Goal: Answer question/provide support: Share knowledge or assist other users

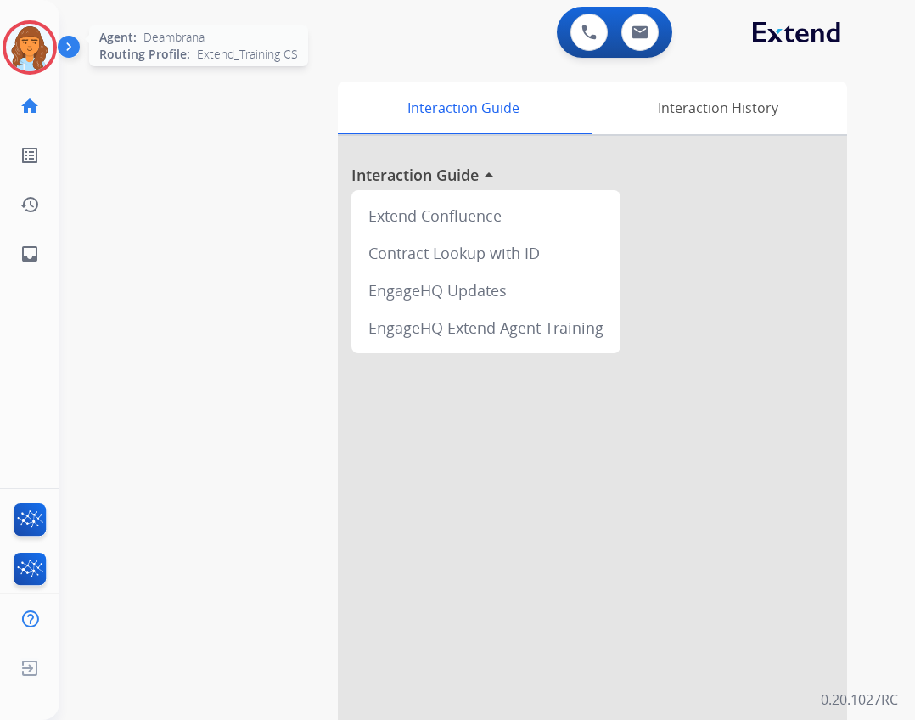
click at [54, 54] on div at bounding box center [30, 47] width 54 height 54
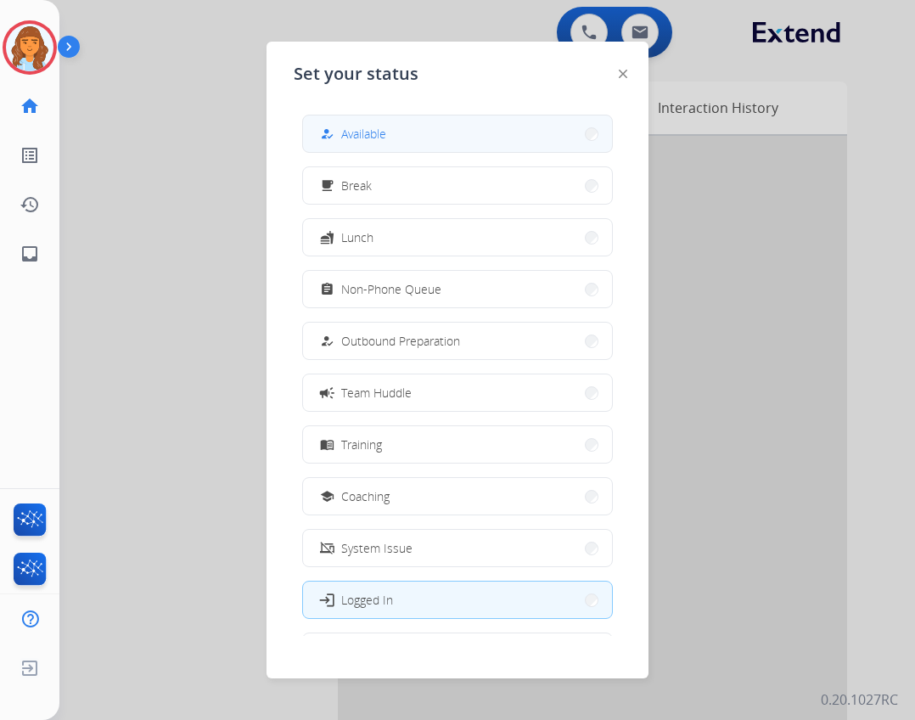
click at [396, 139] on button "how_to_reg Available" at bounding box center [457, 133] width 309 height 36
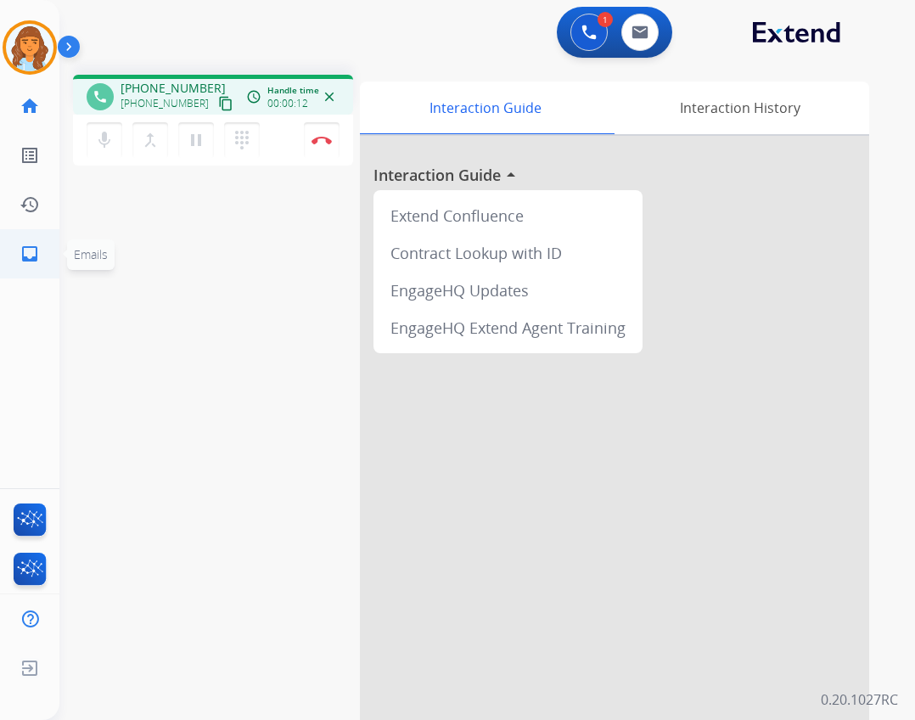
click at [31, 243] on link "inbox Emails" at bounding box center [30, 254] width 48 height 48
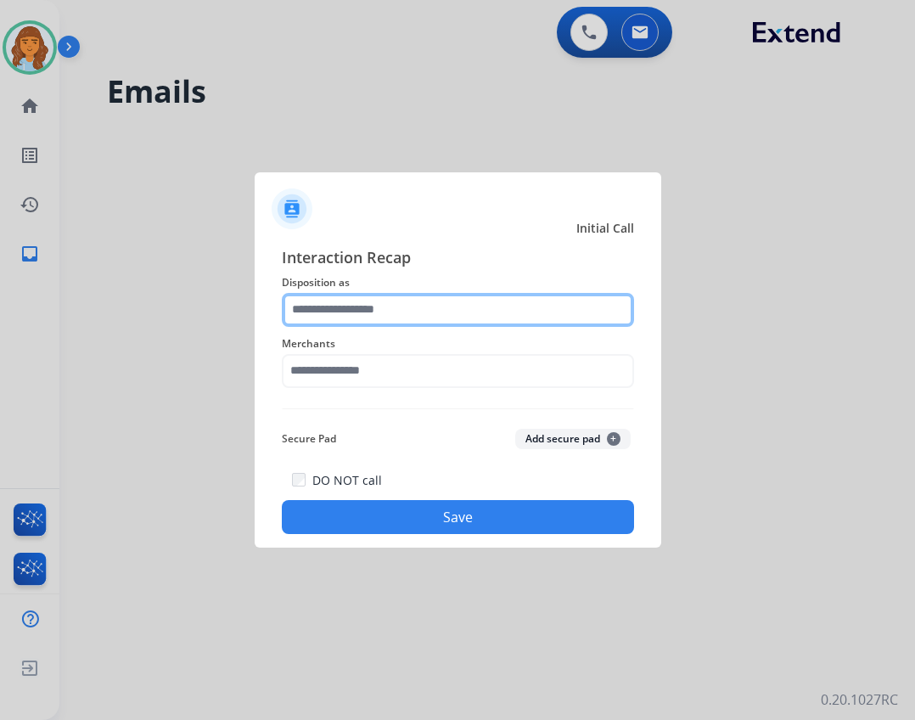
drag, startPoint x: 437, startPoint y: 312, endPoint x: 448, endPoint y: 306, distance: 12.5
click at [440, 310] on input "text" at bounding box center [458, 310] width 352 height 34
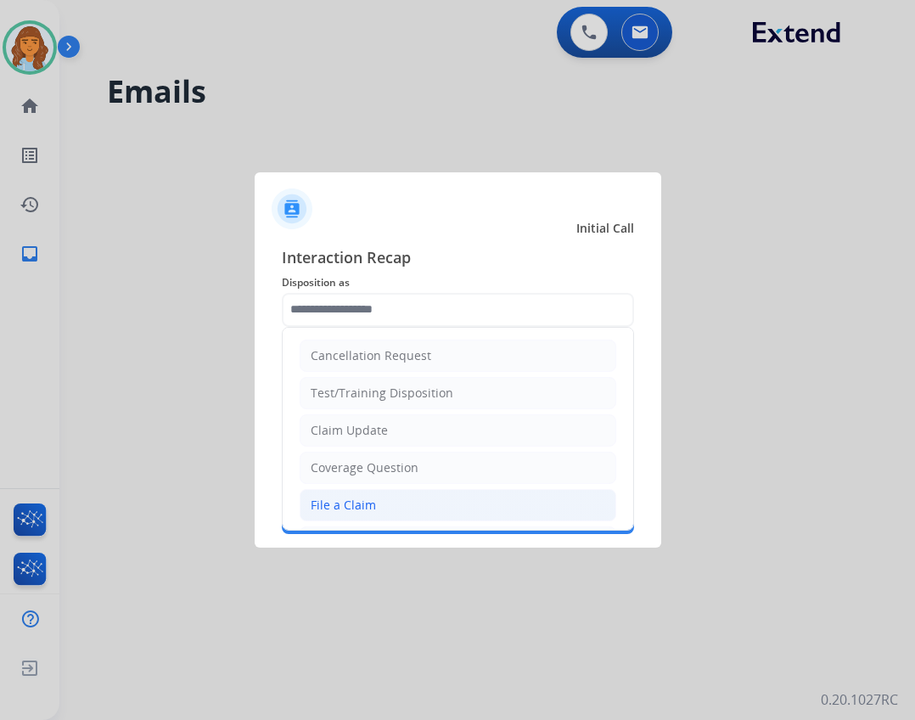
click at [471, 500] on li "File a Claim" at bounding box center [458, 505] width 317 height 32
type input "**********"
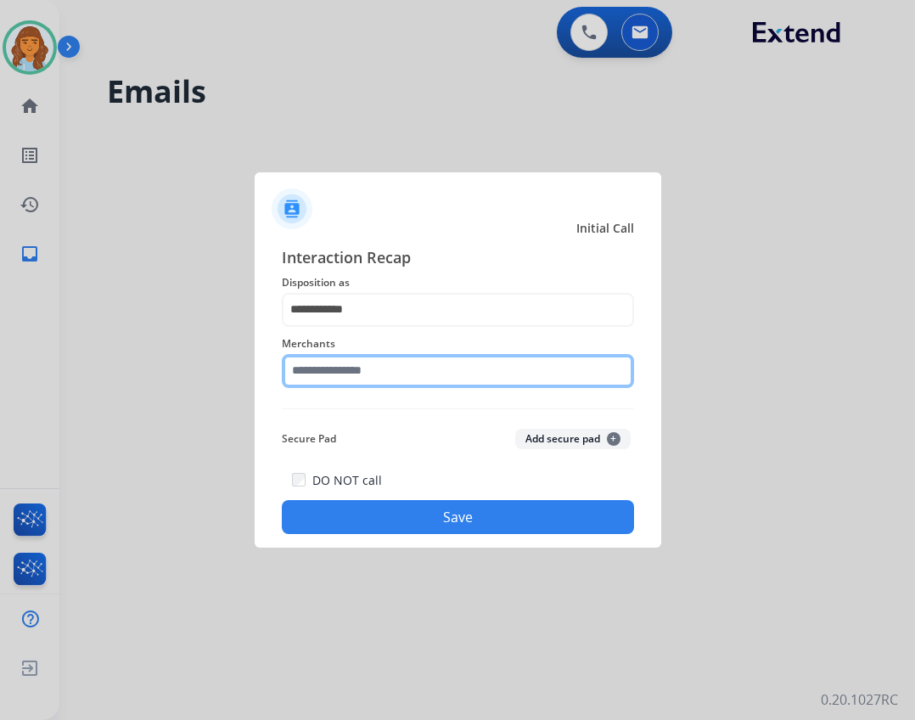
click at [507, 383] on input "text" at bounding box center [458, 371] width 352 height 34
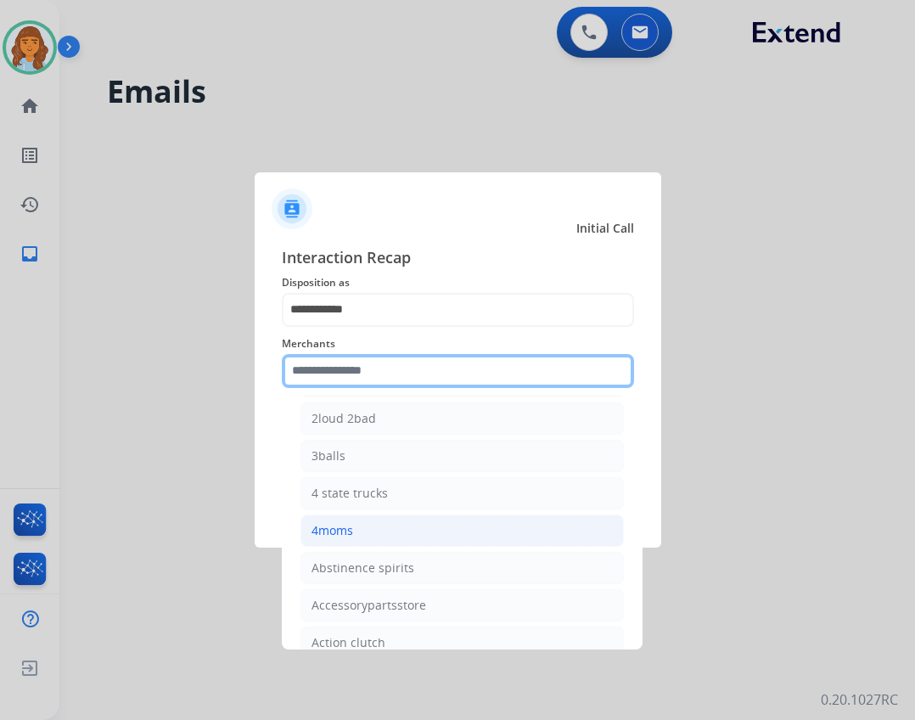
scroll to position [255, 0]
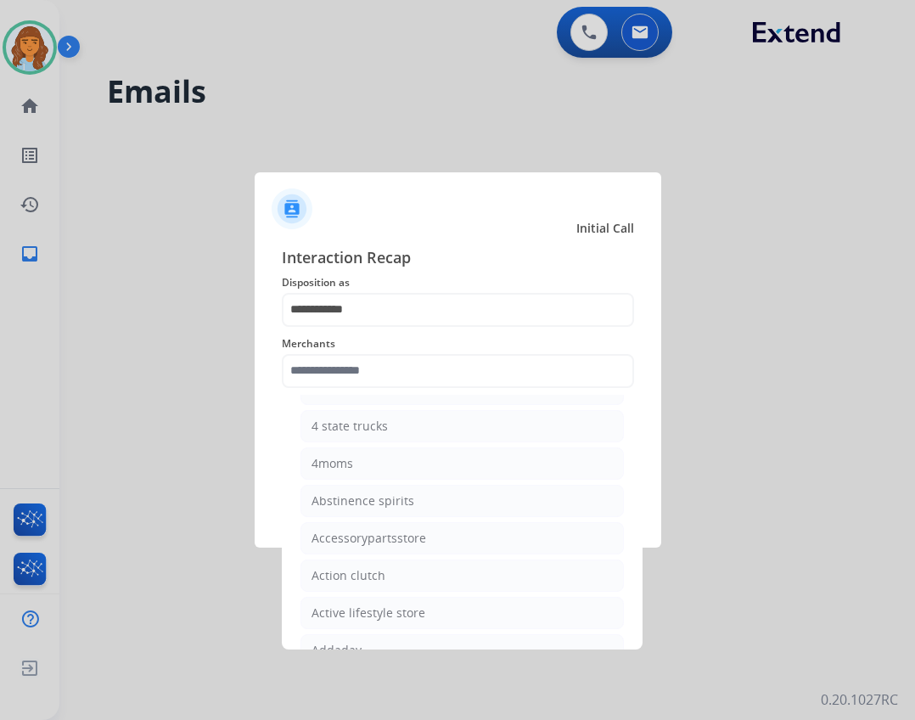
click at [467, 581] on li "Action clutch" at bounding box center [461, 575] width 323 height 32
type input "**********"
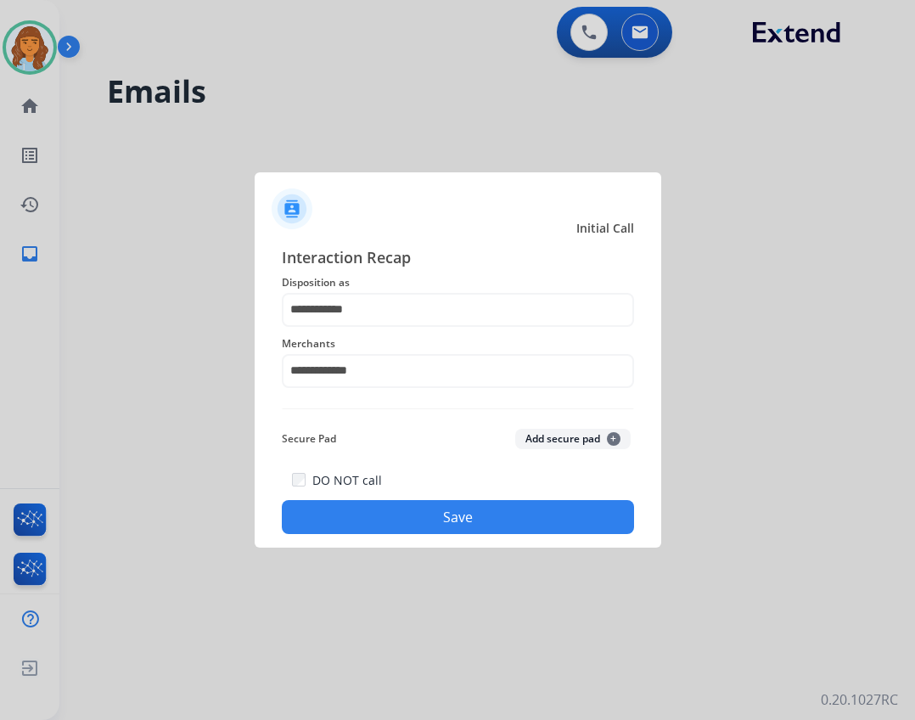
click at [500, 525] on button "Save" at bounding box center [458, 517] width 352 height 34
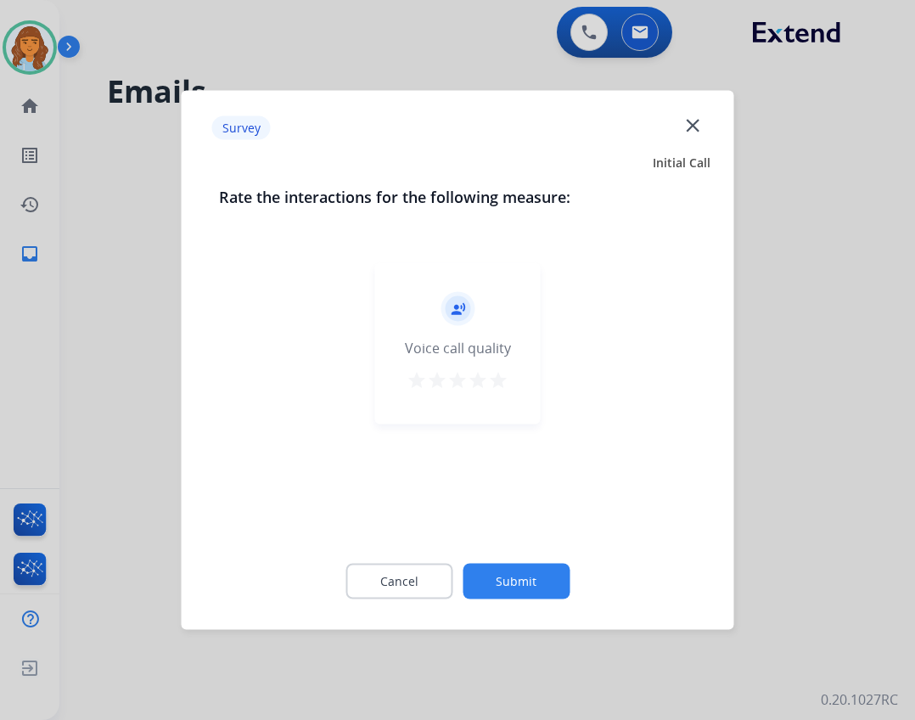
click at [495, 569] on button "Submit" at bounding box center [515, 581] width 107 height 36
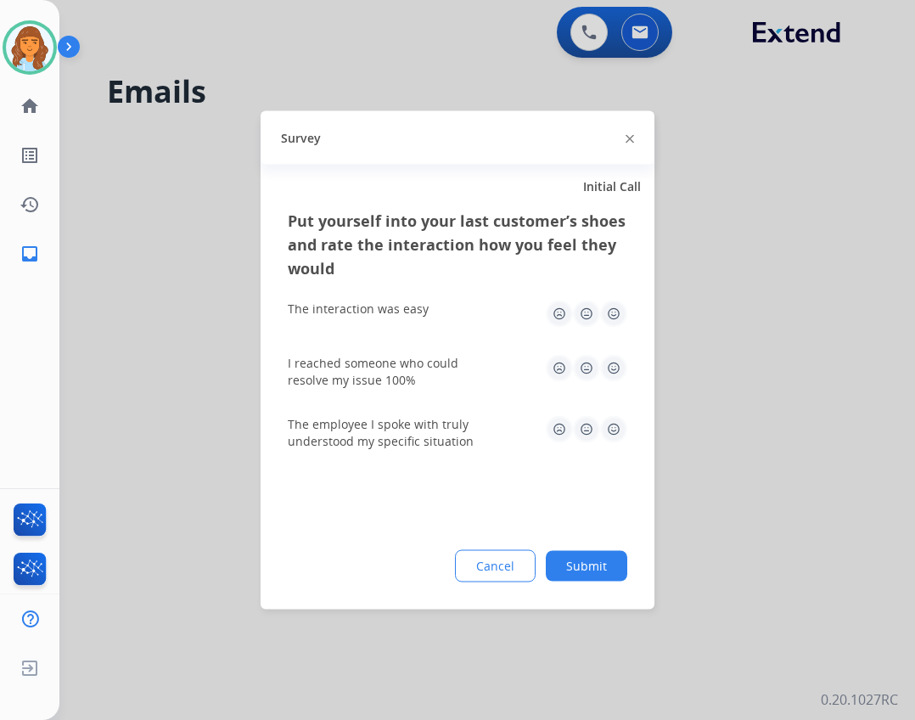
click at [573, 570] on button "Submit" at bounding box center [586, 566] width 81 height 31
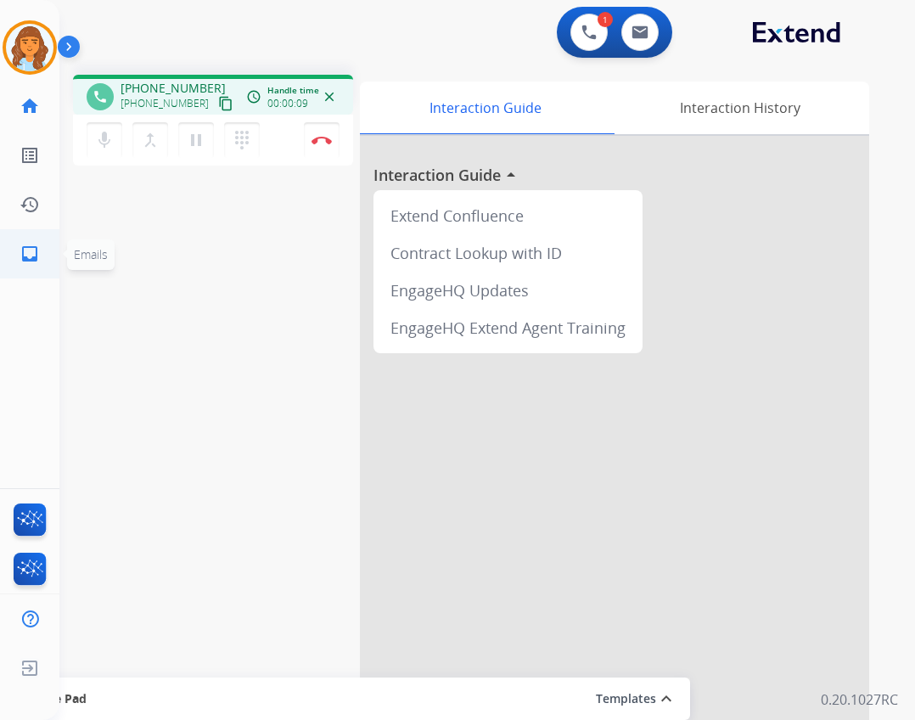
click at [24, 261] on mat-icon "inbox" at bounding box center [30, 254] width 20 height 20
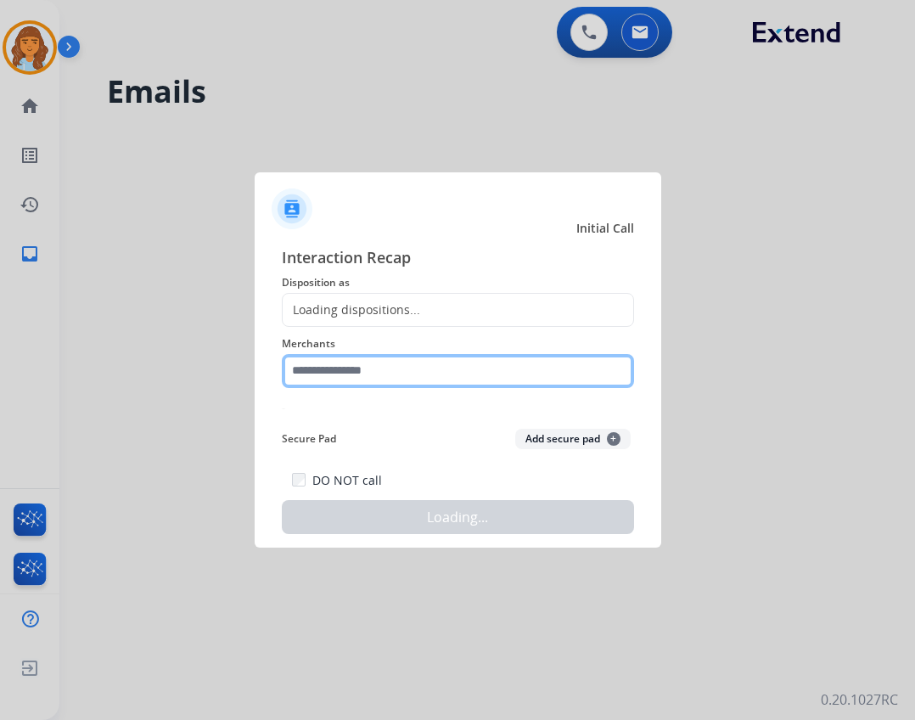
click at [617, 379] on input "text" at bounding box center [458, 371] width 352 height 34
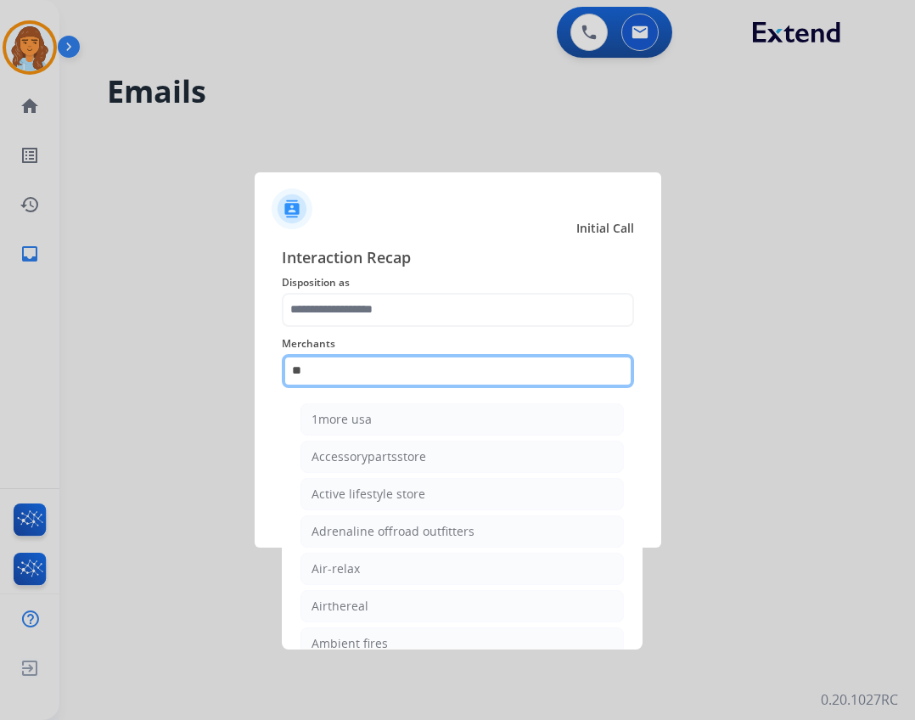
type input "*"
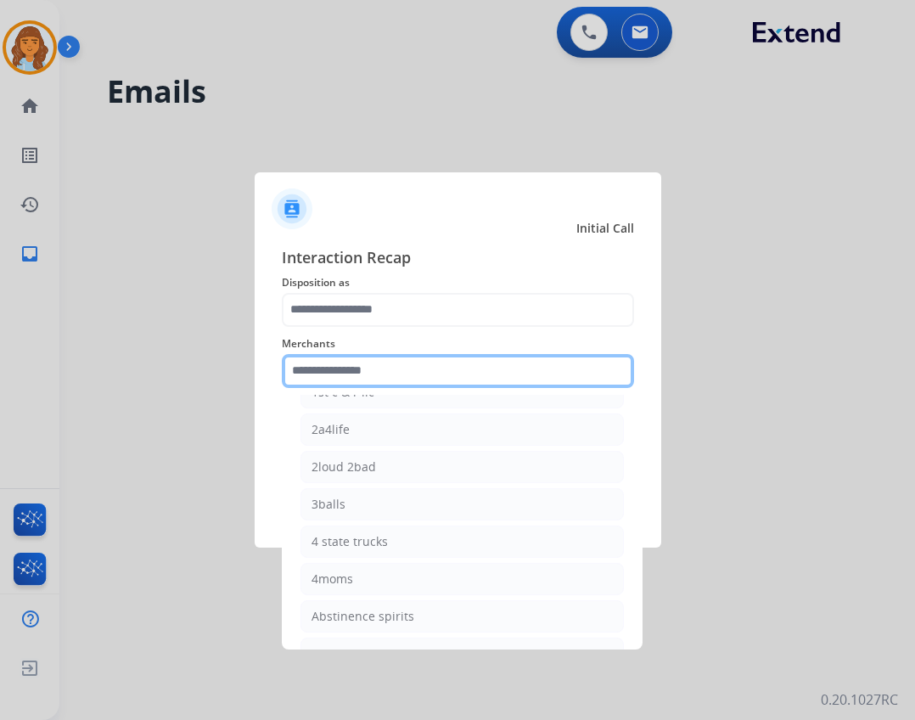
scroll to position [363, 0]
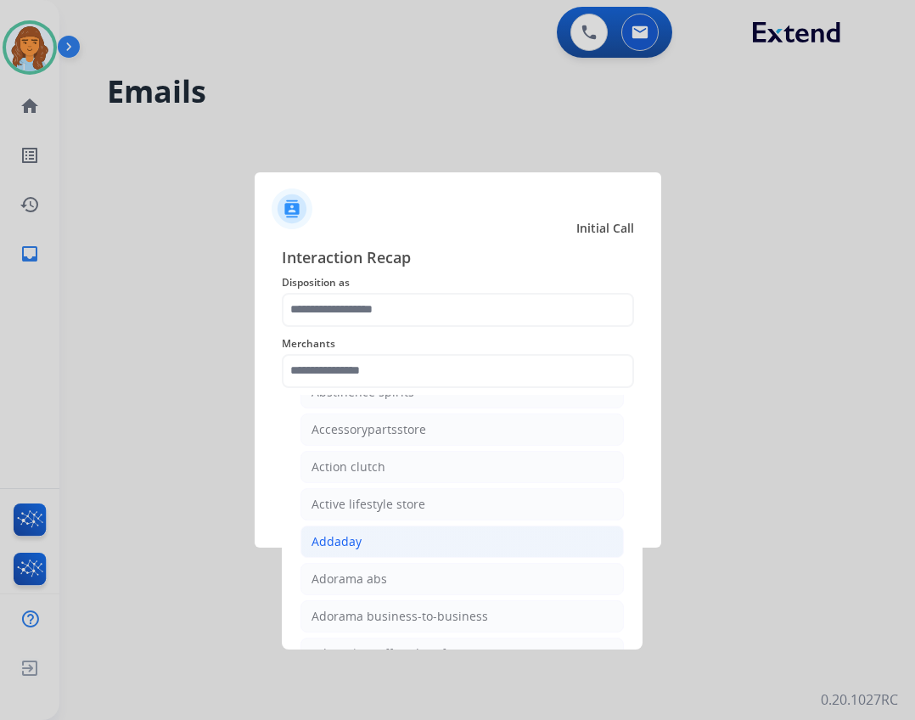
click at [431, 541] on li "Addaday" at bounding box center [461, 541] width 323 height 32
type input "*******"
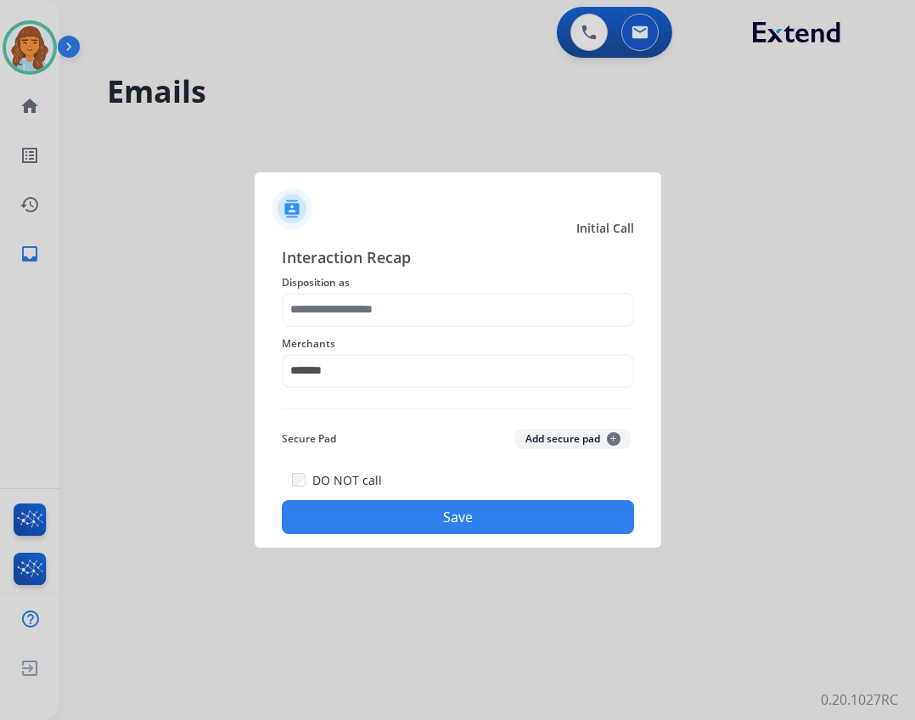
click at [432, 534] on div "Interaction Recap Disposition as Merchants ******* Secure Pad Add secure pad + …" at bounding box center [458, 390] width 406 height 317
click at [490, 509] on button "Save" at bounding box center [458, 517] width 352 height 34
click at [452, 334] on span "Merchants" at bounding box center [458, 344] width 352 height 20
drag, startPoint x: 317, startPoint y: 290, endPoint x: 319, endPoint y: 309, distance: 18.8
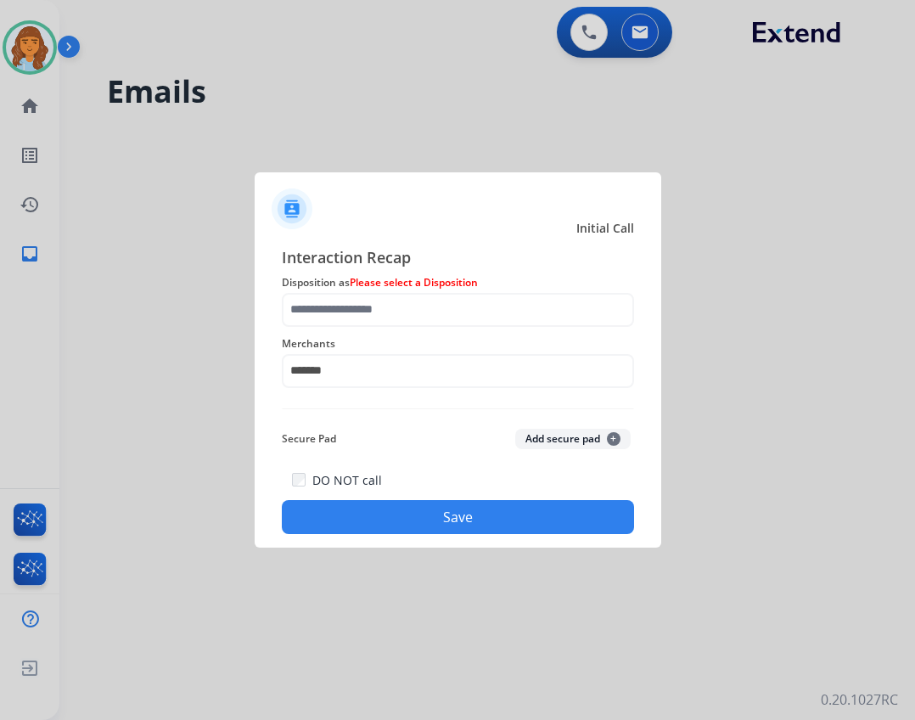
click at [317, 300] on div "Interaction Recap Disposition as Please select a Disposition Merchants ******* …" at bounding box center [458, 389] width 352 height 289
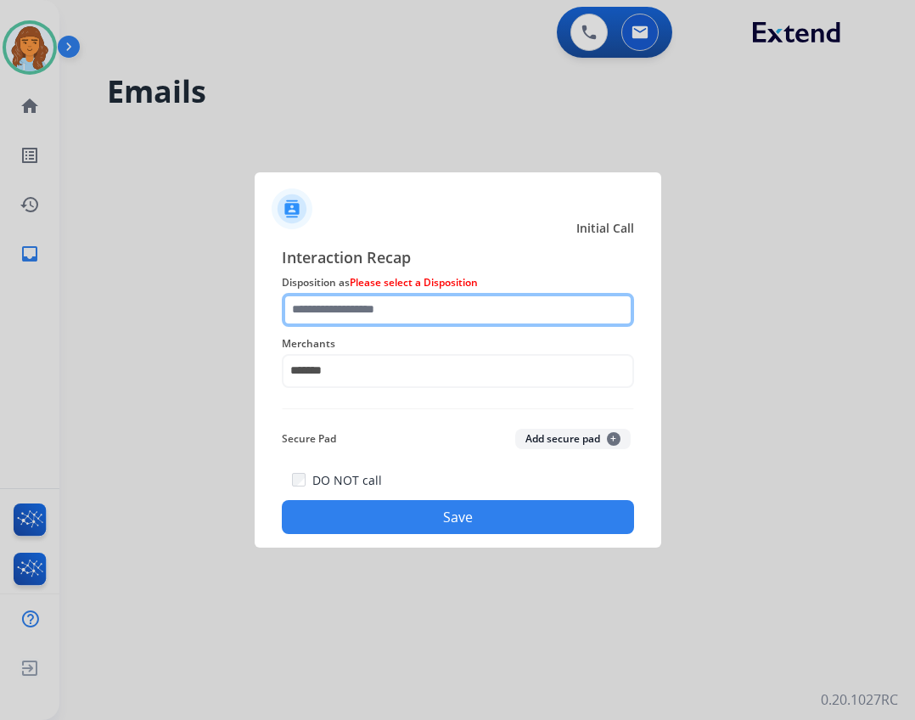
click at [320, 316] on input "text" at bounding box center [458, 310] width 352 height 34
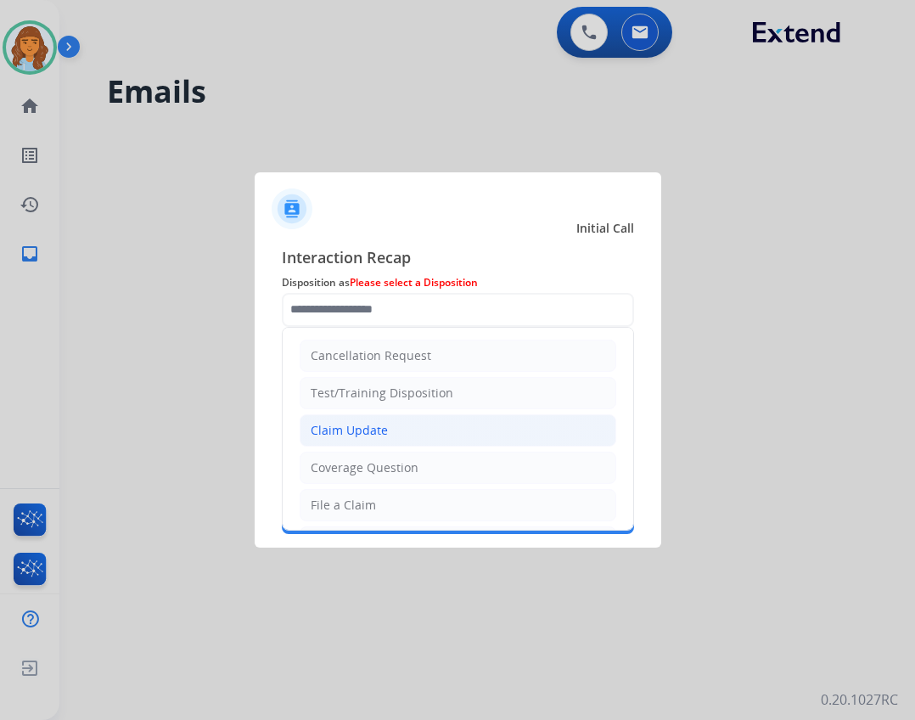
click at [403, 415] on li "Claim Update" at bounding box center [458, 430] width 317 height 32
type input "**********"
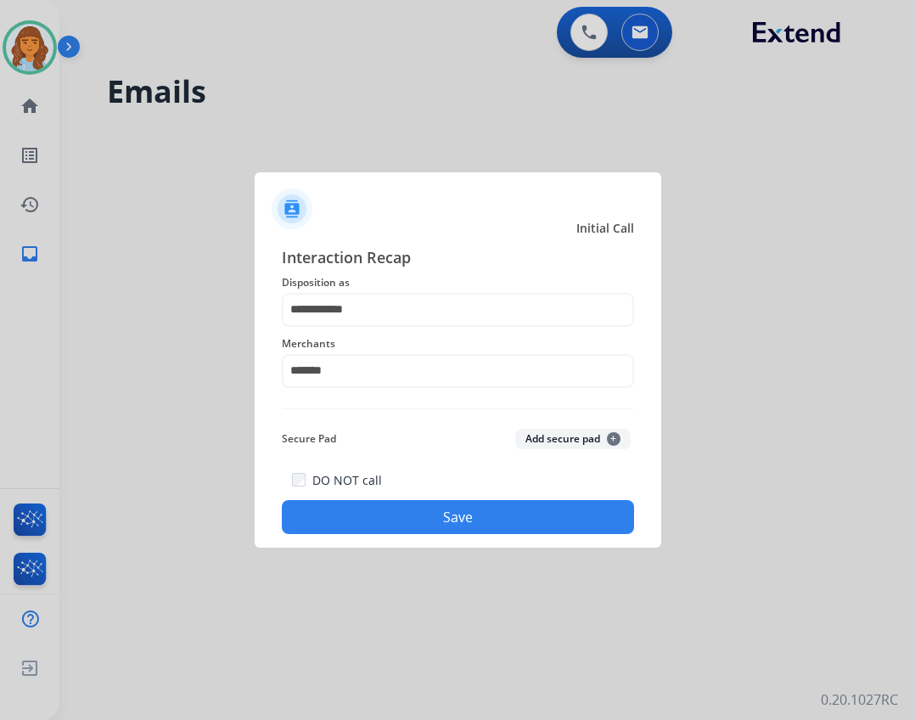
click at [443, 566] on div at bounding box center [457, 360] width 915 height 720
click at [437, 538] on div "**********" at bounding box center [458, 390] width 406 height 317
click at [434, 524] on button "Save" at bounding box center [458, 517] width 352 height 34
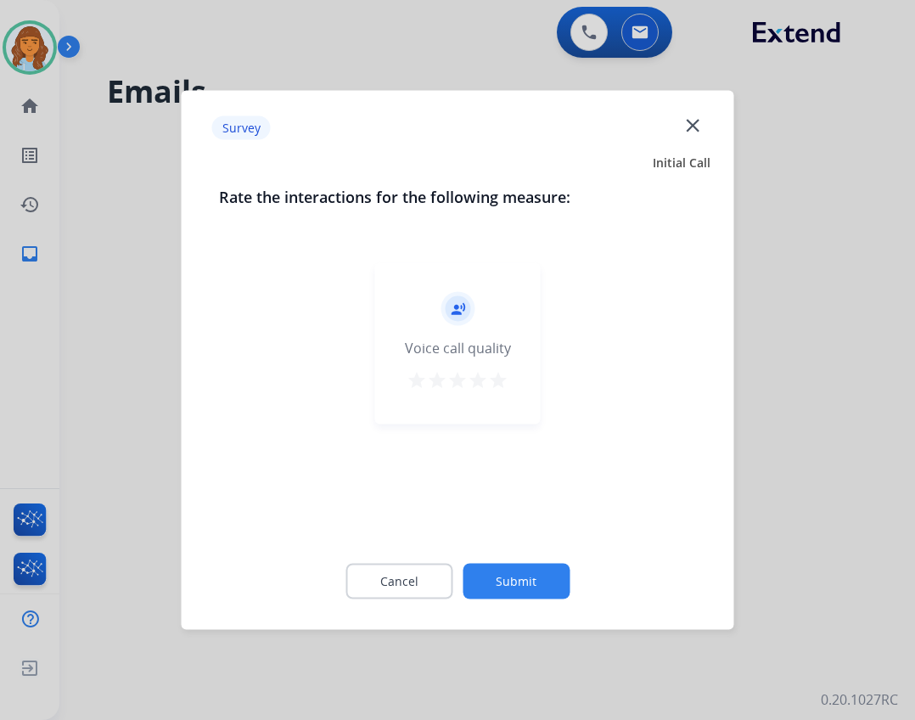
drag, startPoint x: 518, startPoint y: 567, endPoint x: 506, endPoint y: 560, distance: 14.4
click at [506, 560] on div "Cancel Submit" at bounding box center [458, 581] width 478 height 76
click at [496, 580] on button "Submit" at bounding box center [515, 581] width 107 height 36
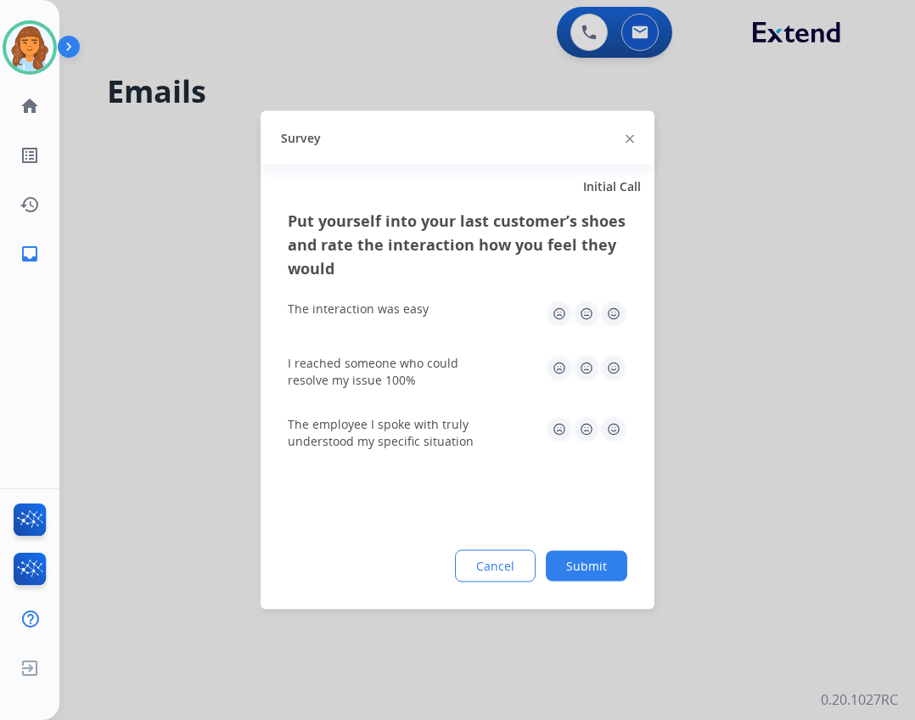
click at [620, 125] on div "Survey" at bounding box center [458, 137] width 394 height 53
click at [636, 122] on div "Survey" at bounding box center [458, 137] width 394 height 53
click at [619, 143] on div "Survey" at bounding box center [458, 137] width 394 height 53
drag, startPoint x: 634, startPoint y: 131, endPoint x: 618, endPoint y: 155, distance: 29.4
click at [620, 148] on div "Survey" at bounding box center [458, 137] width 394 height 53
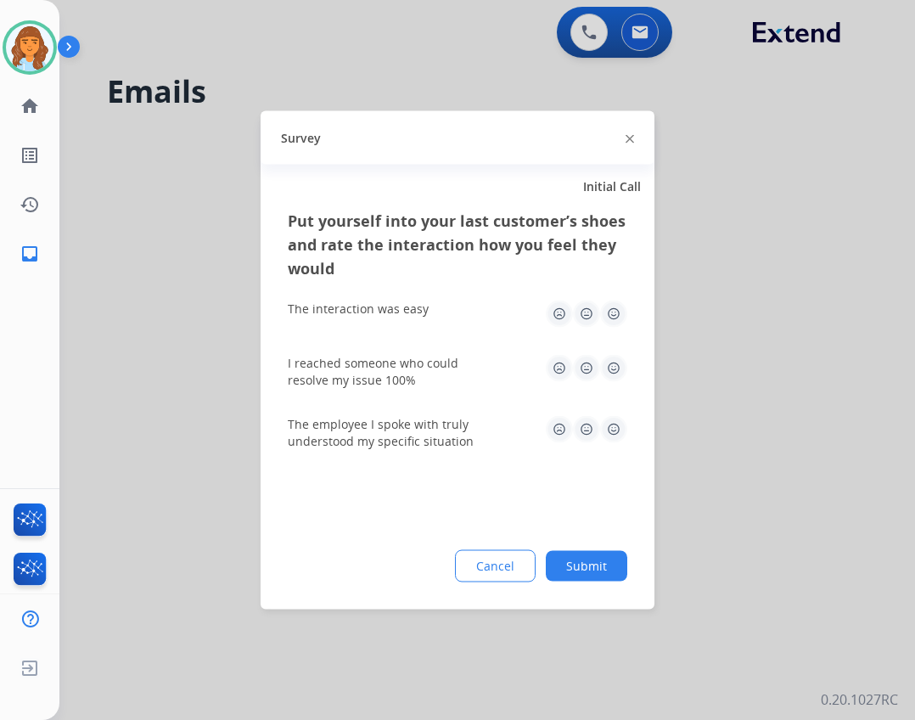
click at [620, 139] on div "Survey" at bounding box center [458, 137] width 394 height 53
click at [633, 138] on img at bounding box center [629, 138] width 8 height 8
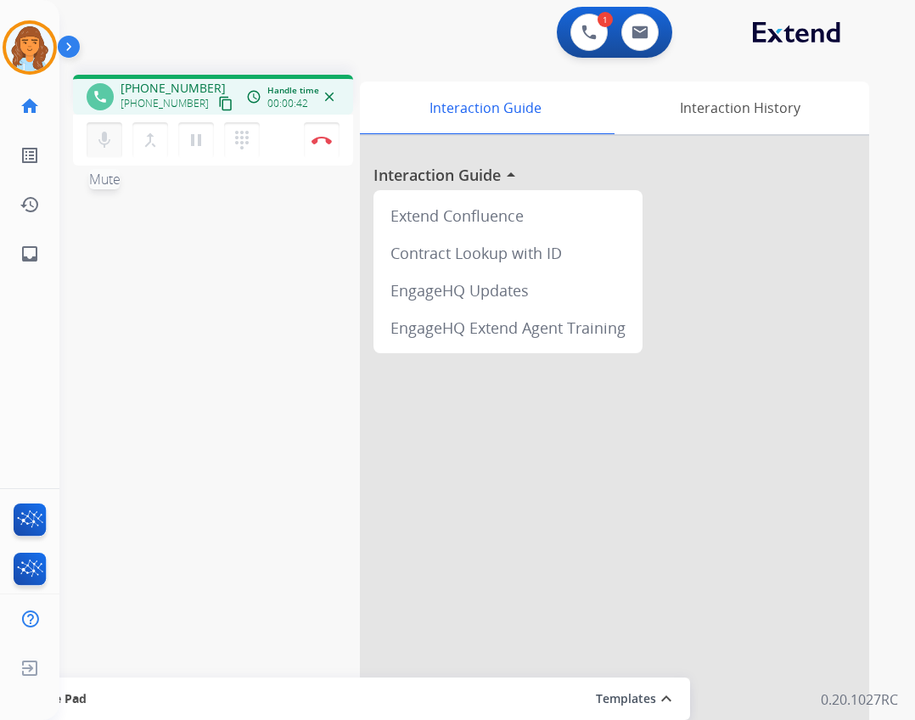
click at [95, 148] on mat-icon "mic" at bounding box center [104, 140] width 20 height 20
click at [14, 272] on link "inbox Emails" at bounding box center [30, 254] width 48 height 48
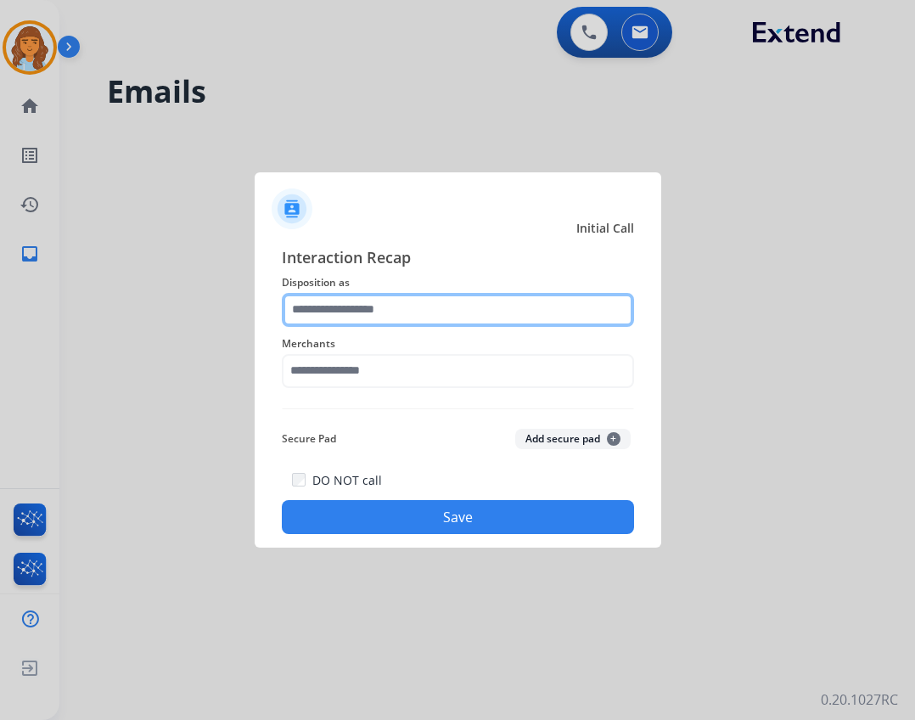
click at [422, 304] on input "text" at bounding box center [458, 310] width 352 height 34
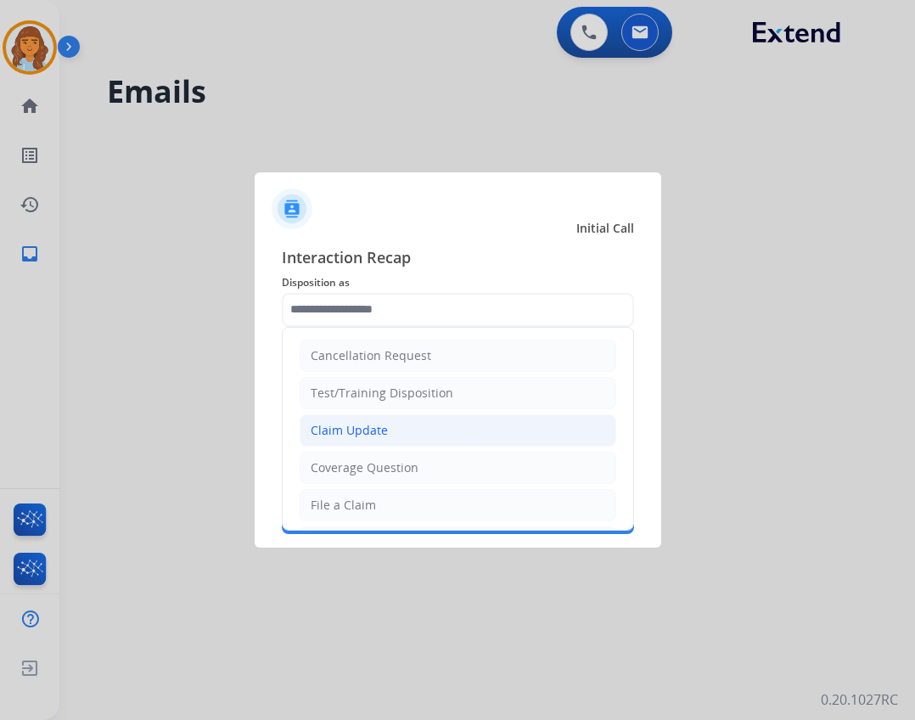
click at [431, 435] on li "Claim Update" at bounding box center [458, 430] width 317 height 32
type input "**********"
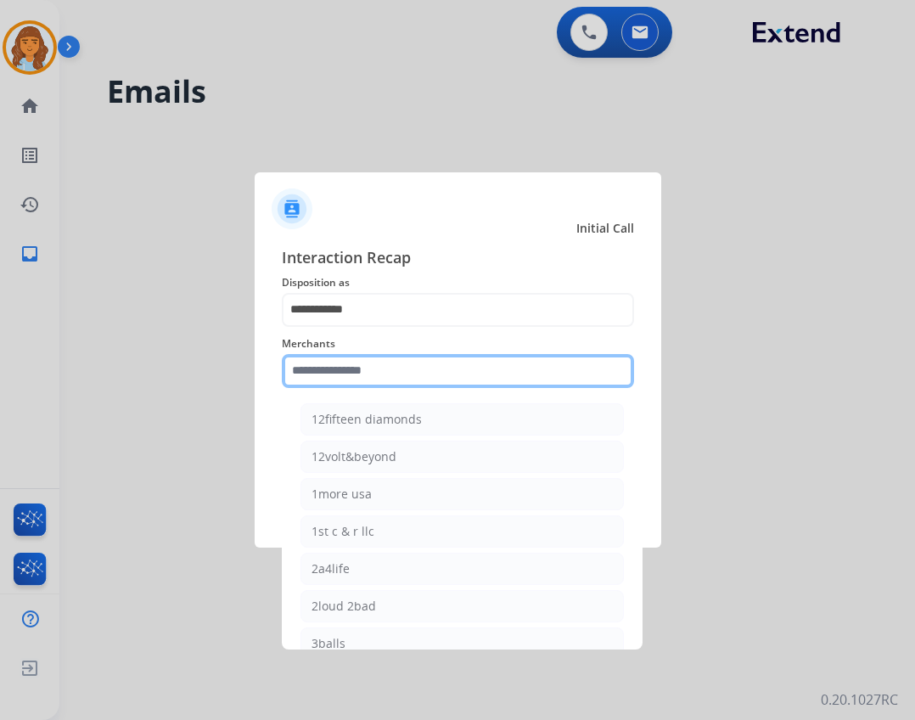
click at [423, 379] on input "text" at bounding box center [458, 371] width 352 height 34
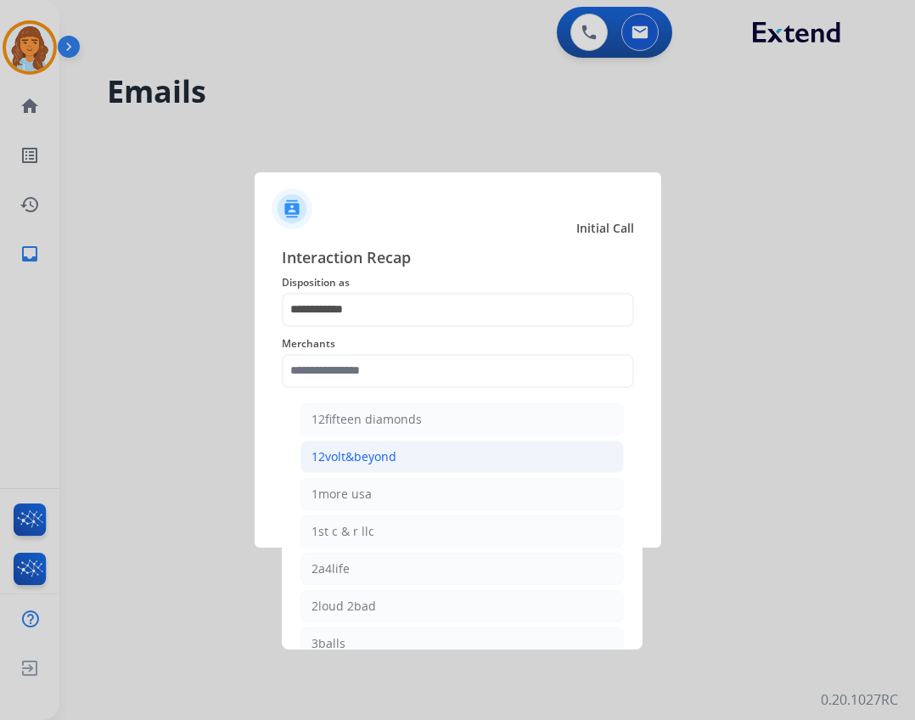
click at [415, 444] on li "12volt&beyond" at bounding box center [461, 456] width 323 height 32
type input "**********"
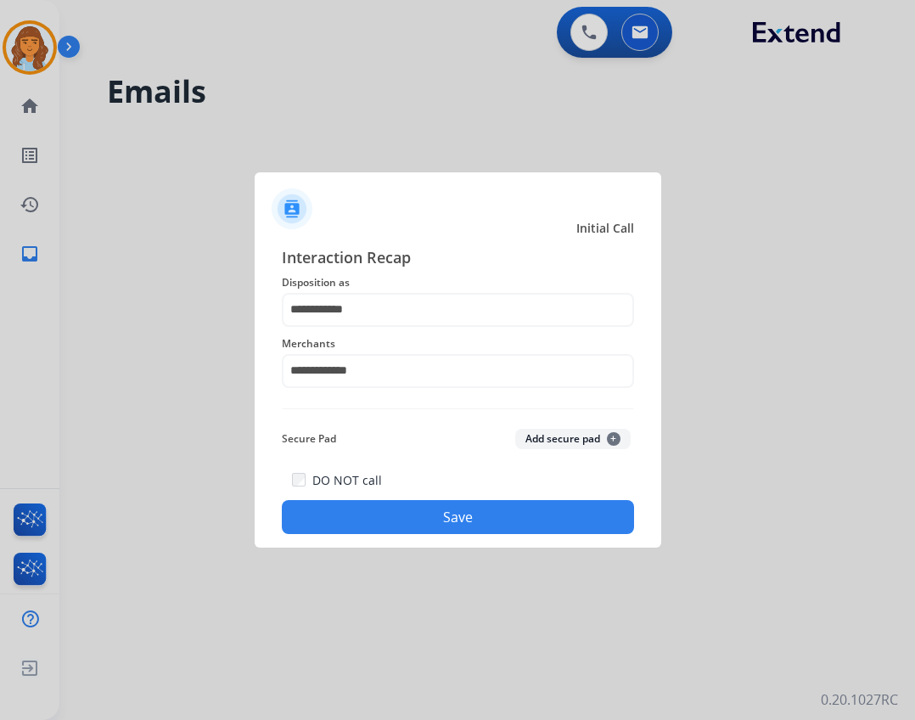
drag, startPoint x: 418, startPoint y: 496, endPoint x: 419, endPoint y: 508, distance: 12.0
click at [418, 498] on div "DO NOT call Save" at bounding box center [458, 501] width 352 height 64
click at [419, 508] on button "Save" at bounding box center [458, 517] width 352 height 34
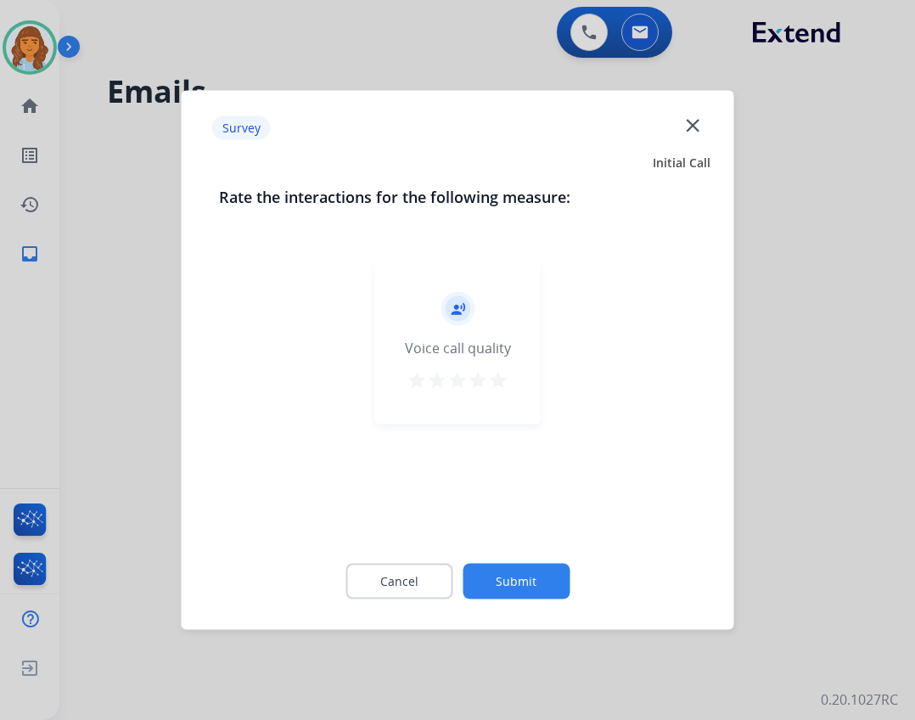
click at [698, 126] on mat-icon "close" at bounding box center [692, 125] width 22 height 22
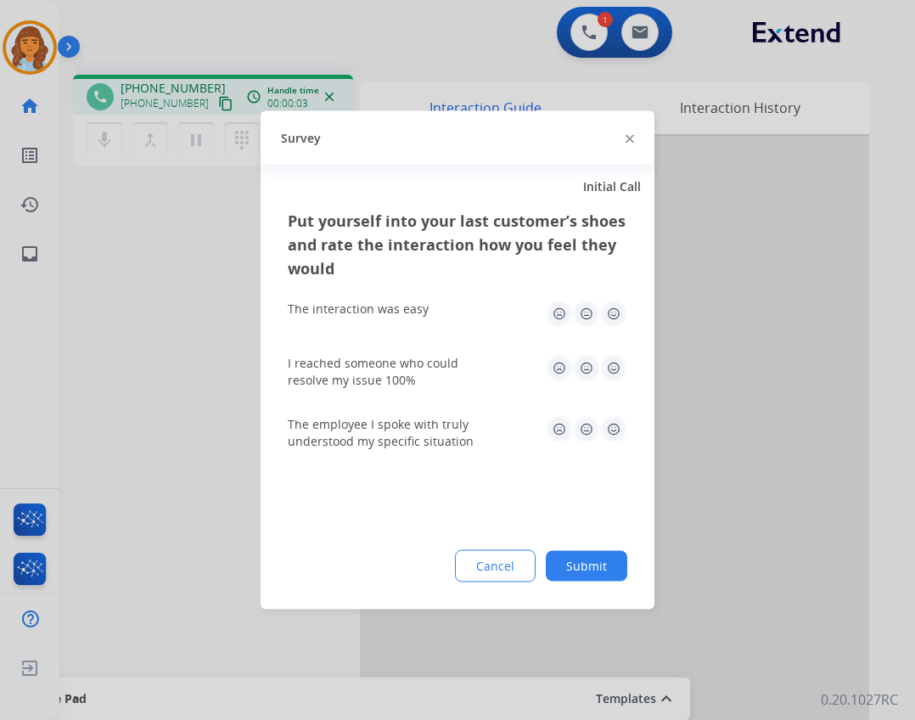
click at [638, 137] on div "Survey" at bounding box center [458, 137] width 394 height 53
click at [632, 143] on div at bounding box center [629, 137] width 8 height 20
click at [631, 143] on div at bounding box center [629, 137] width 8 height 20
click at [628, 138] on img at bounding box center [629, 138] width 8 height 8
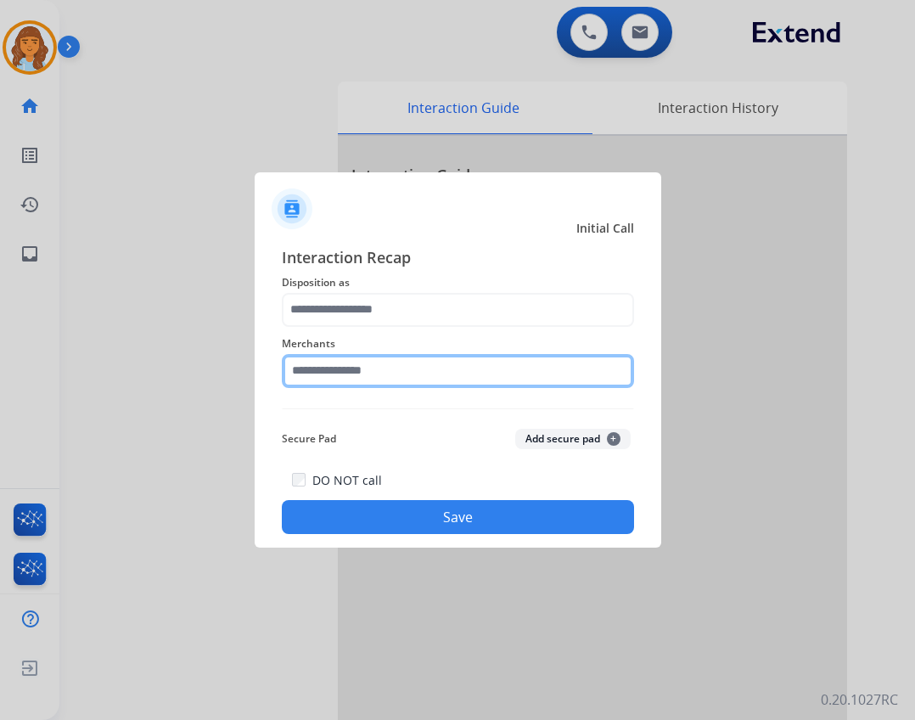
click at [408, 371] on input "text" at bounding box center [458, 371] width 352 height 34
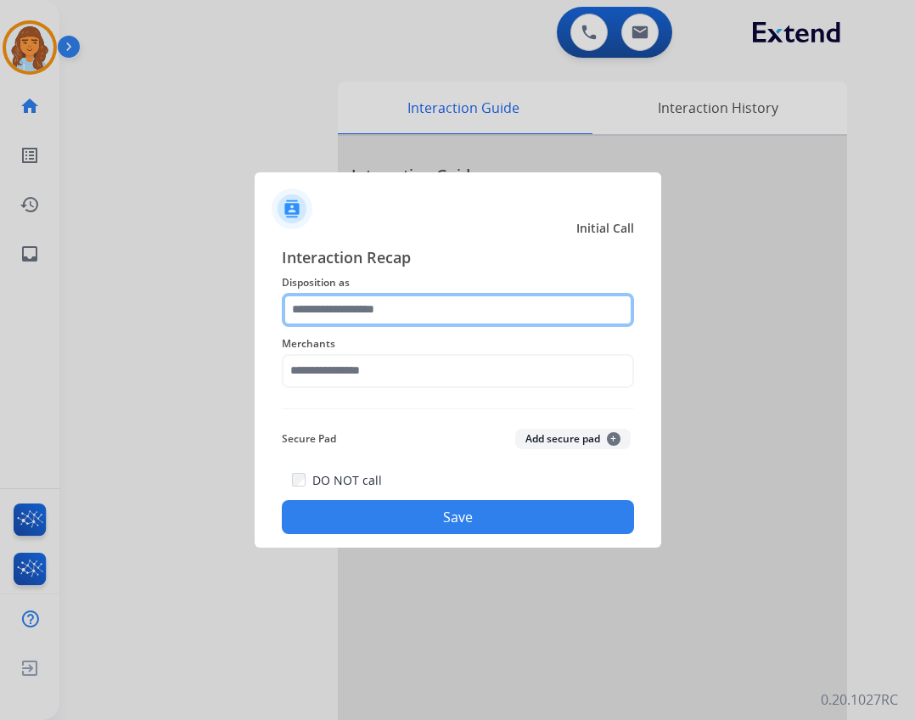
click at [387, 316] on input "text" at bounding box center [458, 310] width 352 height 34
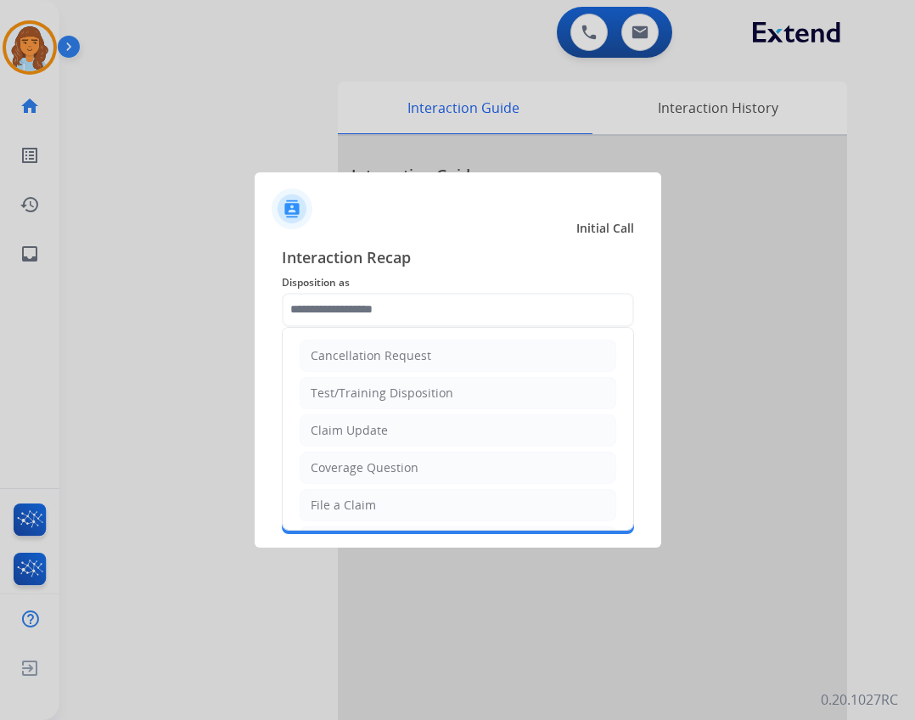
click at [403, 379] on li "Test/Training Disposition" at bounding box center [458, 393] width 317 height 32
type input "**********"
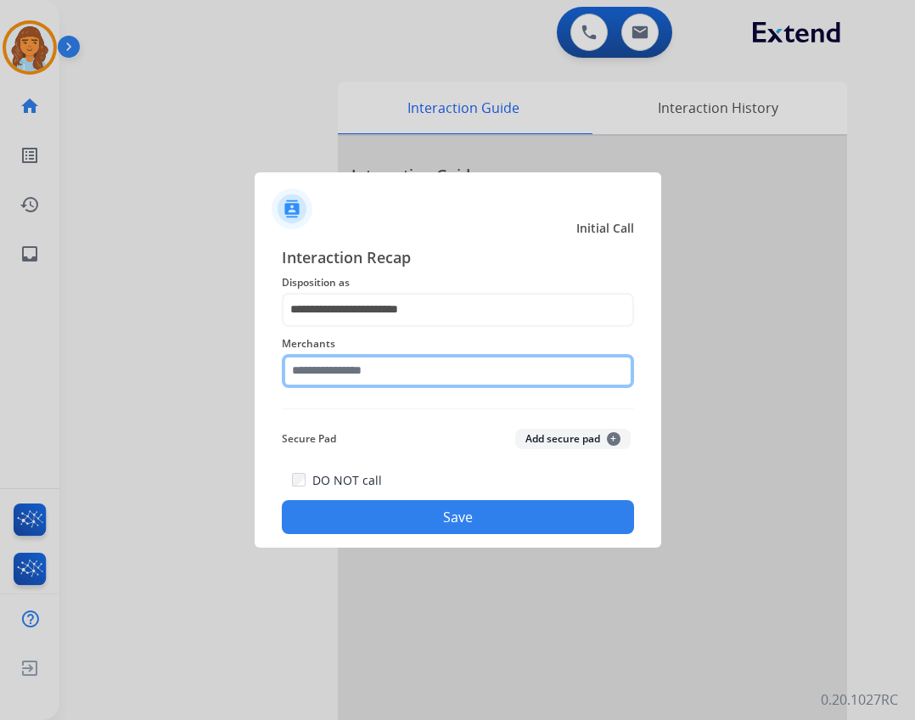
click at [403, 379] on input "text" at bounding box center [458, 371] width 352 height 34
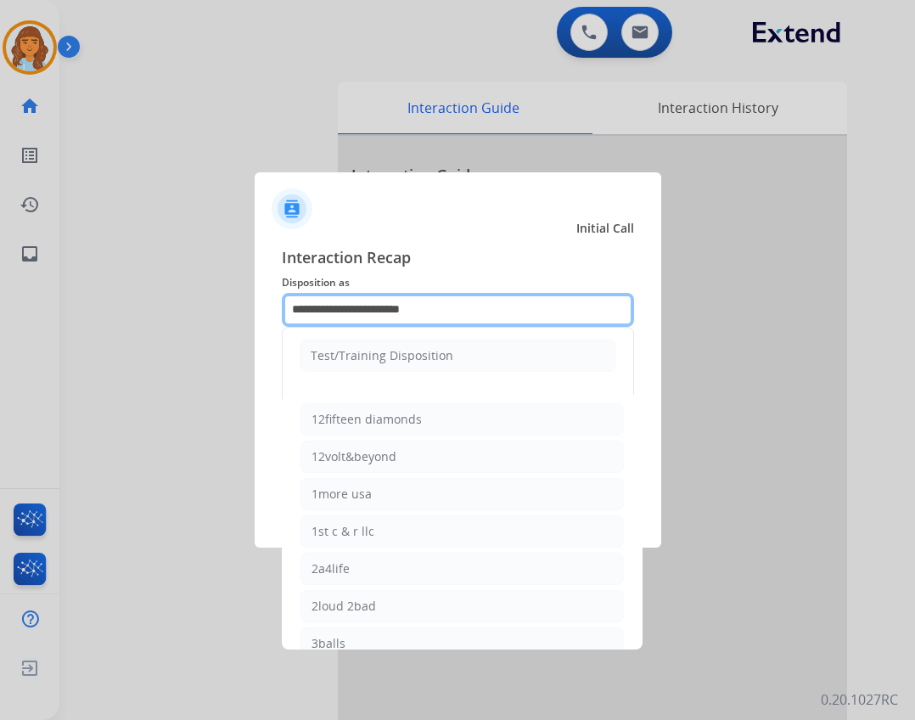
drag, startPoint x: 448, startPoint y: 315, endPoint x: 309, endPoint y: 265, distance: 147.9
click at [273, 279] on div "**********" at bounding box center [458, 390] width 406 height 317
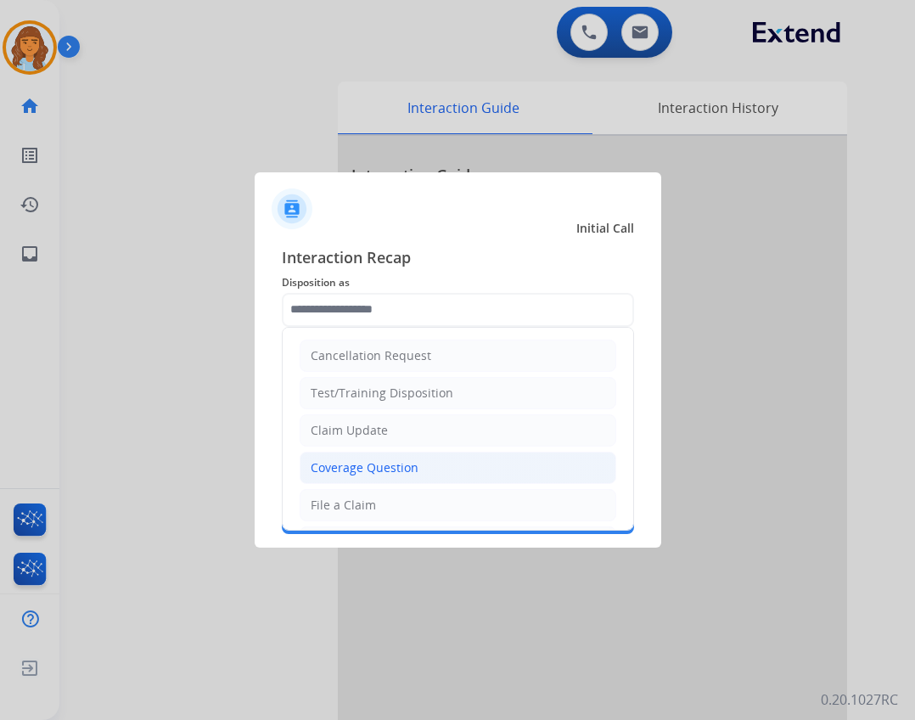
click at [502, 483] on li "Coverage Question" at bounding box center [458, 467] width 317 height 32
type input "**********"
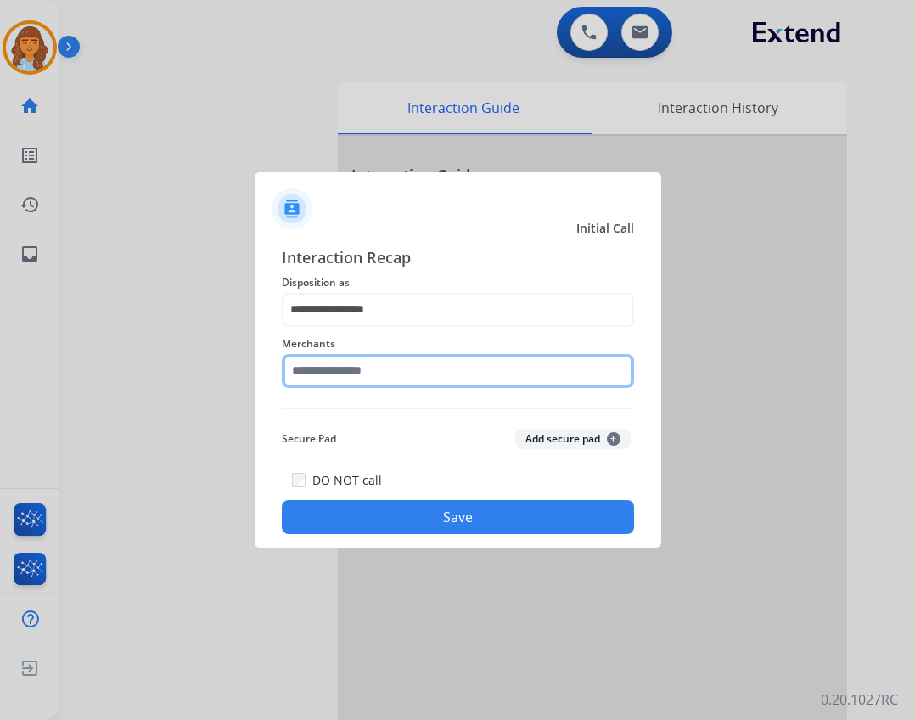
click at [382, 367] on input "text" at bounding box center [458, 371] width 352 height 34
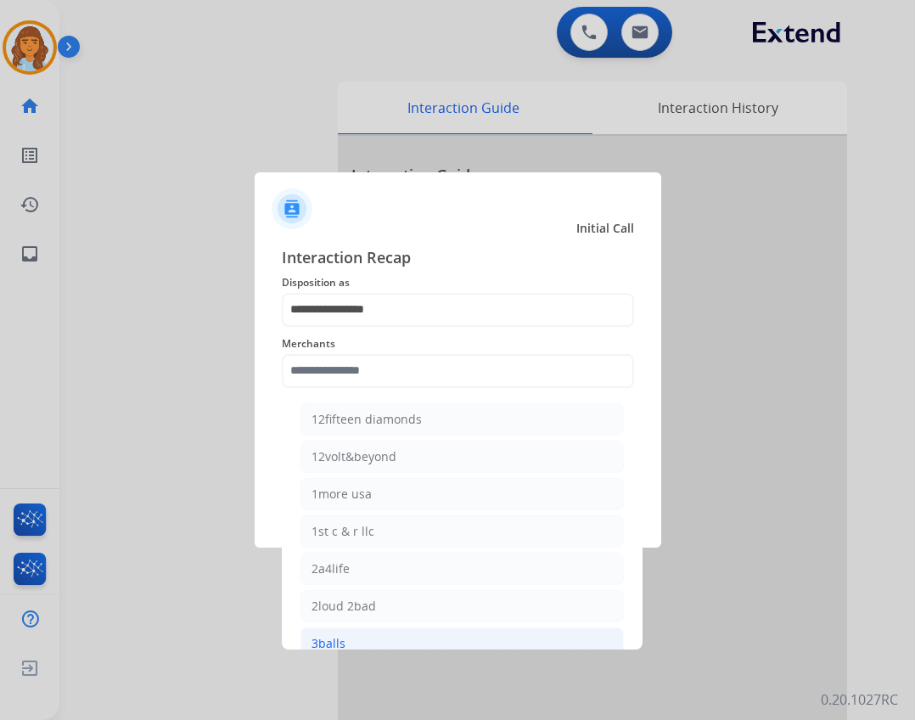
click at [384, 627] on li "3balls" at bounding box center [461, 643] width 323 height 32
type input "******"
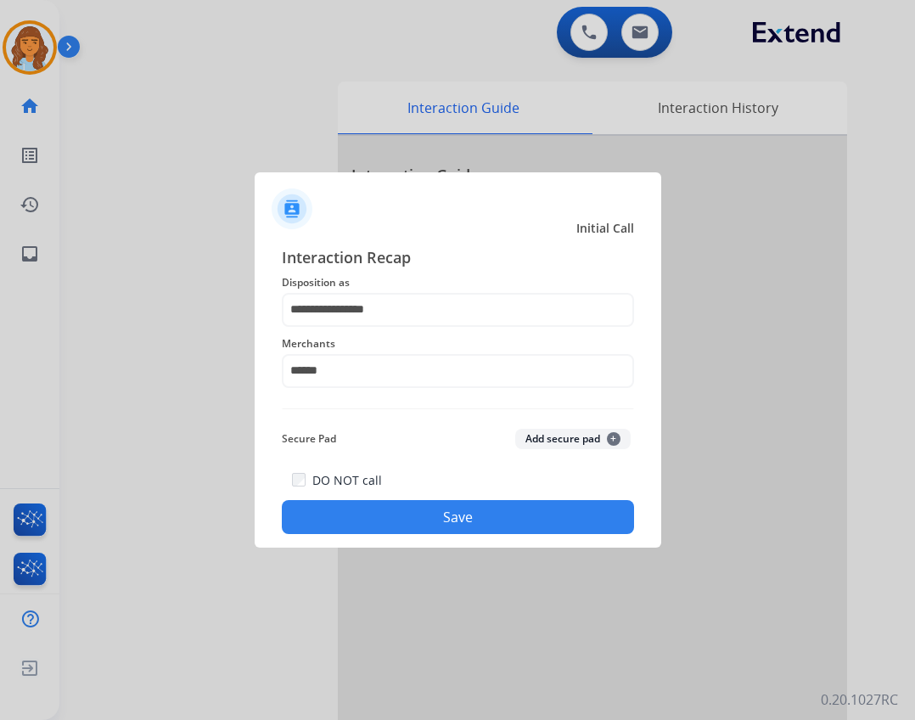
click at [421, 509] on button "Save" at bounding box center [458, 517] width 352 height 34
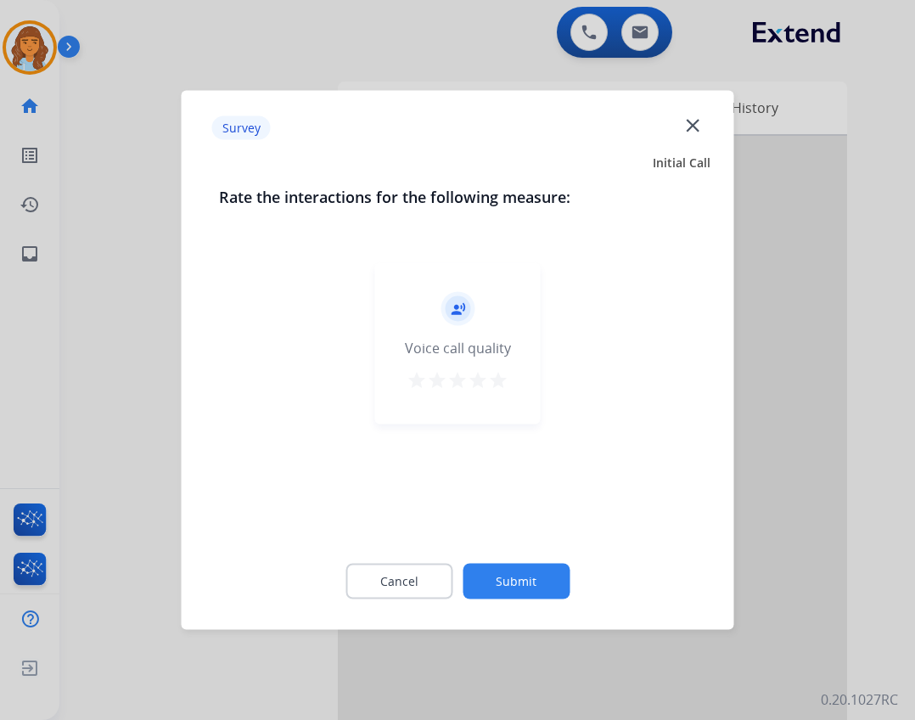
click at [479, 575] on button "Submit" at bounding box center [515, 581] width 107 height 36
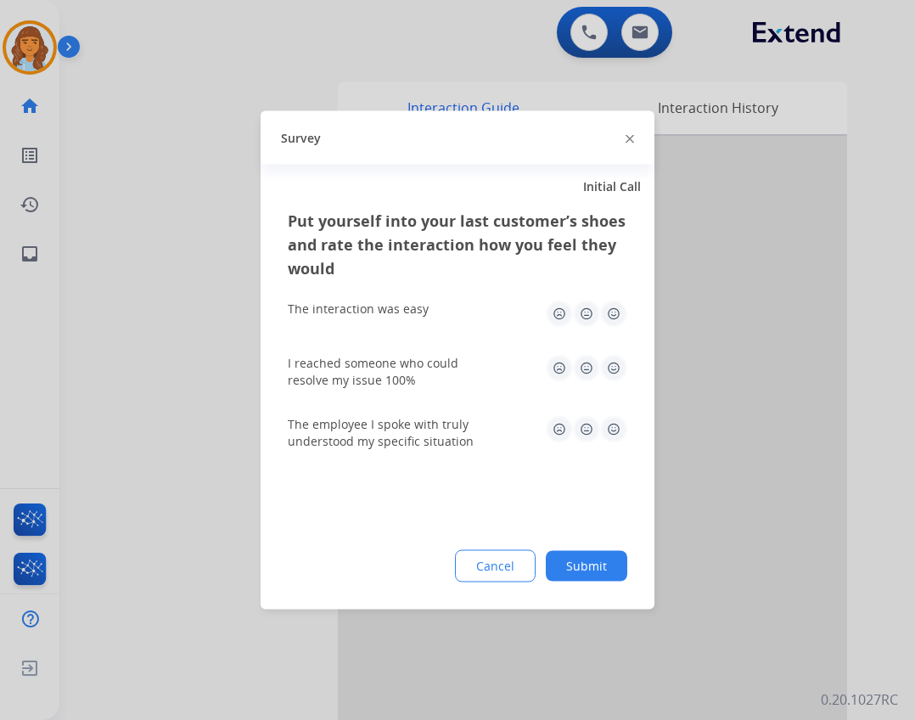
click at [562, 564] on button "Submit" at bounding box center [586, 566] width 81 height 31
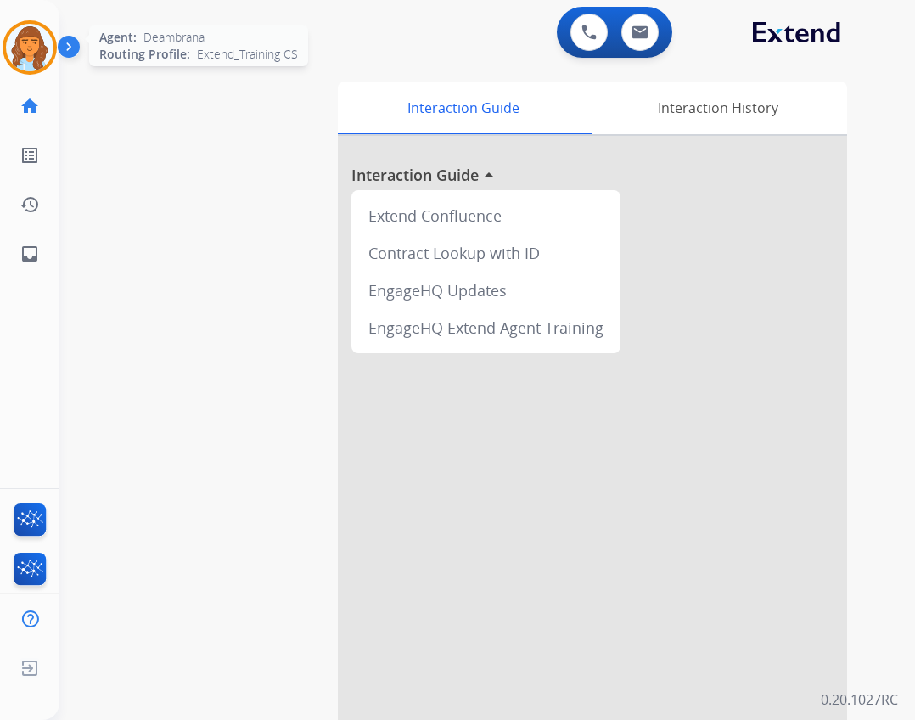
click at [33, 53] on img at bounding box center [30, 48] width 48 height 48
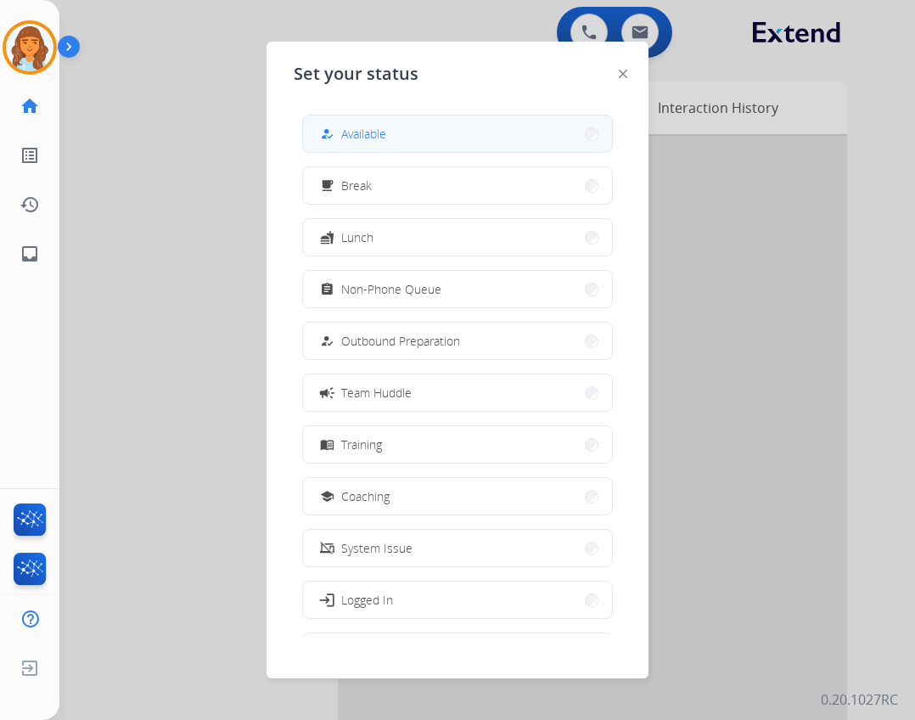
click at [408, 137] on button "how_to_reg Available" at bounding box center [457, 133] width 309 height 36
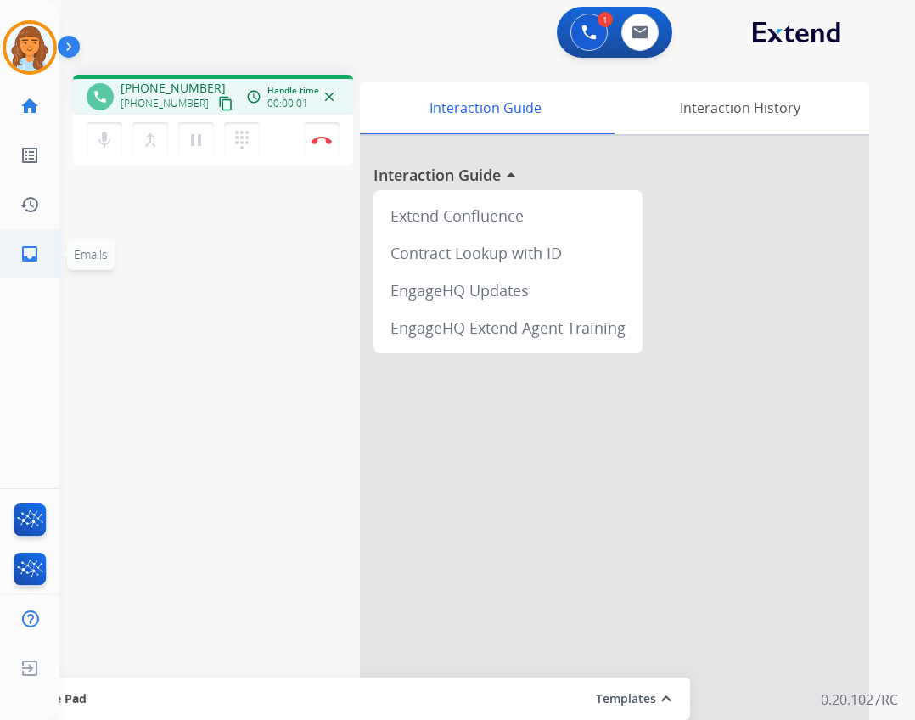
click at [35, 247] on mat-icon "inbox" at bounding box center [30, 254] width 20 height 20
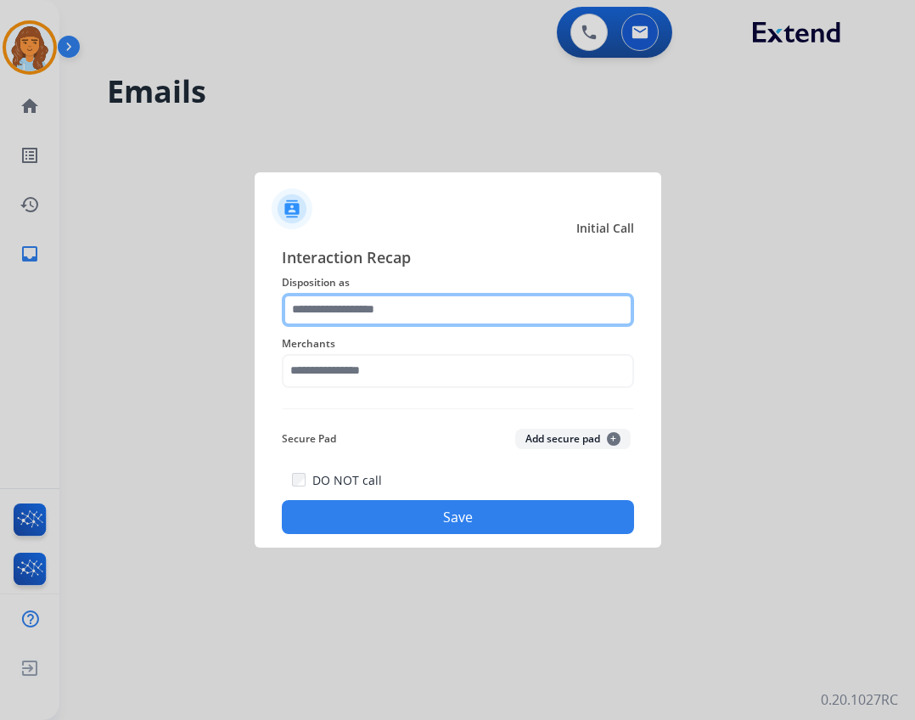
click at [476, 323] on input "text" at bounding box center [458, 310] width 352 height 34
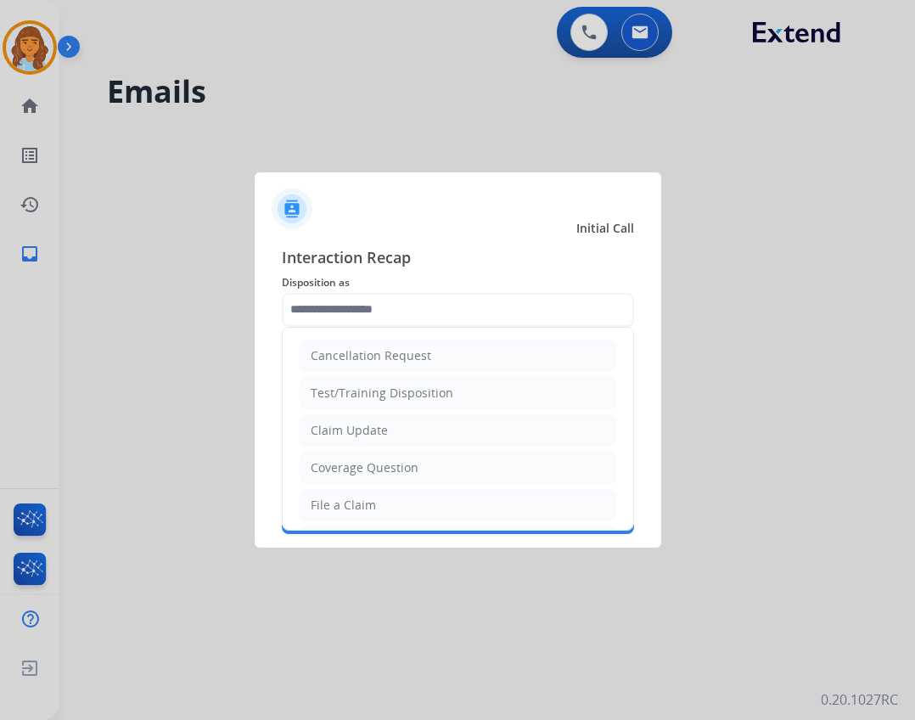
drag, startPoint x: 399, startPoint y: 490, endPoint x: 402, endPoint y: 481, distance: 9.9
click at [401, 489] on li "File a Claim" at bounding box center [458, 505] width 317 height 32
type input "**********"
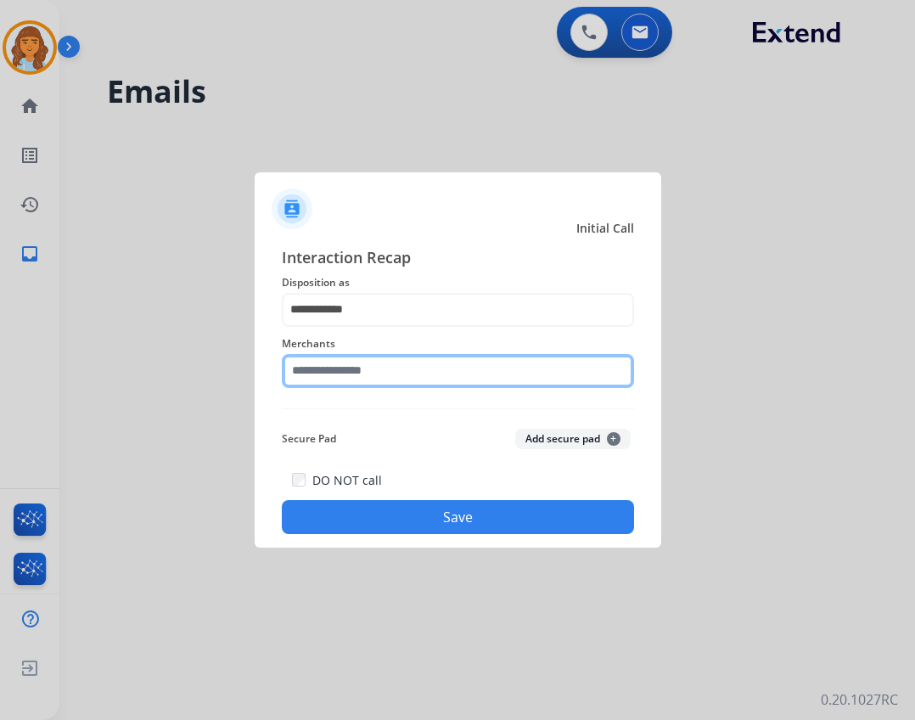
click at [401, 374] on input "text" at bounding box center [458, 371] width 352 height 34
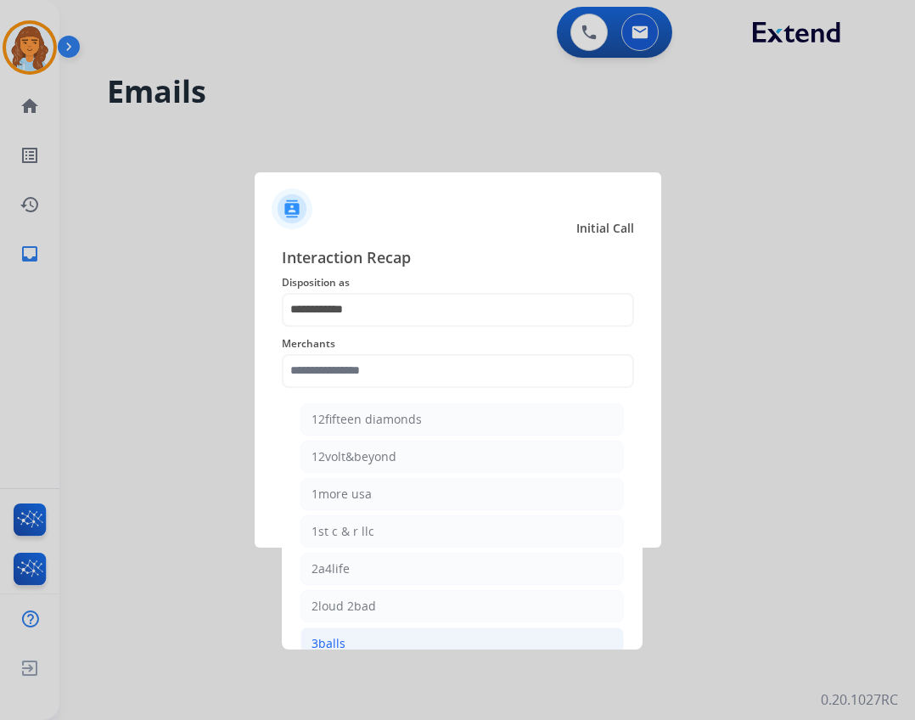
click at [406, 627] on li "3balls" at bounding box center [461, 643] width 323 height 32
type input "******"
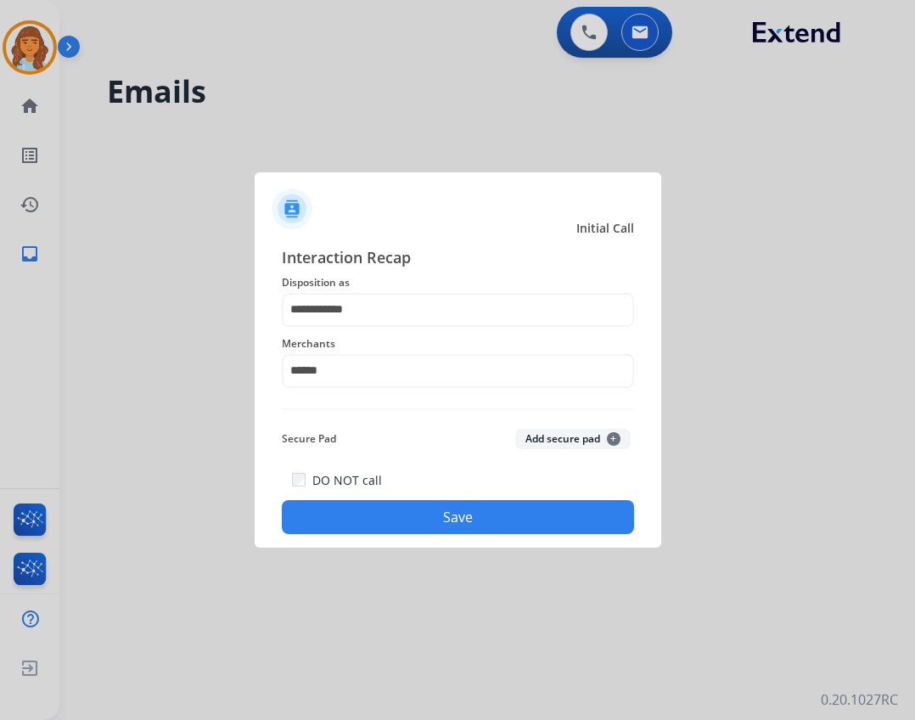
click at [440, 530] on button "Save" at bounding box center [458, 517] width 352 height 34
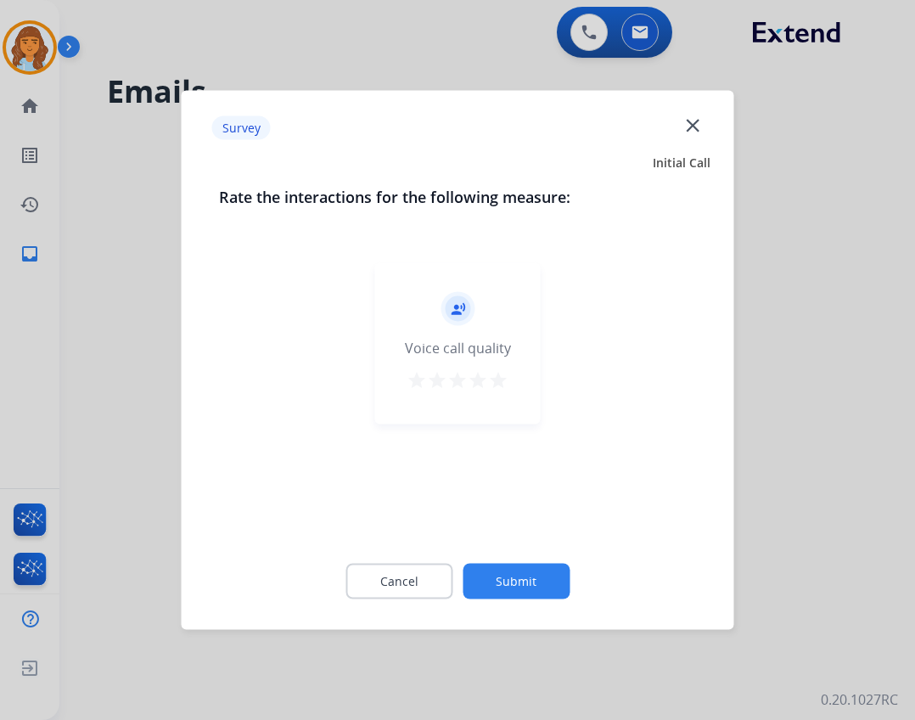
click at [477, 580] on button "Submit" at bounding box center [515, 581] width 107 height 36
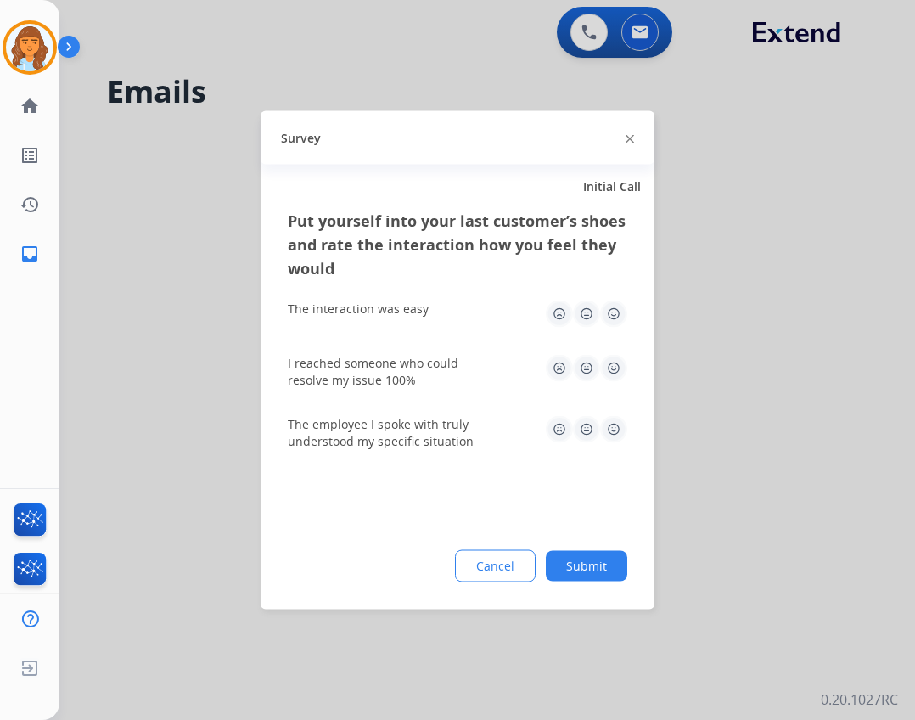
click at [631, 142] on img at bounding box center [629, 138] width 8 height 8
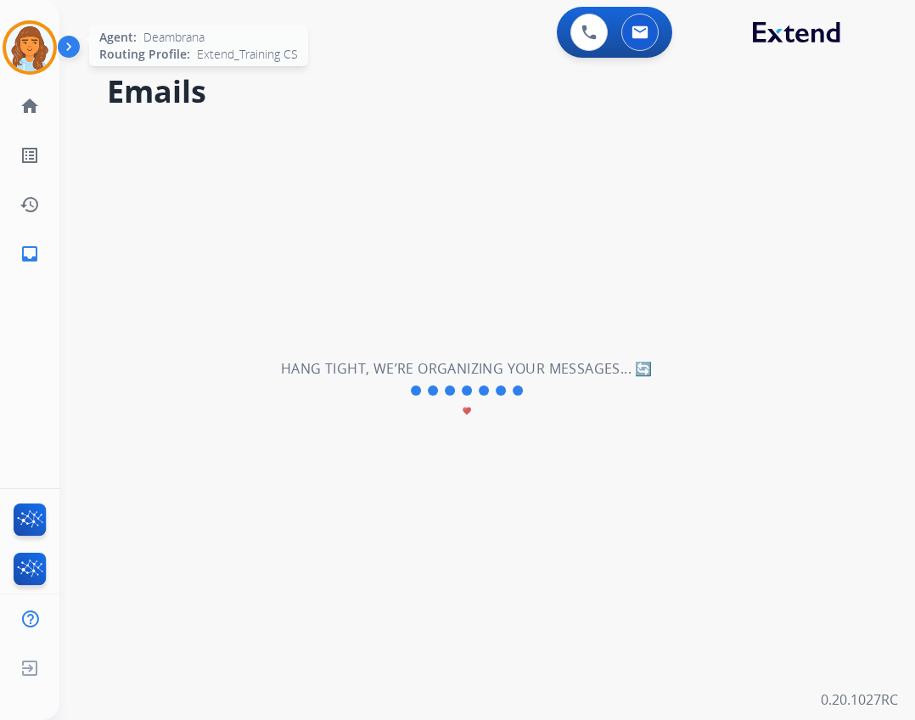
click at [48, 36] on img at bounding box center [30, 48] width 48 height 48
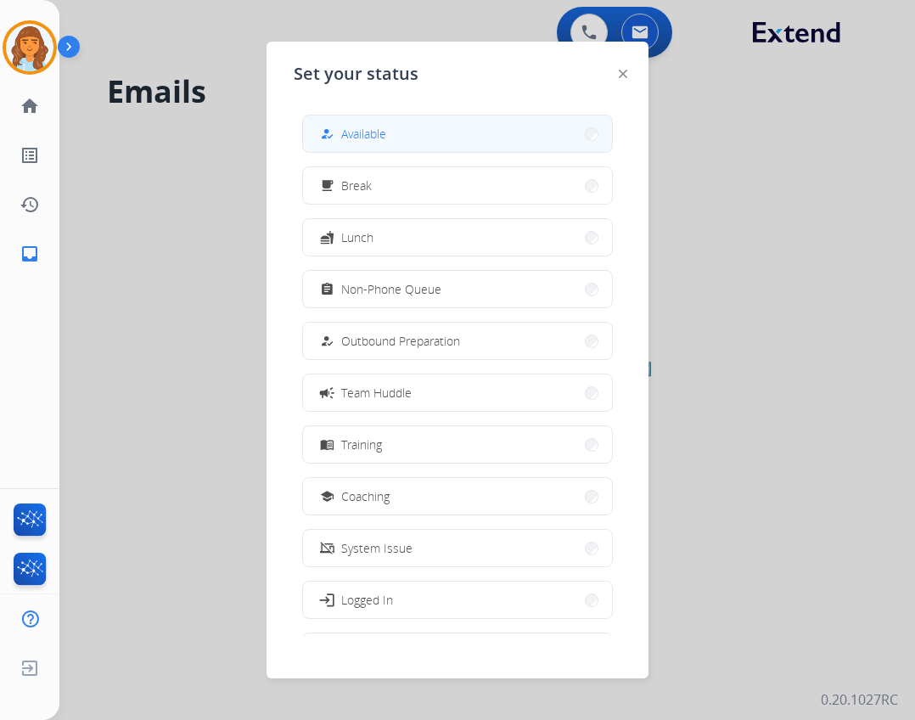
click at [376, 150] on button "how_to_reg Available" at bounding box center [457, 133] width 309 height 36
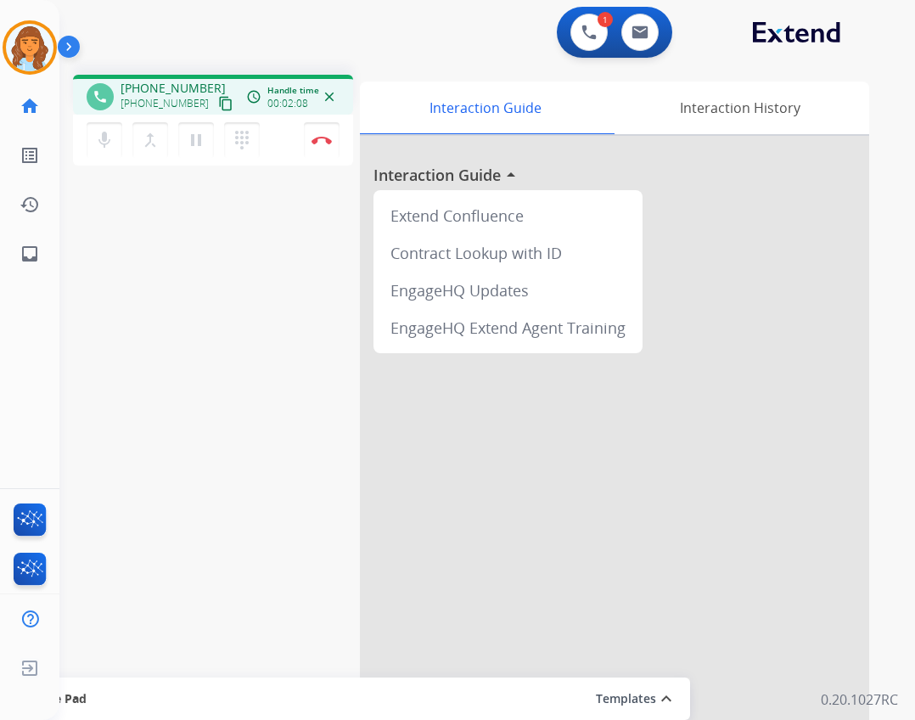
click at [218, 104] on mat-icon "content_copy" at bounding box center [225, 103] width 15 height 15
click at [334, 139] on button "Disconnect" at bounding box center [322, 140] width 36 height 36
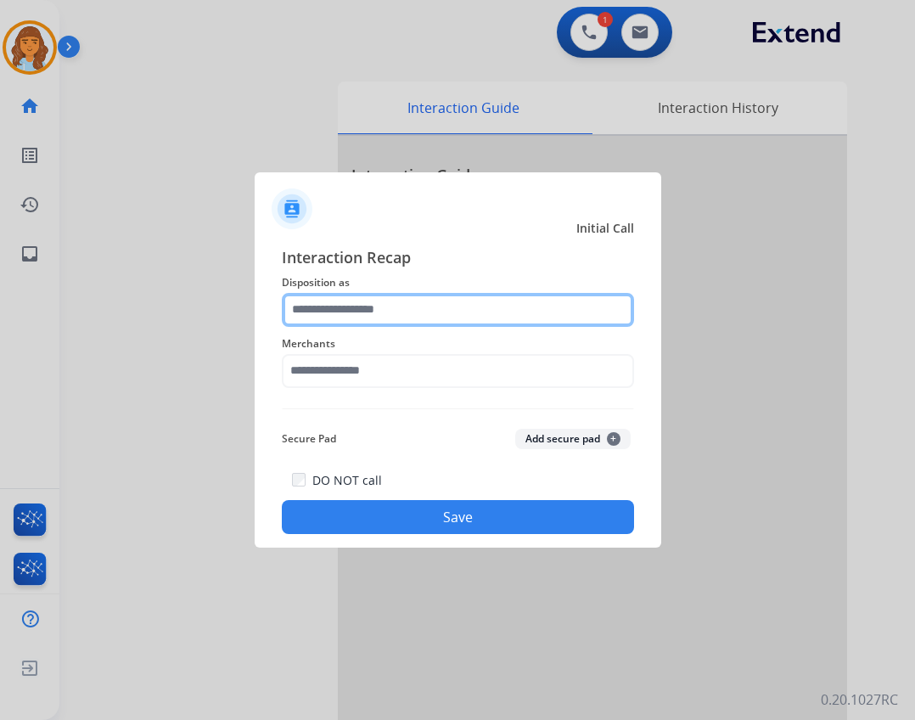
click at [362, 296] on input "text" at bounding box center [458, 310] width 352 height 34
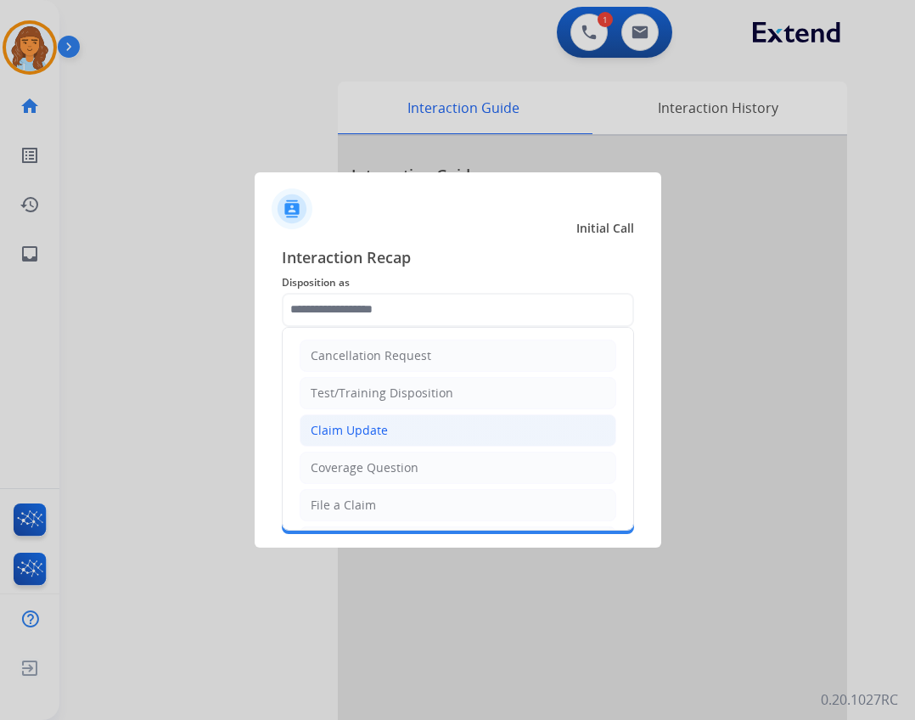
click at [380, 430] on div "Claim Update" at bounding box center [349, 430] width 77 height 17
type input "**********"
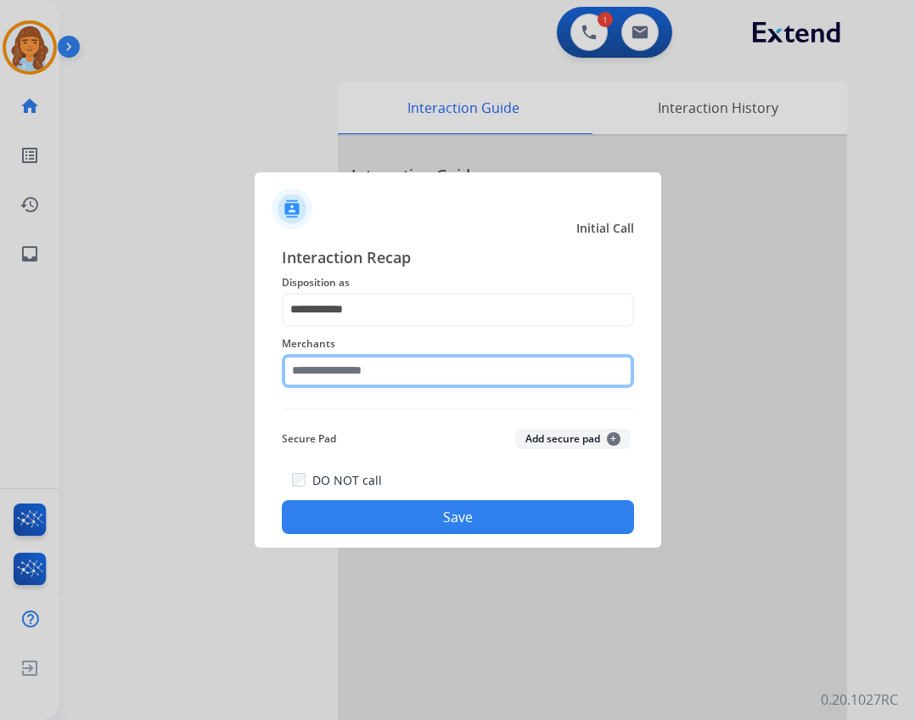
click at [356, 362] on input "text" at bounding box center [458, 371] width 352 height 34
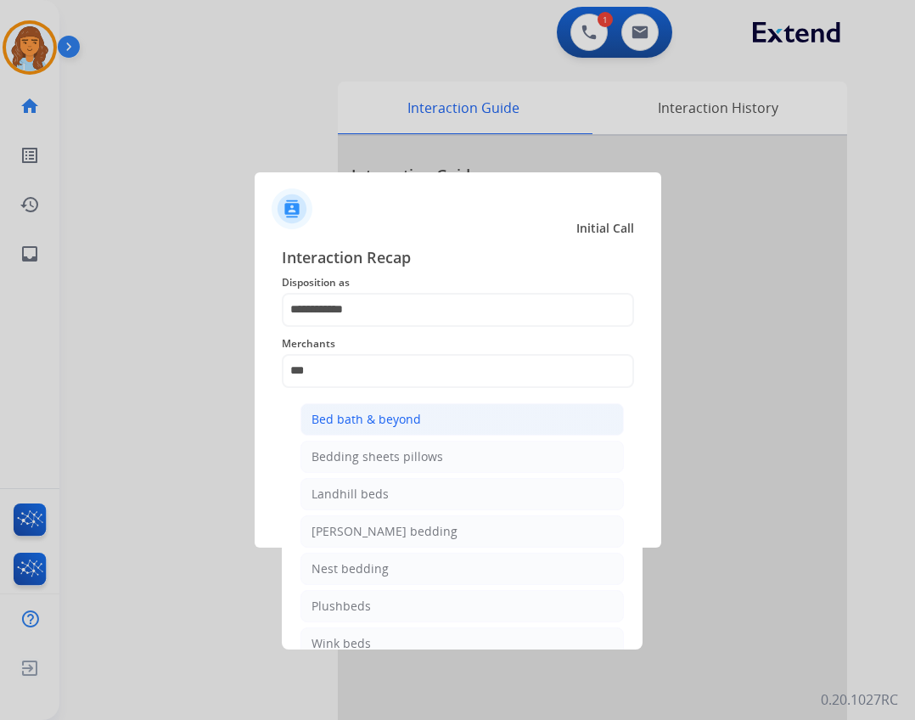
click at [485, 423] on li "Bed bath & beyond" at bounding box center [461, 419] width 323 height 32
type input "**********"
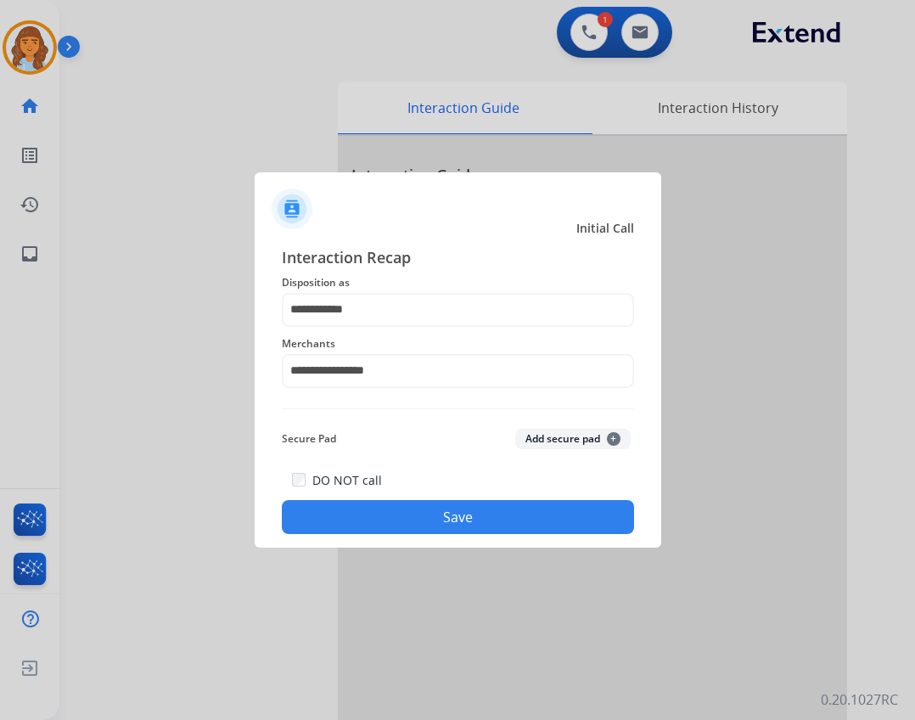
click at [494, 549] on div at bounding box center [457, 360] width 915 height 720
click at [496, 528] on button "Save" at bounding box center [458, 517] width 352 height 34
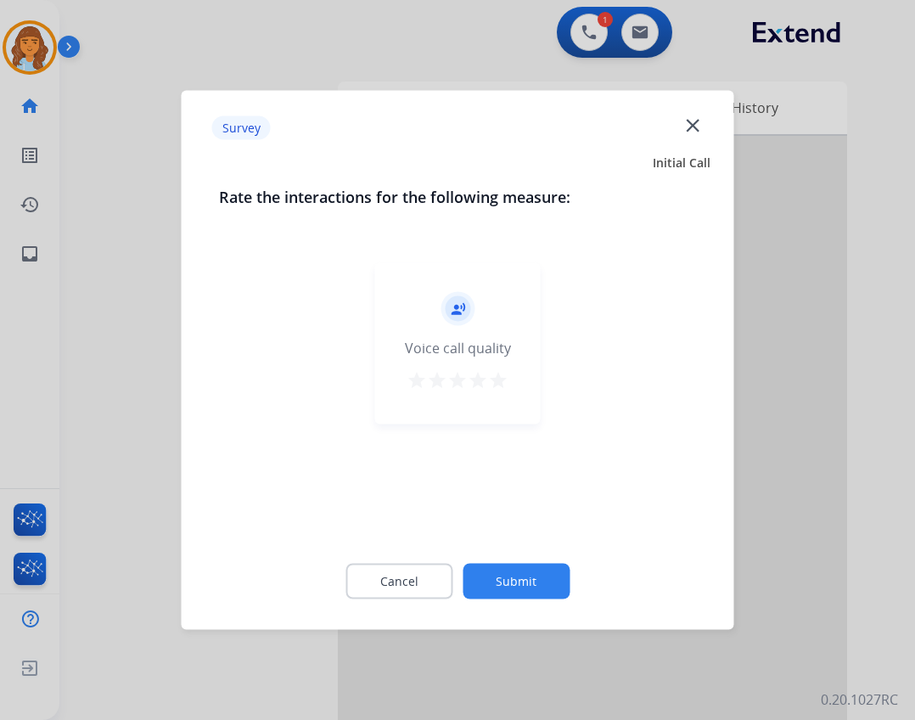
click at [502, 586] on button "Submit" at bounding box center [515, 581] width 107 height 36
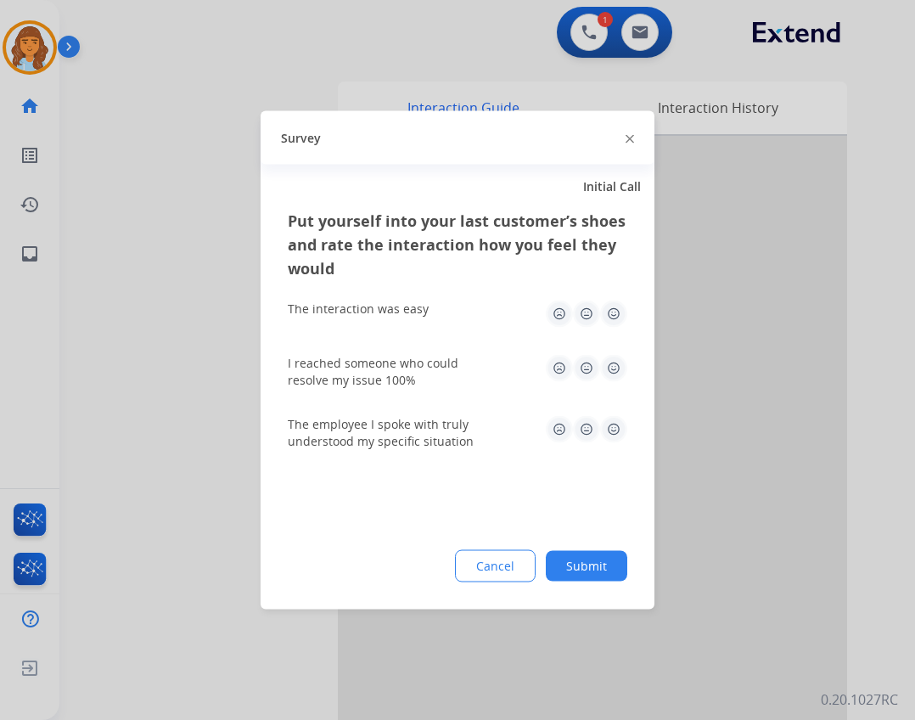
drag, startPoint x: 584, startPoint y: 577, endPoint x: 584, endPoint y: 564, distance: 12.7
click at [585, 574] on button "Submit" at bounding box center [586, 566] width 81 height 31
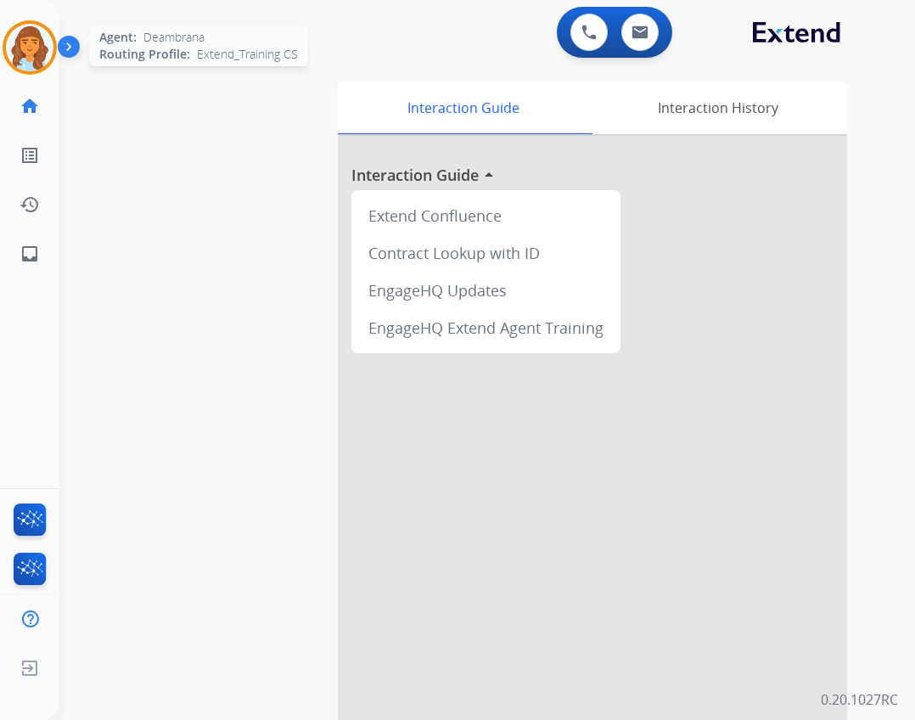
drag, startPoint x: 23, startPoint y: 53, endPoint x: 46, endPoint y: 67, distance: 27.1
click at [23, 54] on img at bounding box center [30, 48] width 48 height 48
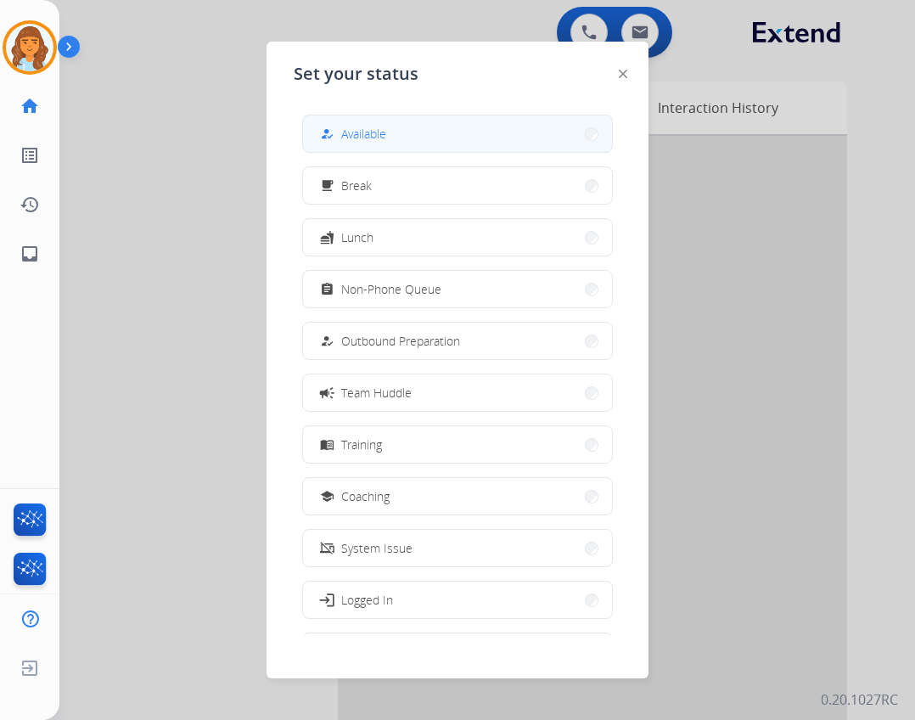
drag, startPoint x: 351, startPoint y: 118, endPoint x: 463, endPoint y: 109, distance: 112.4
click at [352, 118] on button "how_to_reg Available" at bounding box center [457, 133] width 309 height 36
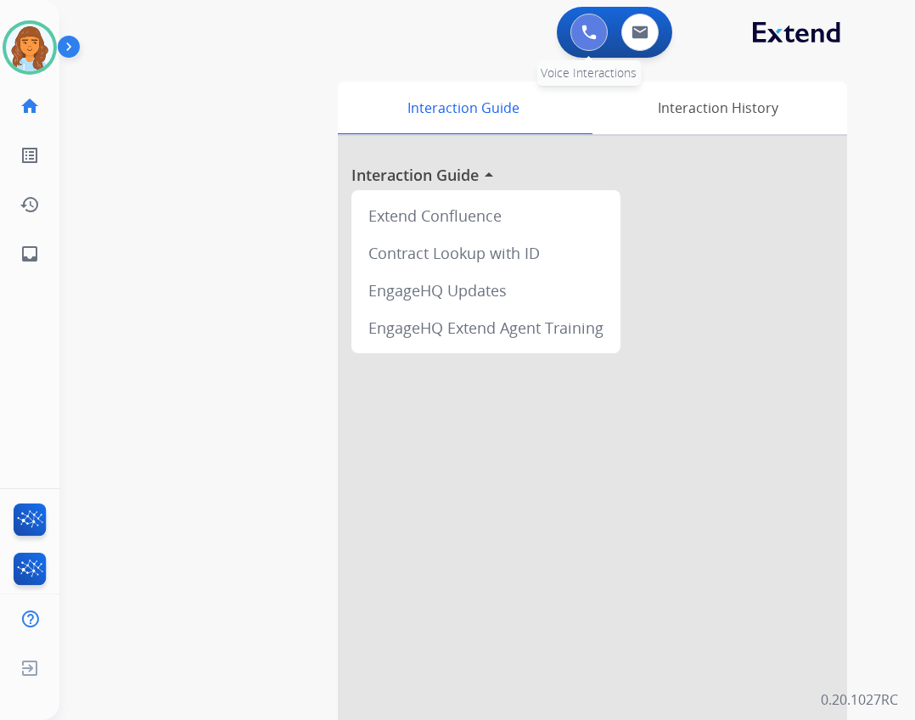
click at [586, 33] on img at bounding box center [588, 32] width 15 height 15
click at [590, 31] on img at bounding box center [588, 32] width 15 height 15
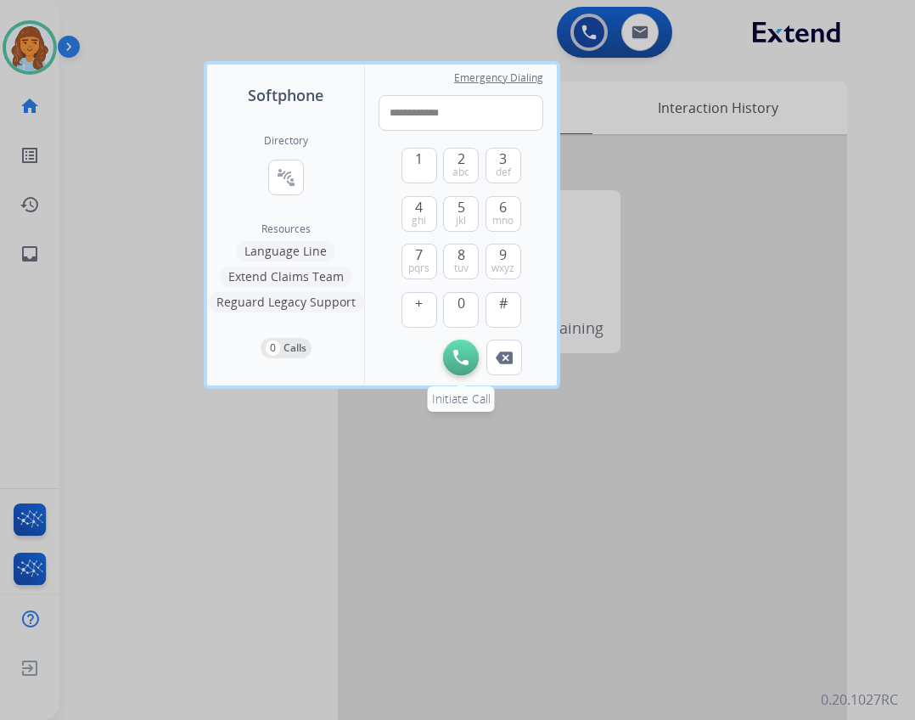
type input "**********"
click at [461, 352] on img at bounding box center [460, 357] width 15 height 15
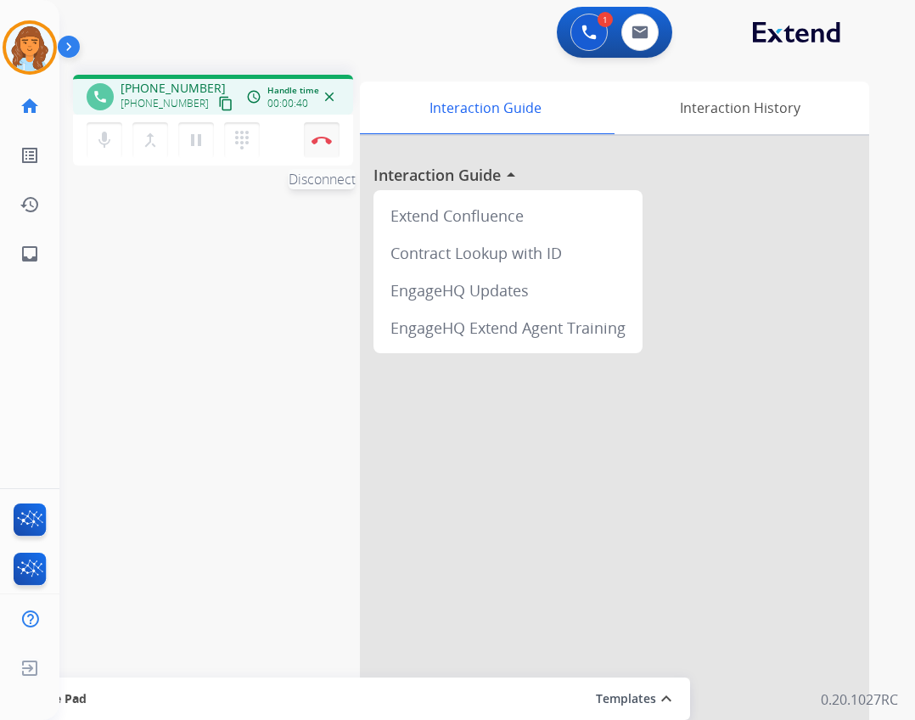
click at [328, 141] on img at bounding box center [321, 140] width 20 height 8
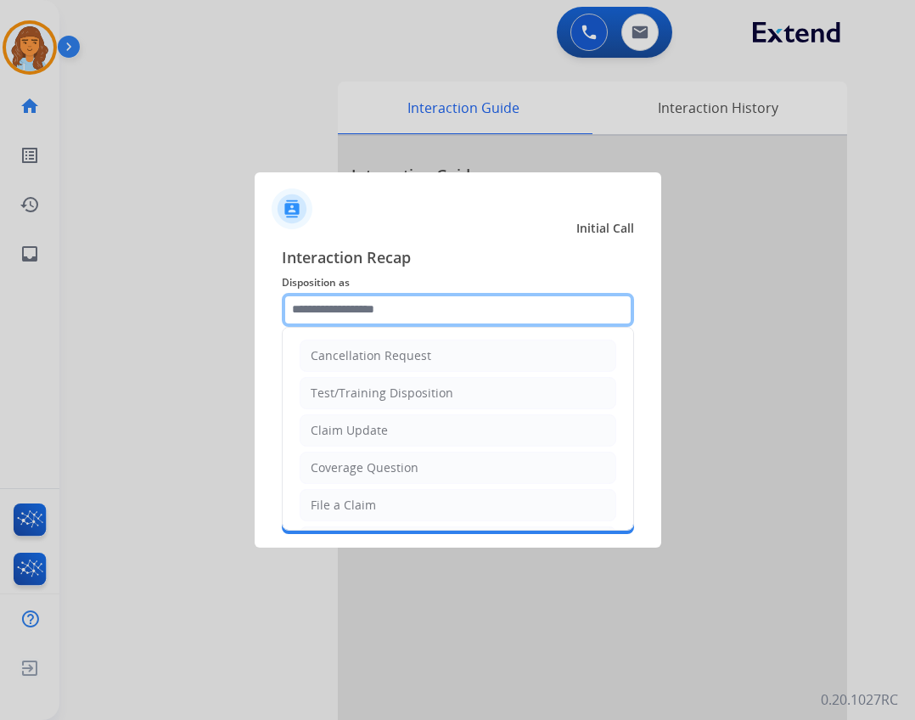
drag, startPoint x: 390, startPoint y: 317, endPoint x: 387, endPoint y: 333, distance: 16.5
click at [387, 327] on div "Cancellation Request Test/Training Disposition Claim Update Coverage Question F…" at bounding box center [458, 310] width 352 height 34
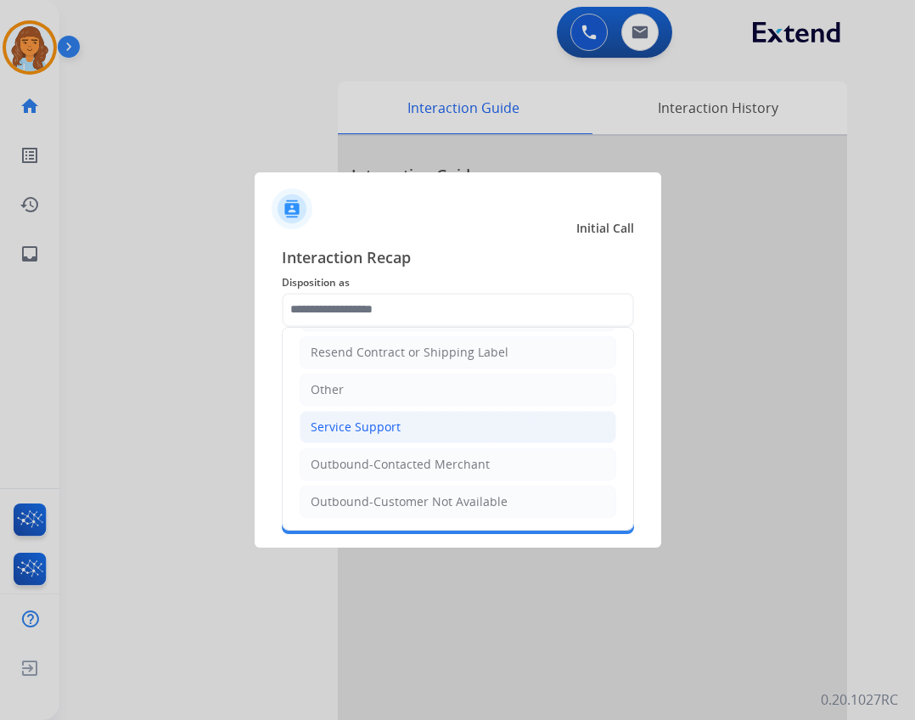
click at [384, 424] on div "Service Support" at bounding box center [356, 426] width 90 height 17
type input "**********"
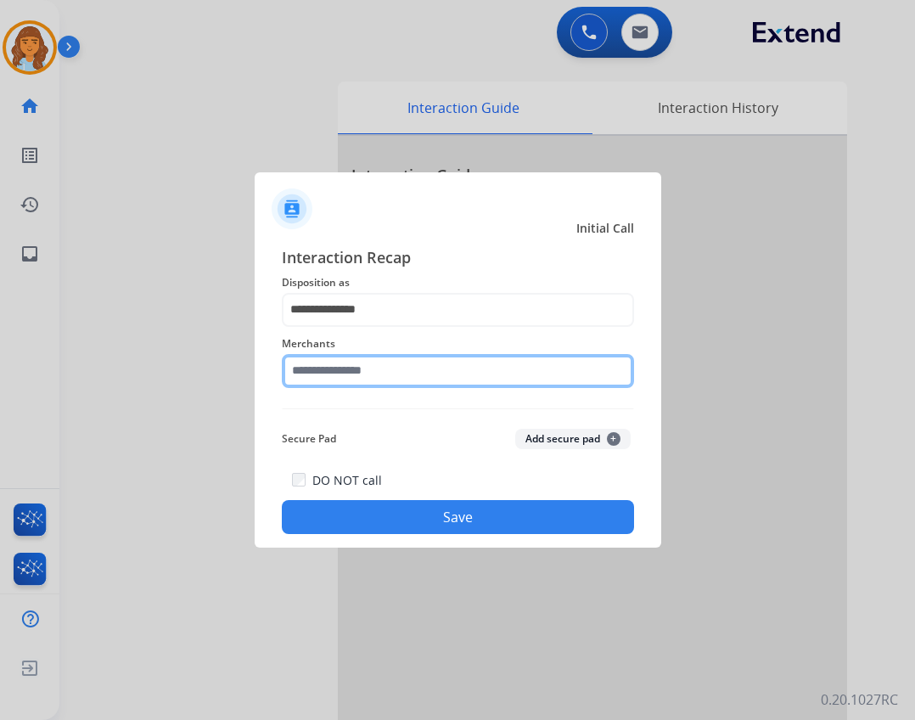
click at [361, 367] on input "text" at bounding box center [458, 371] width 352 height 34
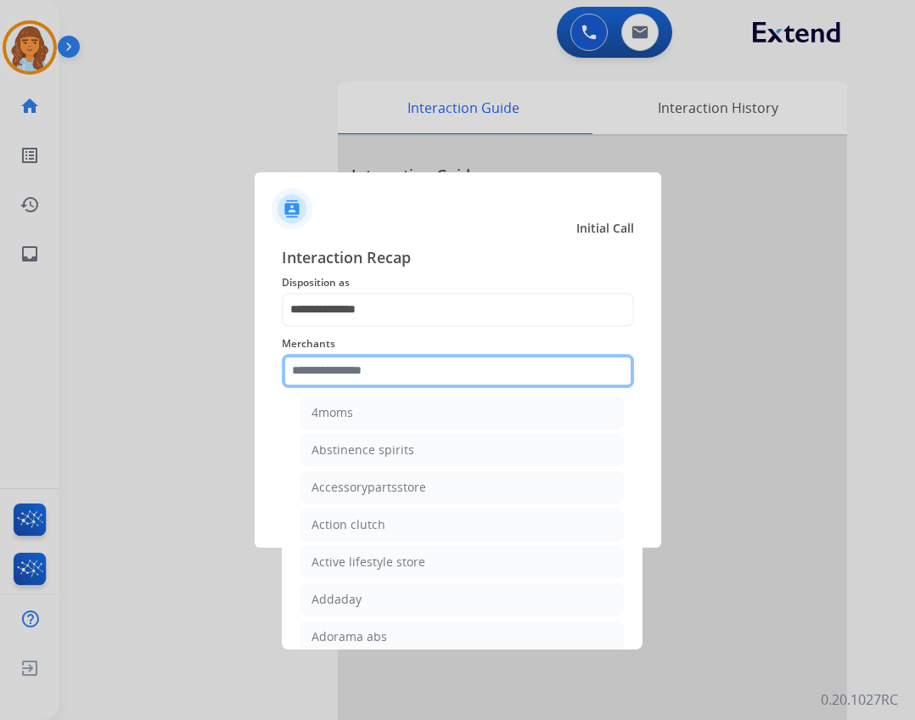
scroll to position [594, 0]
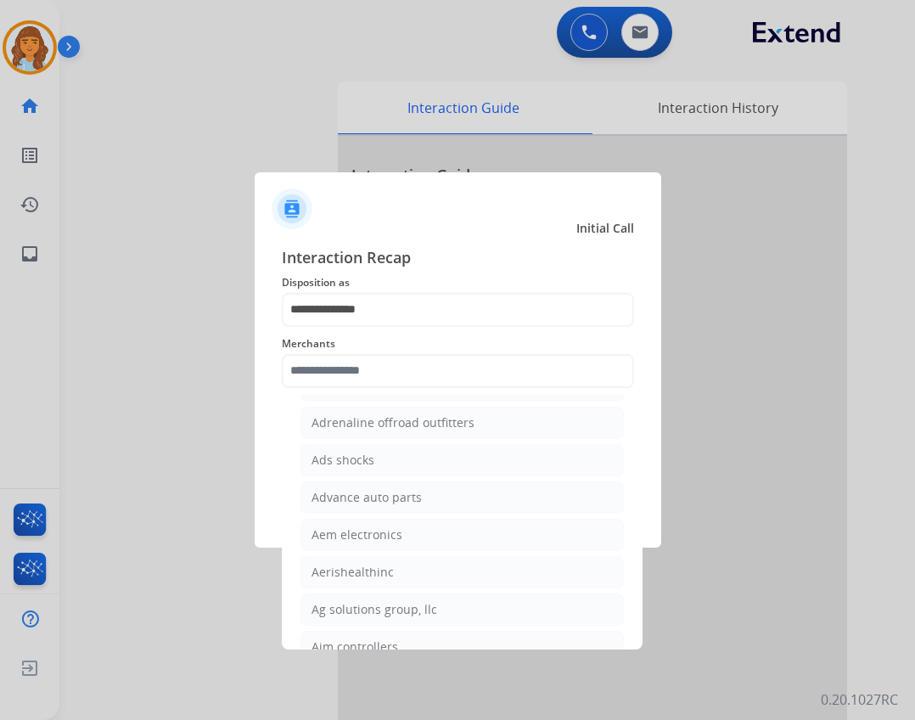
click at [381, 574] on div "Aerishealthinc" at bounding box center [352, 571] width 82 height 17
type input "**********"
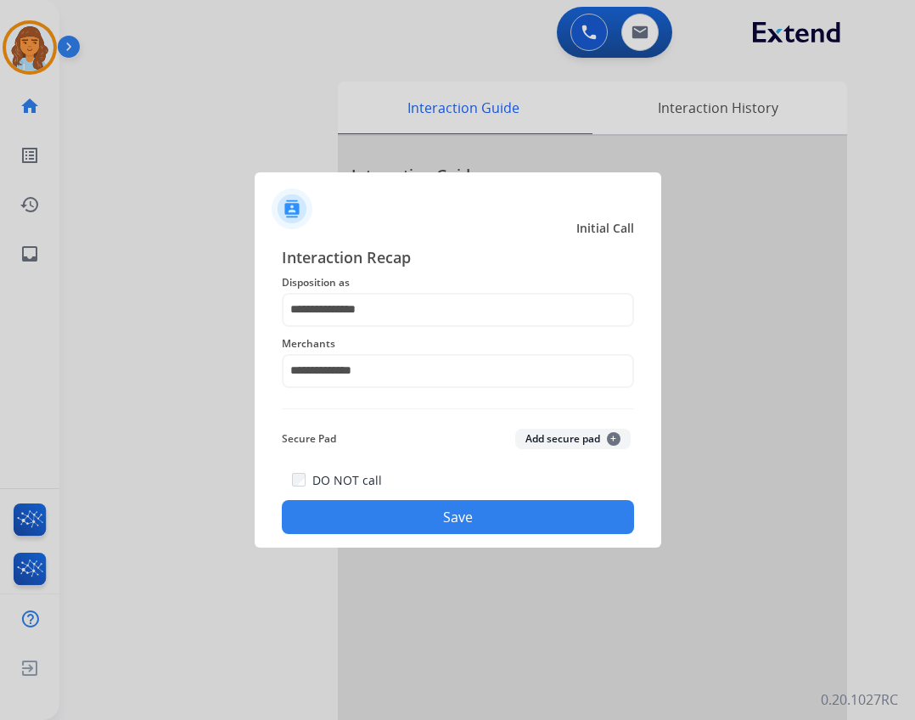
click at [462, 502] on button "Save" at bounding box center [458, 517] width 352 height 34
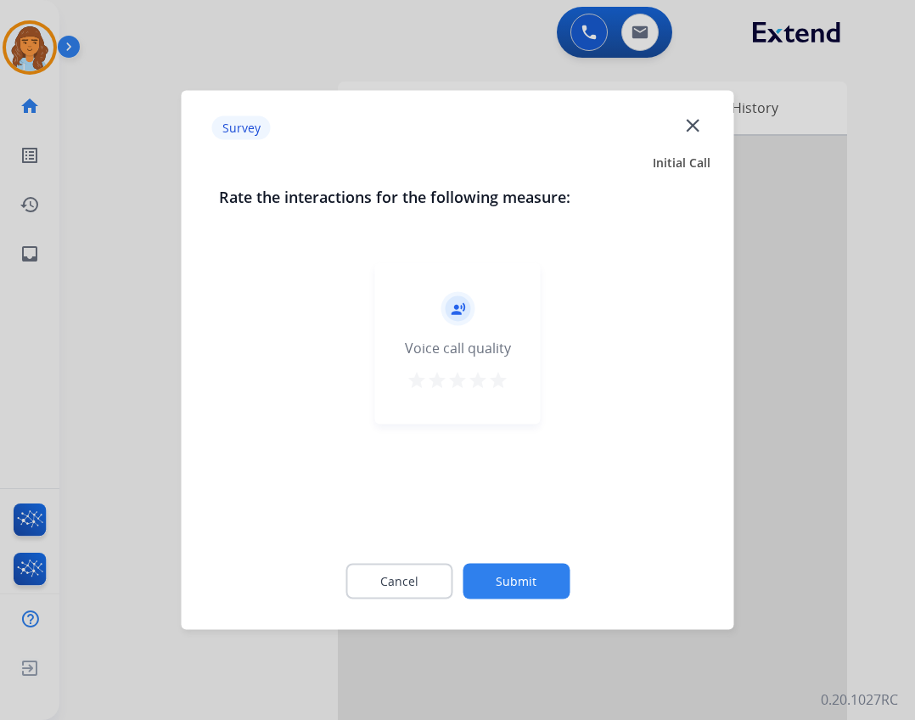
click at [500, 595] on button "Submit" at bounding box center [515, 581] width 107 height 36
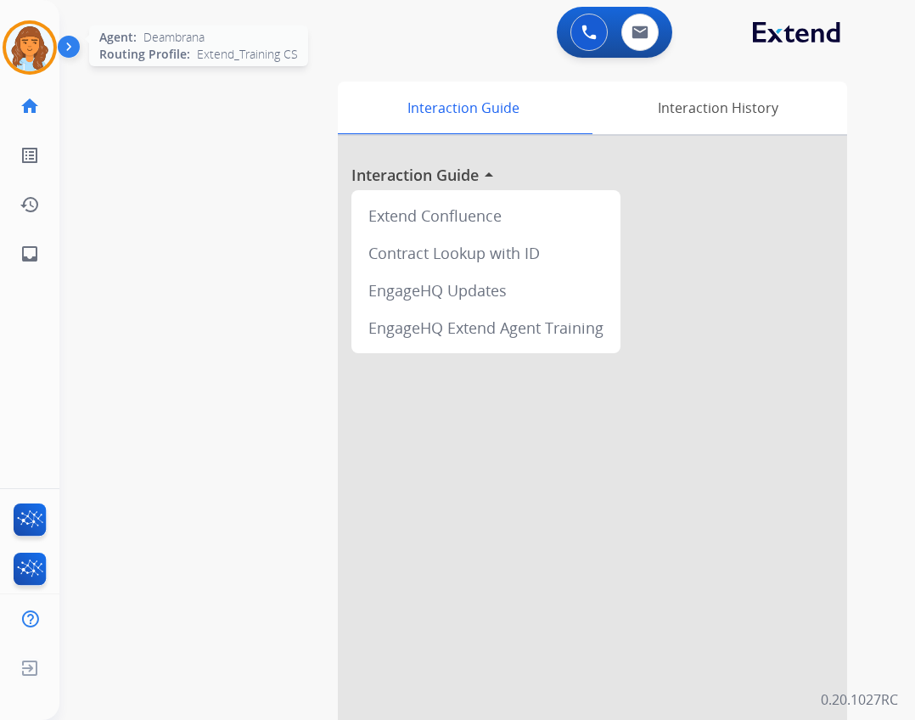
click at [31, 39] on img at bounding box center [30, 48] width 48 height 48
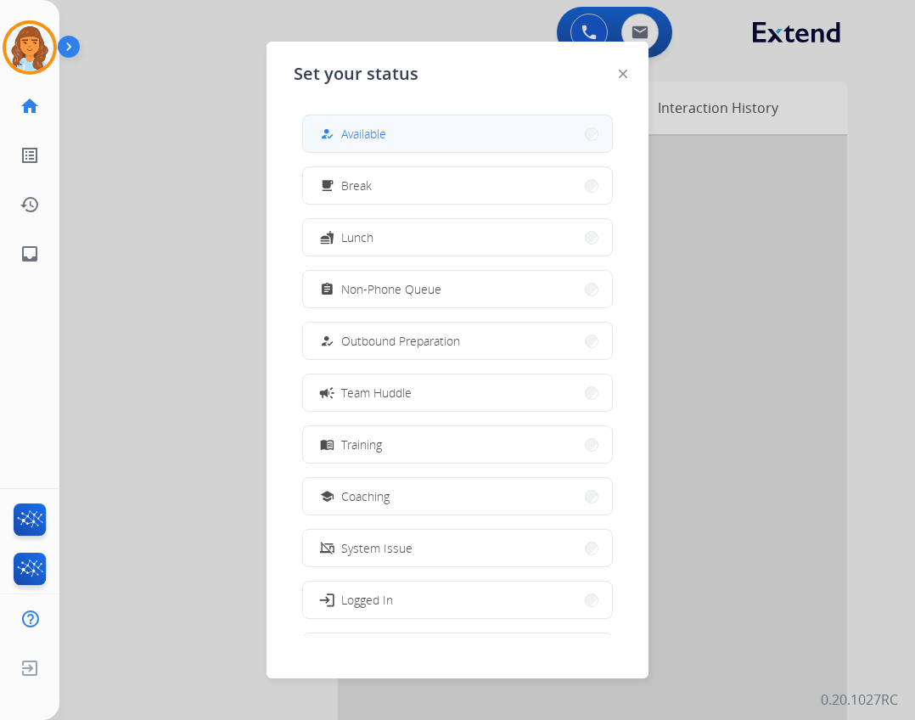
click at [367, 133] on span "Available" at bounding box center [363, 134] width 45 height 18
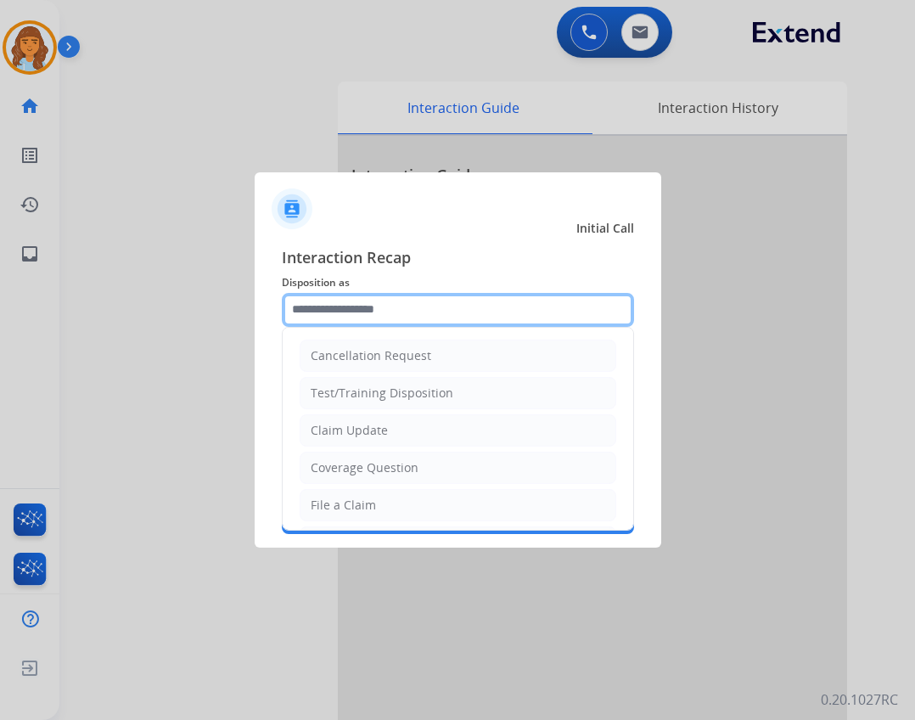
click at [397, 301] on input "text" at bounding box center [458, 310] width 352 height 34
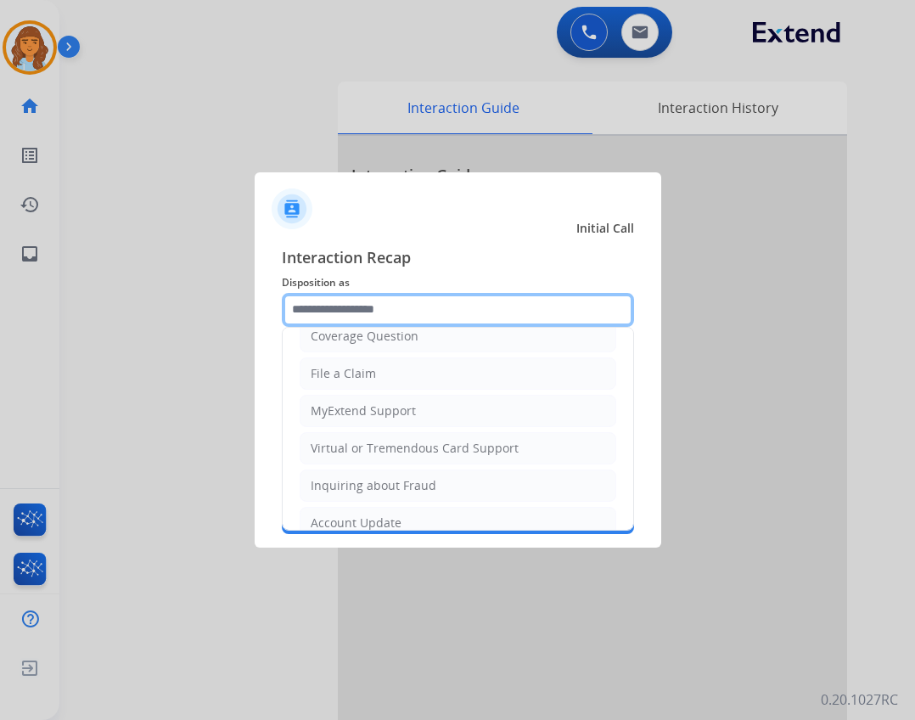
scroll to position [265, 0]
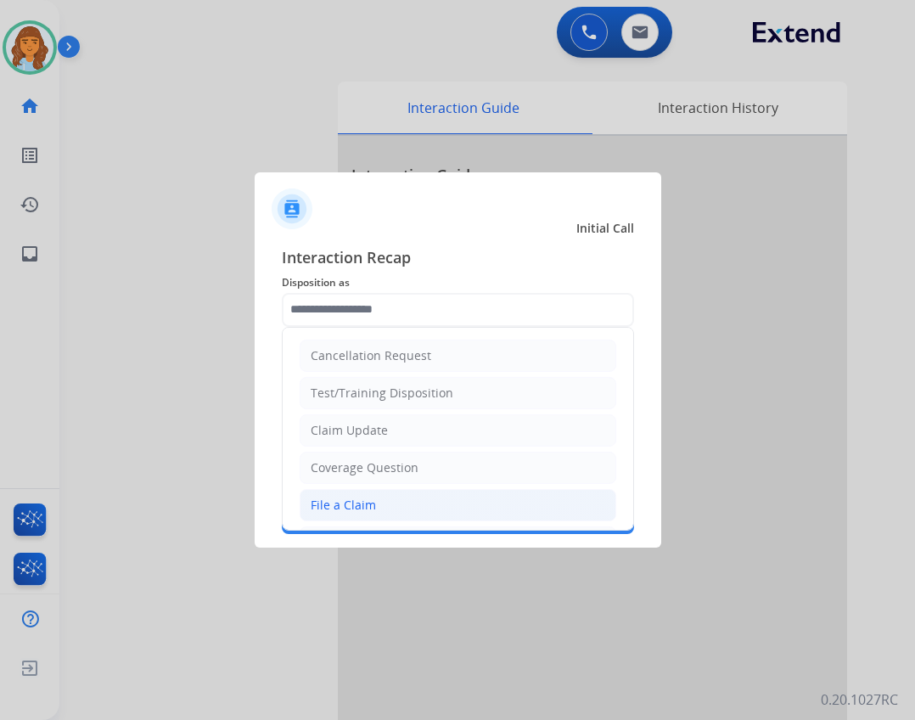
click at [334, 491] on li "File a Claim" at bounding box center [458, 505] width 317 height 32
type input "**********"
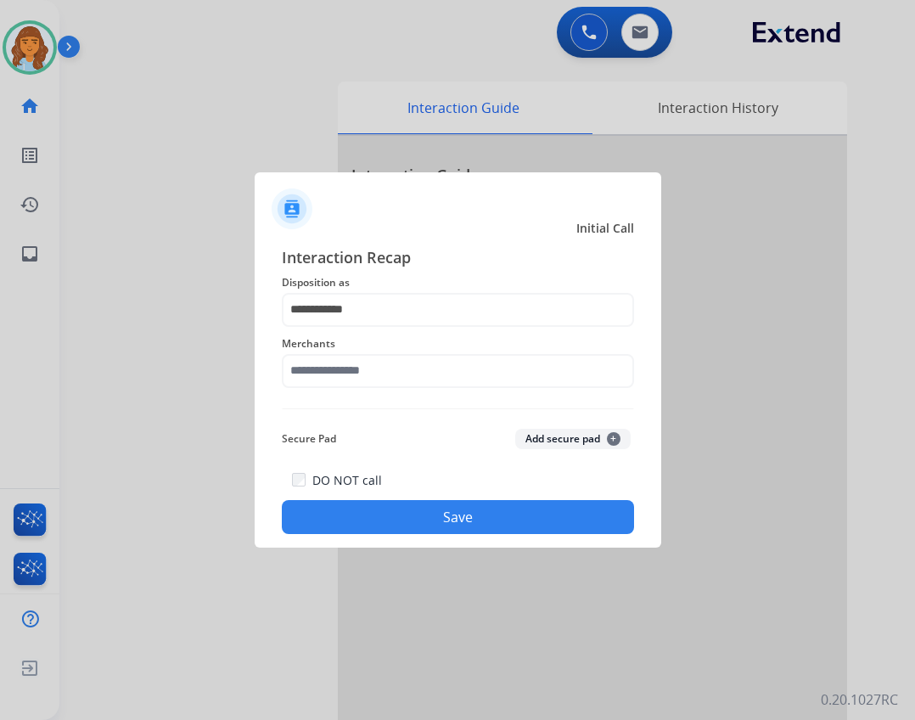
drag, startPoint x: 352, startPoint y: 393, endPoint x: 351, endPoint y: 384, distance: 9.4
click at [351, 387] on div "Merchants" at bounding box center [458, 361] width 352 height 68
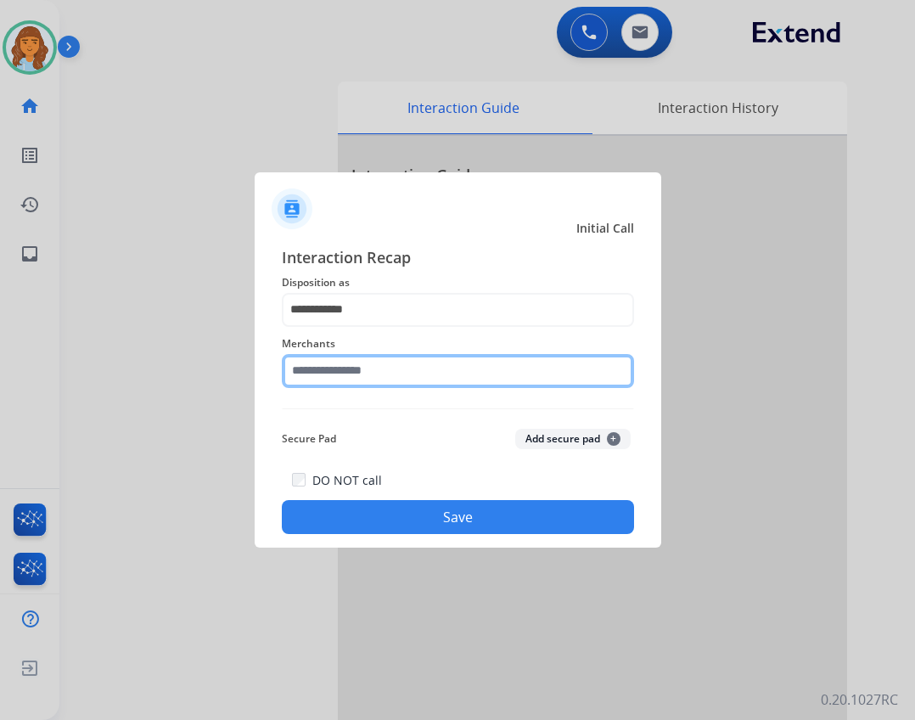
click at [351, 384] on input "text" at bounding box center [458, 371] width 352 height 34
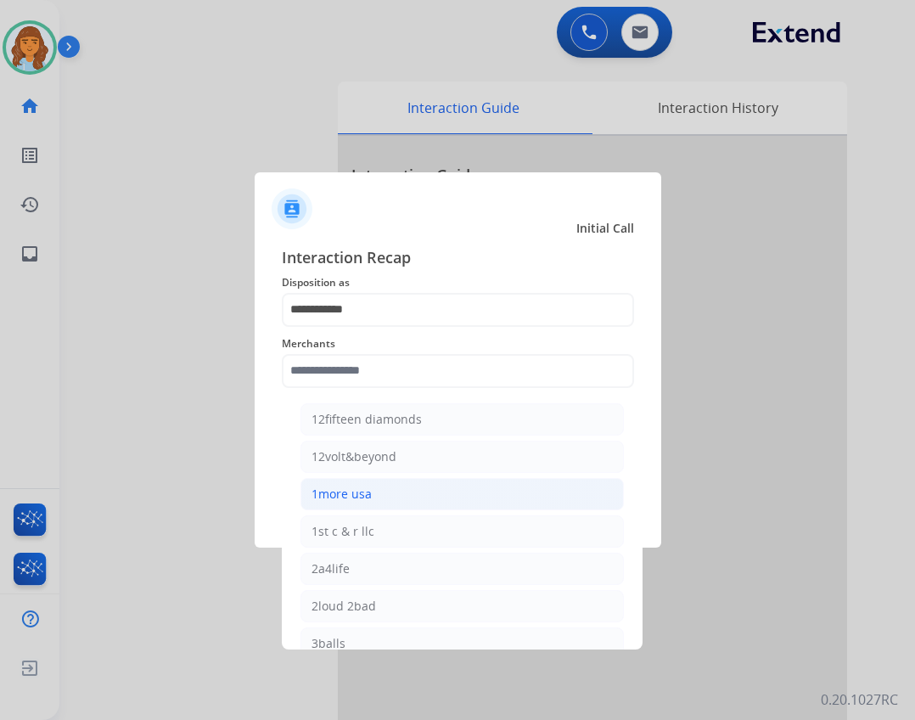
click at [361, 486] on div "1more usa" at bounding box center [341, 493] width 60 height 17
type input "*********"
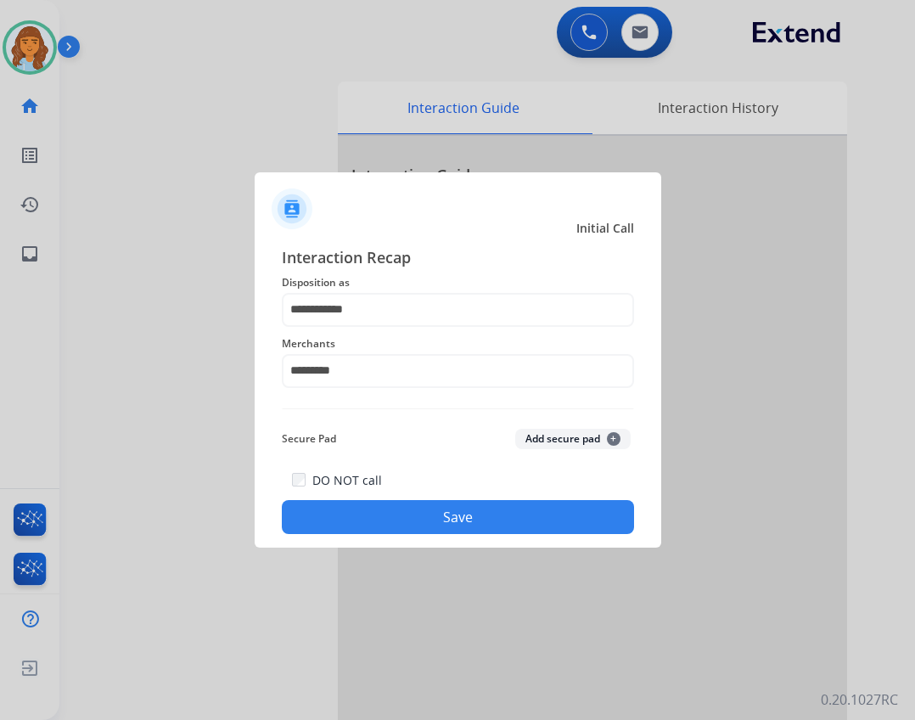
click at [382, 513] on button "Save" at bounding box center [458, 517] width 352 height 34
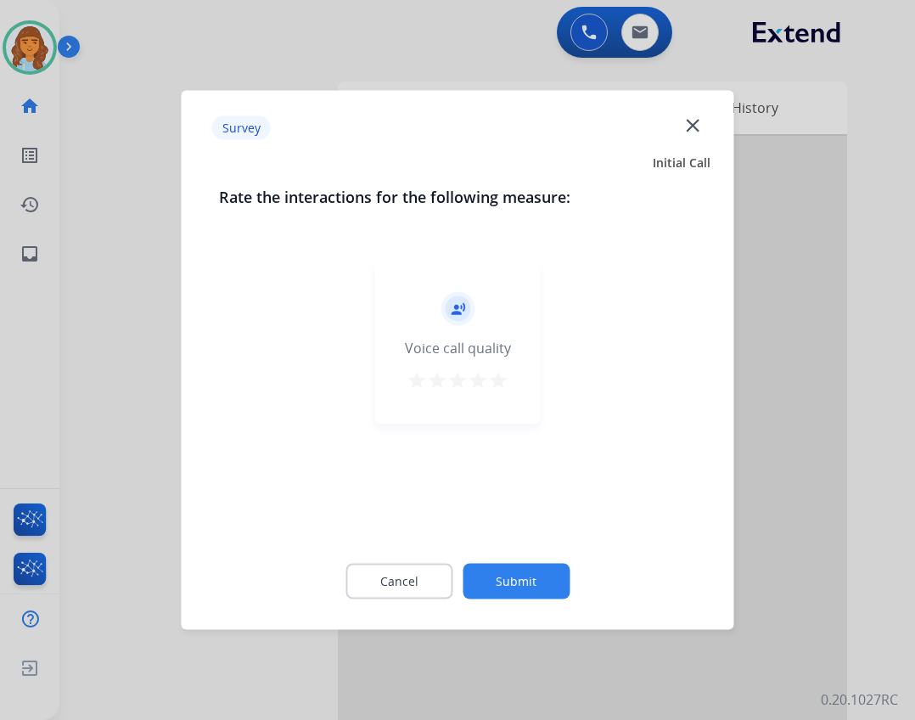
click at [522, 593] on button "Submit" at bounding box center [515, 581] width 107 height 36
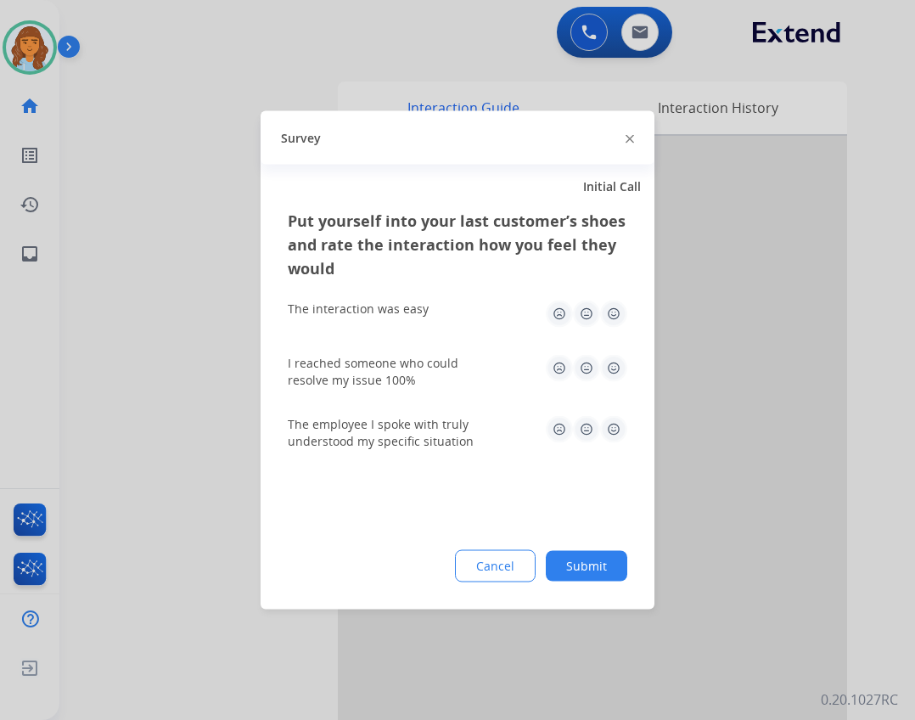
click at [608, 572] on button "Submit" at bounding box center [586, 566] width 81 height 31
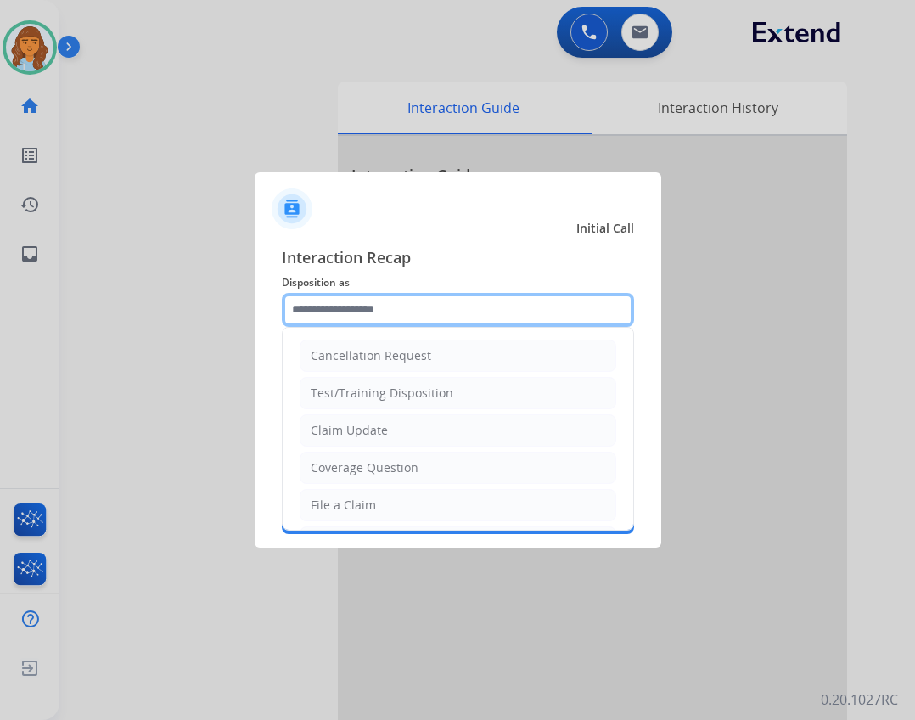
click at [440, 314] on input "text" at bounding box center [458, 310] width 352 height 34
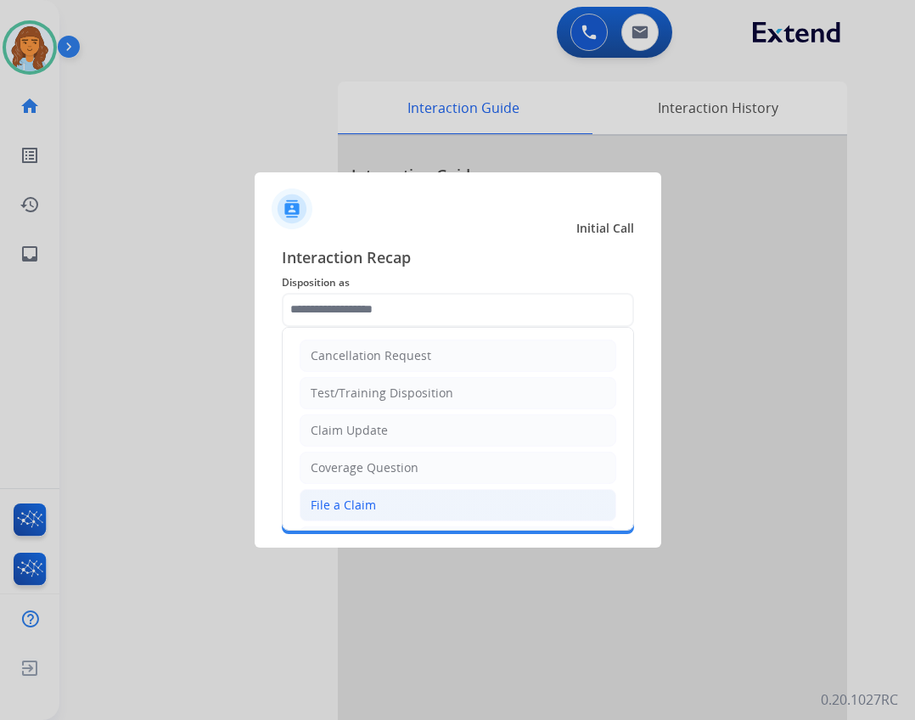
click at [416, 511] on li "File a Claim" at bounding box center [458, 505] width 317 height 32
type input "**********"
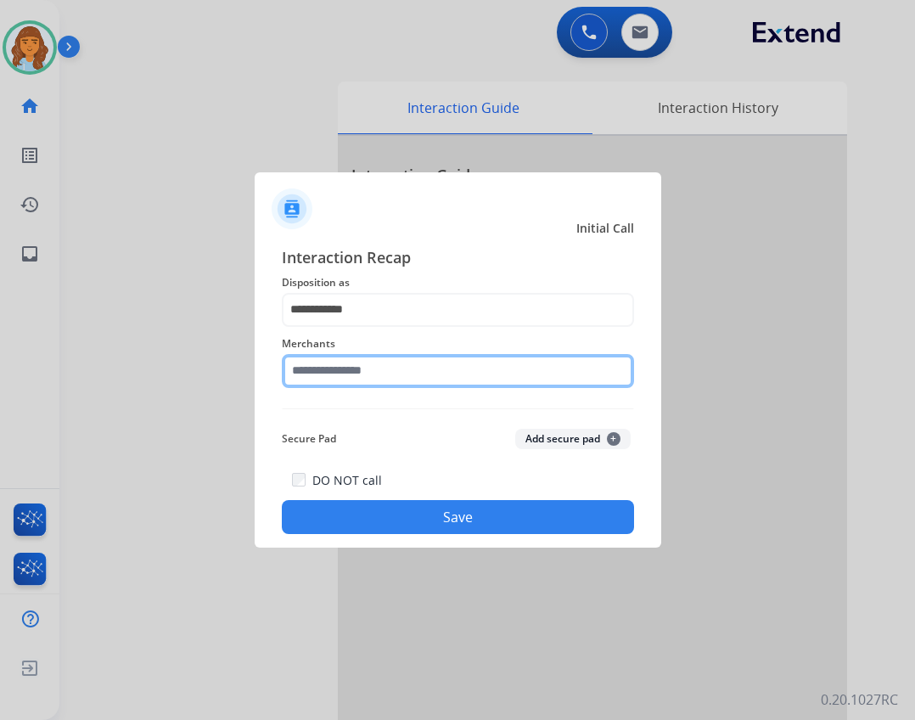
click at [396, 373] on input "text" at bounding box center [458, 371] width 352 height 34
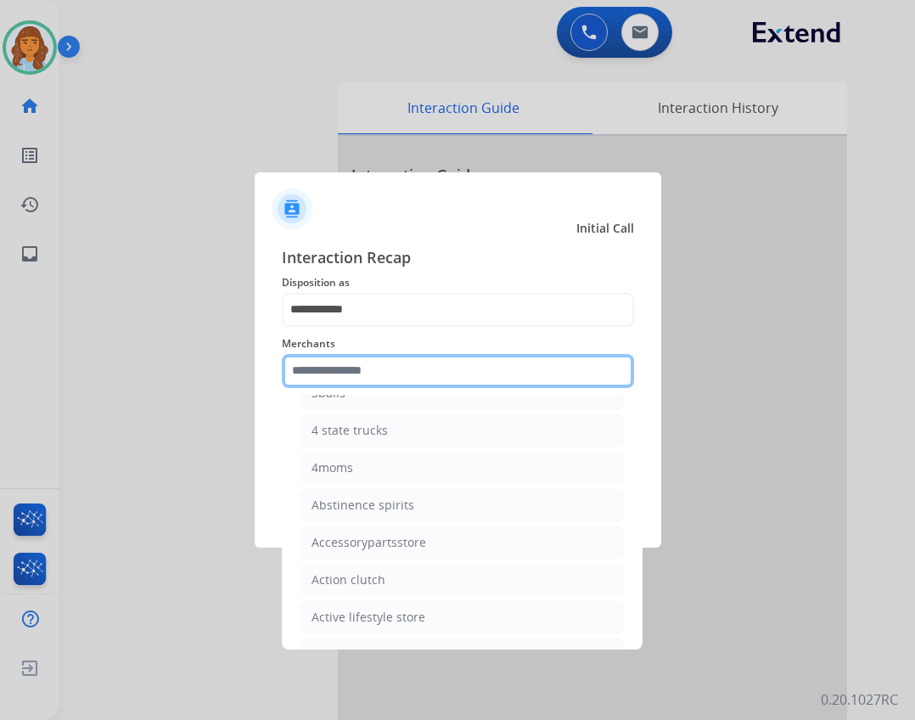
scroll to position [509, 0]
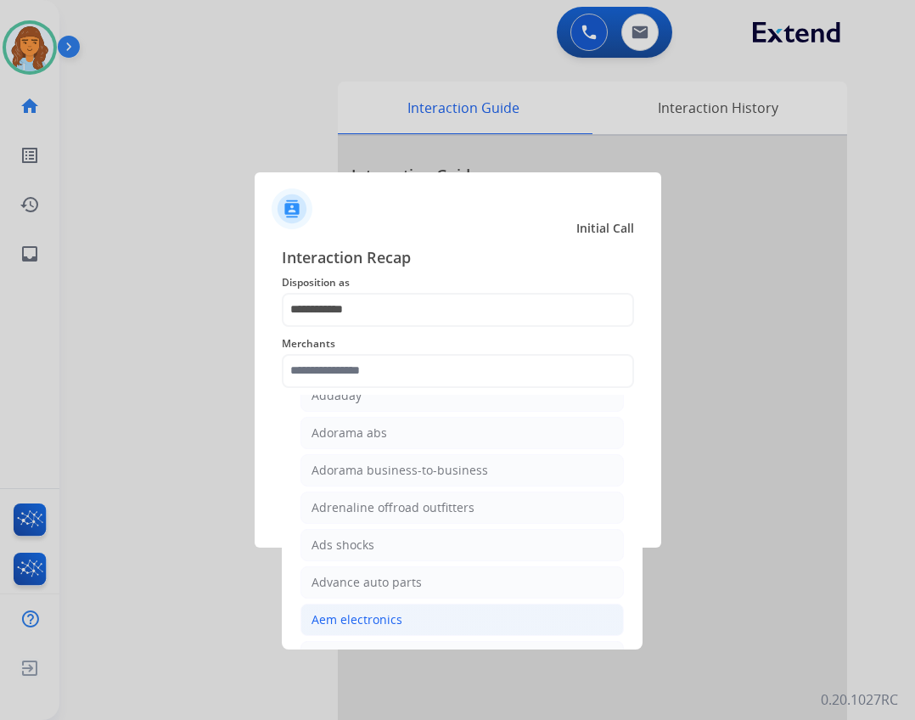
click at [365, 625] on div "Aem electronics" at bounding box center [356, 619] width 91 height 17
type input "**********"
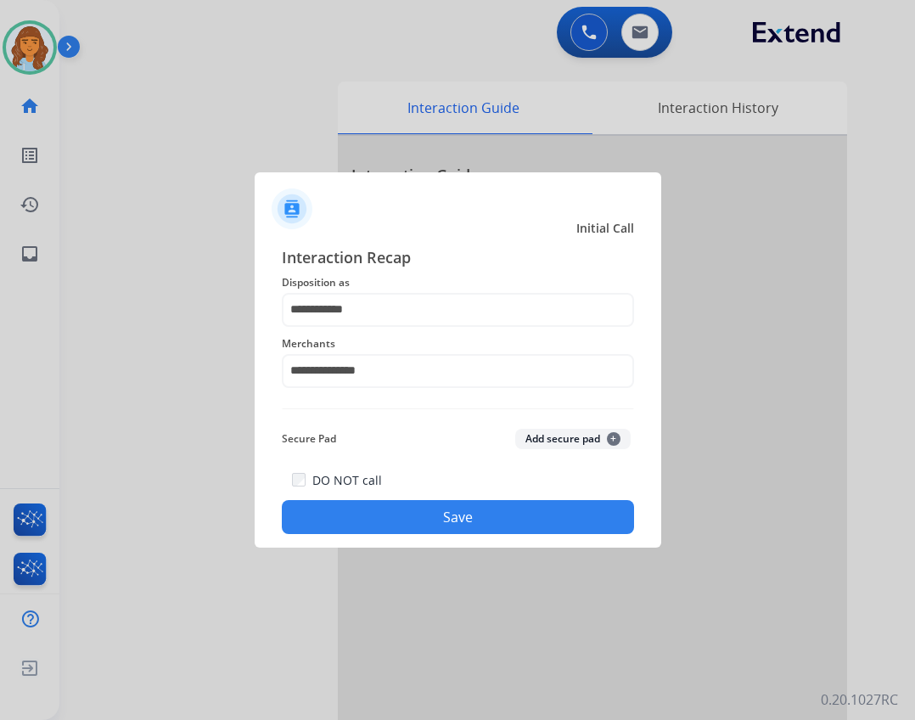
click at [384, 514] on button "Save" at bounding box center [458, 517] width 352 height 34
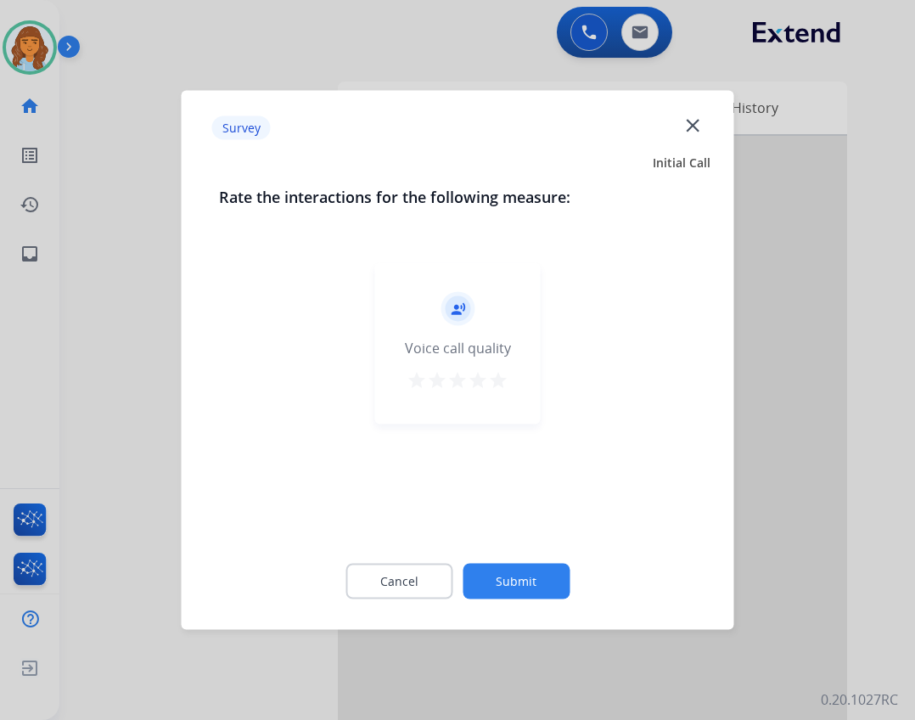
click at [555, 579] on button "Submit" at bounding box center [515, 581] width 107 height 36
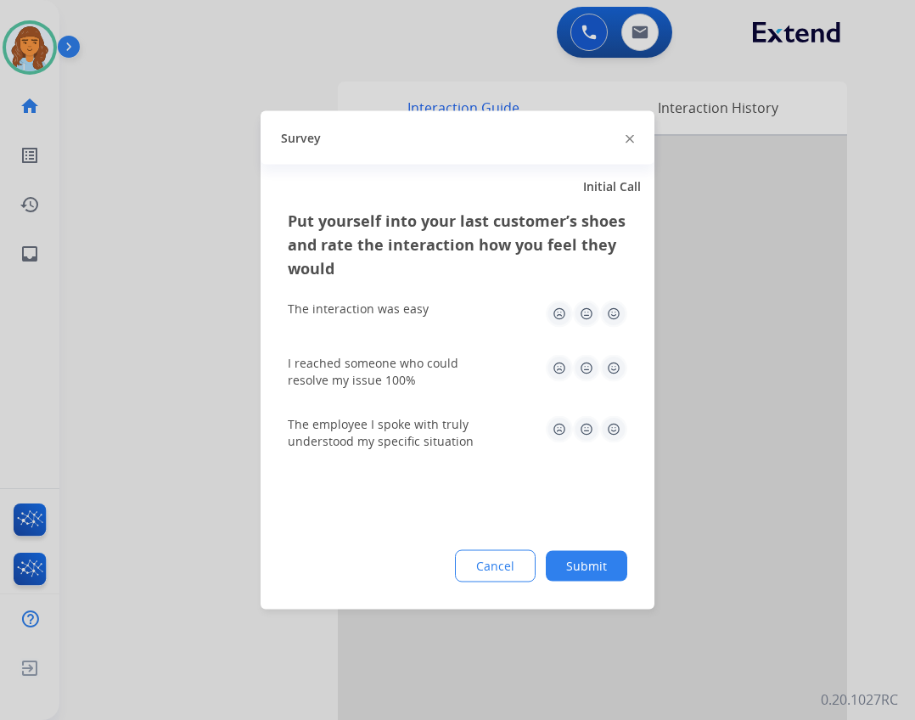
click at [608, 566] on button "Submit" at bounding box center [586, 566] width 81 height 31
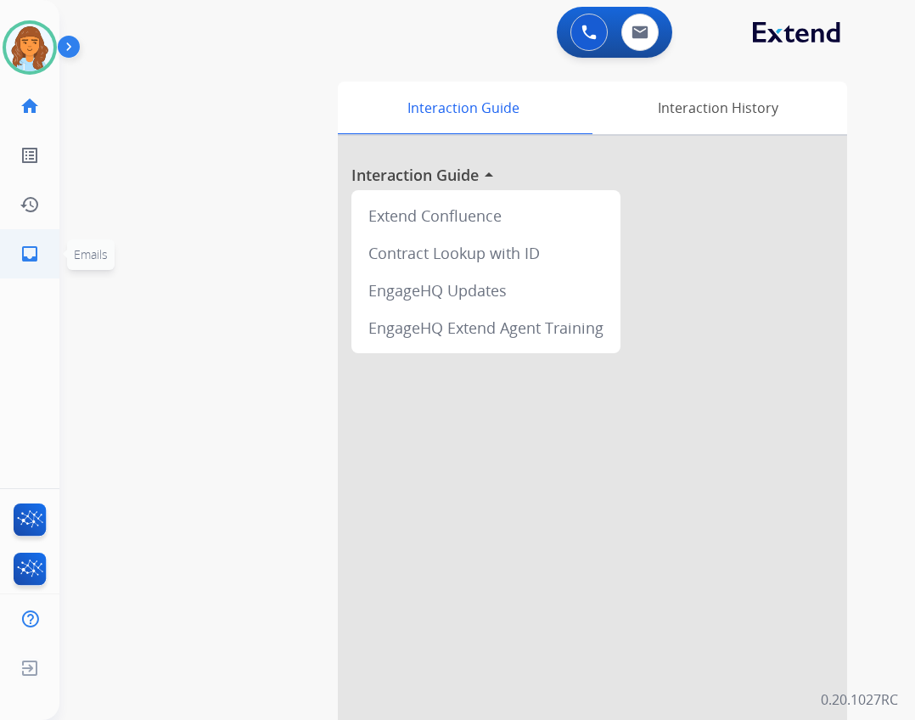
click at [54, 259] on ul "inbox Emails Emails" at bounding box center [29, 253] width 59 height 49
click at [23, 253] on mat-icon "inbox" at bounding box center [30, 254] width 20 height 20
select select "**********"
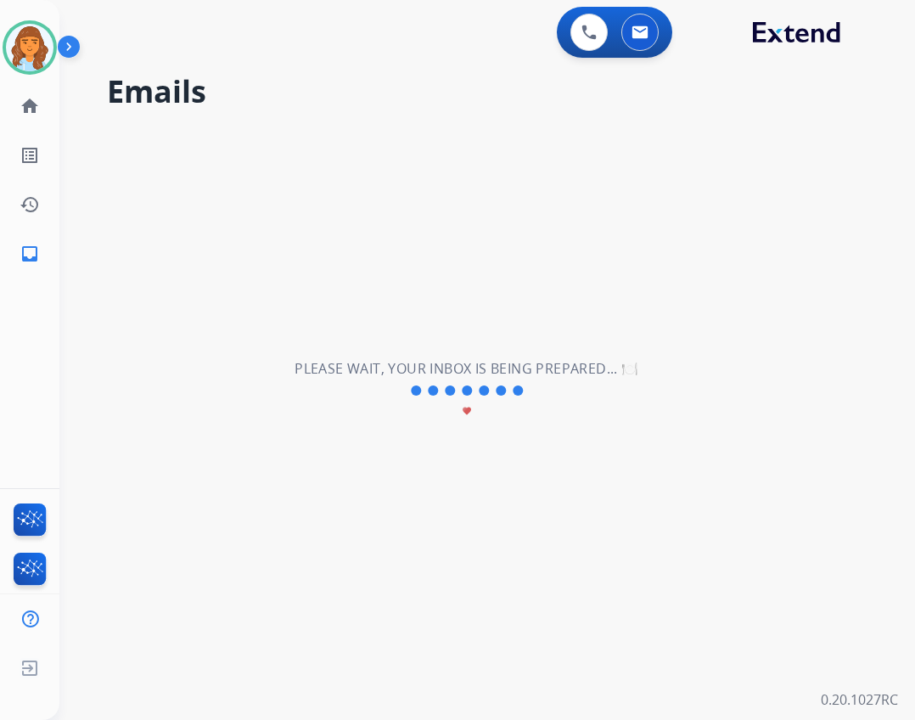
click at [23, 253] on mat-icon "inbox" at bounding box center [30, 254] width 20 height 20
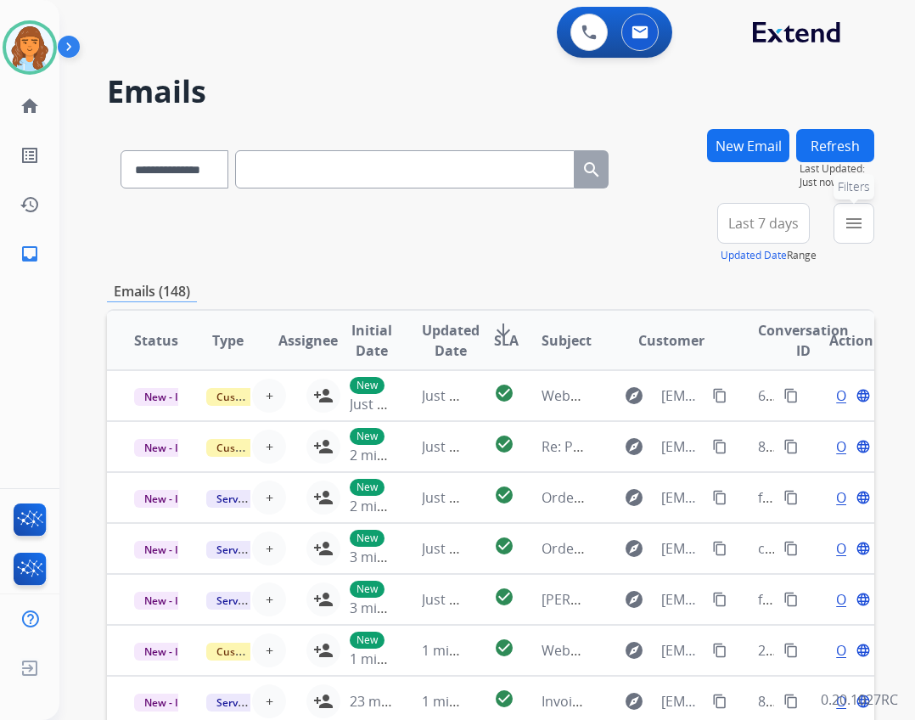
drag, startPoint x: 851, startPoint y: 230, endPoint x: 851, endPoint y: 241, distance: 11.0
click at [851, 234] on button "menu Filters" at bounding box center [853, 223] width 41 height 41
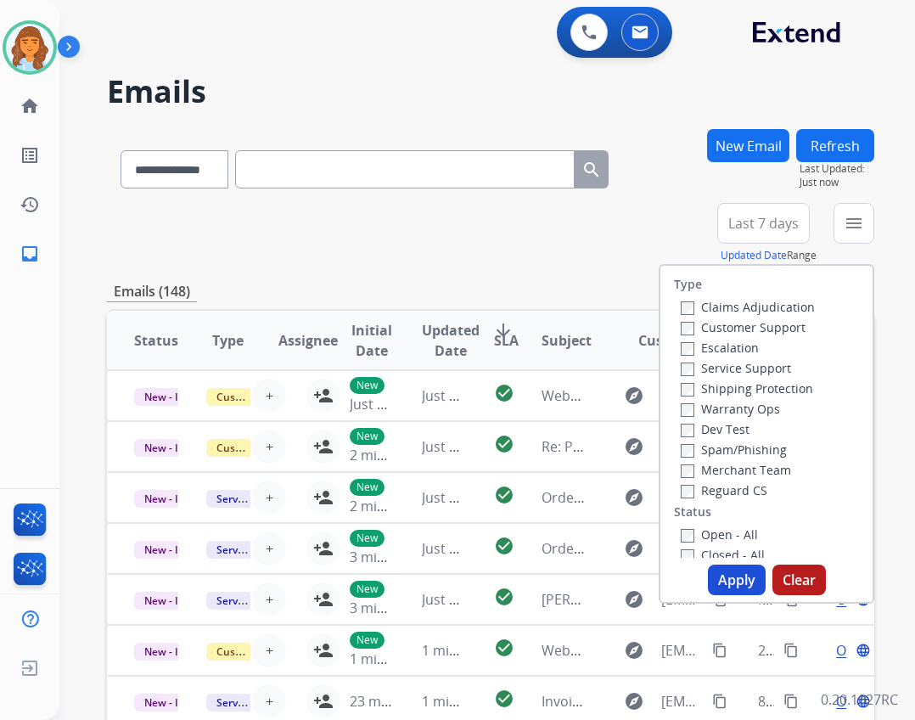
click at [700, 488] on label "Reguard CS" at bounding box center [724, 490] width 87 height 16
click at [701, 531] on label "Open - All" at bounding box center [719, 534] width 77 height 16
click at [754, 390] on label "Shipping Protection" at bounding box center [747, 388] width 132 height 16
click at [754, 327] on label "Customer Support" at bounding box center [743, 327] width 125 height 16
click at [726, 565] on button "Apply" at bounding box center [737, 579] width 58 height 31
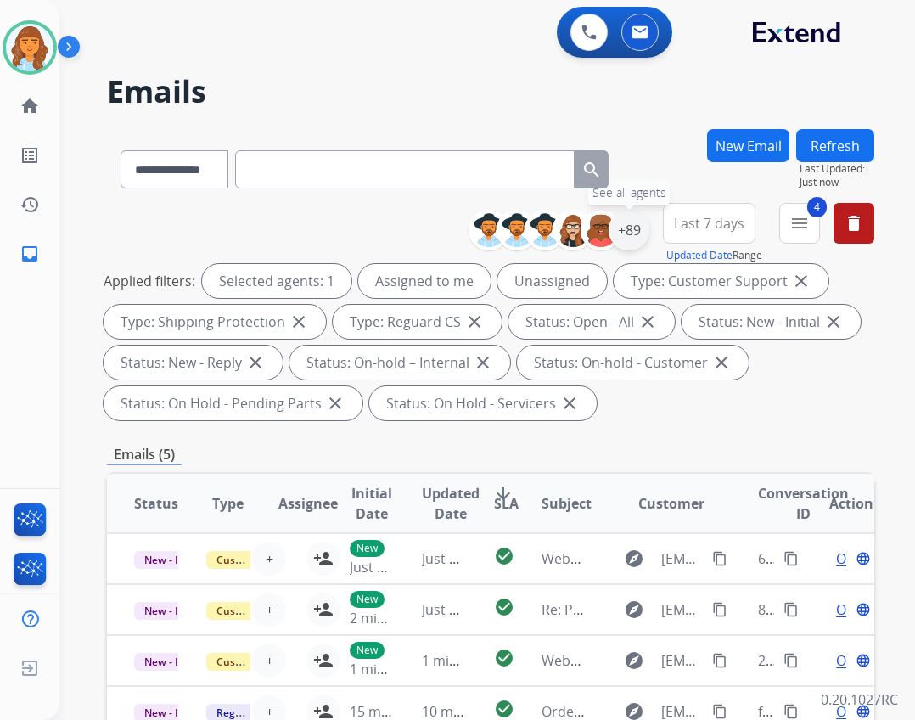
click at [624, 221] on div "+89" at bounding box center [628, 230] width 41 height 41
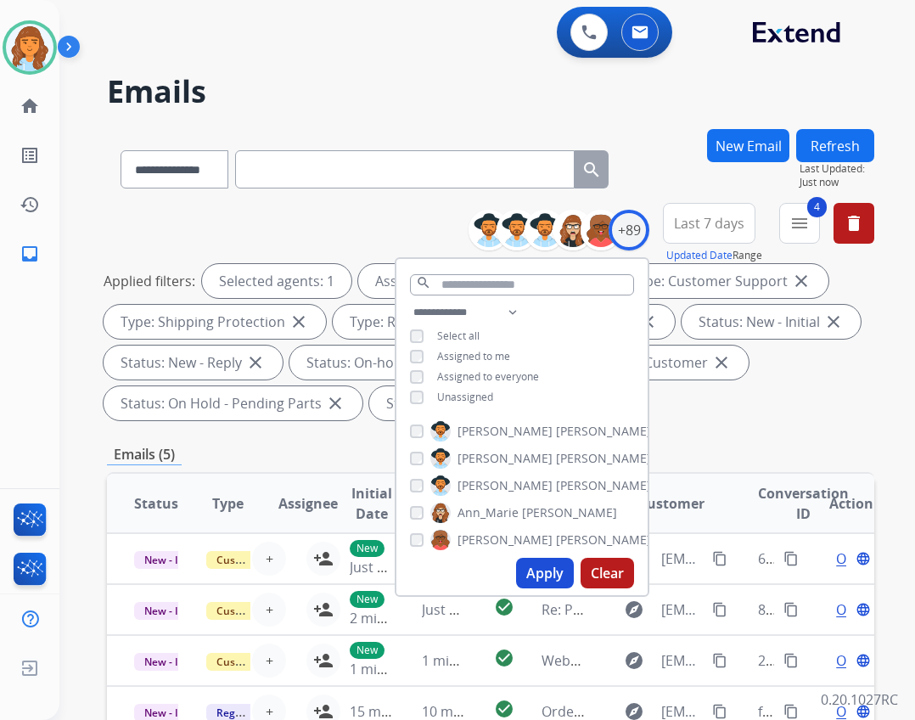
click at [461, 395] on span "Unassigned" at bounding box center [465, 397] width 56 height 14
click at [545, 580] on button "Apply" at bounding box center [545, 573] width 58 height 31
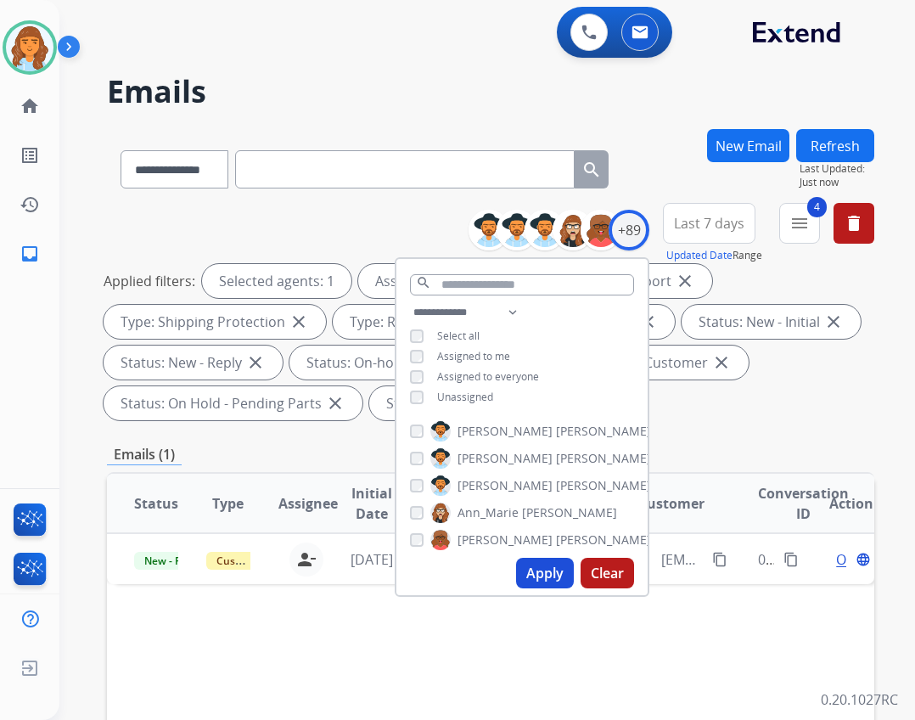
click at [315, 410] on div "Status: On Hold - Pending Parts close" at bounding box center [233, 403] width 259 height 34
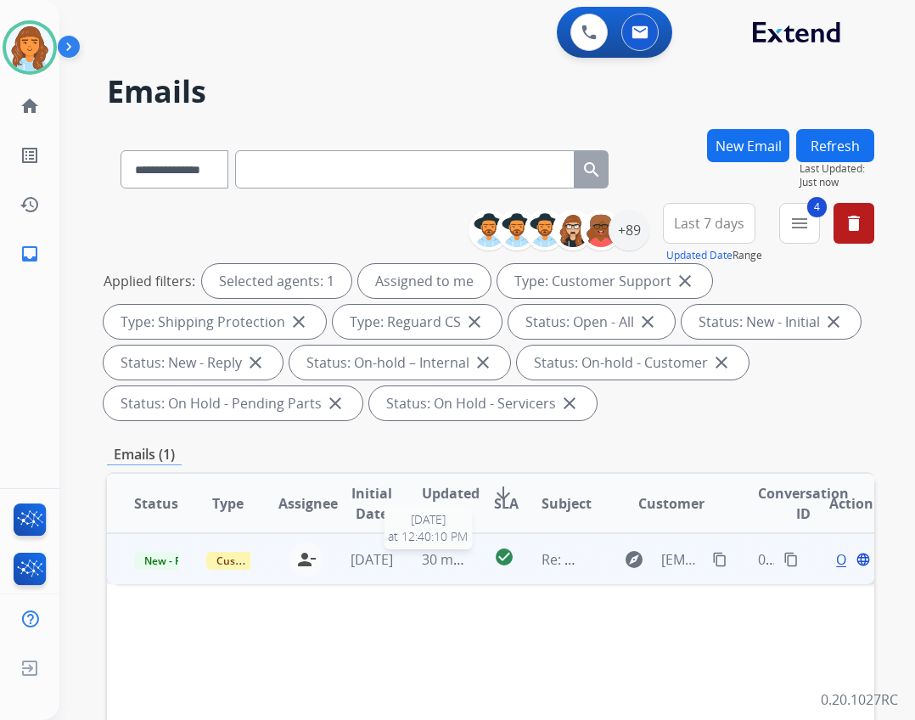
click at [422, 557] on span "30 minutes ago" at bounding box center [471, 559] width 98 height 19
click at [712, 556] on mat-icon "content_copy" at bounding box center [719, 558] width 15 height 15
click at [836, 558] on span "Open" at bounding box center [853, 558] width 35 height 20
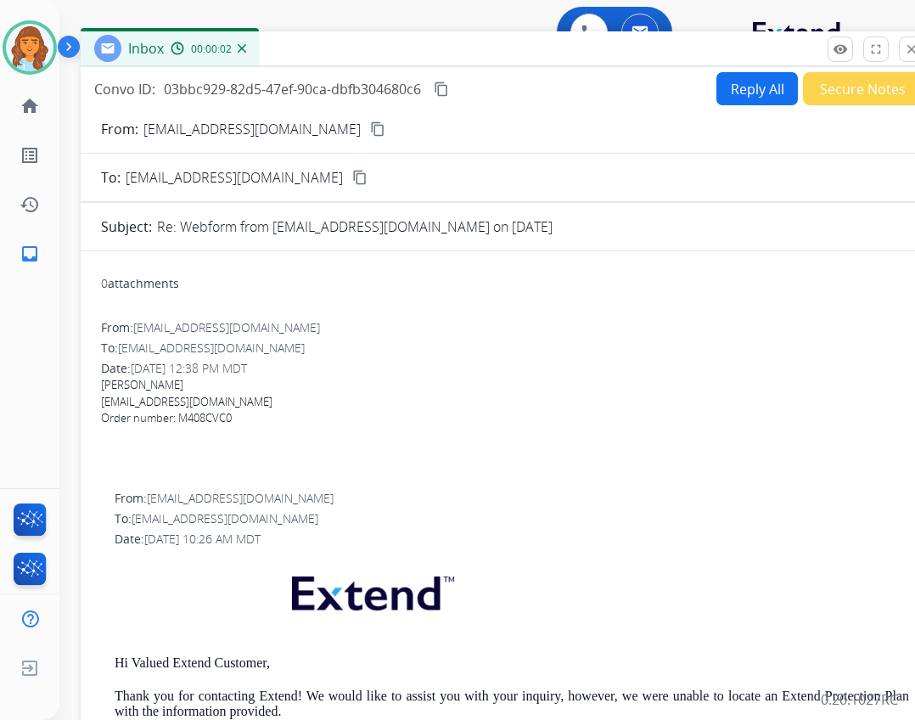
drag, startPoint x: 235, startPoint y: 114, endPoint x: 283, endPoint y: 42, distance: 86.1
click at [286, 42] on div "Inbox 00:00:02" at bounding box center [505, 49] width 849 height 36
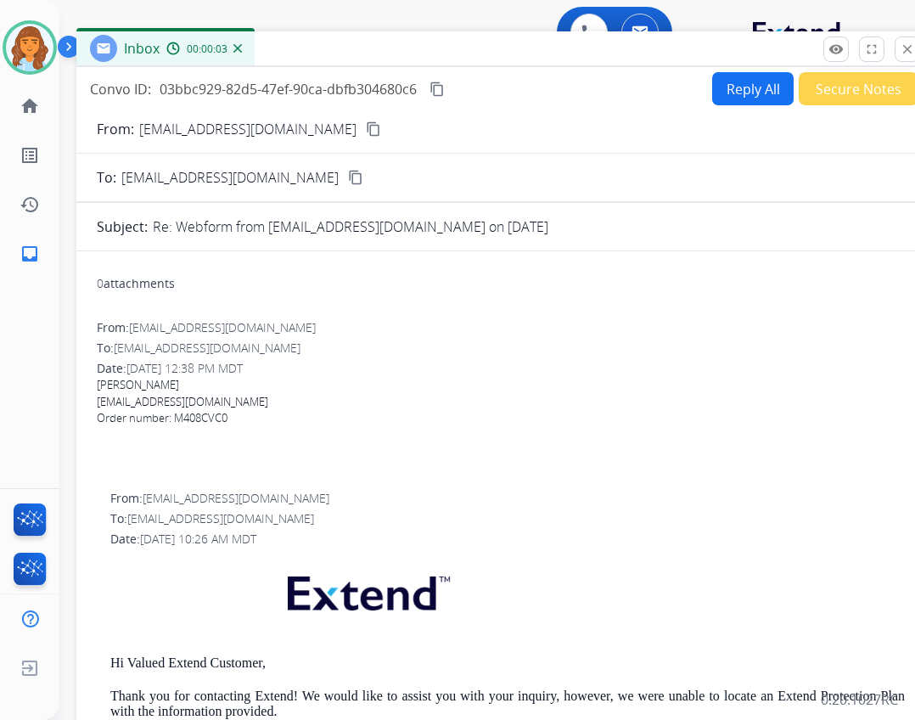
click at [721, 92] on button "Reply All" at bounding box center [752, 88] width 81 height 33
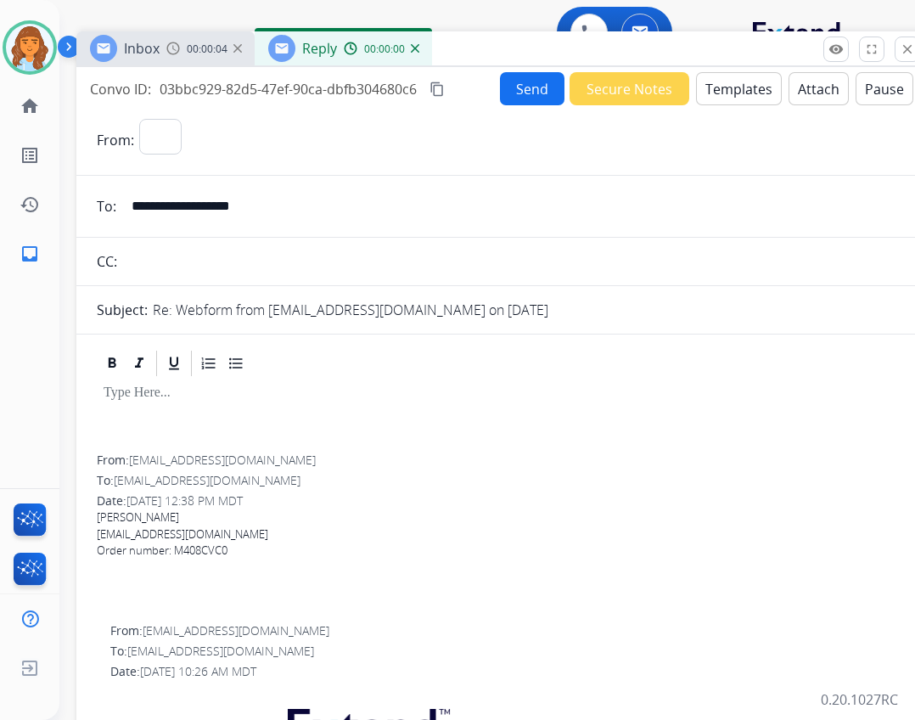
select select "**********"
click at [700, 97] on button "Templates" at bounding box center [739, 88] width 86 height 33
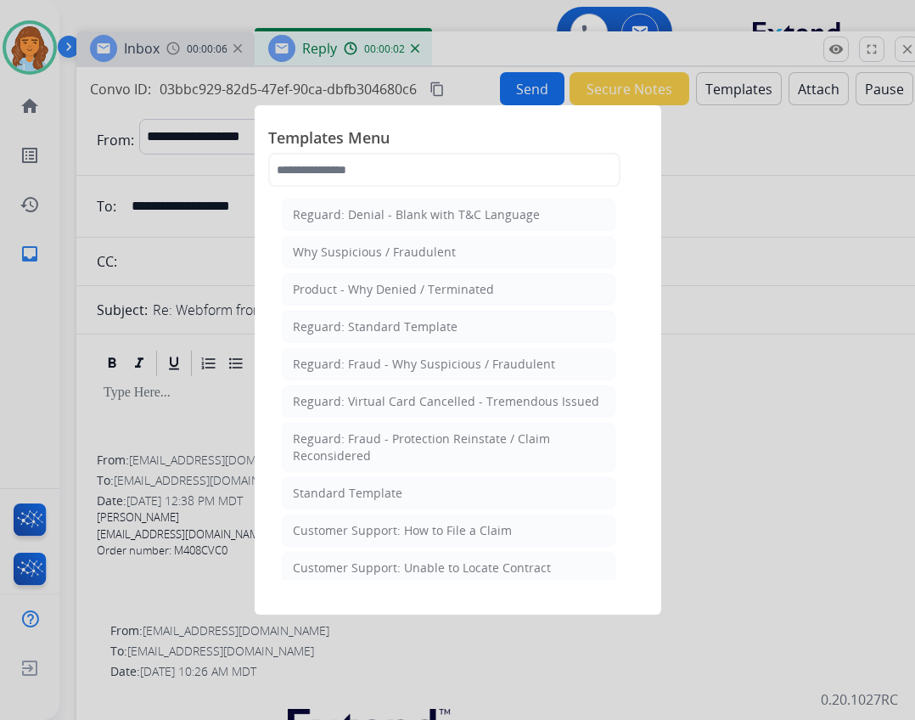
click at [373, 485] on div "Standard Template" at bounding box center [347, 493] width 109 height 17
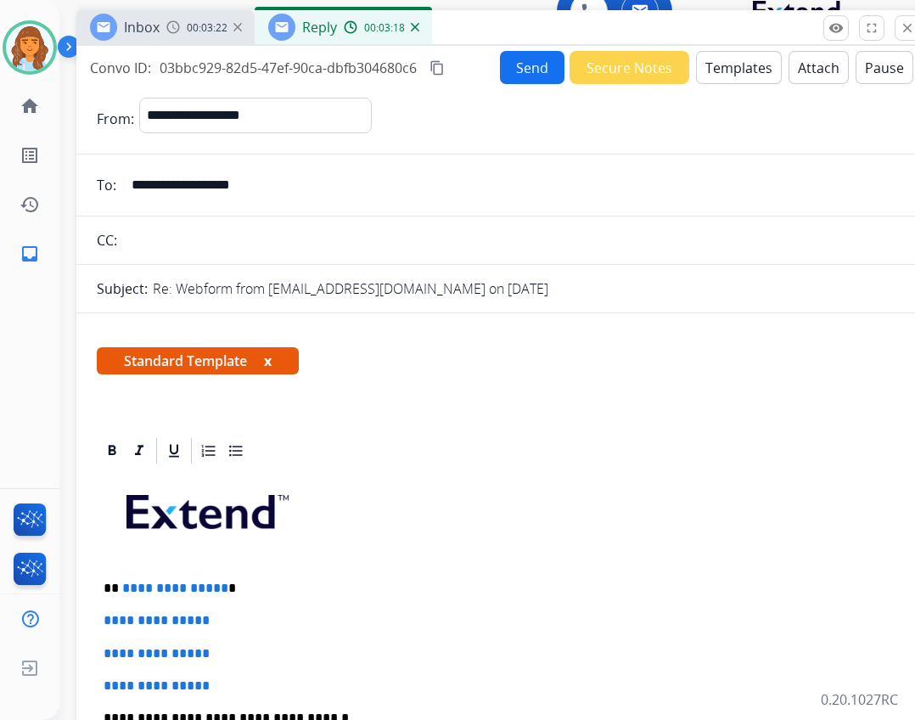
scroll to position [170, 0]
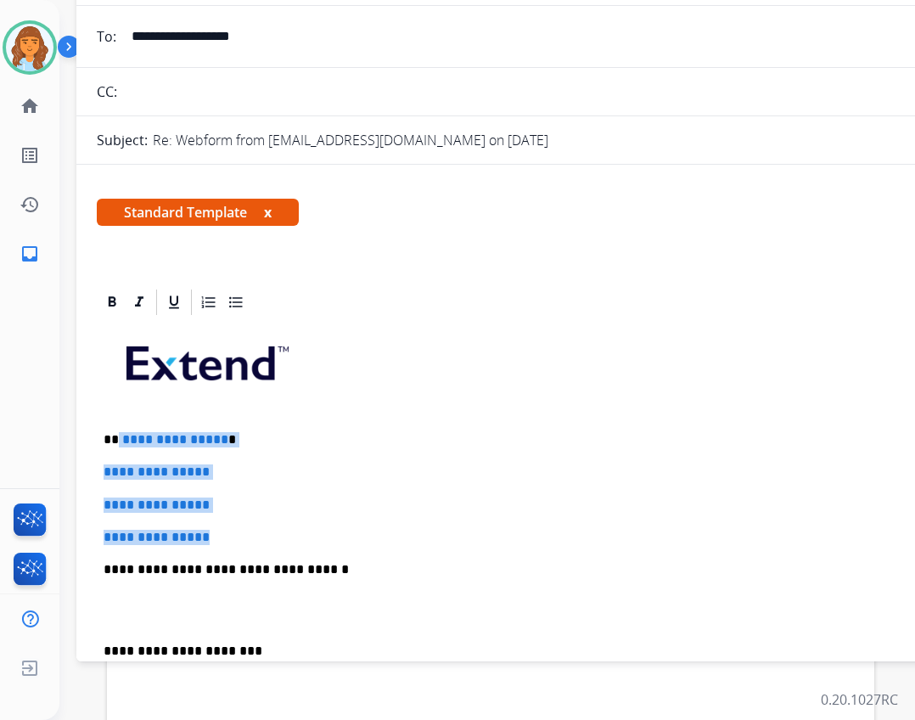
drag, startPoint x: 118, startPoint y: 437, endPoint x: 241, endPoint y: 535, distance: 157.6
click at [223, 541] on div "**********" at bounding box center [501, 609] width 808 height 584
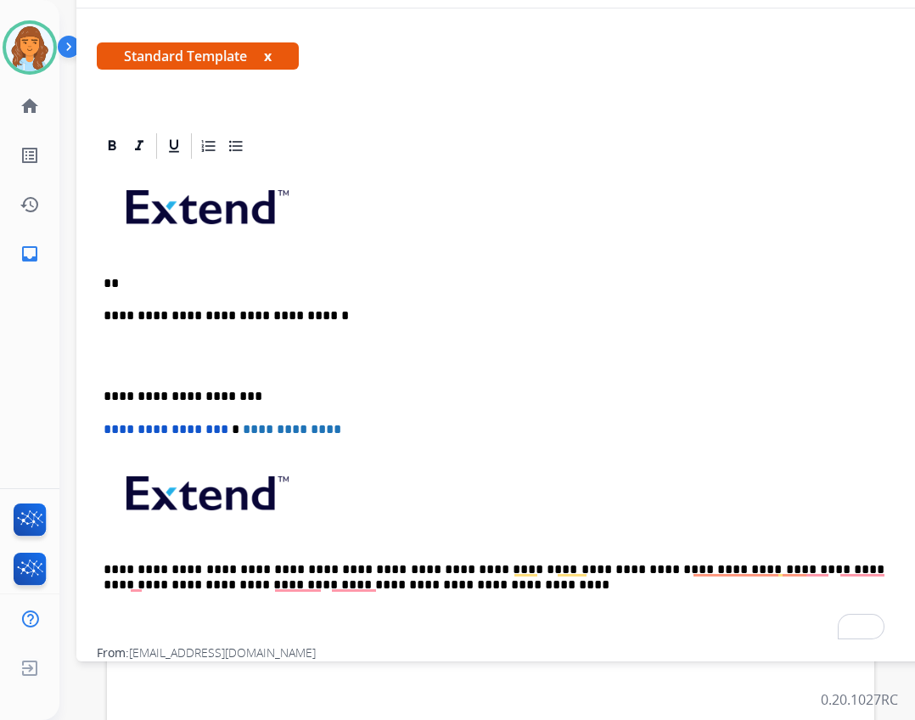
scroll to position [0, 0]
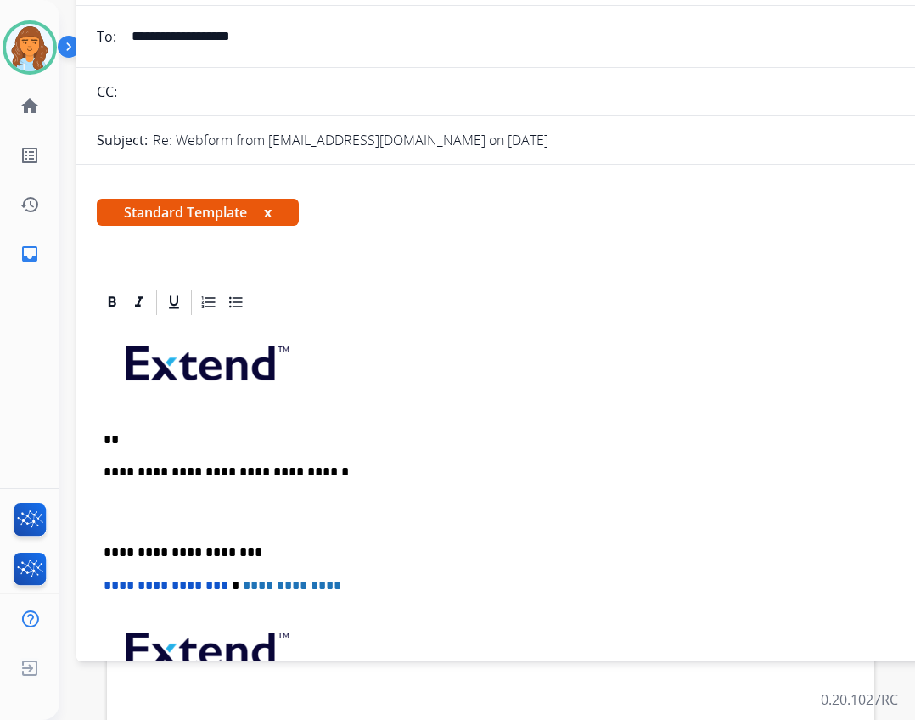
click at [143, 434] on p "**" at bounding box center [494, 439] width 781 height 15
click at [190, 448] on div "**********" at bounding box center [501, 560] width 808 height 486
click at [195, 440] on p "**" at bounding box center [494, 439] width 781 height 15
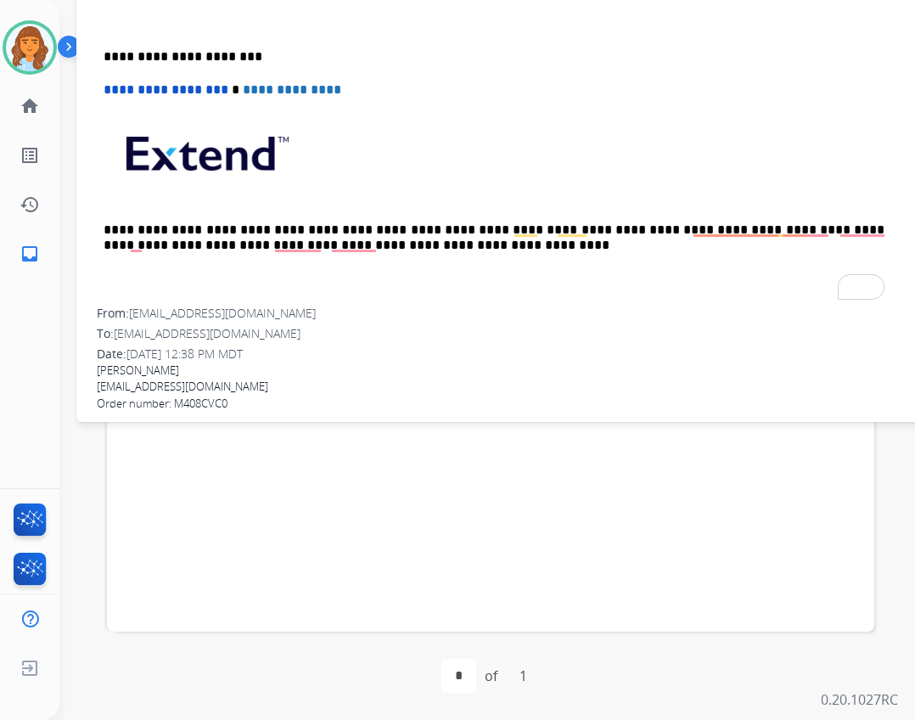
scroll to position [166, 0]
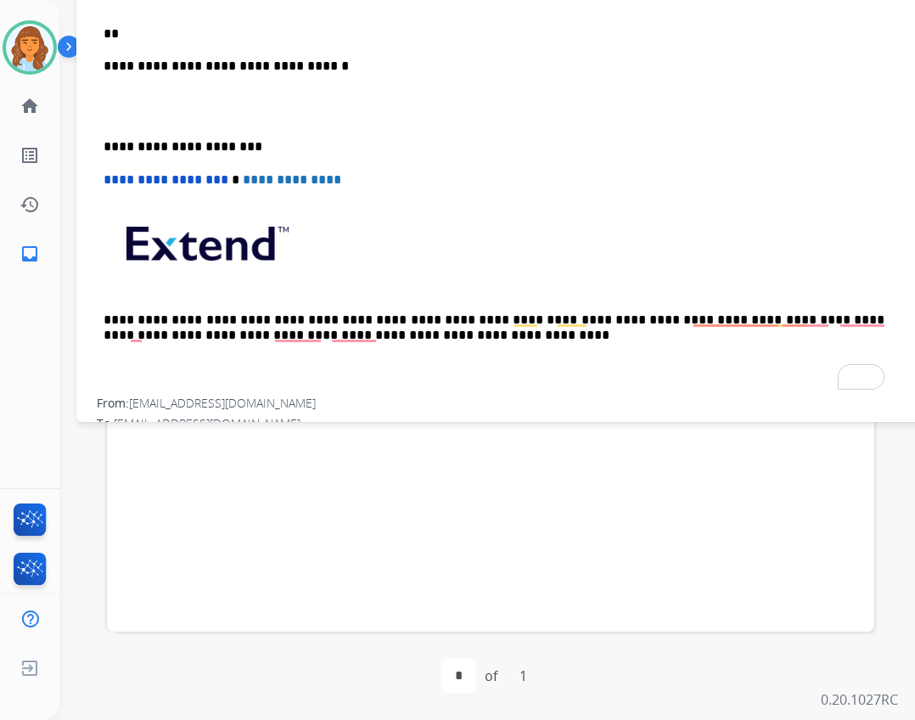
click at [185, 44] on div "**********" at bounding box center [501, 155] width 808 height 486
click at [140, 36] on p "**" at bounding box center [494, 33] width 781 height 15
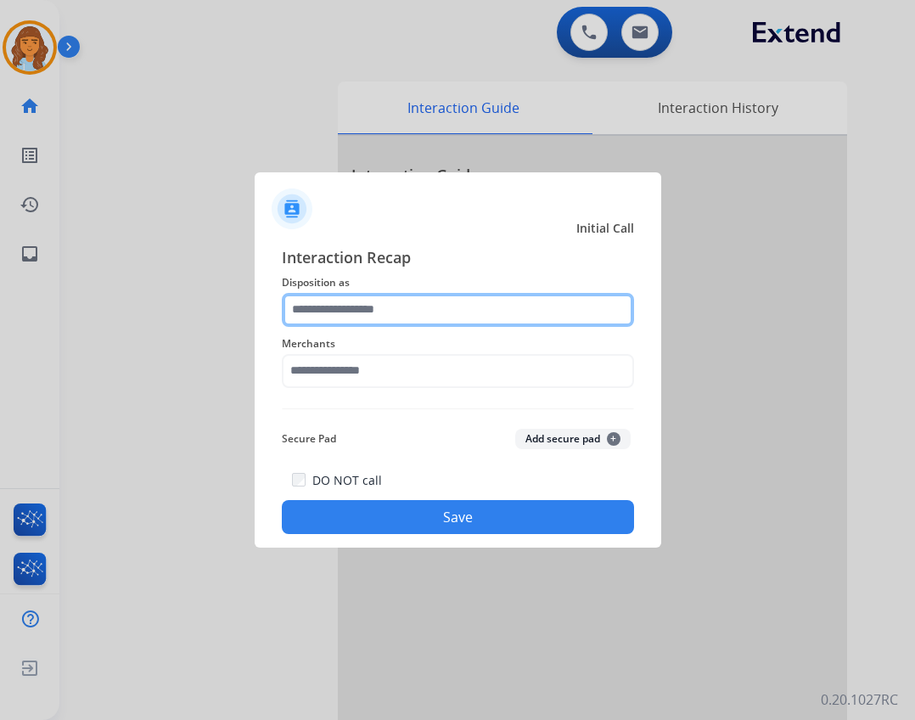
click at [426, 308] on input "text" at bounding box center [458, 310] width 352 height 34
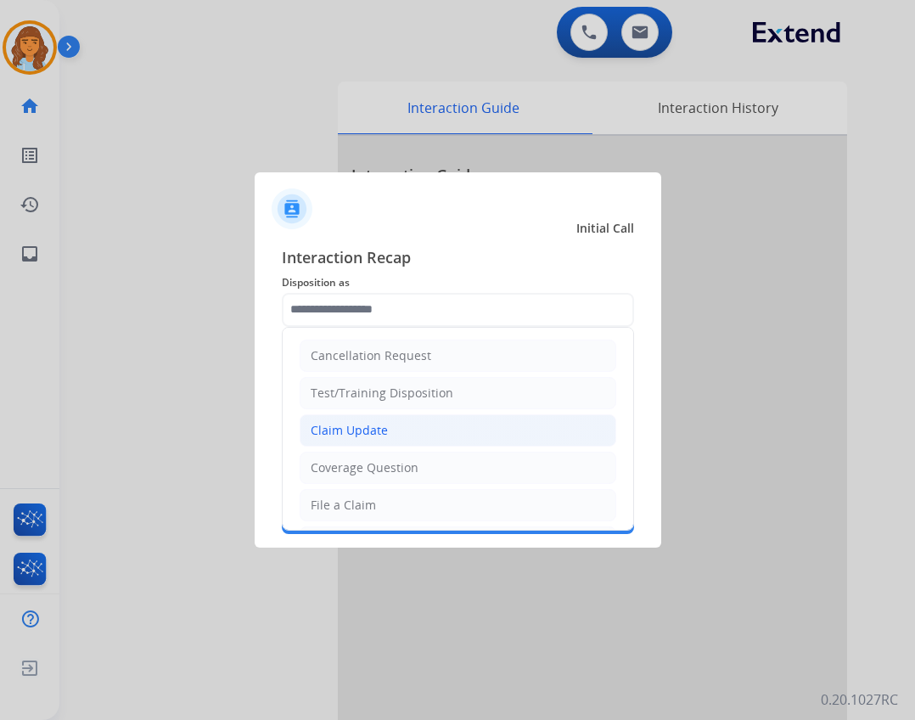
click at [425, 431] on li "Claim Update" at bounding box center [458, 430] width 317 height 32
type input "**********"
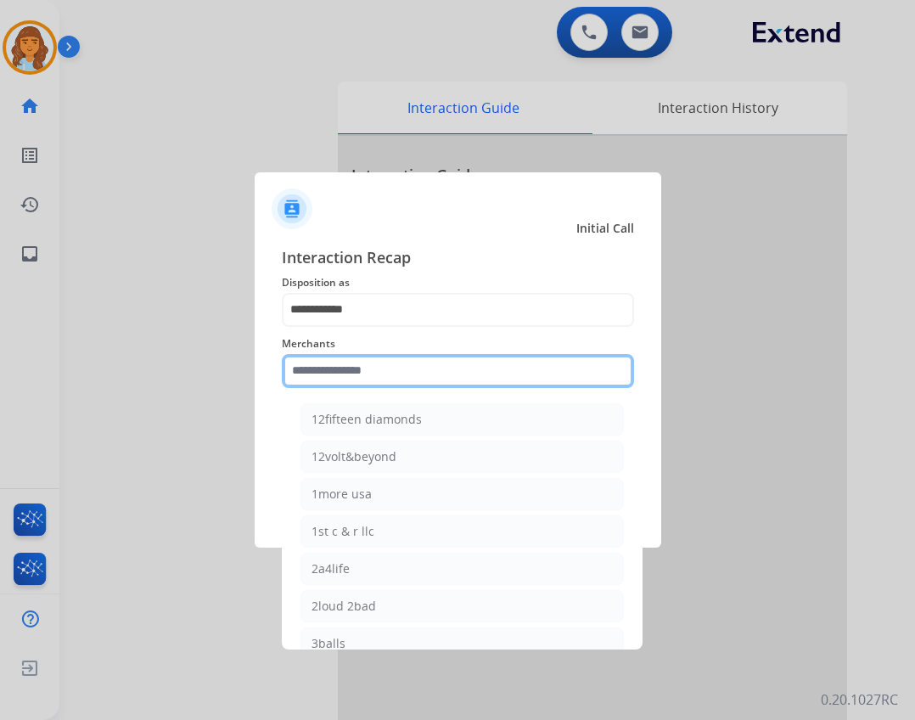
drag, startPoint x: 386, startPoint y: 367, endPoint x: 398, endPoint y: 400, distance: 34.4
click at [387, 370] on input "text" at bounding box center [458, 371] width 352 height 34
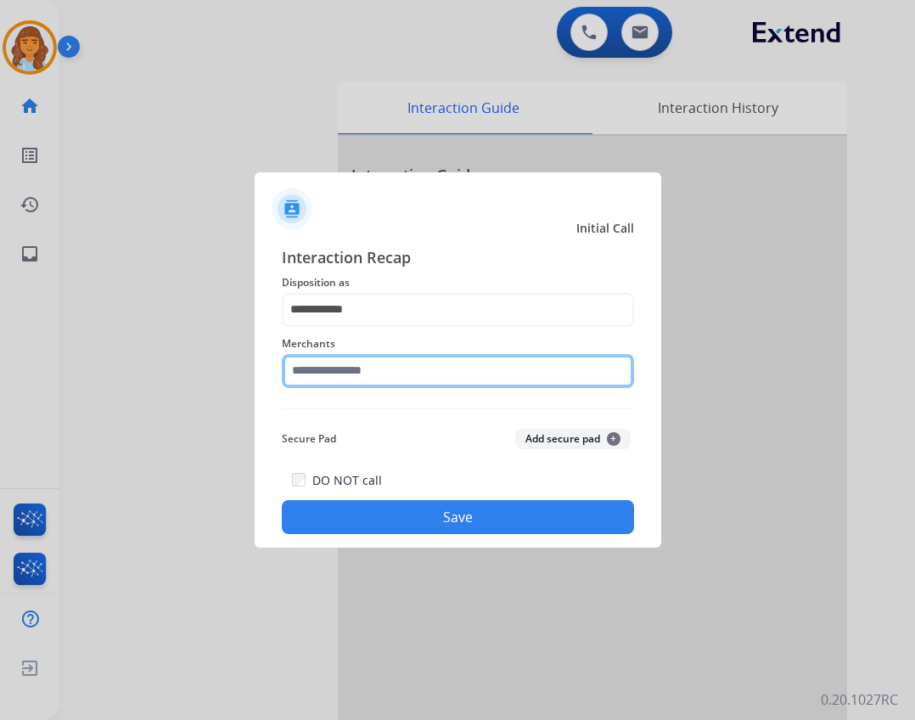
click at [382, 367] on input "text" at bounding box center [458, 371] width 352 height 34
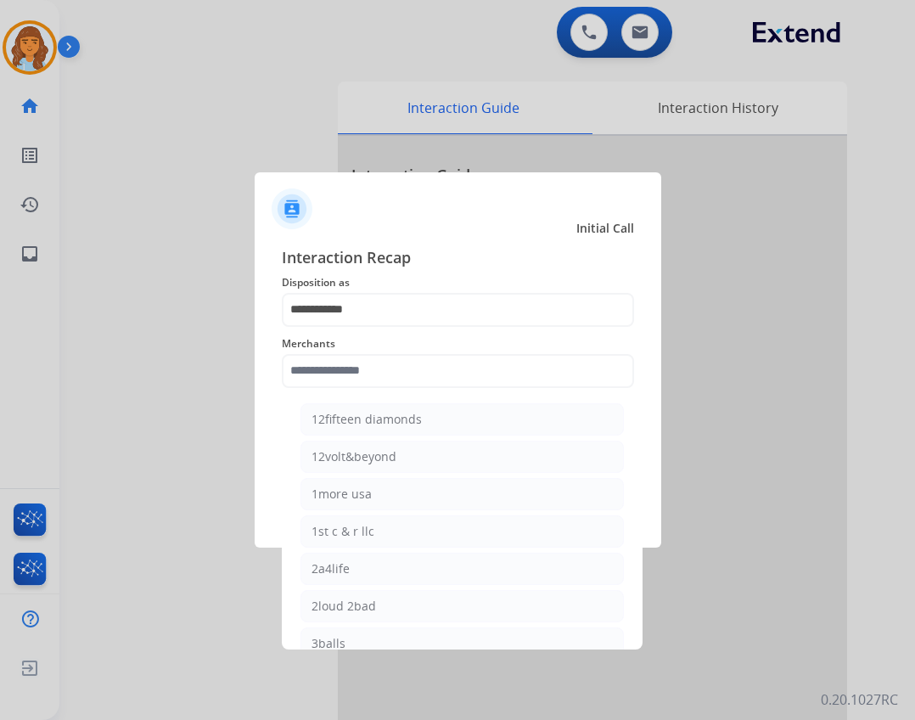
click at [426, 423] on li "12fifteen diamonds" at bounding box center [461, 419] width 323 height 32
type input "**********"
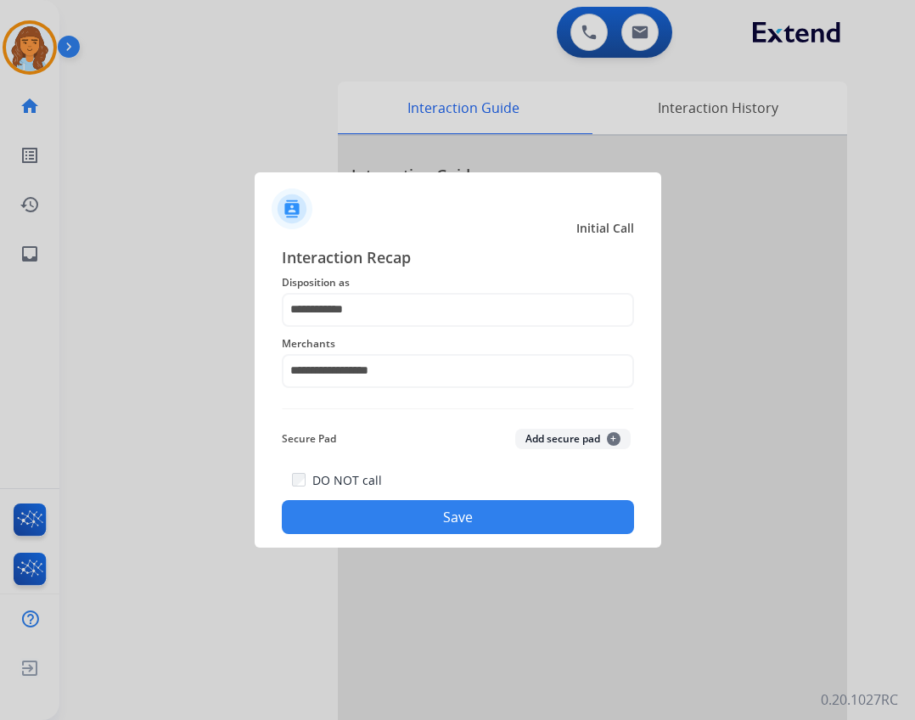
click at [466, 516] on button "Save" at bounding box center [458, 517] width 352 height 34
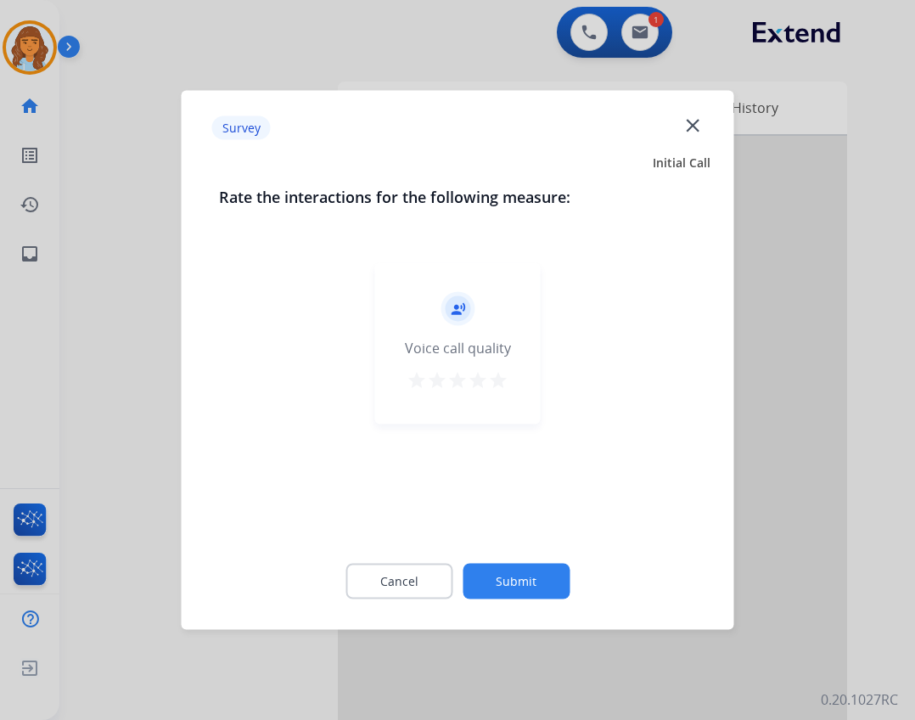
drag, startPoint x: 464, startPoint y: 453, endPoint x: 486, endPoint y: 460, distance: 23.1
drag, startPoint x: 486, startPoint y: 460, endPoint x: 501, endPoint y: 575, distance: 115.5
click at [501, 575] on button "Submit" at bounding box center [515, 581] width 107 height 36
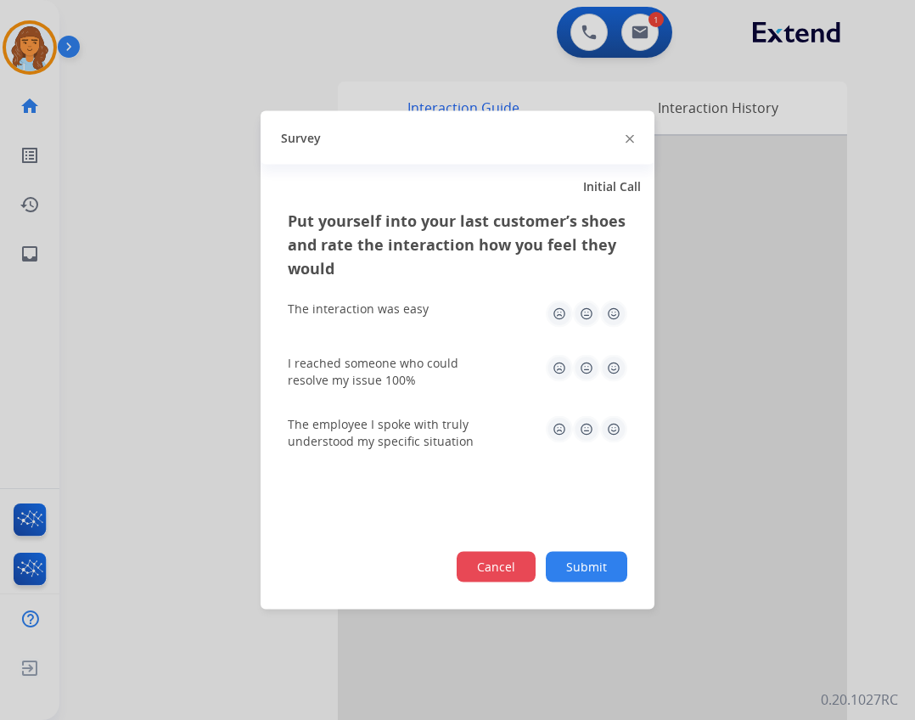
click at [513, 581] on div "Cancel Submit" at bounding box center [457, 567] width 339 height 31
click at [571, 572] on button "Submit" at bounding box center [586, 566] width 81 height 31
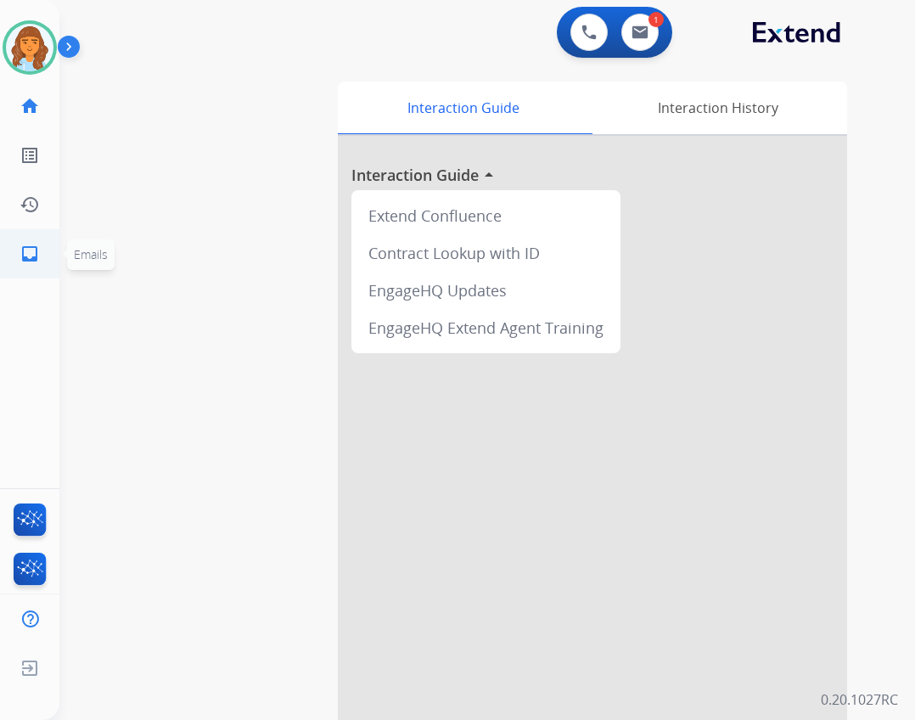
click at [28, 251] on mat-icon "inbox" at bounding box center [30, 254] width 20 height 20
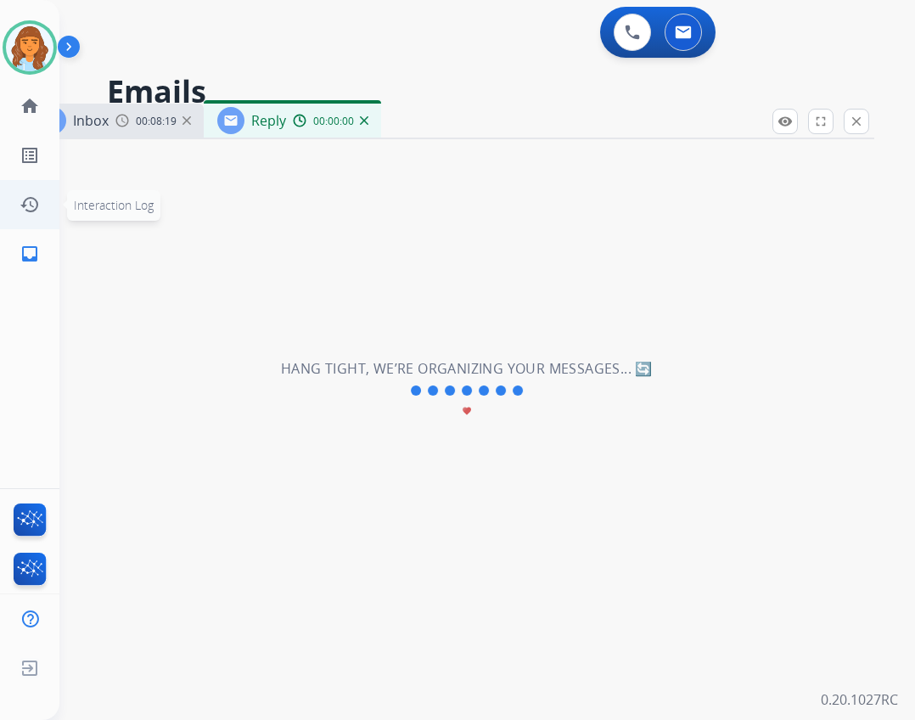
select select "**********"
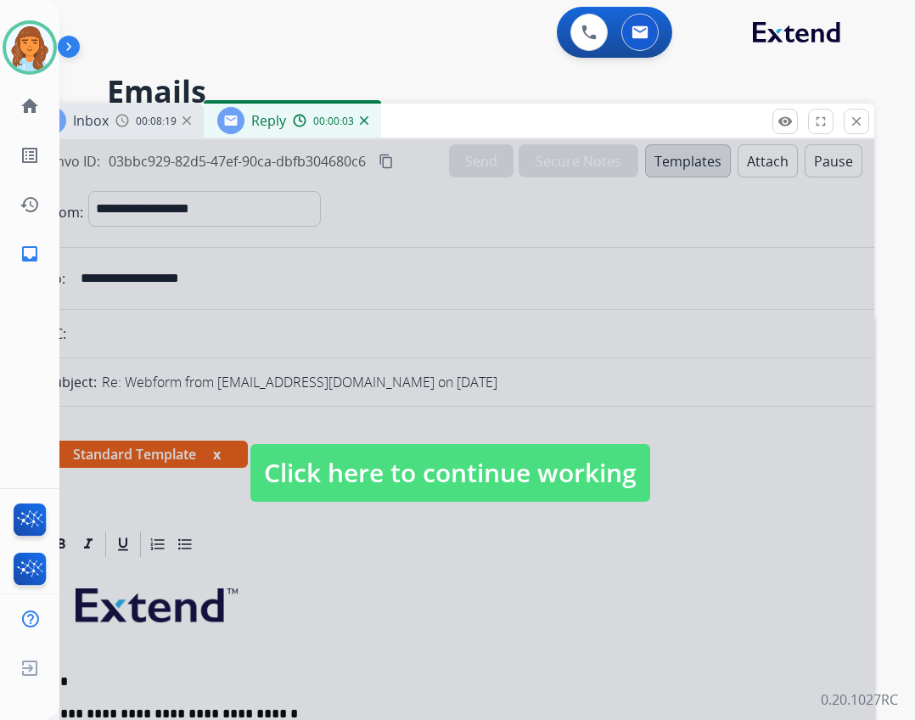
drag, startPoint x: 431, startPoint y: 468, endPoint x: 430, endPoint y: 391, distance: 76.4
click at [429, 468] on span "Click here to continue working" at bounding box center [450, 473] width 400 height 58
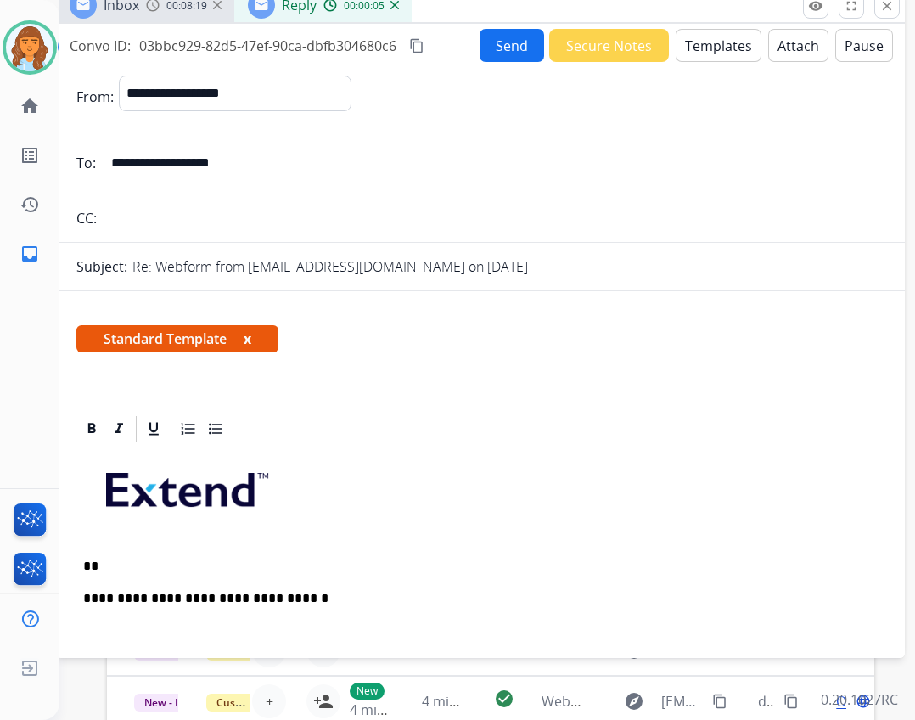
drag, startPoint x: 425, startPoint y: 118, endPoint x: 462, endPoint y: 87, distance: 48.1
click at [457, 4] on div "Inbox 00:08:19 Reply 00:00:05" at bounding box center [480, 6] width 849 height 36
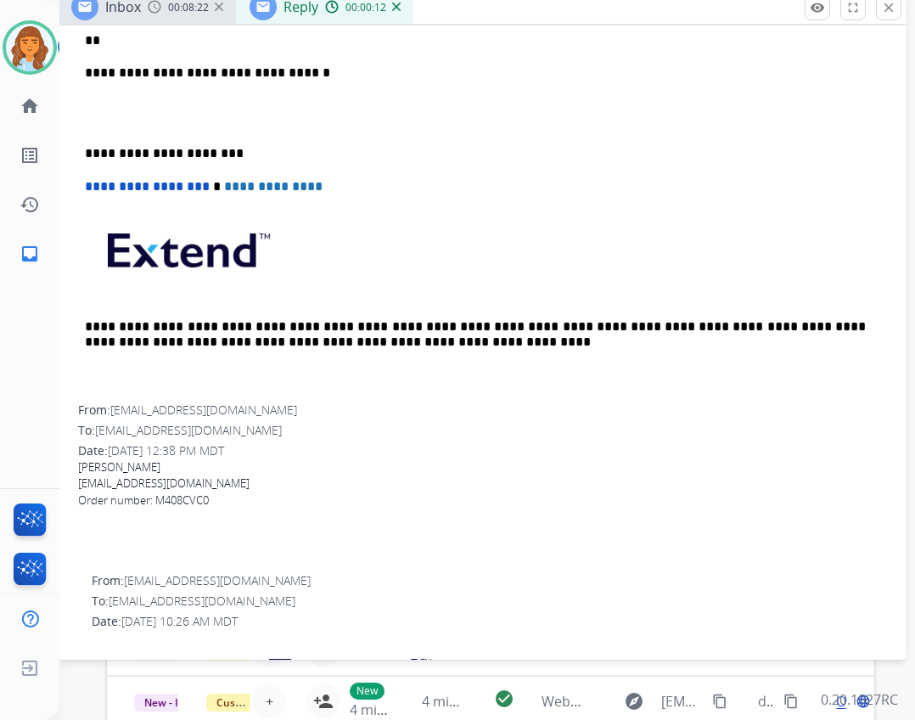
scroll to position [424, 0]
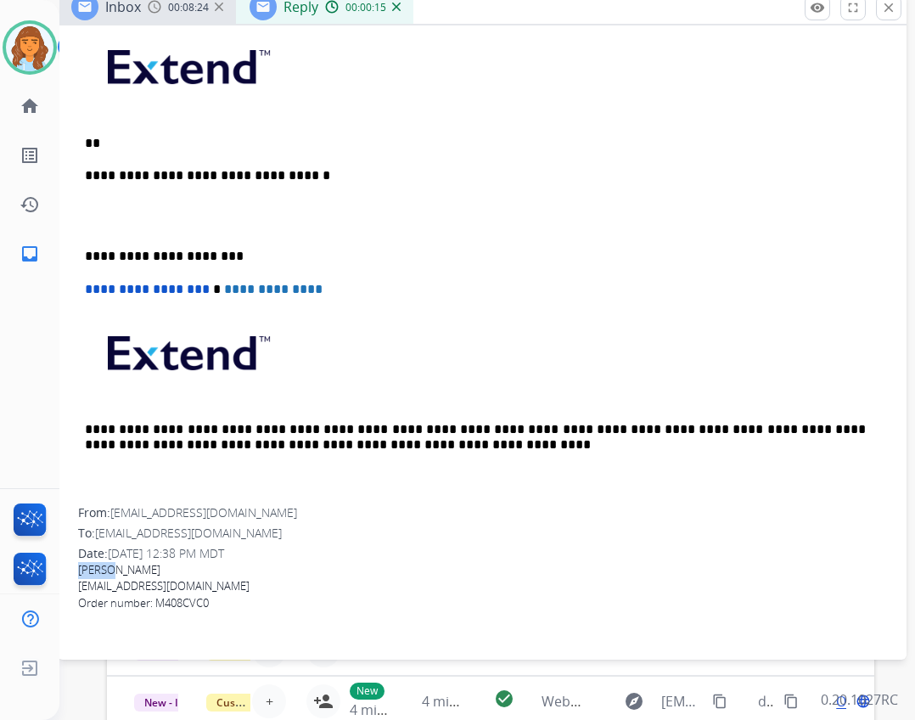
drag, startPoint x: 68, startPoint y: 563, endPoint x: 104, endPoint y: 569, distance: 37.1
click at [104, 569] on div "**********" at bounding box center [482, 722] width 849 height 1462
copy div "[PERSON_NAME]"
click at [30, 62] on img at bounding box center [30, 48] width 48 height 48
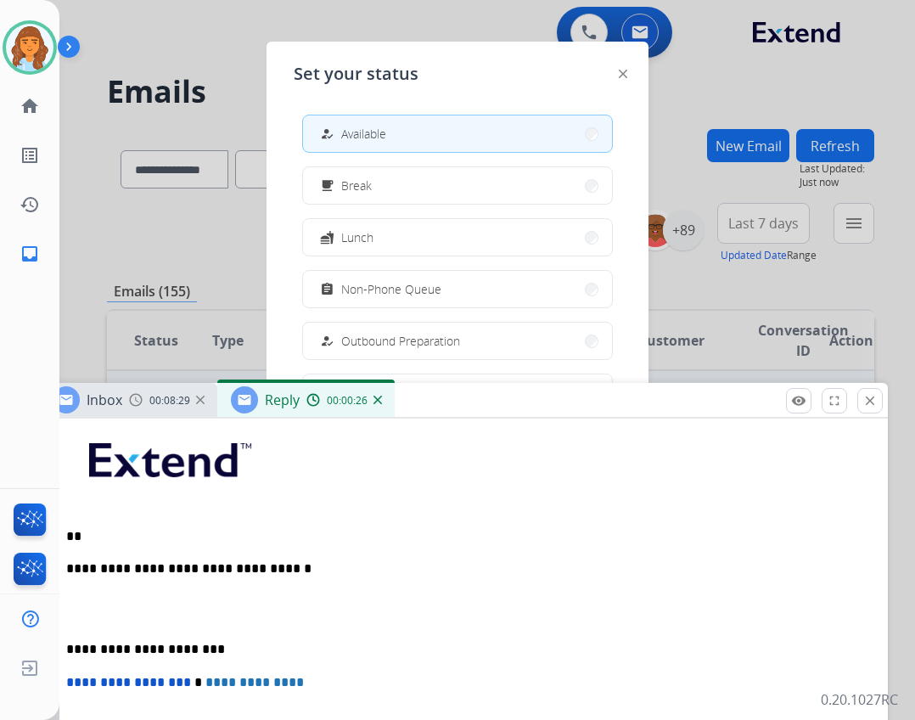
drag, startPoint x: 468, startPoint y: 23, endPoint x: 446, endPoint y: 421, distance: 398.6
click at [446, 418] on div "Inbox 00:08:29 Reply 00:00:26" at bounding box center [463, 401] width 849 height 36
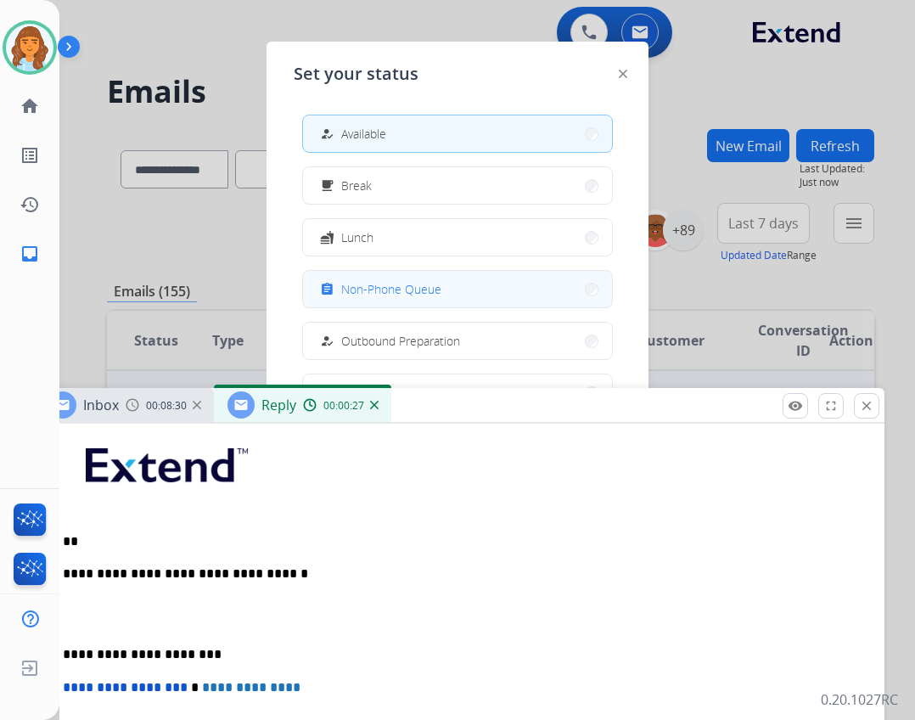
click at [408, 289] on span "Non-Phone Queue" at bounding box center [391, 289] width 100 height 18
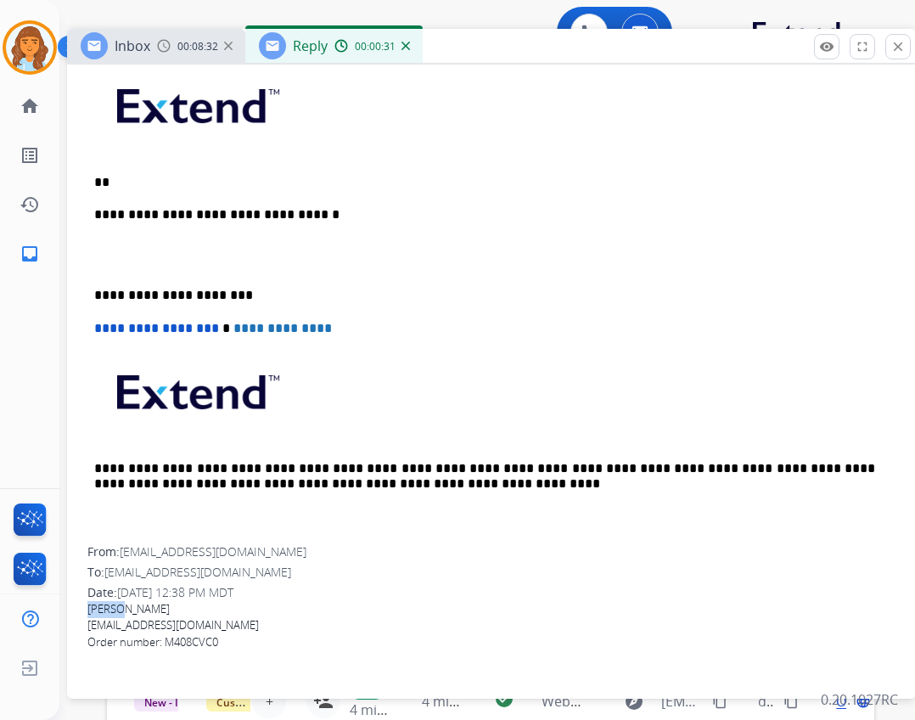
drag, startPoint x: 457, startPoint y: 362, endPoint x: 490, endPoint y: 49, distance: 313.9
click at [490, 49] on div "Inbox 00:08:32 Reply 00:00:31" at bounding box center [491, 47] width 849 height 36
click at [27, 57] on img at bounding box center [30, 48] width 48 height 48
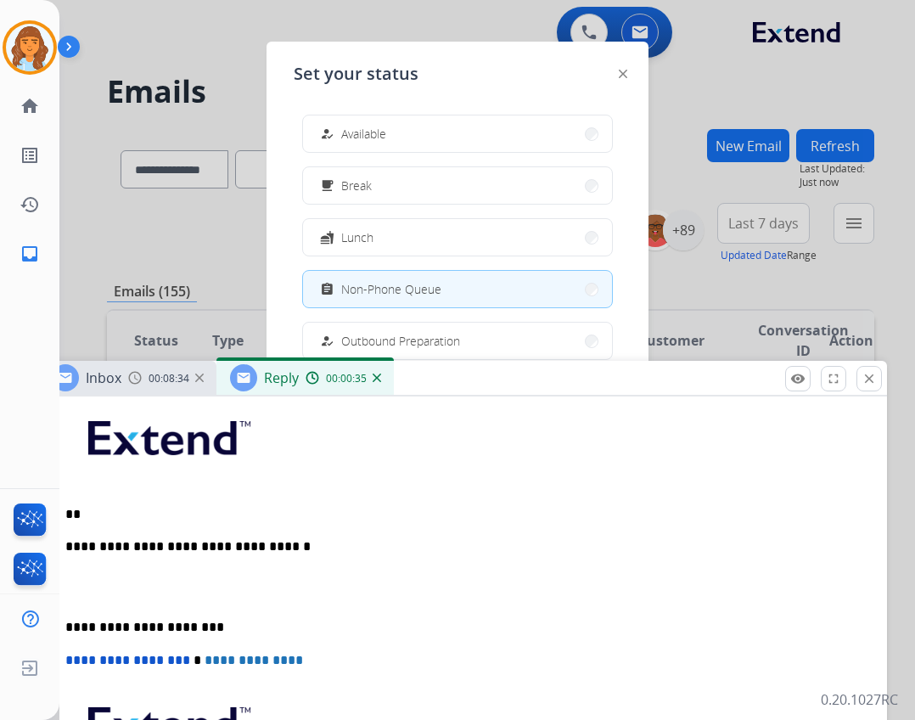
drag, startPoint x: 468, startPoint y: 50, endPoint x: 439, endPoint y: 382, distance: 333.1
click at [439, 382] on div "Inbox 00:08:34 Reply 00:00:35" at bounding box center [462, 379] width 849 height 36
drag, startPoint x: 388, startPoint y: 132, endPoint x: 367, endPoint y: 190, distance: 62.3
click at [386, 132] on span "Available" at bounding box center [363, 134] width 45 height 18
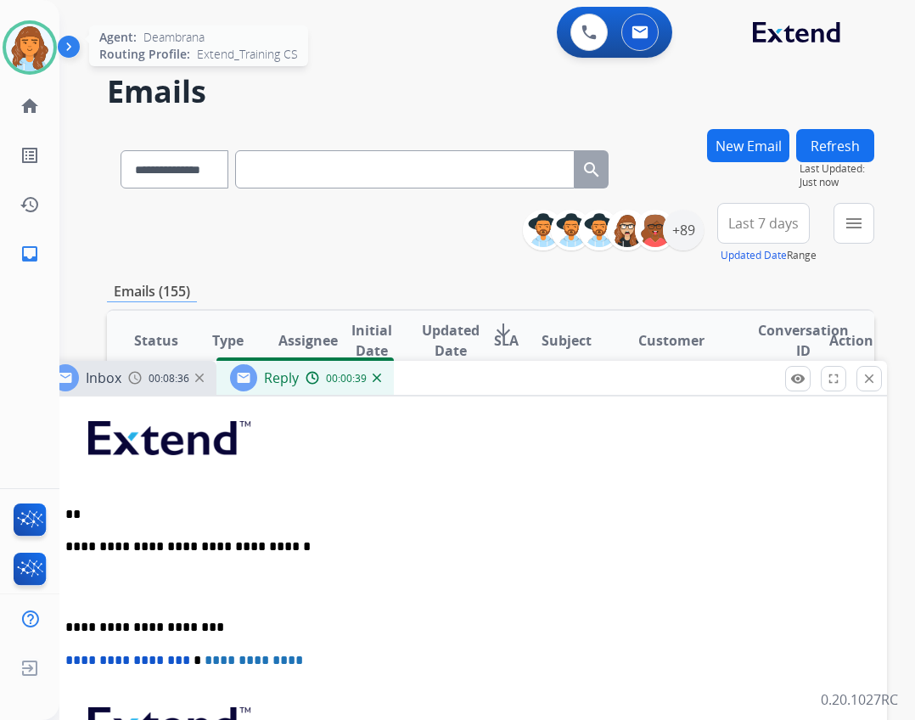
click at [43, 66] on img at bounding box center [30, 48] width 48 height 48
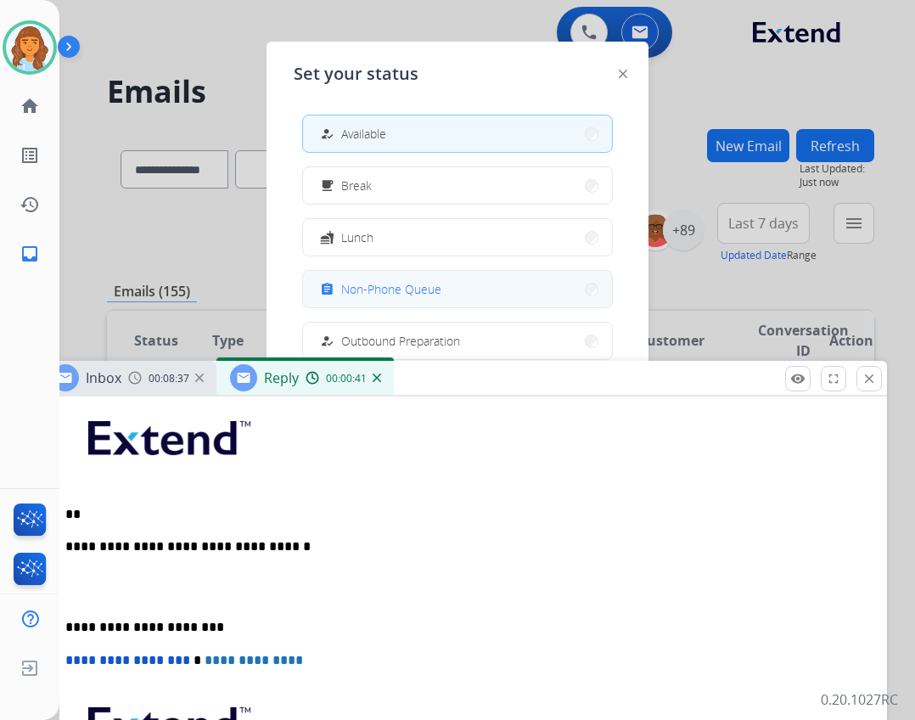
click at [384, 288] on span "Non-Phone Queue" at bounding box center [391, 289] width 100 height 18
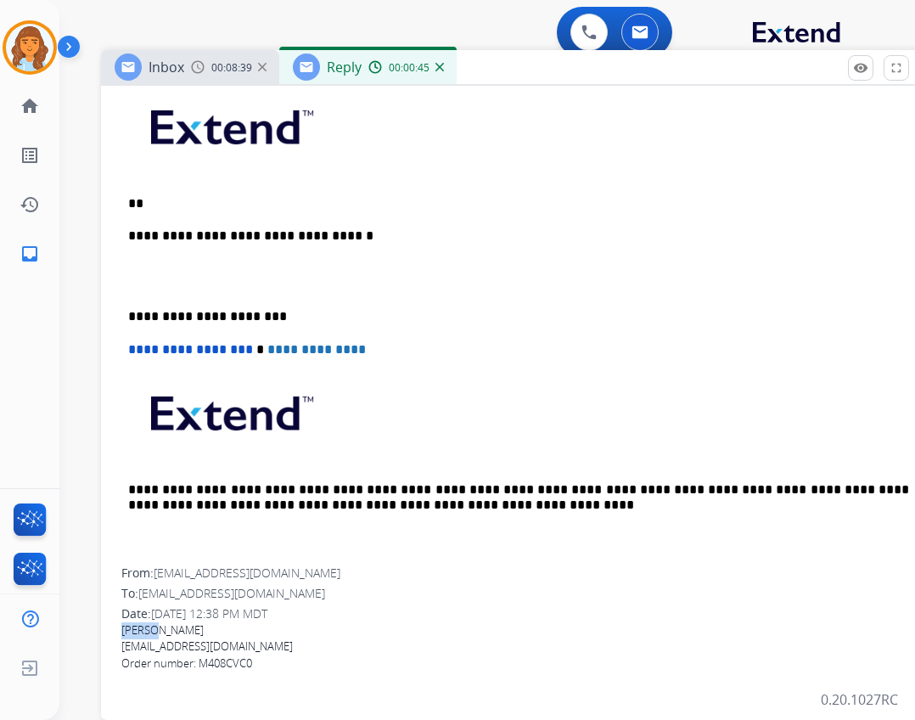
drag, startPoint x: 436, startPoint y: 384, endPoint x: 499, endPoint y: 74, distance: 316.9
click at [499, 74] on div "Inbox 00:08:39 Reply 00:00:45" at bounding box center [525, 68] width 849 height 36
click at [246, 208] on p "**" at bounding box center [518, 203] width 781 height 15
paste div "To enrich screen reader interactions, please activate Accessibility in Grammarl…"
click at [141, 198] on p "********" at bounding box center [518, 203] width 781 height 15
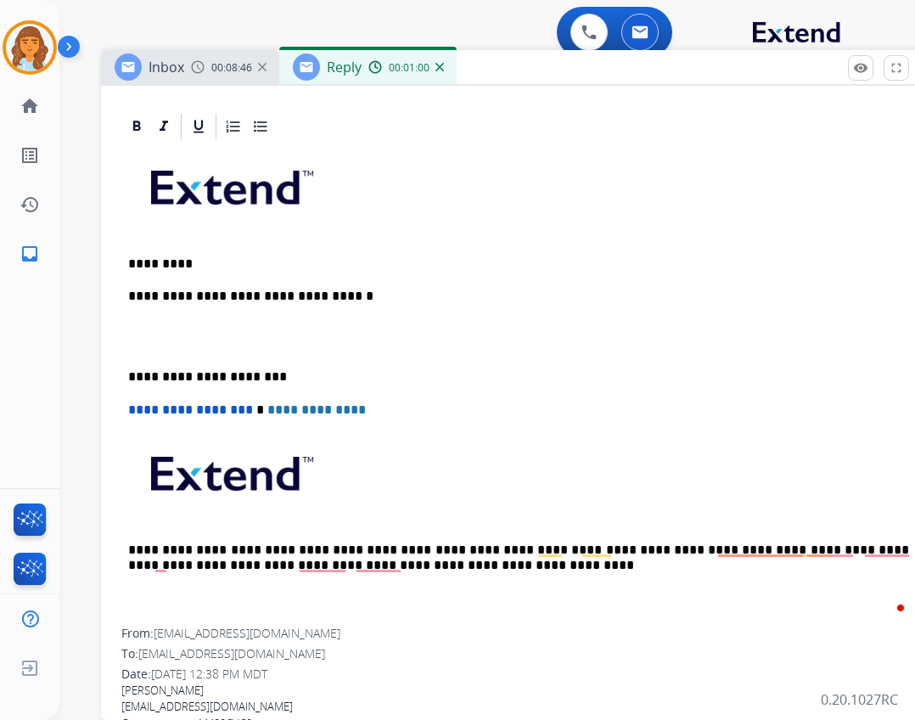
scroll to position [339, 0]
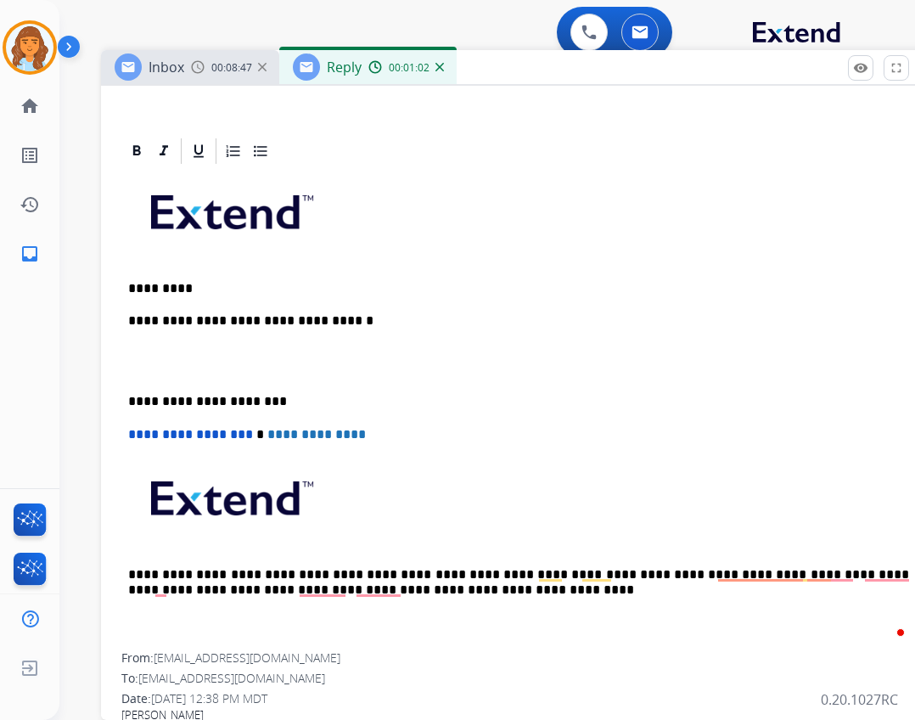
click at [202, 290] on p "*********" at bounding box center [518, 288] width 781 height 15
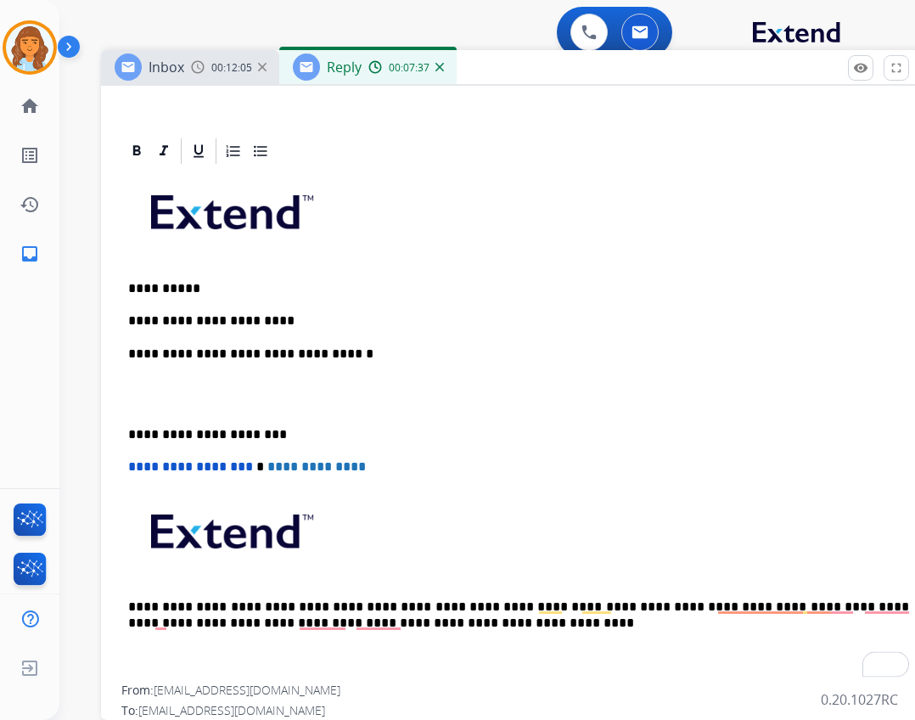
click at [319, 328] on p "**********" at bounding box center [518, 320] width 781 height 15
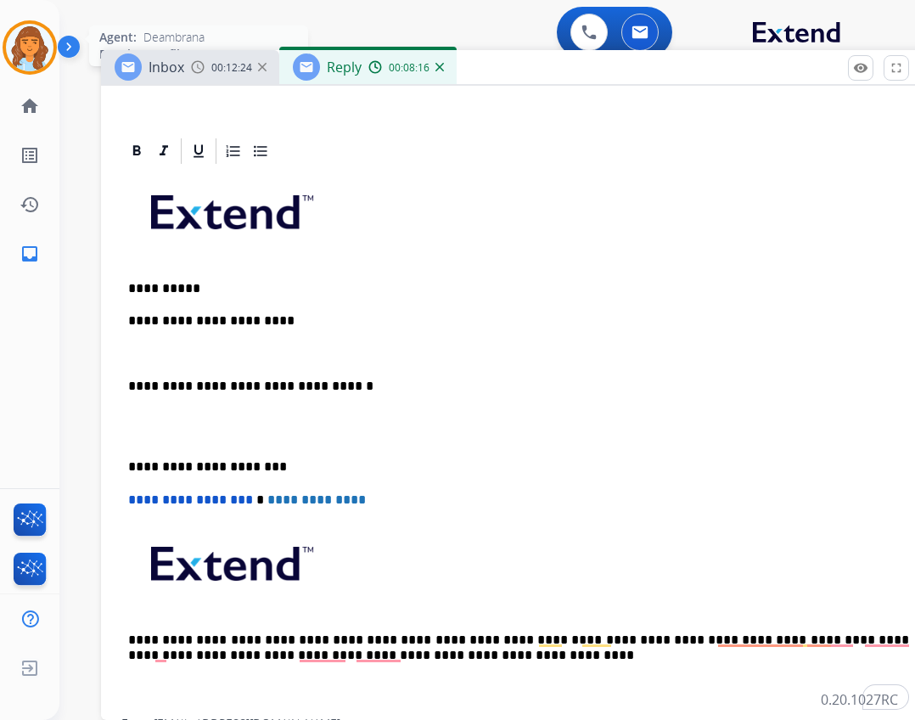
click at [44, 59] on img at bounding box center [30, 48] width 48 height 48
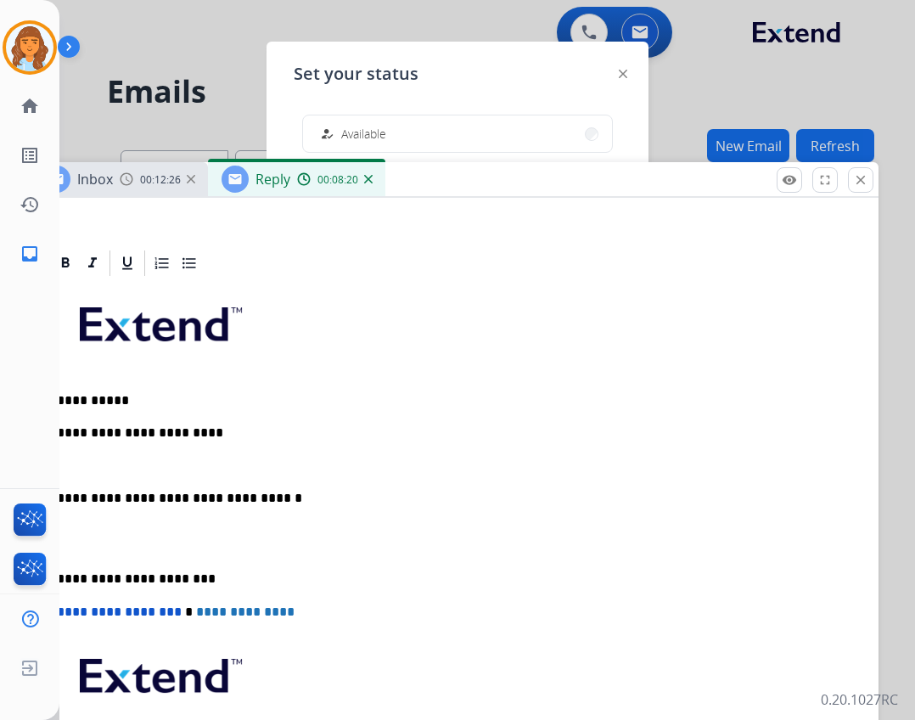
drag, startPoint x: 545, startPoint y: 74, endPoint x: 474, endPoint y: 186, distance: 132.8
click at [474, 186] on div "Inbox 00:12:26 Reply 00:08:20" at bounding box center [454, 180] width 849 height 36
click at [395, 147] on button "how_to_reg Available" at bounding box center [457, 133] width 309 height 36
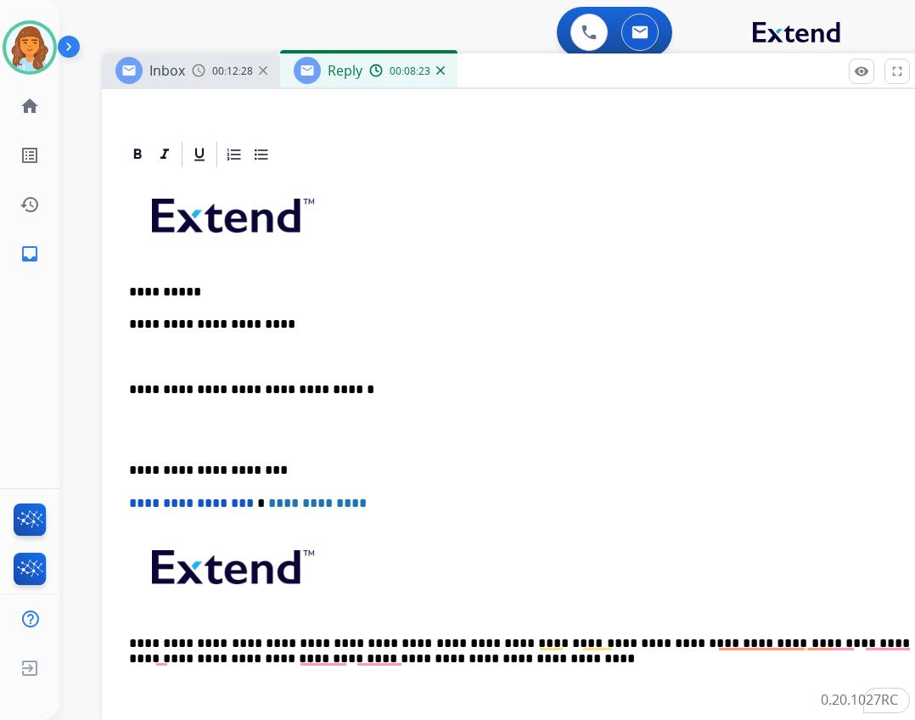
drag, startPoint x: 415, startPoint y: 182, endPoint x: 490, endPoint y: 41, distance: 159.4
click at [490, 53] on div "Inbox 00:12:28 Reply 00:08:23" at bounding box center [526, 71] width 849 height 36
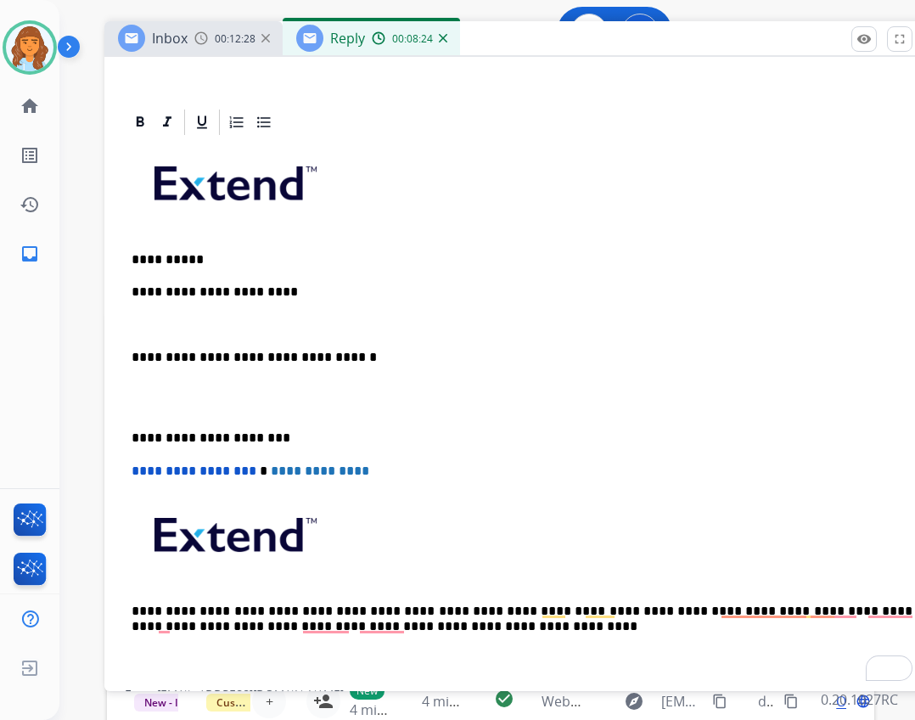
click at [311, 294] on p "**********" at bounding box center [522, 291] width 781 height 15
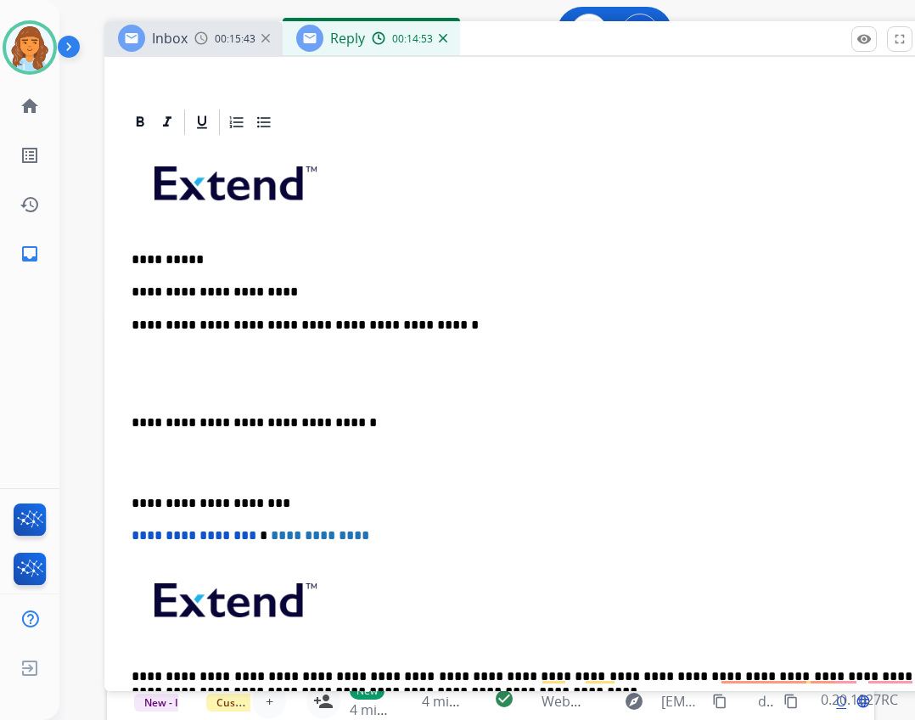
click at [417, 330] on p "**********" at bounding box center [522, 324] width 781 height 15
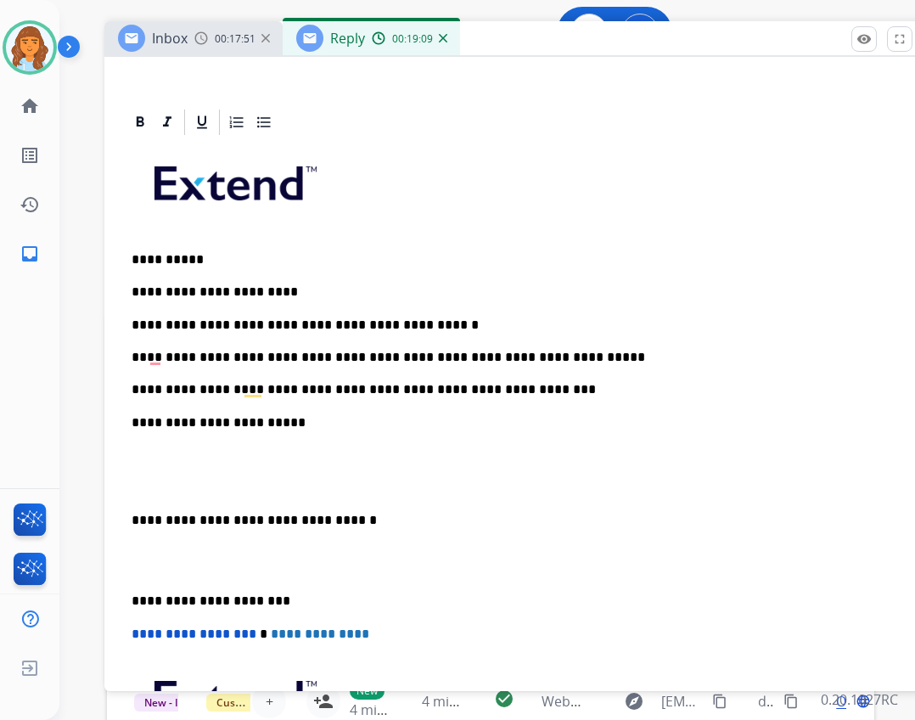
click at [315, 426] on p "**********" at bounding box center [522, 422] width 781 height 15
click at [151, 358] on p "**********" at bounding box center [522, 357] width 781 height 15
drag, startPoint x: 132, startPoint y: 517, endPoint x: 143, endPoint y: 510, distance: 13.0
click at [132, 515] on p "**********" at bounding box center [522, 520] width 781 height 15
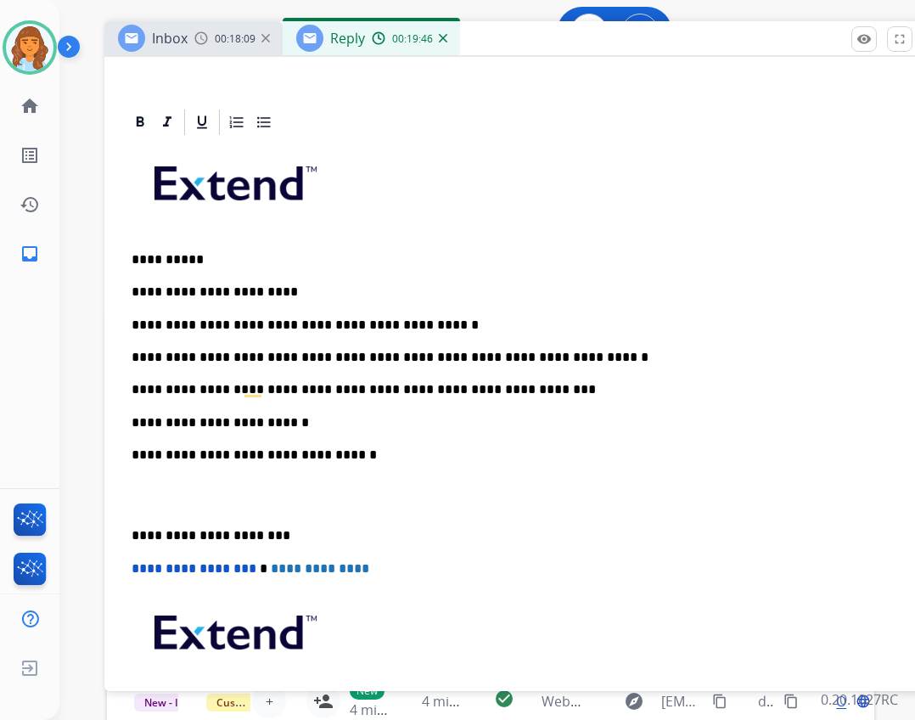
click at [129, 535] on div "**********" at bounding box center [529, 461] width 808 height 649
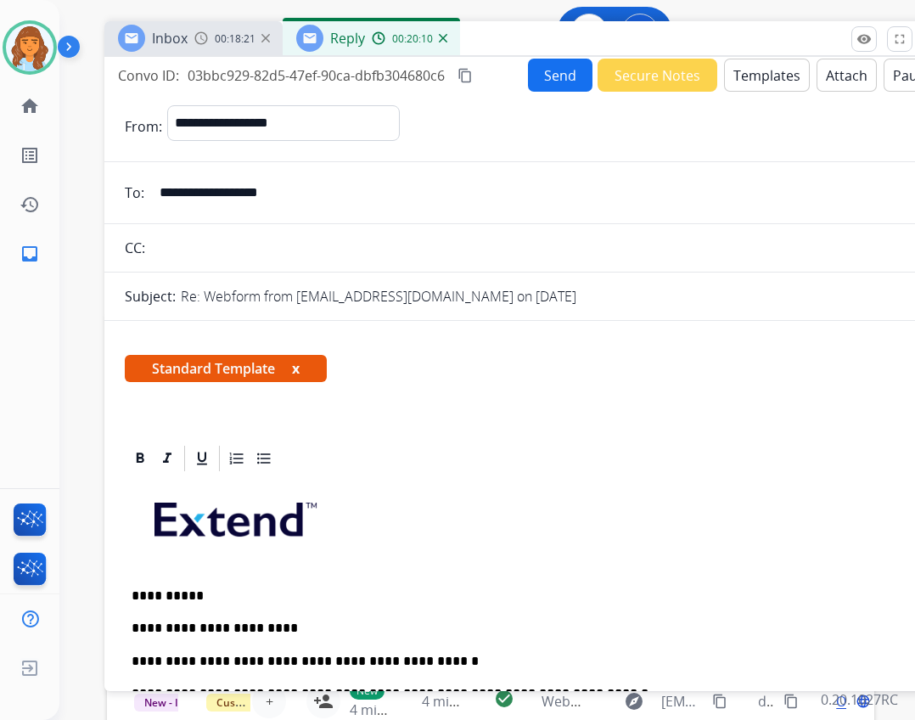
scroll to position [0, 0]
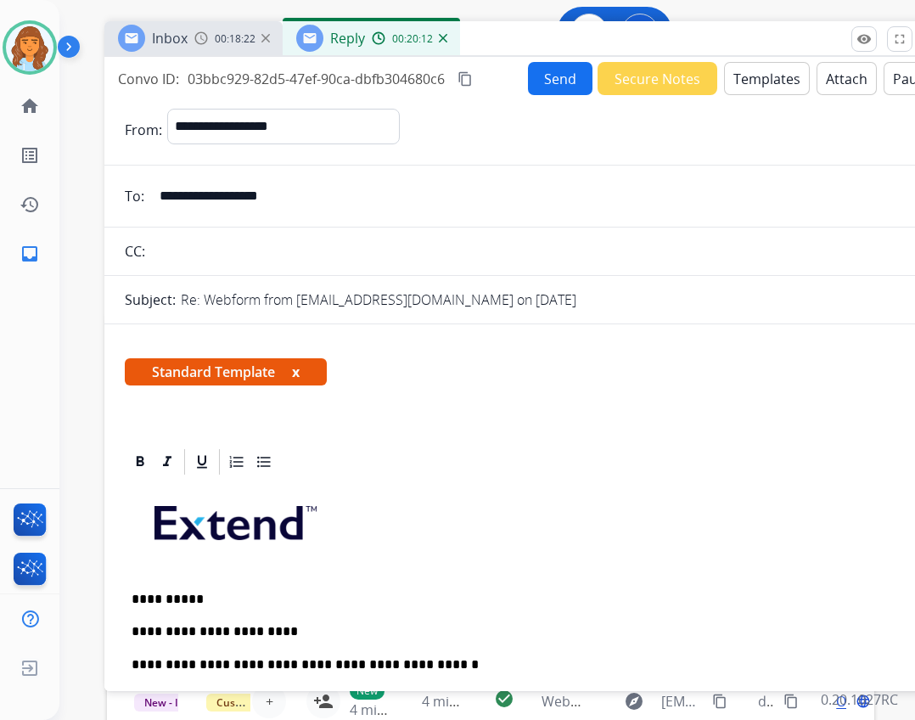
click at [538, 84] on button "Send" at bounding box center [560, 78] width 64 height 33
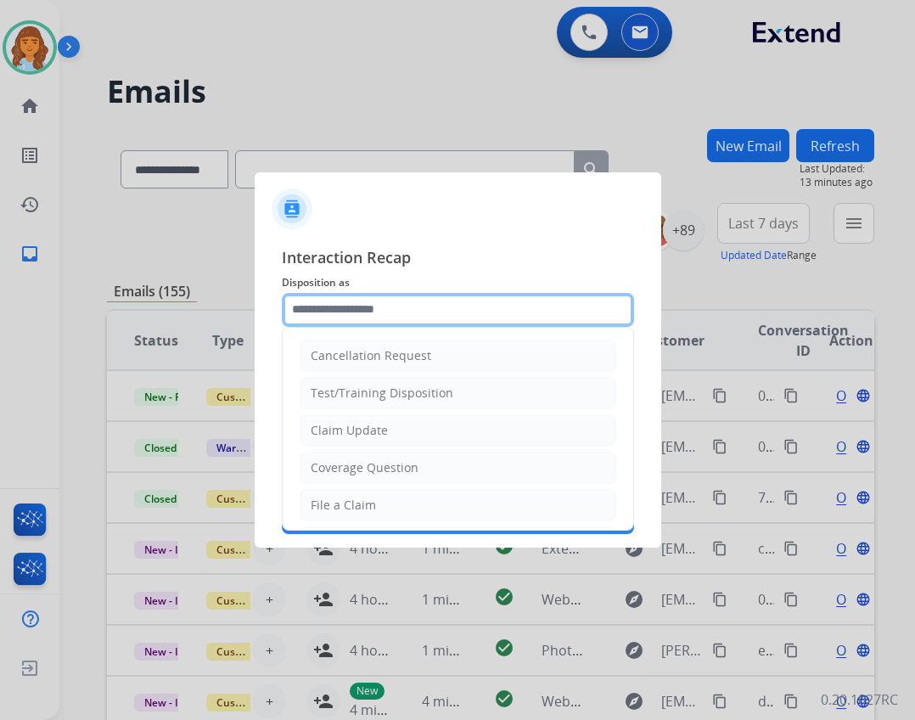
click at [346, 320] on input "text" at bounding box center [458, 310] width 352 height 34
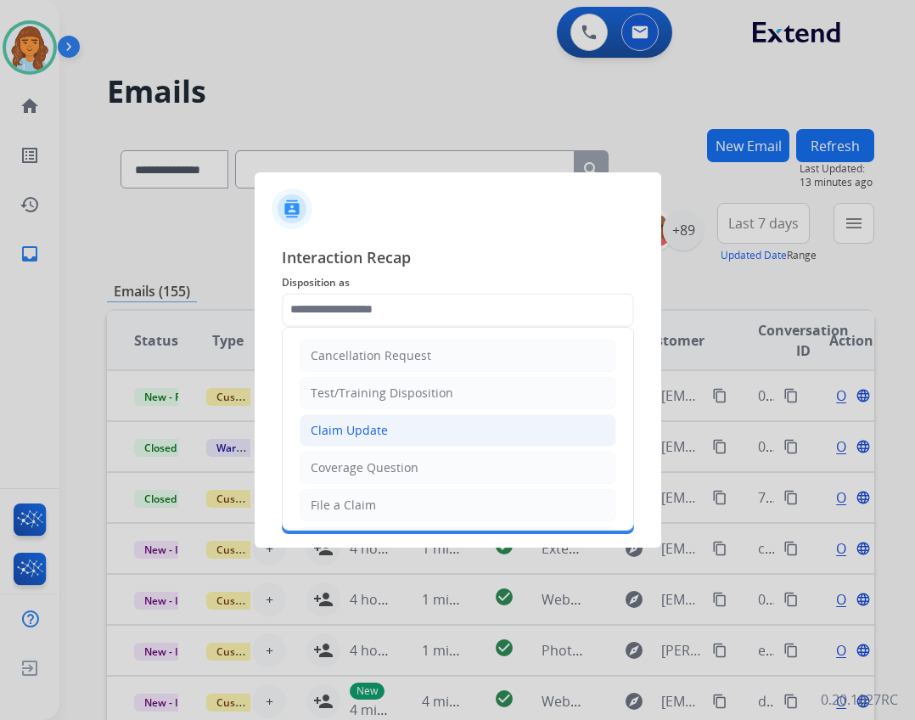
click at [378, 435] on div "Claim Update" at bounding box center [349, 430] width 77 height 17
type input "**********"
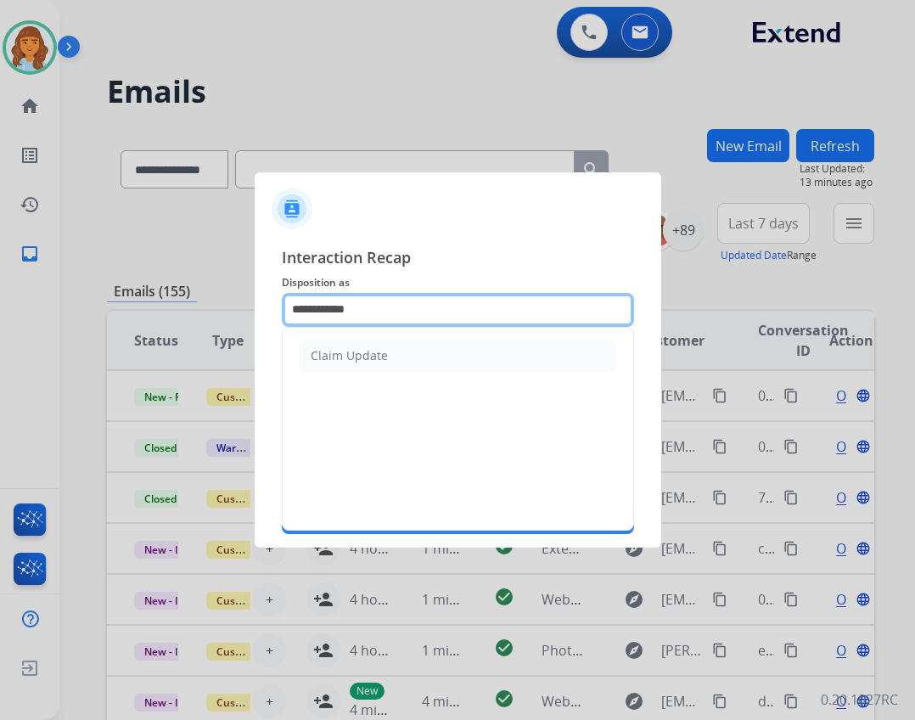
drag, startPoint x: 378, startPoint y: 314, endPoint x: 254, endPoint y: 283, distance: 127.6
click at [255, 283] on div "**********" at bounding box center [458, 390] width 406 height 317
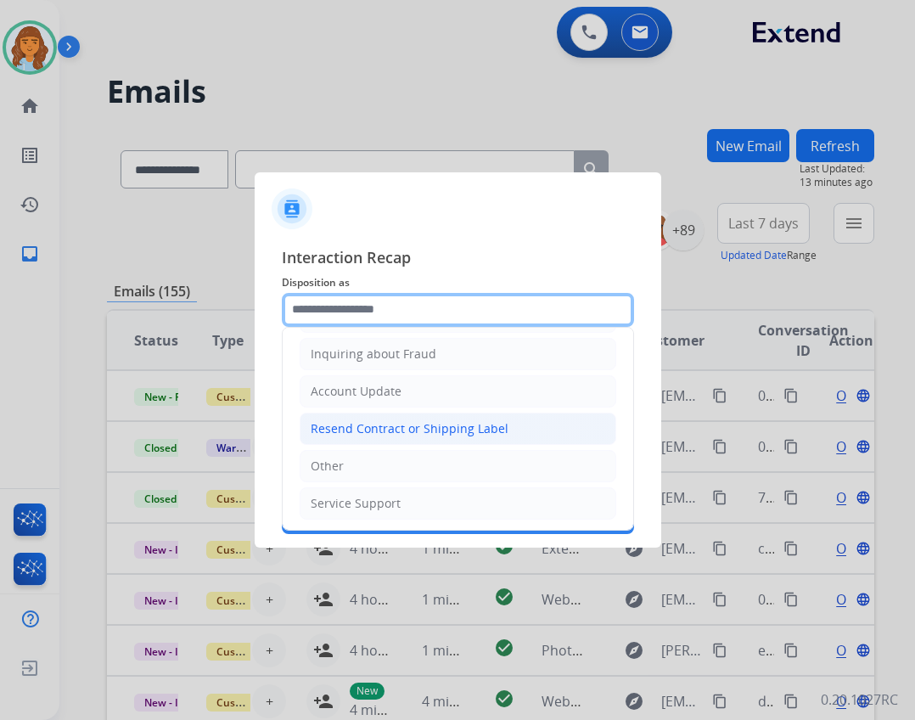
scroll to position [265, 0]
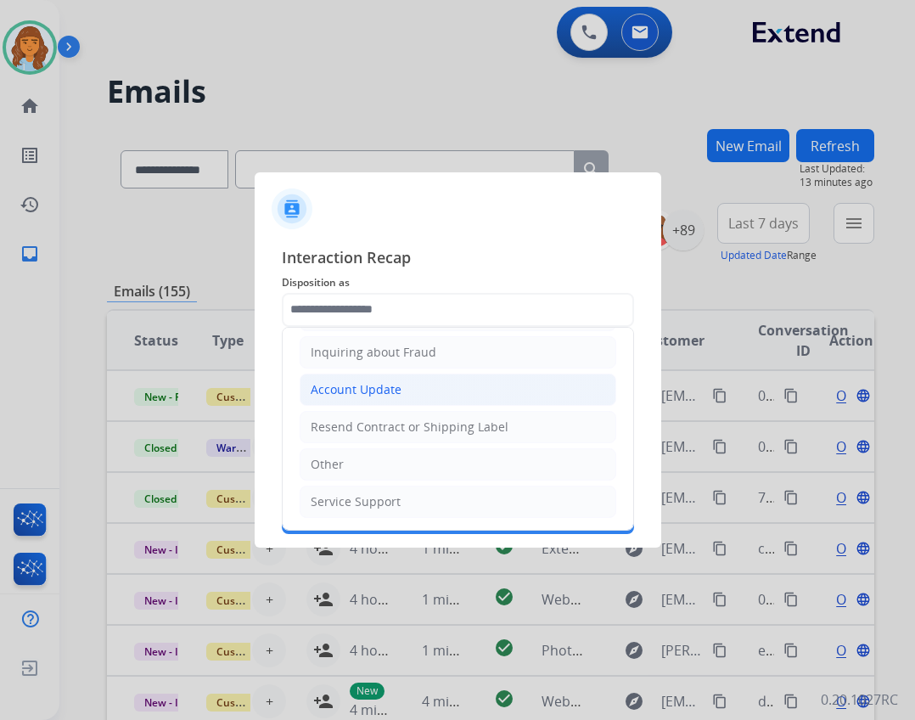
click at [372, 390] on div "Account Update" at bounding box center [356, 389] width 91 height 17
type input "**********"
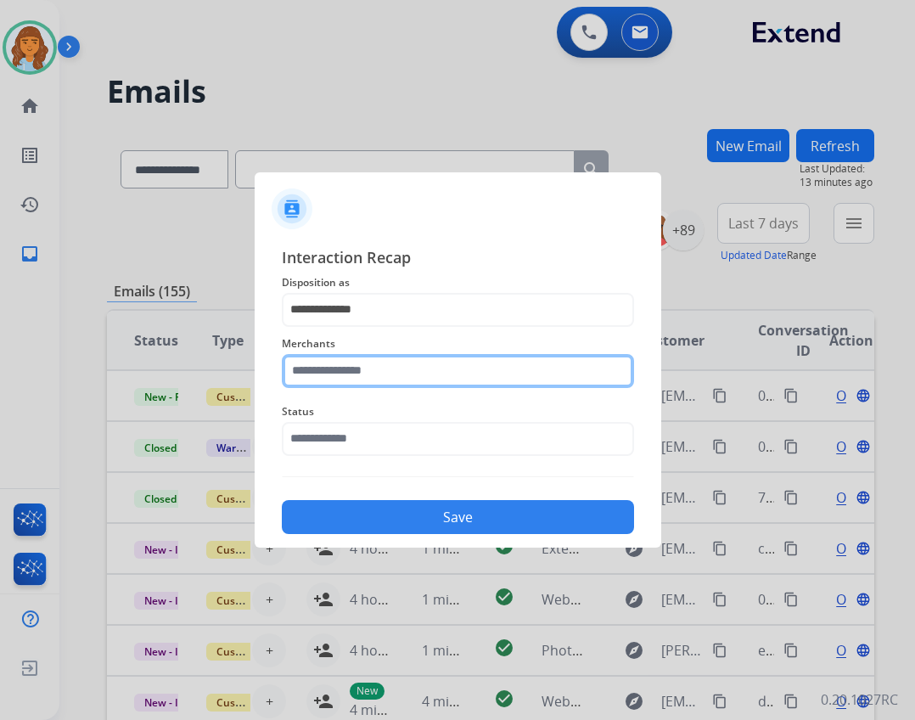
click at [370, 382] on input "text" at bounding box center [458, 371] width 352 height 34
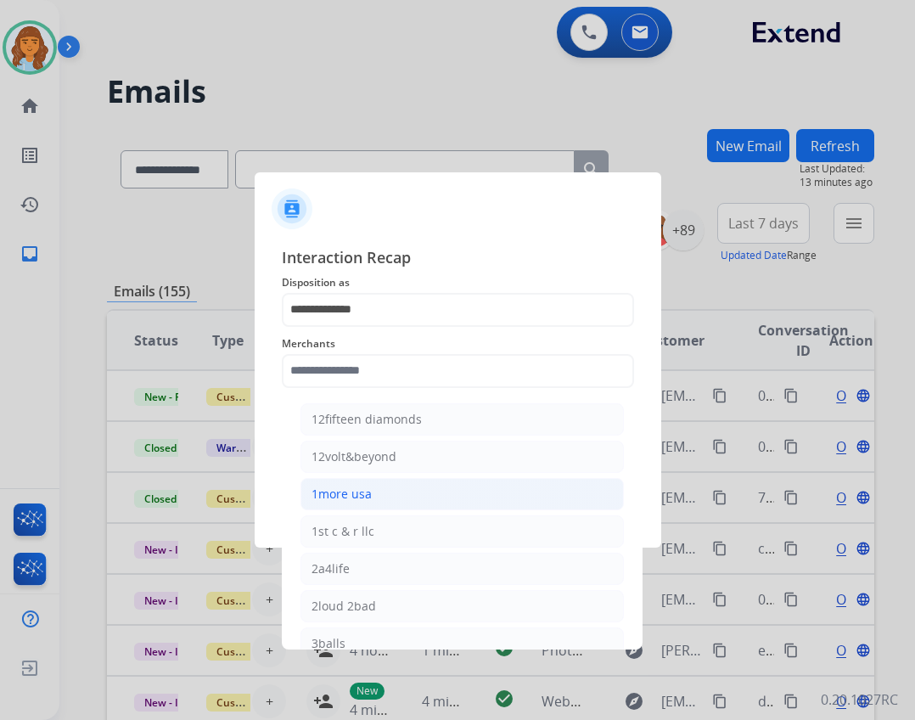
click at [384, 507] on li "1more usa" at bounding box center [461, 494] width 323 height 32
type input "*********"
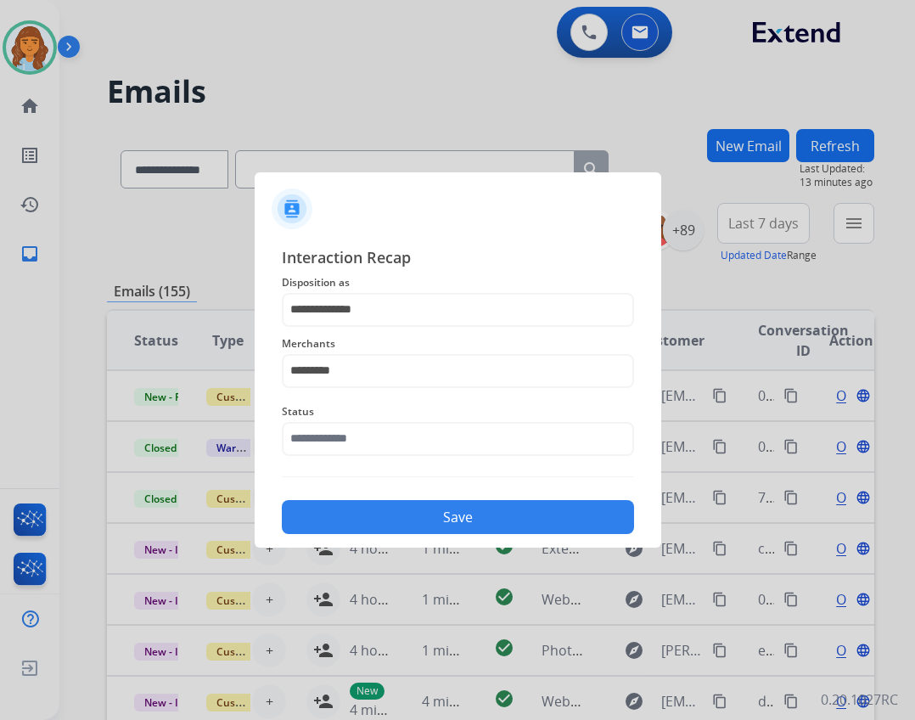
click at [381, 459] on div "Status" at bounding box center [458, 429] width 352 height 68
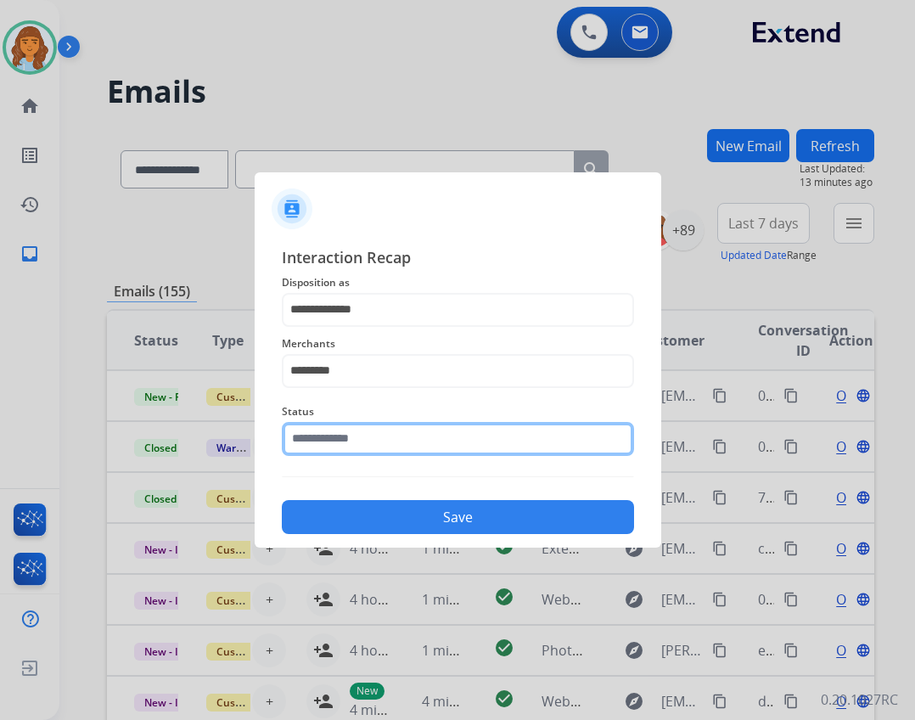
click at [381, 447] on input "text" at bounding box center [458, 439] width 352 height 34
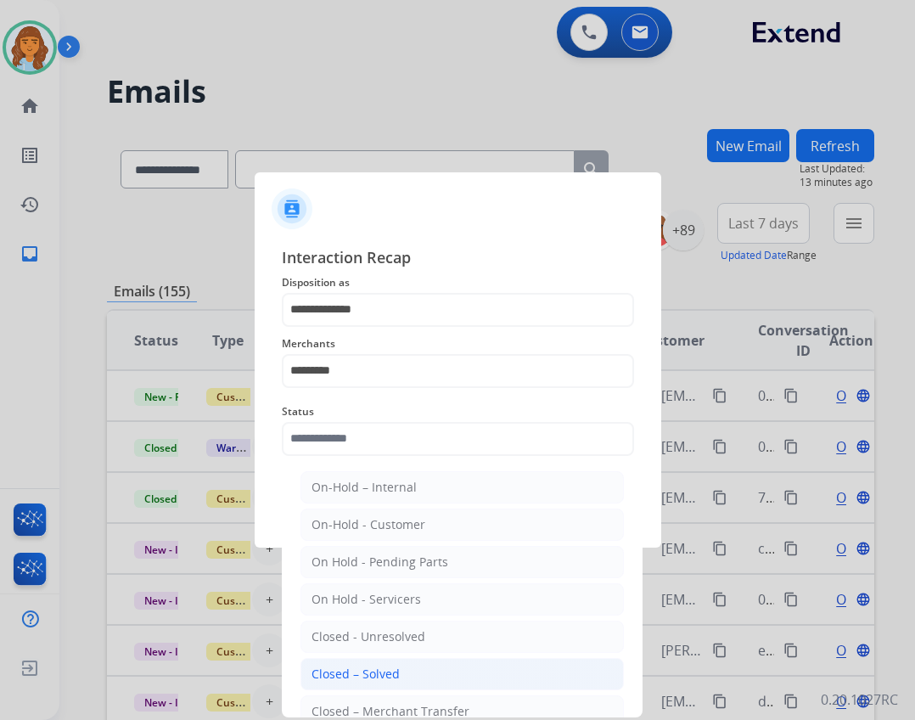
click at [347, 680] on div "Closed – Solved" at bounding box center [355, 673] width 88 height 17
type input "**********"
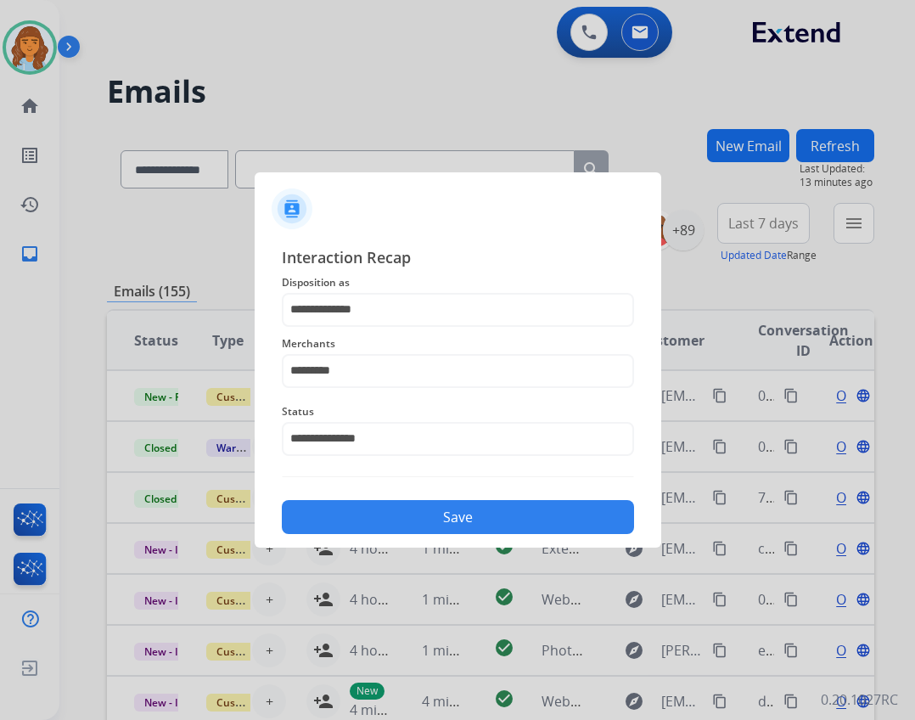
click at [362, 525] on button "Save" at bounding box center [458, 517] width 352 height 34
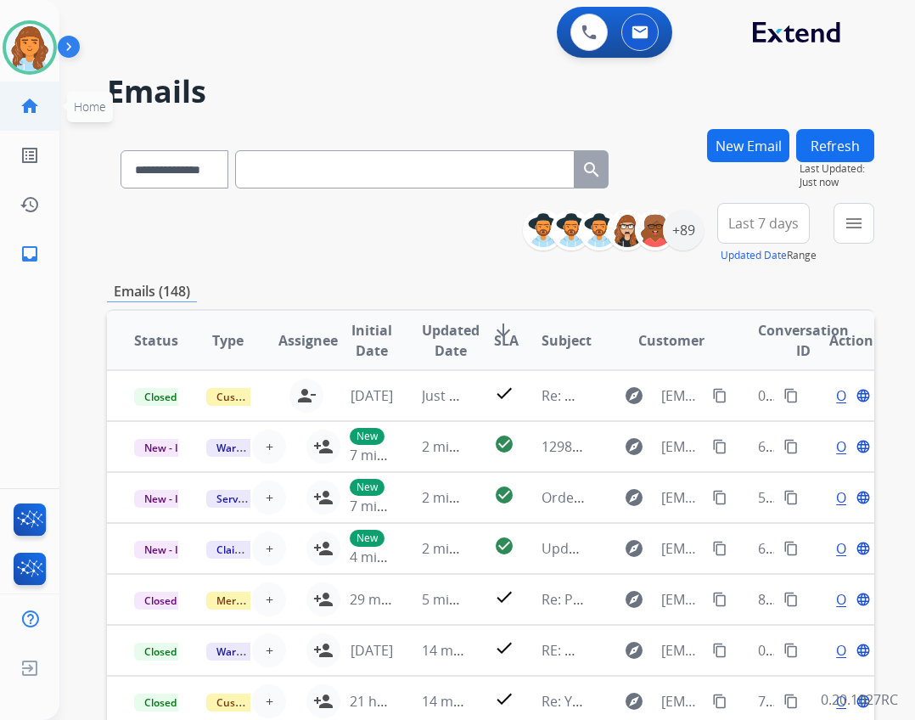
click at [43, 111] on link "home Home" at bounding box center [30, 106] width 48 height 48
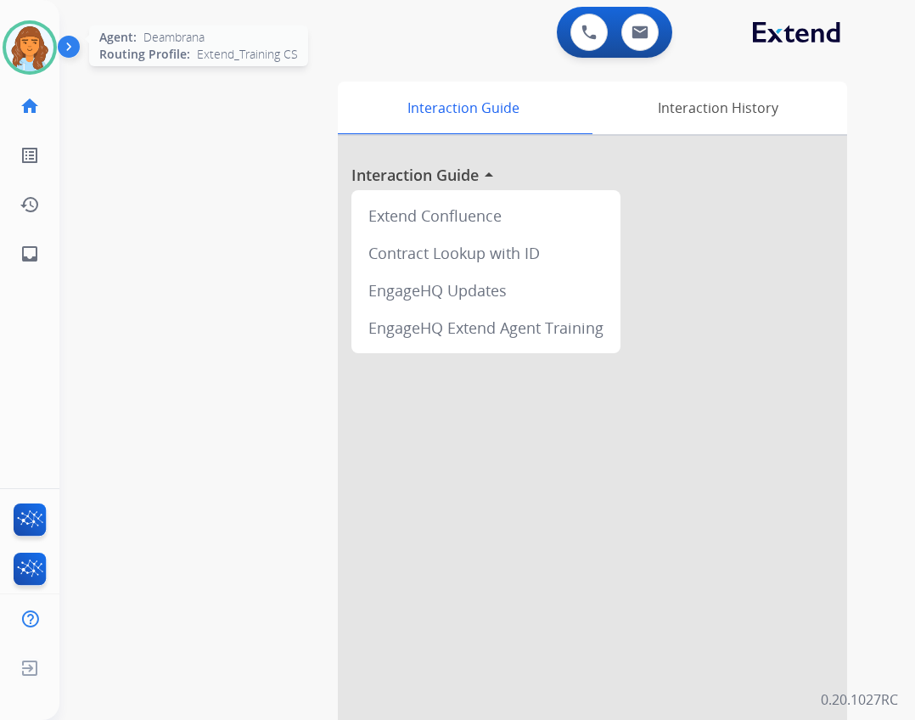
click at [35, 33] on img at bounding box center [30, 48] width 48 height 48
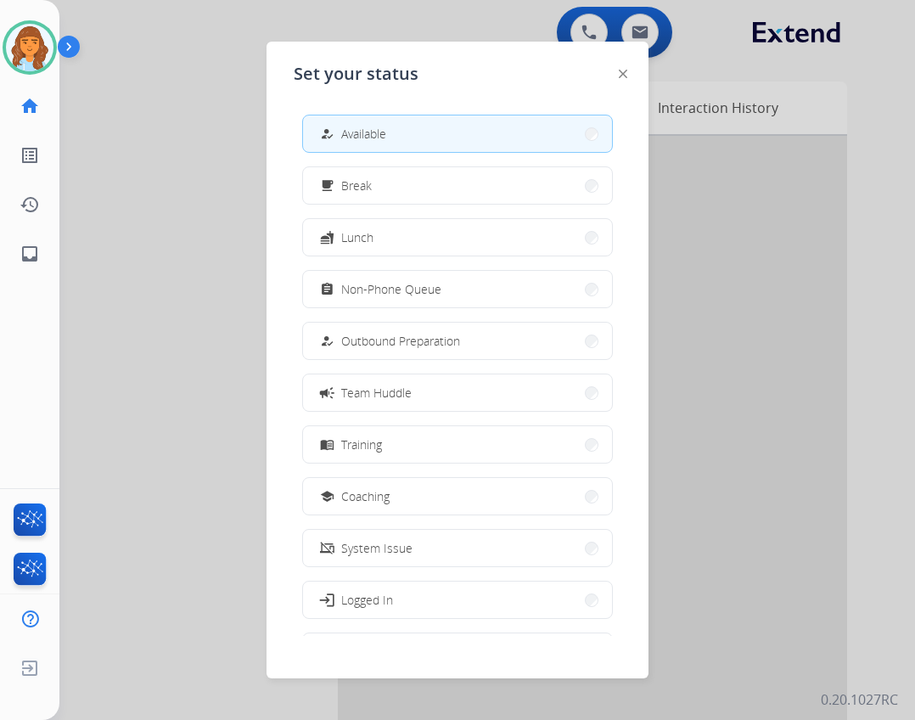
drag, startPoint x: 205, startPoint y: 90, endPoint x: 188, endPoint y: 52, distance: 41.5
click at [203, 87] on div at bounding box center [457, 360] width 915 height 720
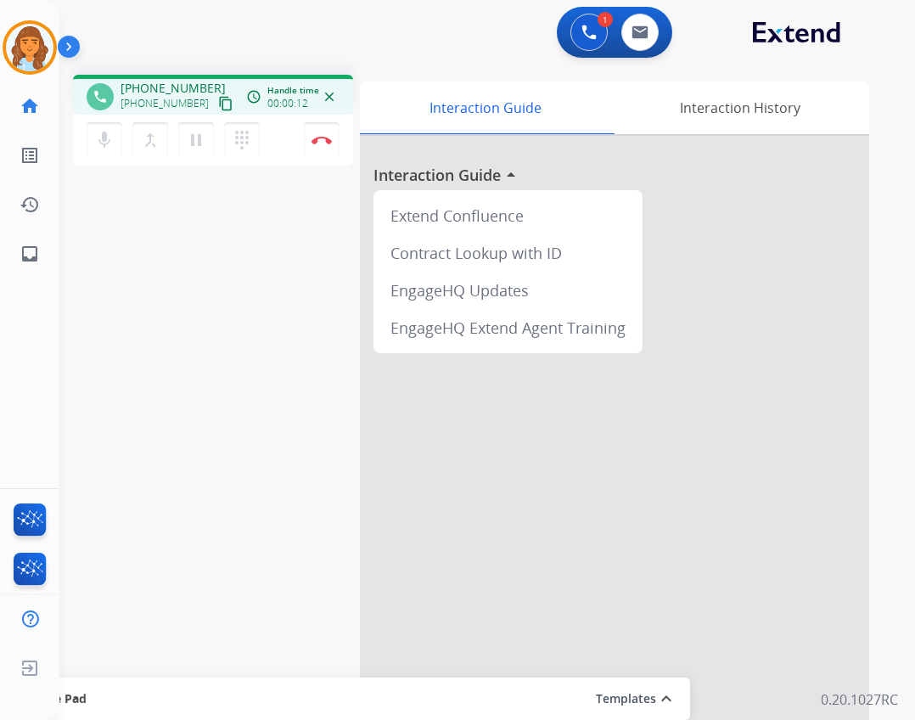
drag, startPoint x: 91, startPoint y: 147, endPoint x: 227, endPoint y: 66, distance: 158.6
click at [93, 145] on button "mic Mute" at bounding box center [105, 140] width 36 height 36
click at [20, 244] on mat-icon "inbox" at bounding box center [30, 254] width 20 height 20
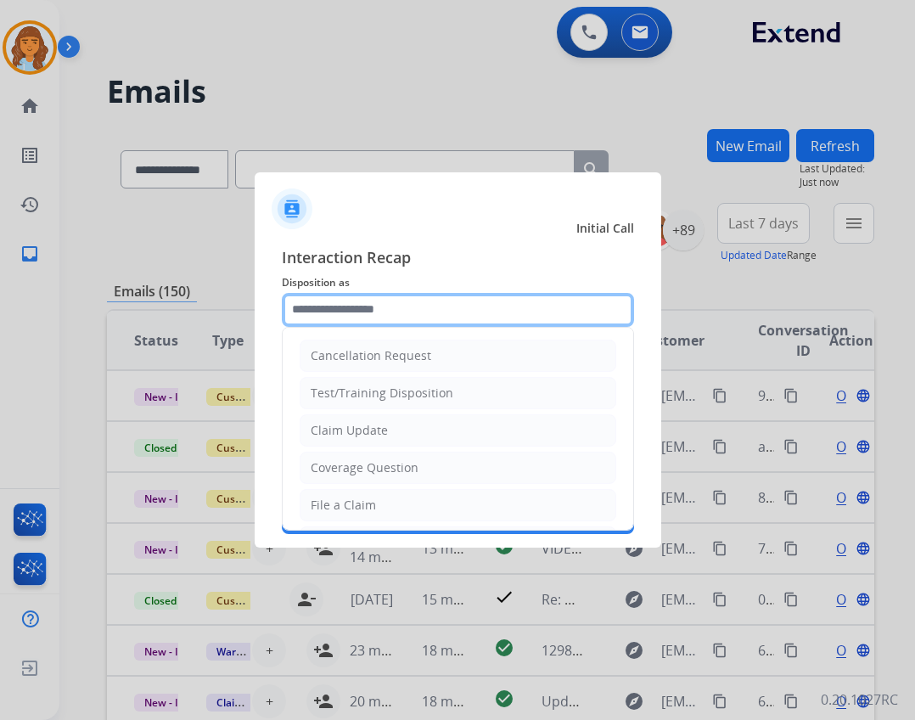
drag, startPoint x: 365, startPoint y: 313, endPoint x: 362, endPoint y: 326, distance: 13.2
click at [365, 313] on input "text" at bounding box center [458, 310] width 352 height 34
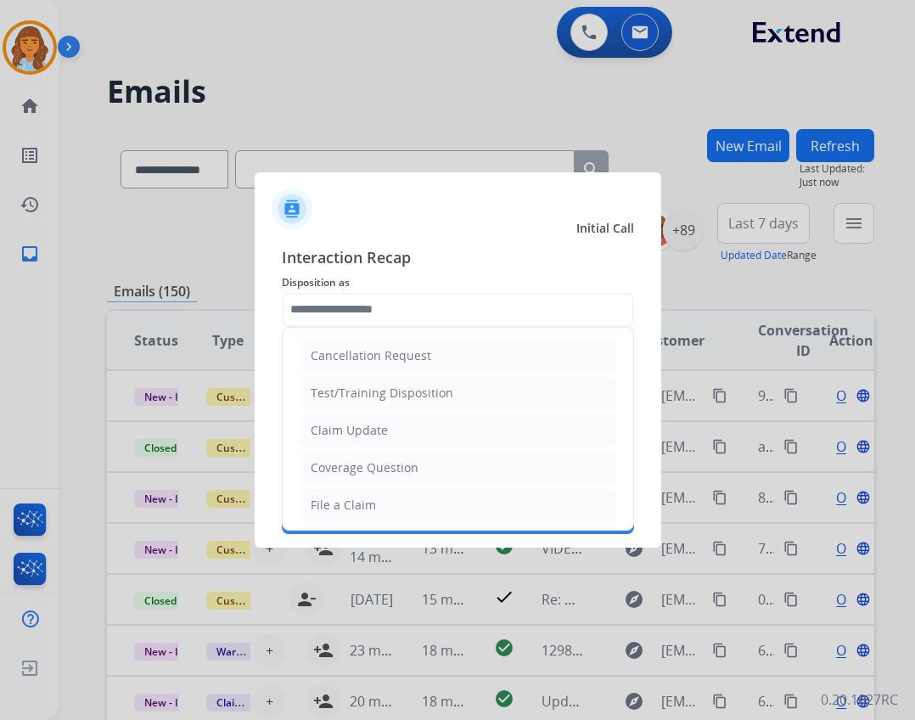
click at [373, 482] on li "Coverage Question" at bounding box center [458, 467] width 317 height 32
type input "**********"
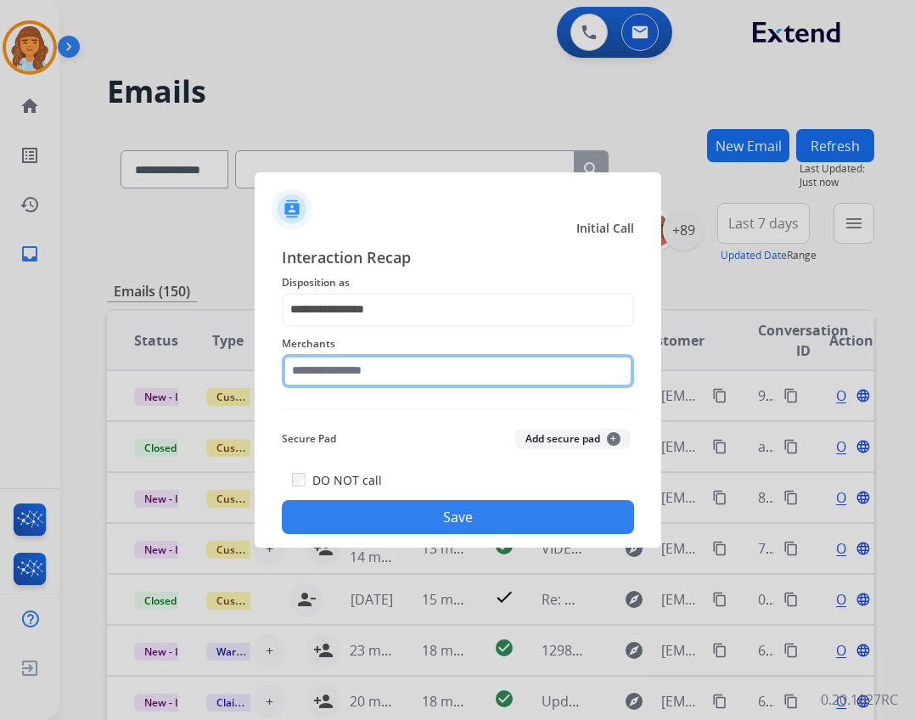
click at [385, 365] on input "text" at bounding box center [458, 371] width 352 height 34
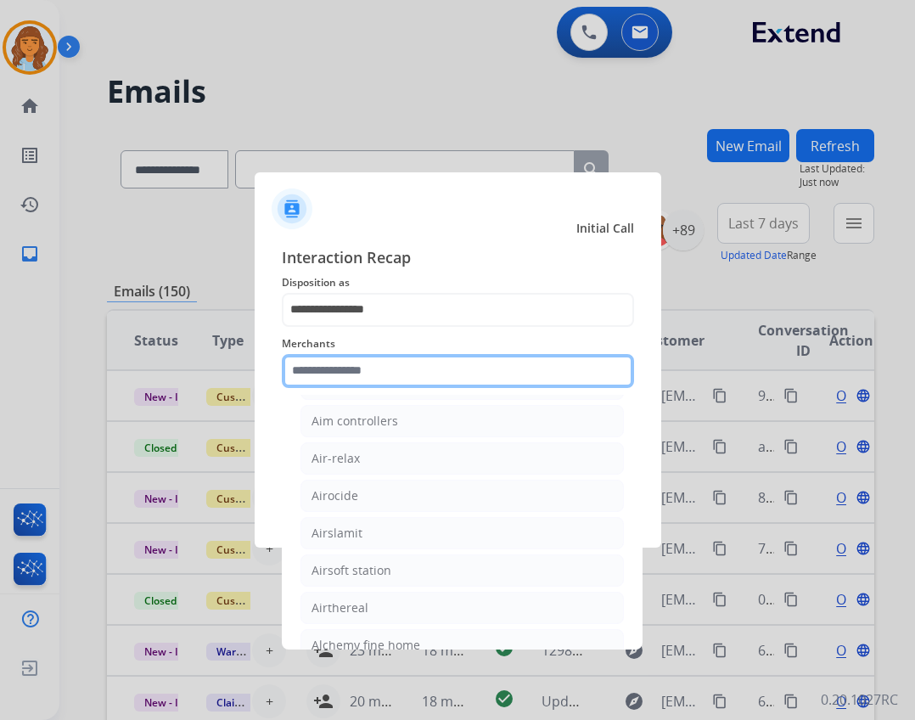
scroll to position [849, 0]
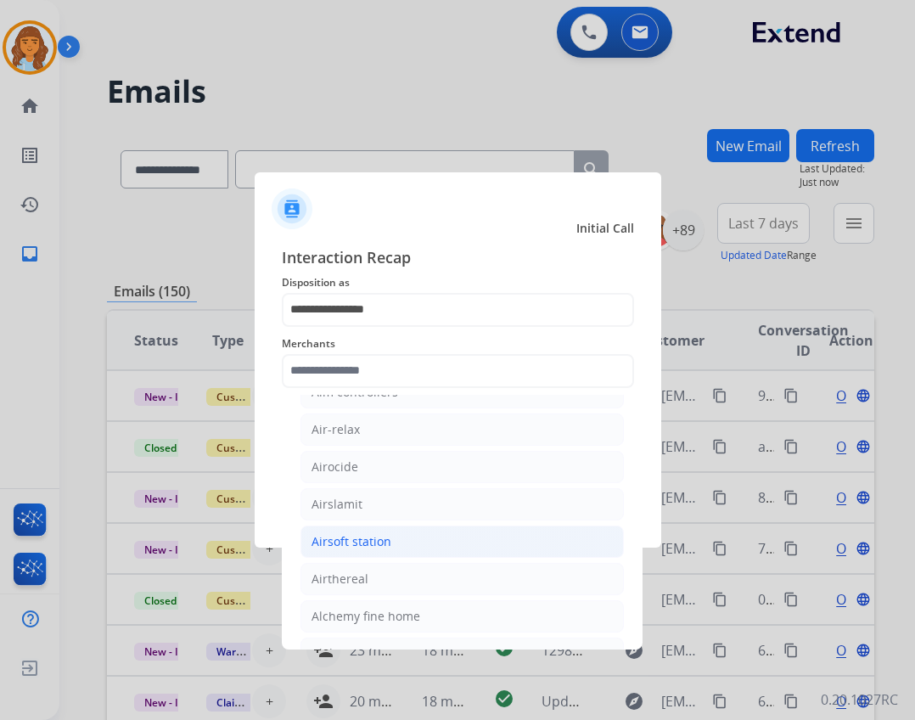
click at [421, 551] on li "Airsoft station" at bounding box center [461, 541] width 323 height 32
type input "**********"
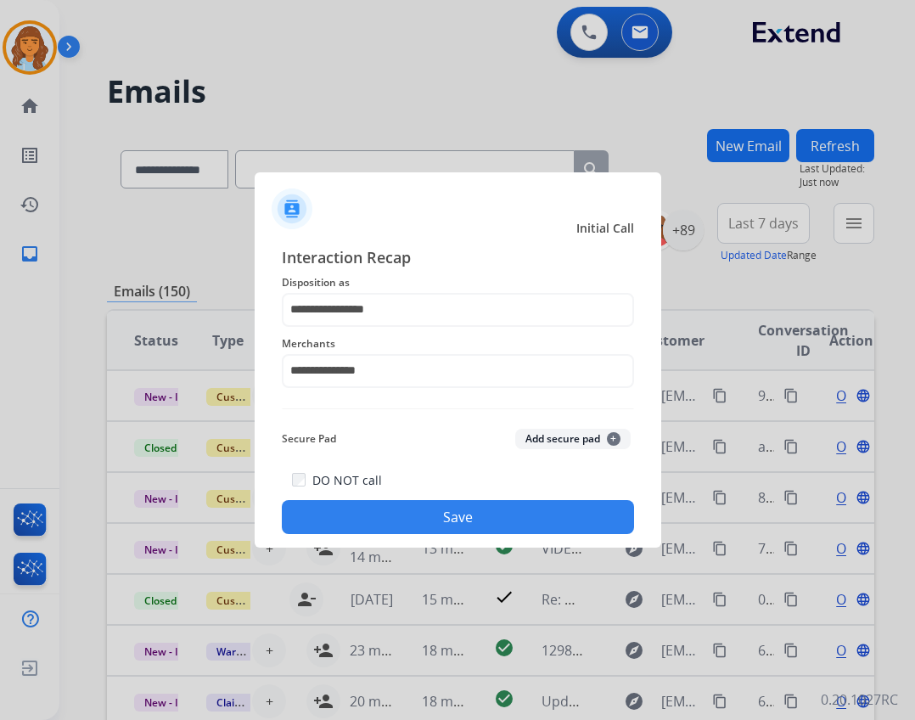
click at [468, 528] on button "Save" at bounding box center [458, 517] width 352 height 34
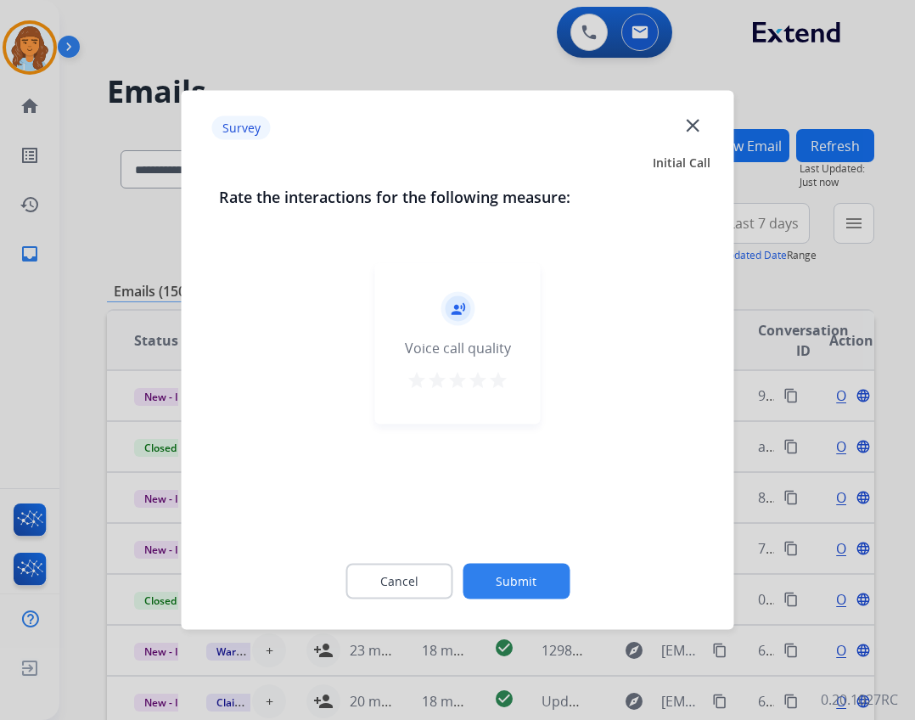
click at [527, 564] on button "Submit" at bounding box center [515, 581] width 107 height 36
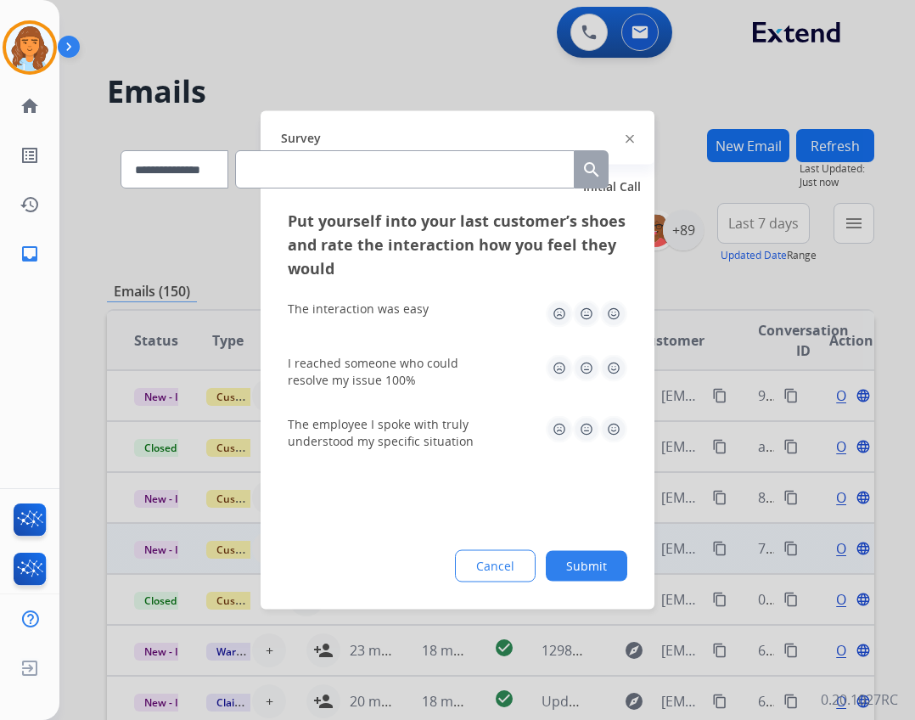
drag, startPoint x: 614, startPoint y: 568, endPoint x: 604, endPoint y: 535, distance: 33.8
click at [607, 553] on button "Submit" at bounding box center [586, 566] width 81 height 31
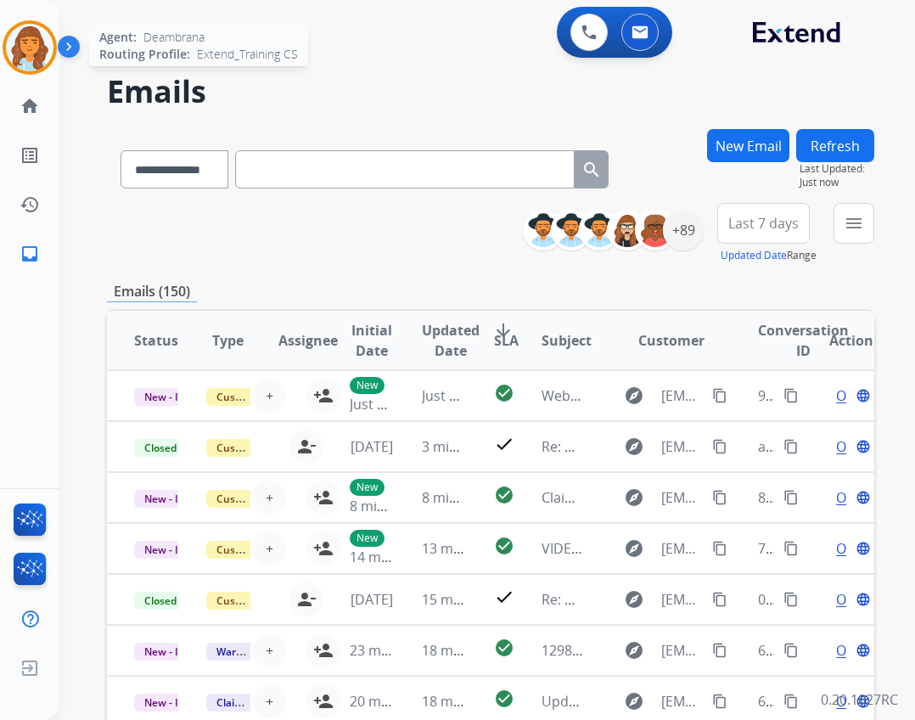
click at [45, 65] on img at bounding box center [30, 48] width 48 height 48
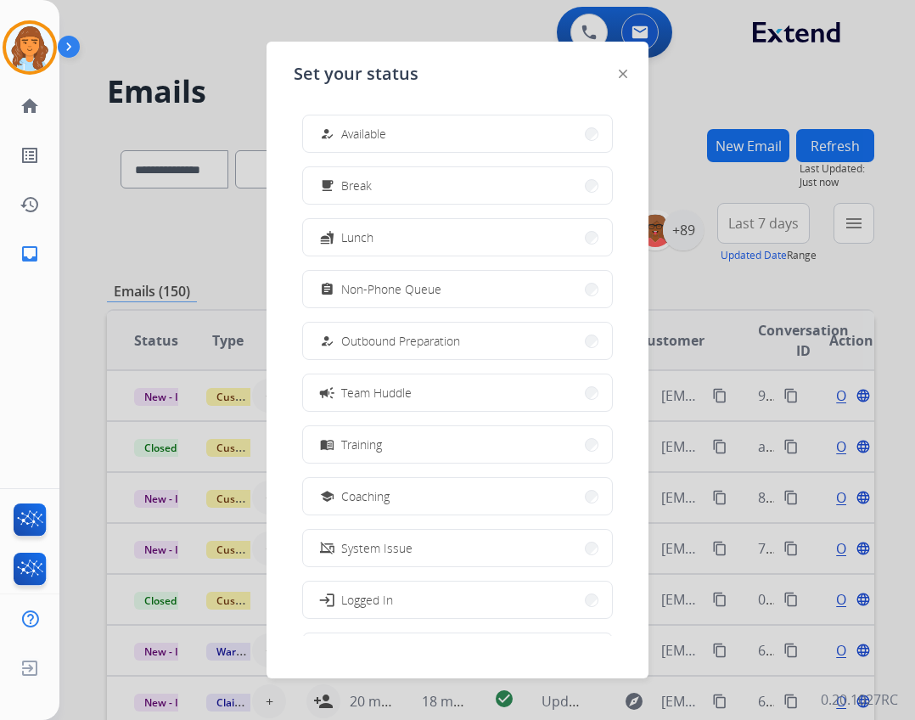
click at [345, 129] on div "how_to_reg Available" at bounding box center [352, 134] width 70 height 20
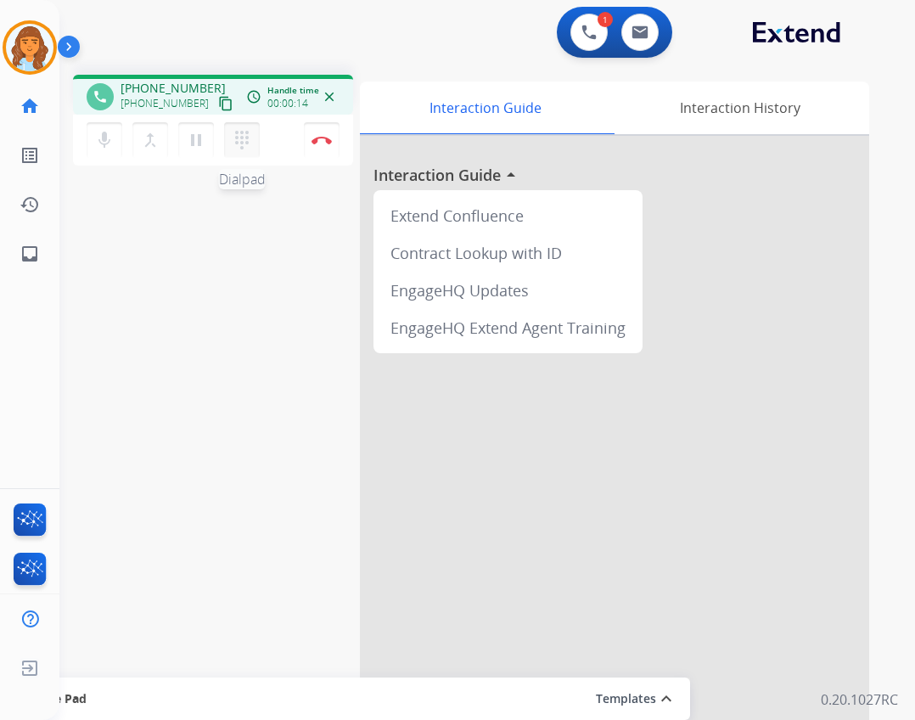
click at [250, 137] on mat-icon "dialpad" at bounding box center [242, 140] width 20 height 20
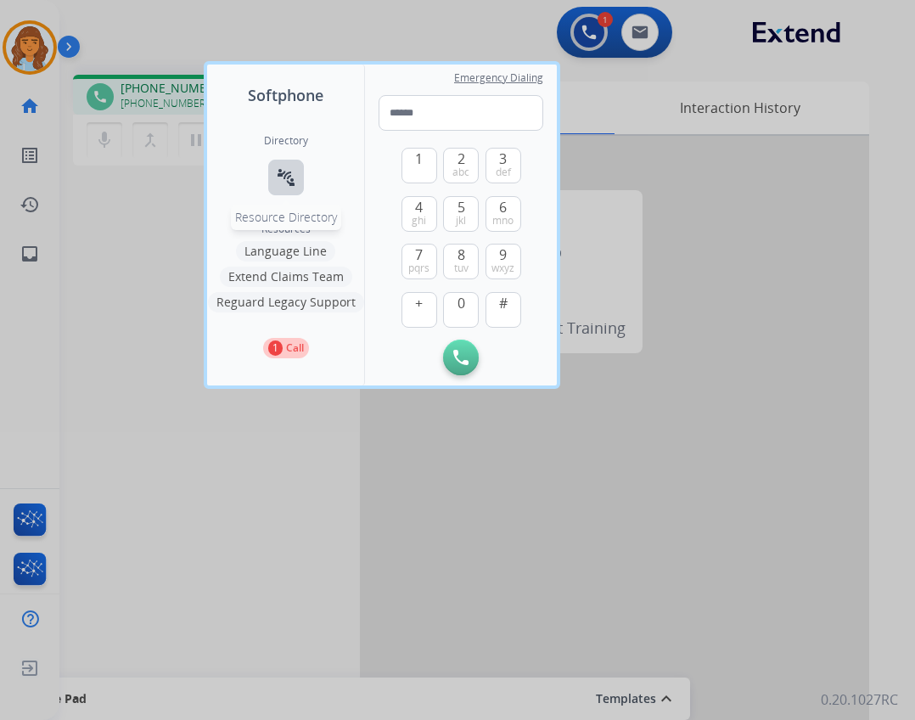
drag, startPoint x: 284, startPoint y: 185, endPoint x: 308, endPoint y: 225, distance: 46.4
click at [288, 190] on button "connect_without_contact Resource Directory" at bounding box center [286, 178] width 36 height 36
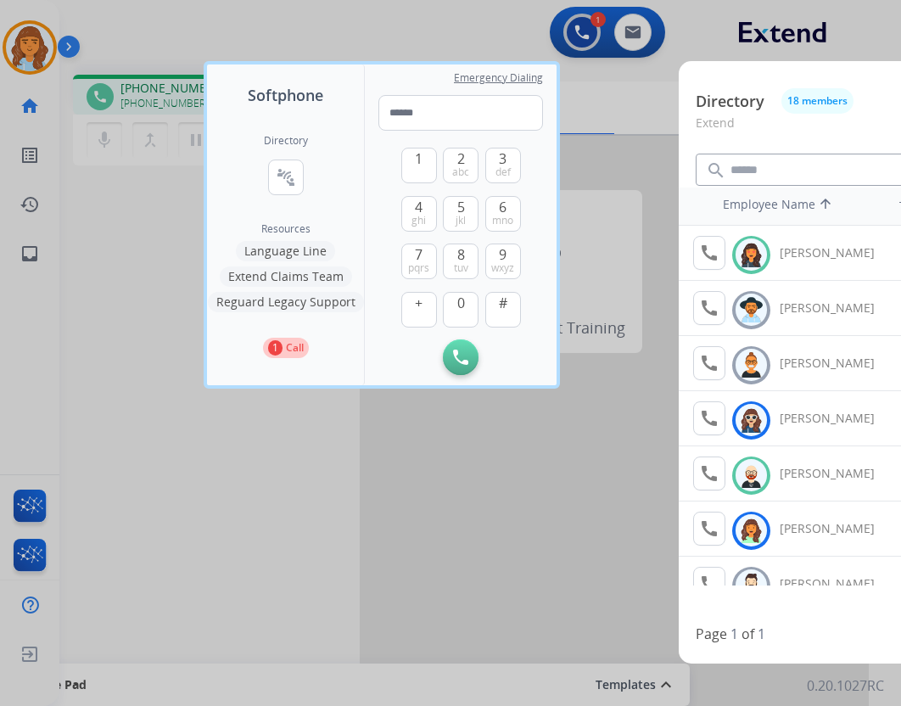
click at [305, 255] on button "Language Line" at bounding box center [285, 251] width 99 height 20
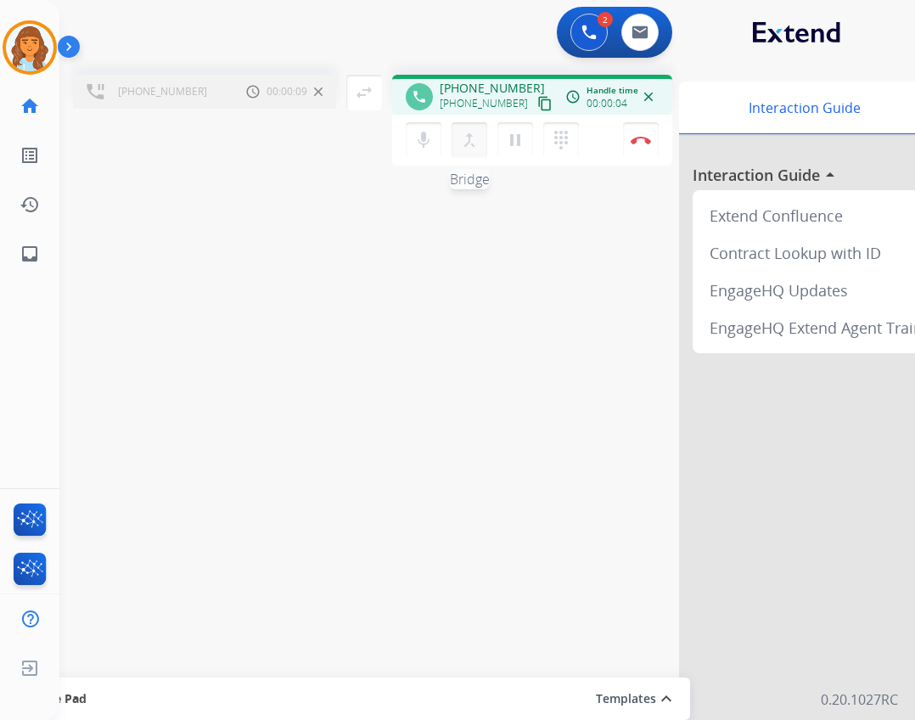
click at [468, 146] on mat-icon "merge_type" at bounding box center [469, 140] width 20 height 20
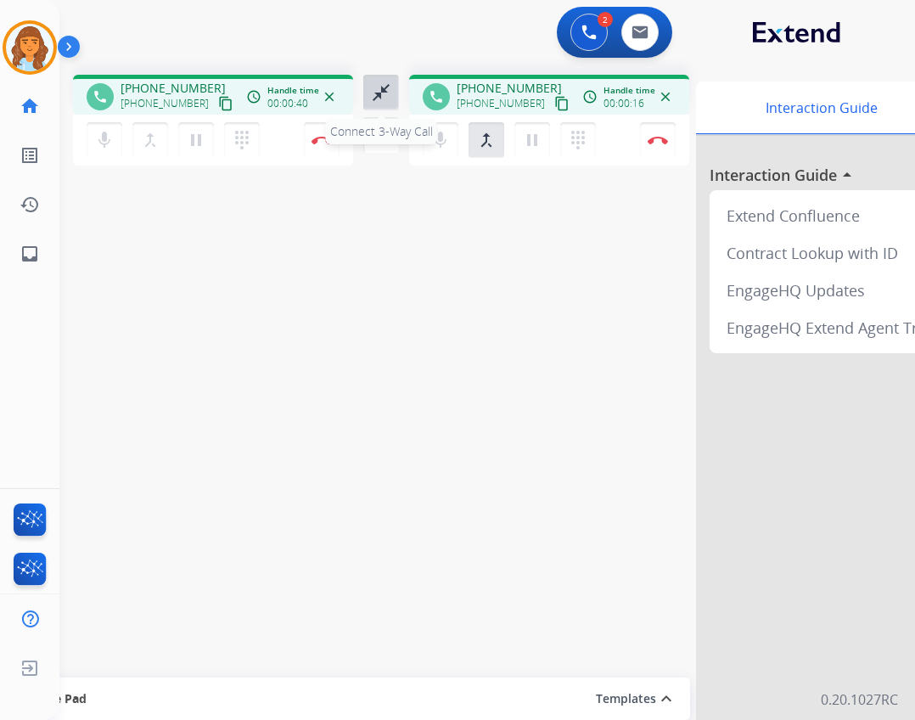
drag, startPoint x: 390, startPoint y: 98, endPoint x: 399, endPoint y: 102, distance: 10.3
click at [392, 98] on button "close_fullscreen Connect 3-Way Call" at bounding box center [381, 93] width 36 height 36
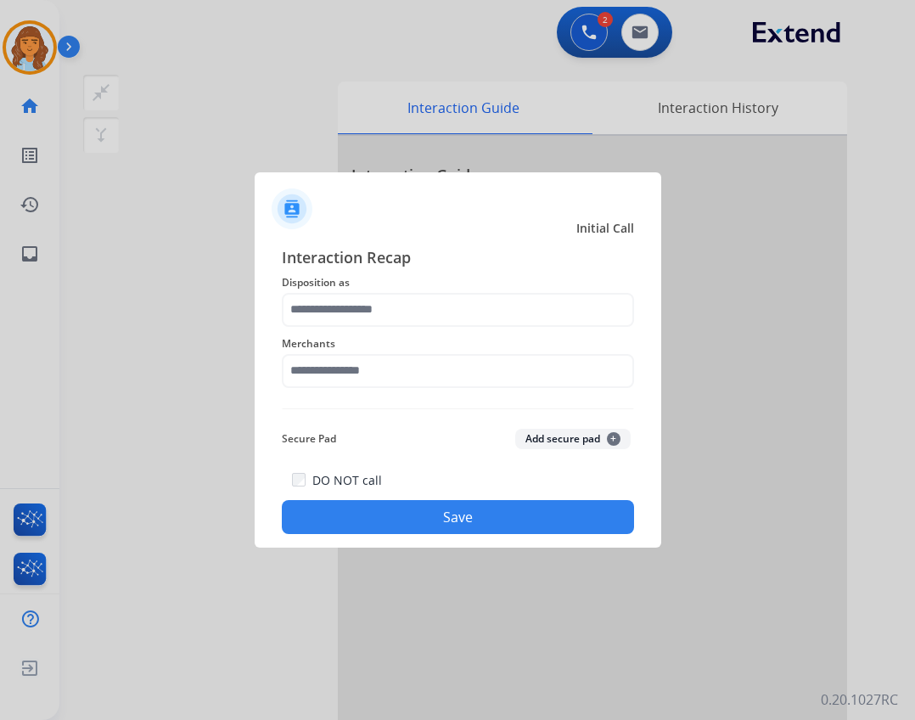
click at [347, 330] on div "Merchants" at bounding box center [458, 361] width 352 height 68
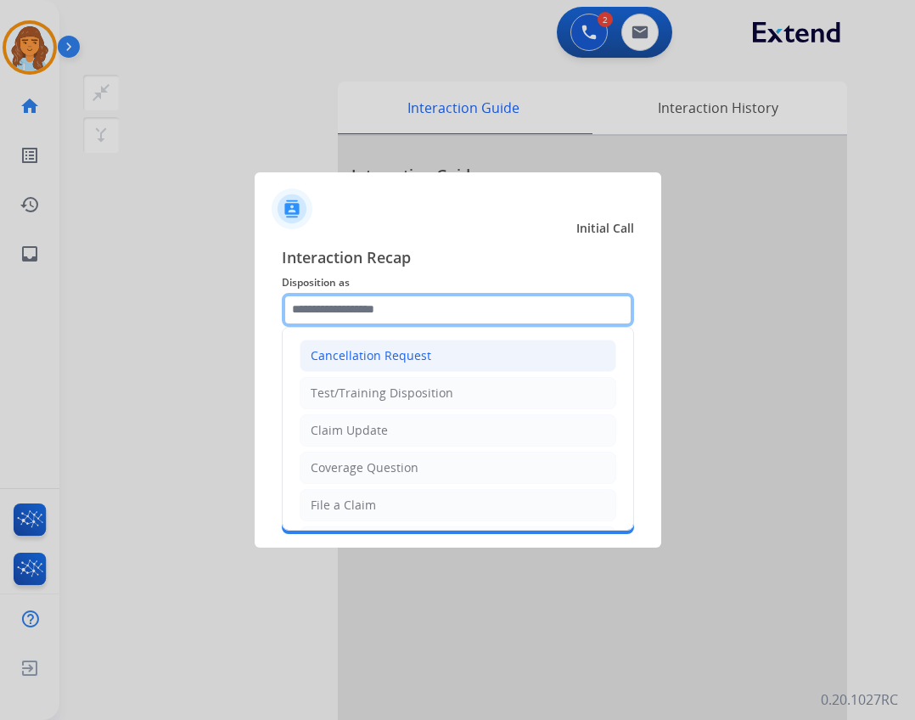
drag, startPoint x: 345, startPoint y: 318, endPoint x: 348, endPoint y: 349, distance: 30.7
click at [347, 327] on div "Cancellation Request Test/Training Disposition Claim Update Coverage Question F…" at bounding box center [458, 310] width 352 height 34
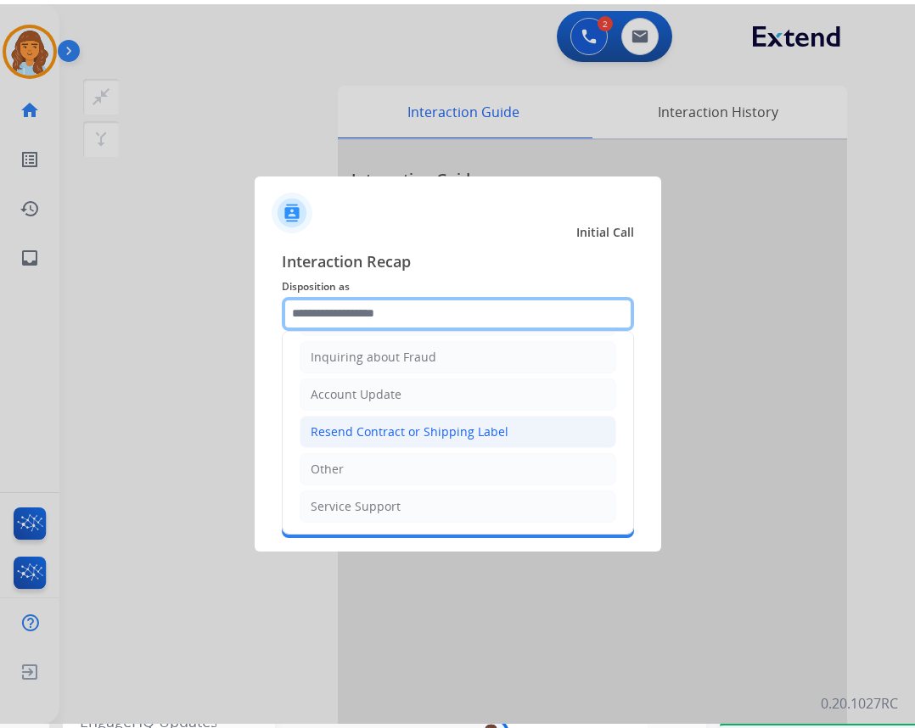
scroll to position [265, 0]
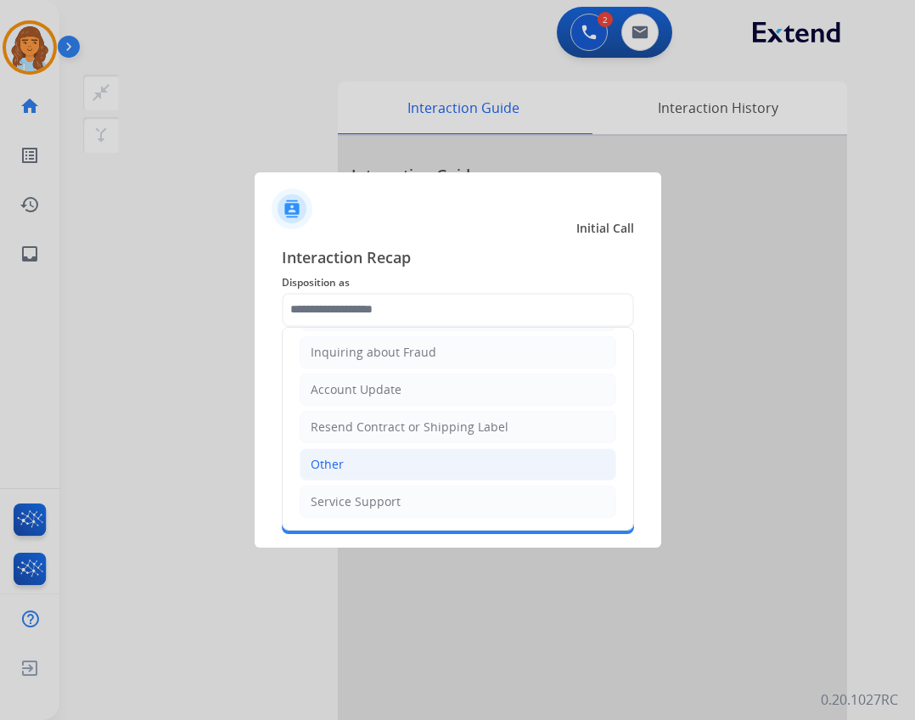
click at [367, 475] on li "Other" at bounding box center [458, 464] width 317 height 32
type input "*****"
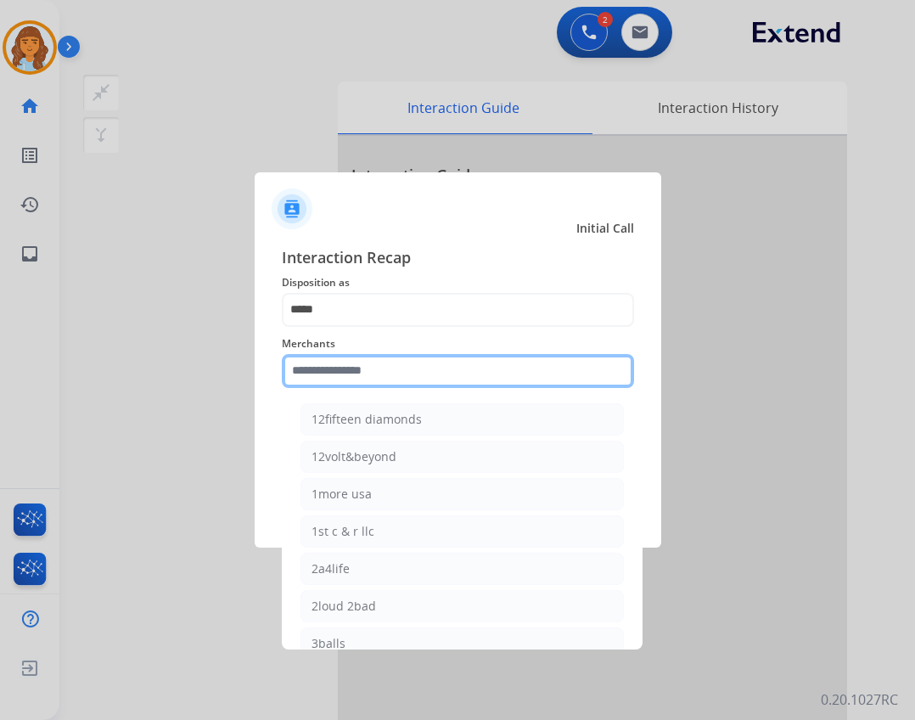
click at [320, 362] on input "text" at bounding box center [458, 371] width 352 height 34
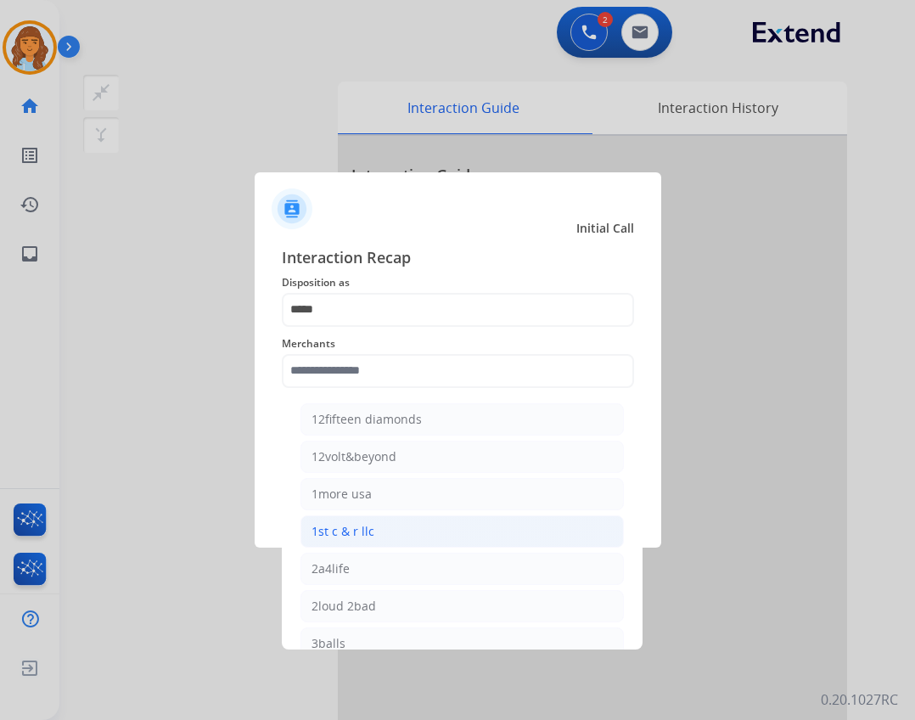
click at [364, 518] on li "1st c & r llc" at bounding box center [461, 531] width 323 height 32
type input "**********"
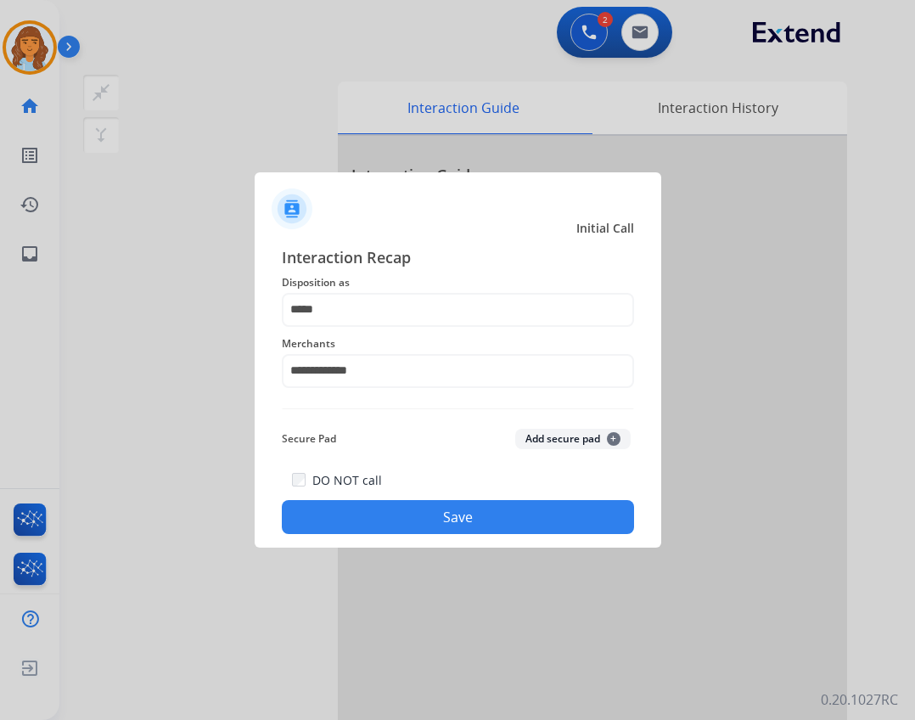
drag, startPoint x: 397, startPoint y: 485, endPoint x: 401, endPoint y: 495, distance: 10.7
click at [399, 490] on div "DO NOT call Save" at bounding box center [458, 501] width 352 height 64
click at [404, 505] on button "Save" at bounding box center [458, 517] width 352 height 34
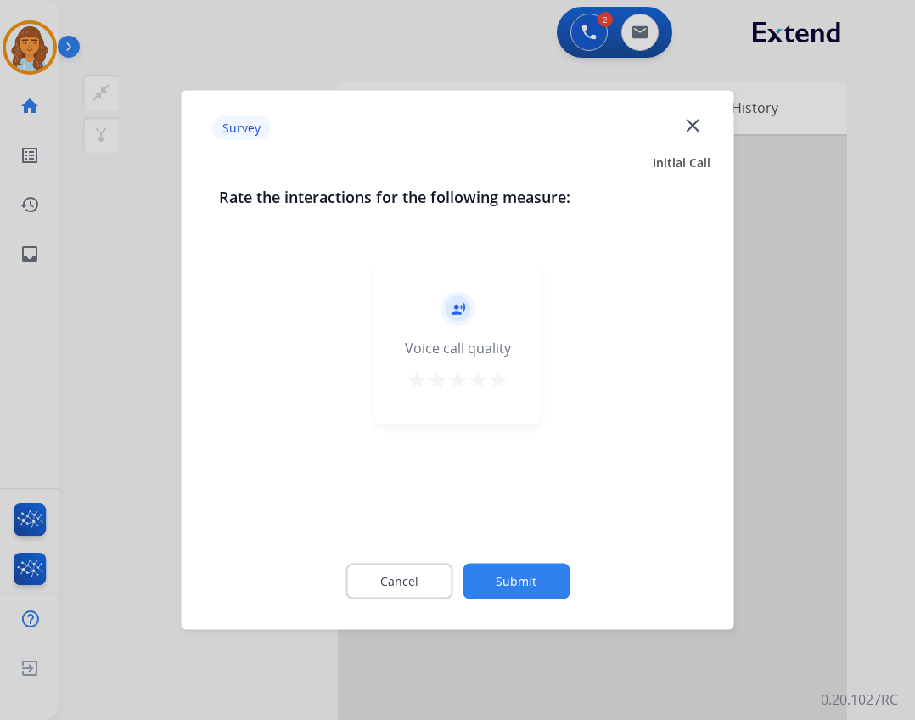
click at [499, 580] on button "Submit" at bounding box center [515, 581] width 107 height 36
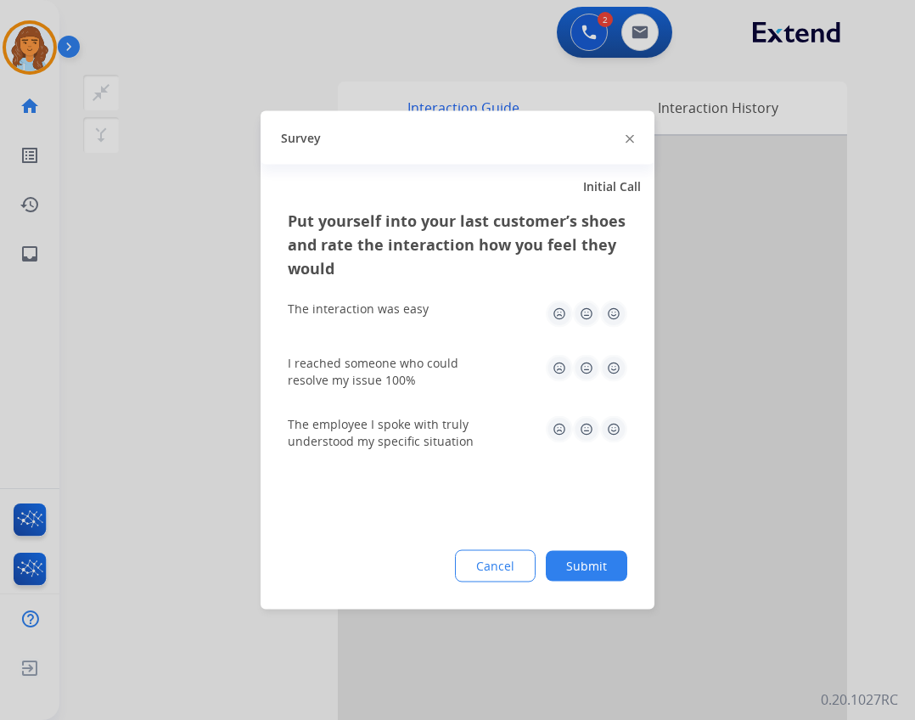
drag, startPoint x: 588, startPoint y: 580, endPoint x: 582, endPoint y: 567, distance: 14.0
click at [584, 571] on button "Submit" at bounding box center [586, 566] width 81 height 31
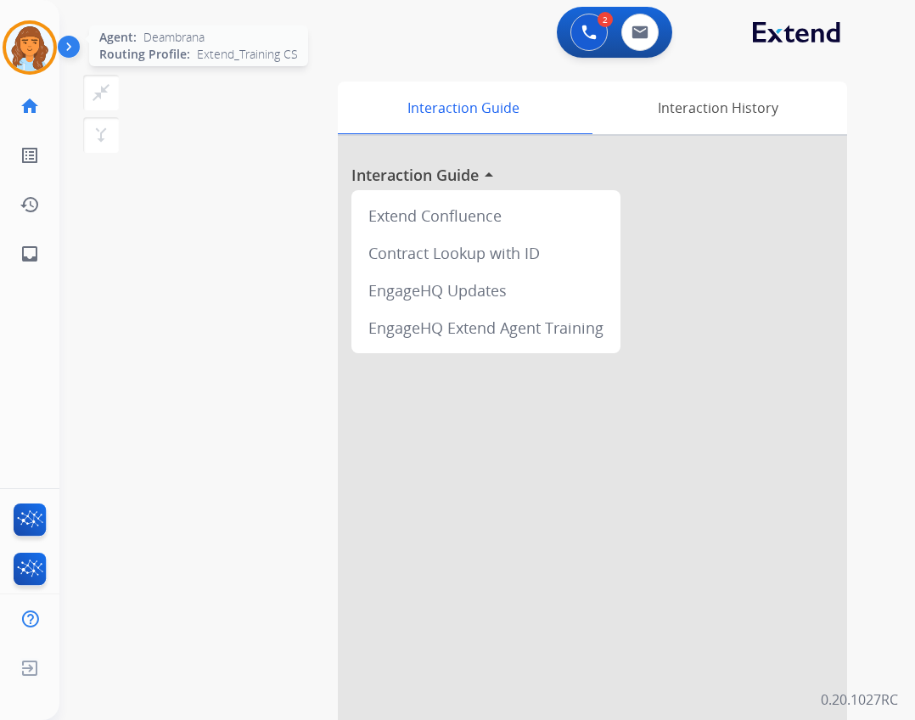
click at [31, 48] on img at bounding box center [30, 48] width 48 height 48
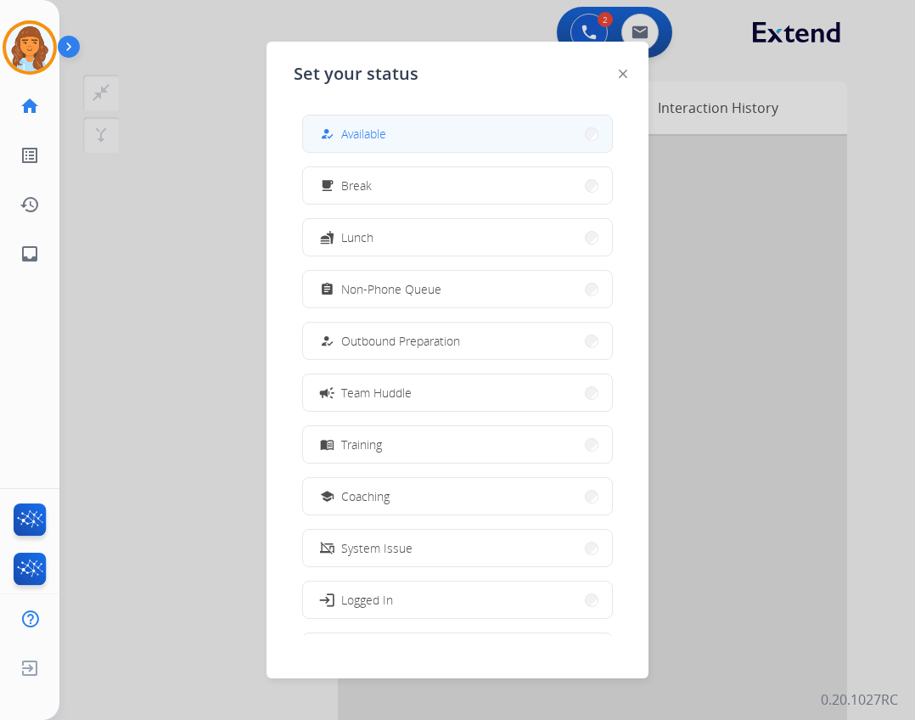
click at [349, 122] on button "how_to_reg Available" at bounding box center [457, 133] width 309 height 36
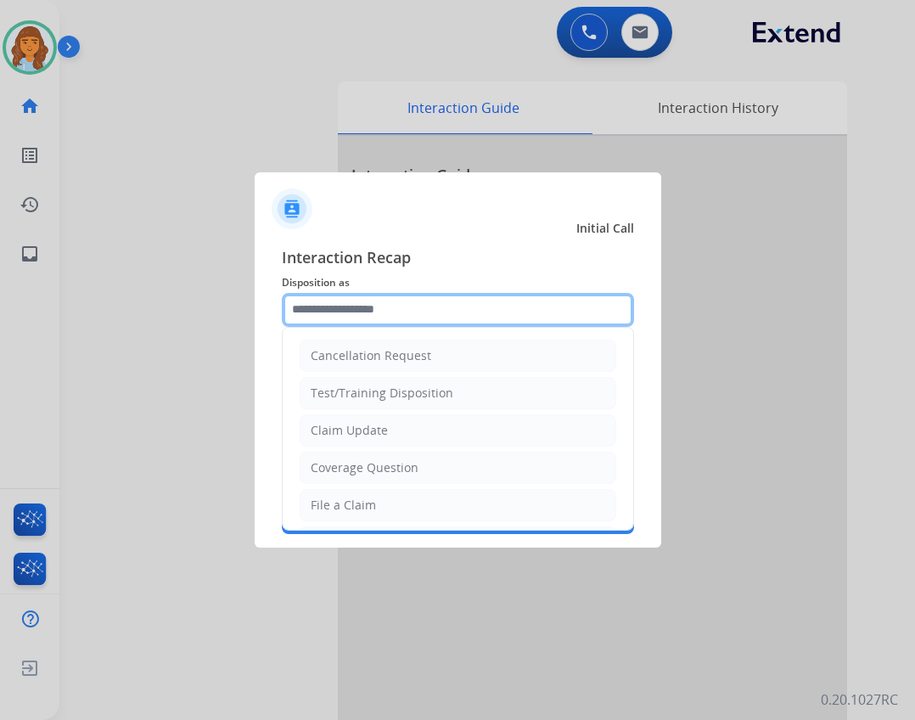
click at [476, 322] on input "text" at bounding box center [458, 310] width 352 height 34
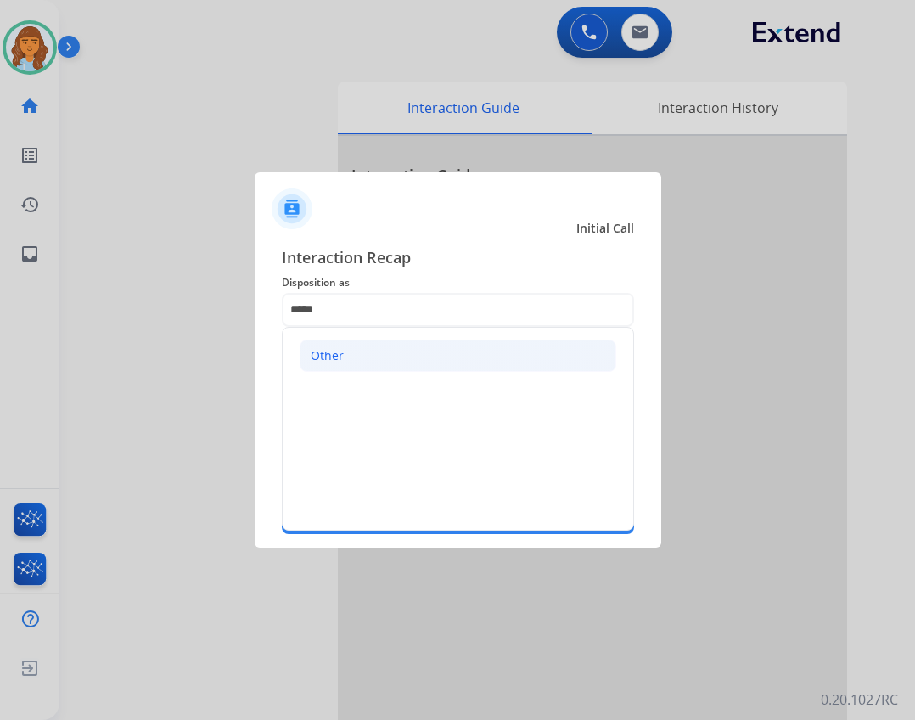
click at [328, 359] on div "Other" at bounding box center [327, 355] width 33 height 17
type input "*****"
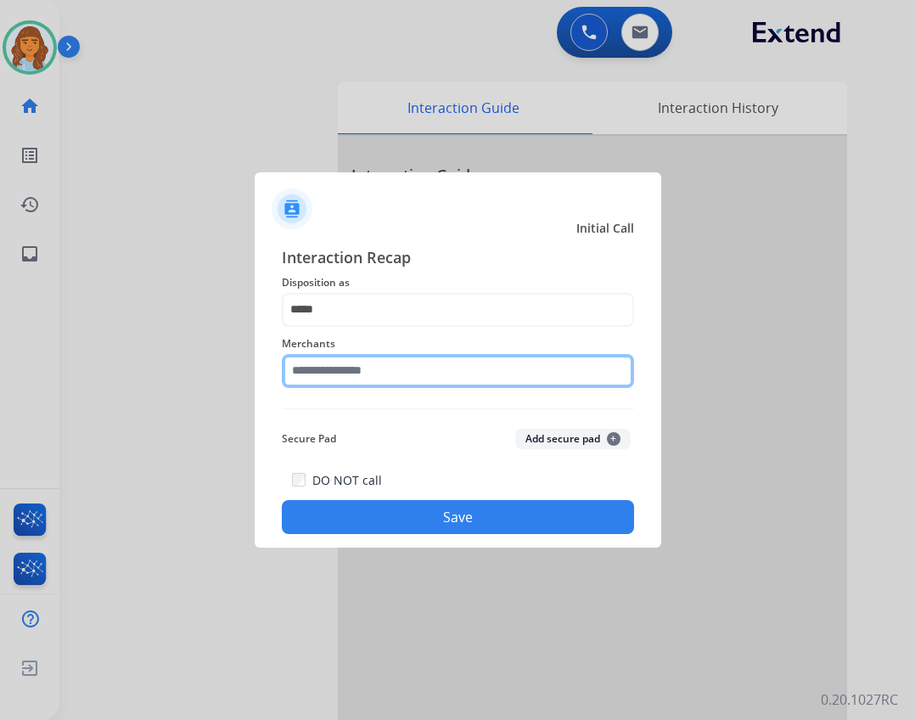
drag, startPoint x: 362, startPoint y: 356, endPoint x: 380, endPoint y: 371, distance: 22.9
click at [372, 367] on input "text" at bounding box center [458, 371] width 352 height 34
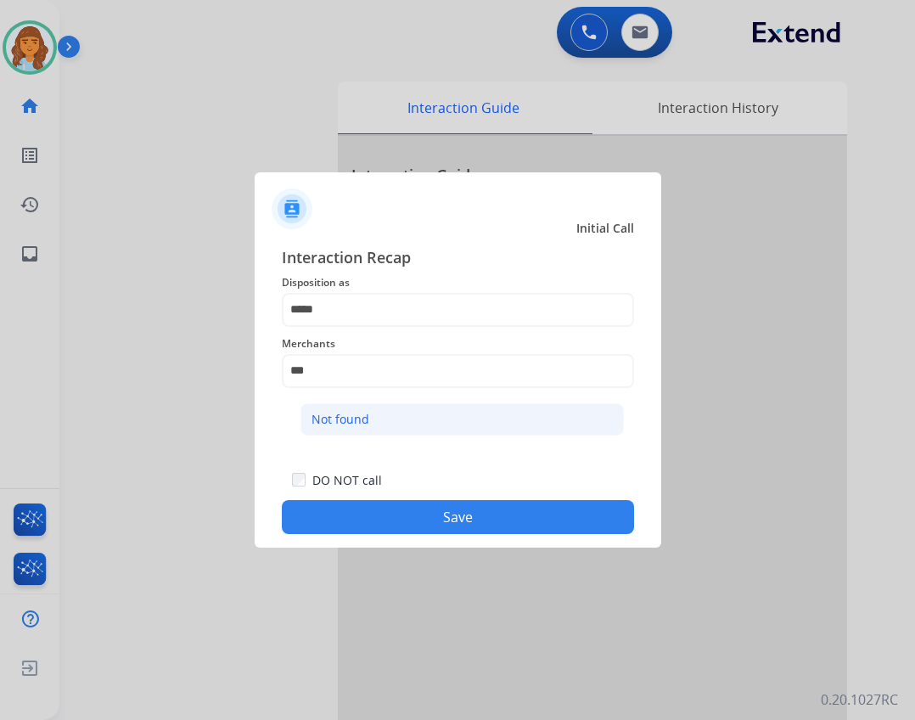
click at [376, 417] on li "Not found" at bounding box center [461, 419] width 323 height 32
type input "*********"
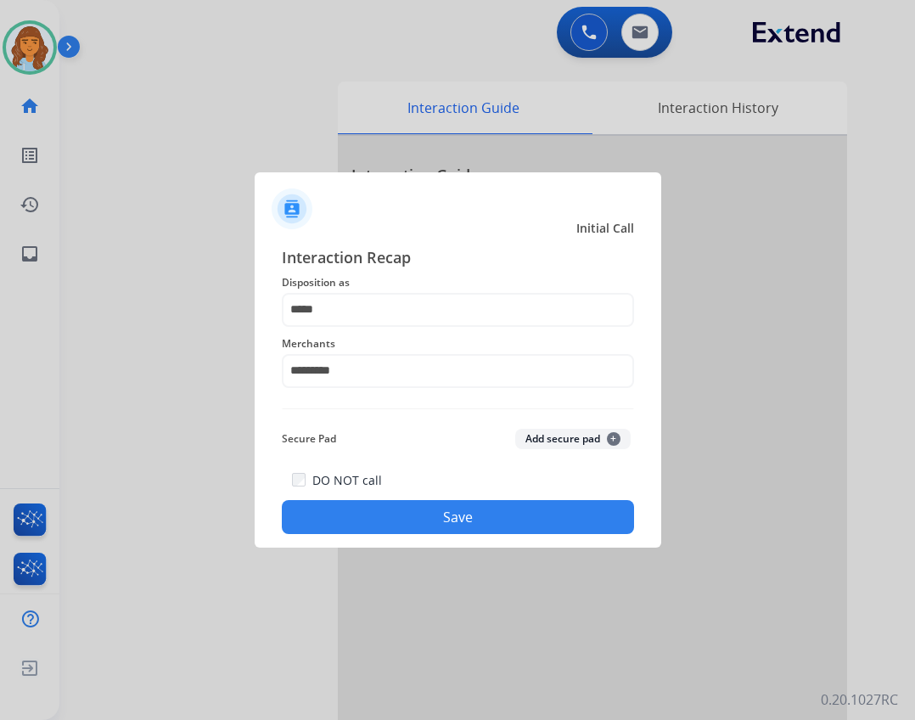
click at [401, 532] on button "Save" at bounding box center [458, 517] width 352 height 34
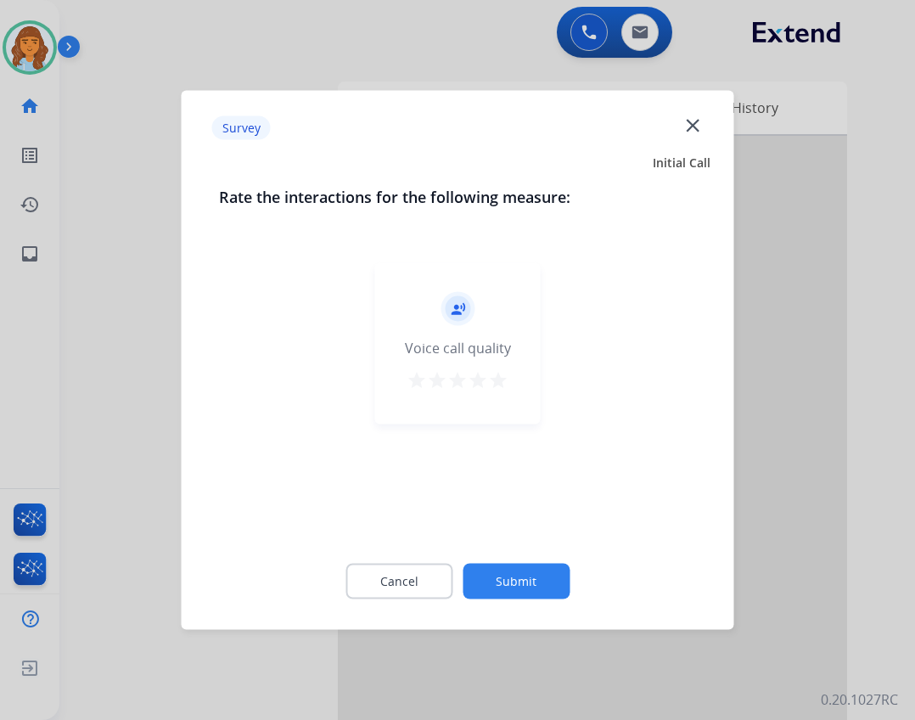
click at [482, 575] on button "Submit" at bounding box center [515, 581] width 107 height 36
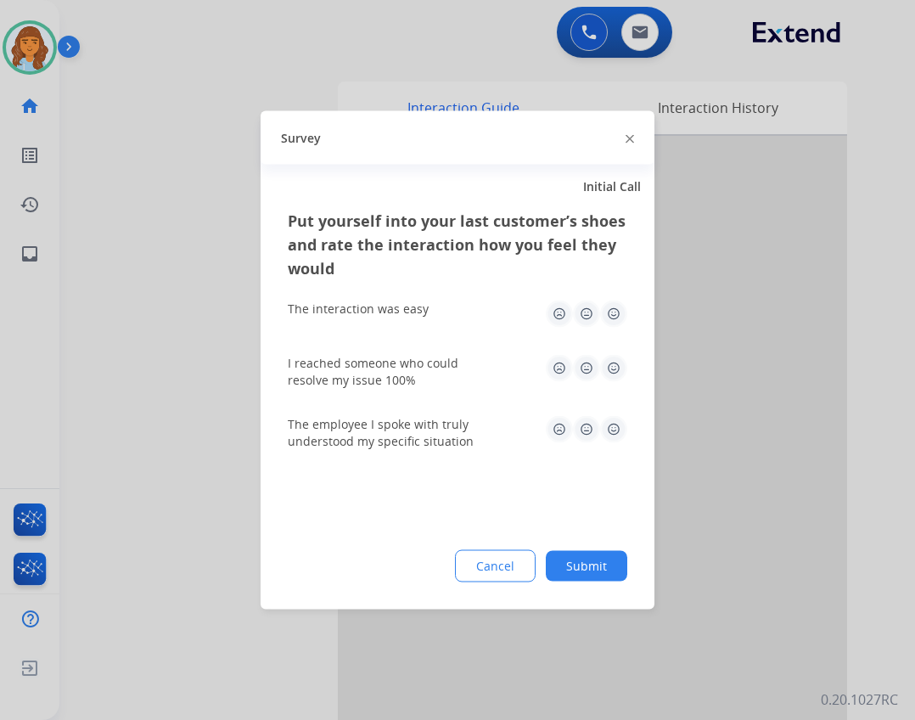
click at [567, 558] on button "Submit" at bounding box center [586, 566] width 81 height 31
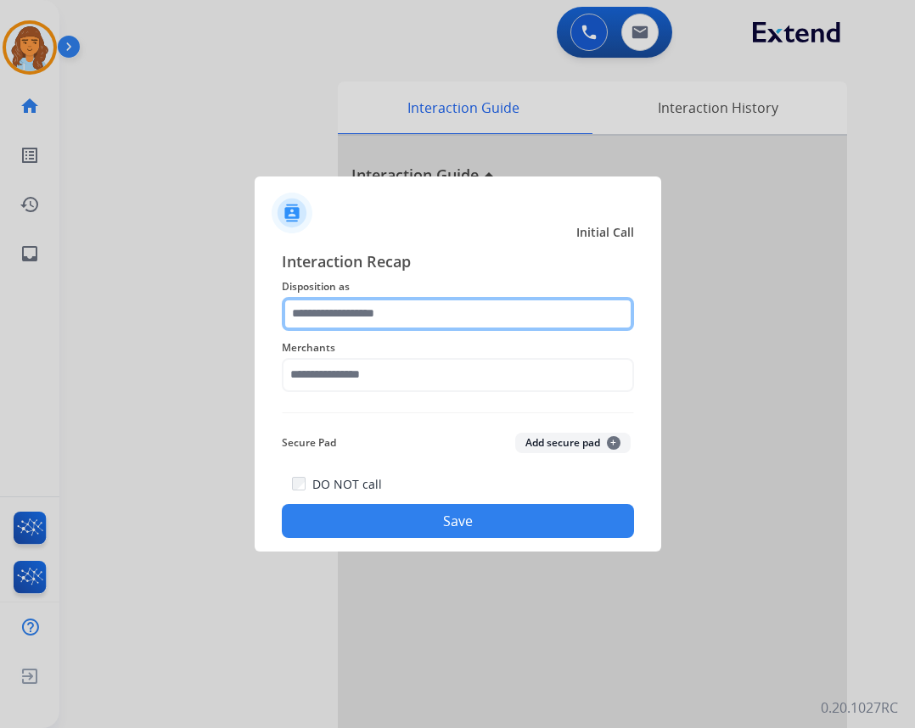
click at [380, 302] on input "text" at bounding box center [458, 314] width 352 height 34
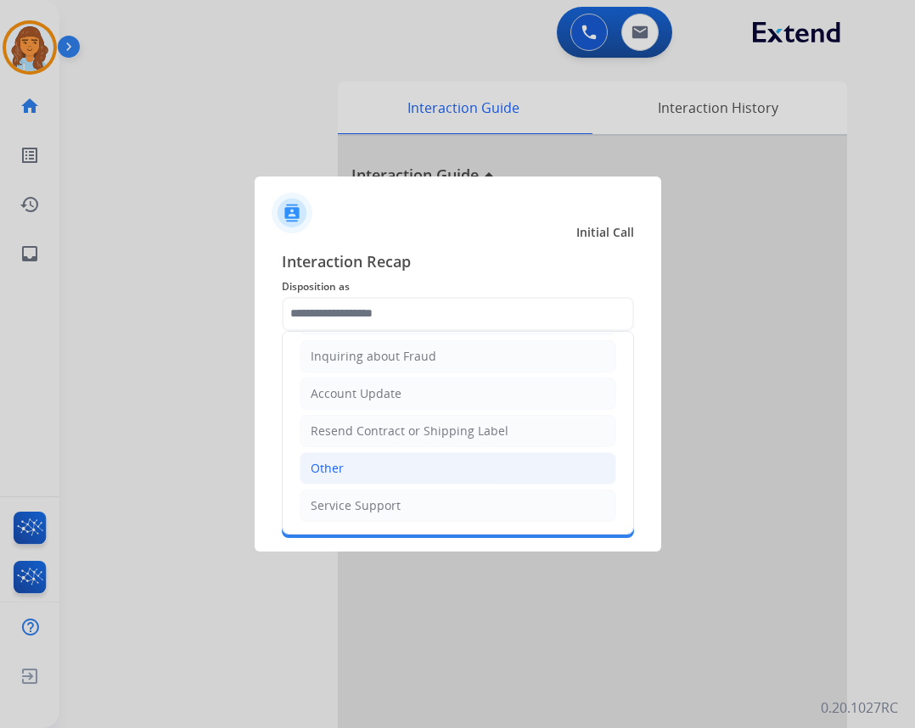
click at [389, 479] on li "Other" at bounding box center [458, 468] width 317 height 32
type input "*****"
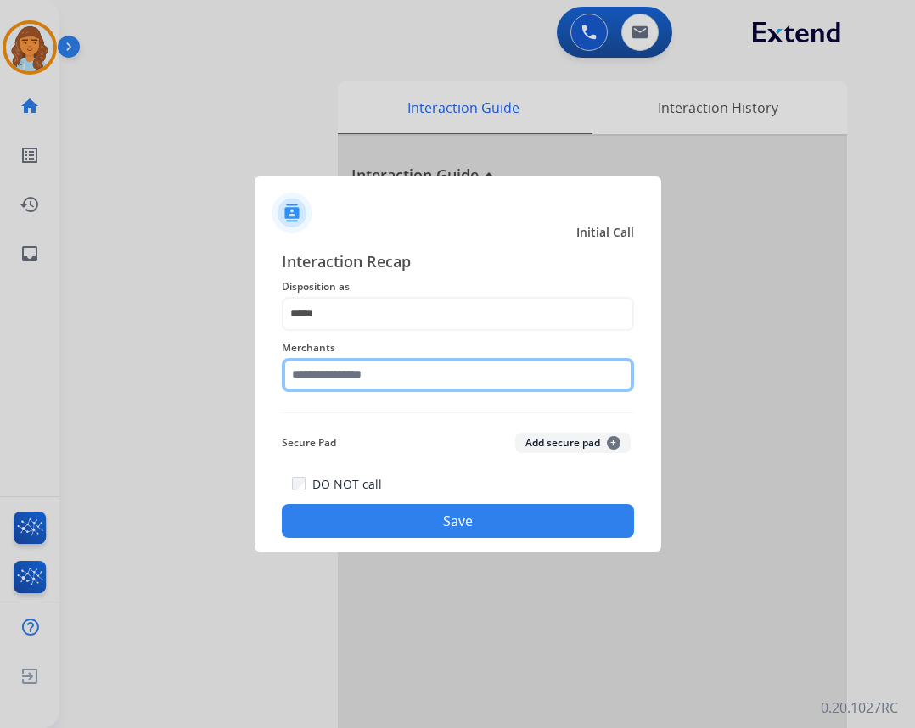
click at [389, 371] on input "text" at bounding box center [458, 375] width 352 height 34
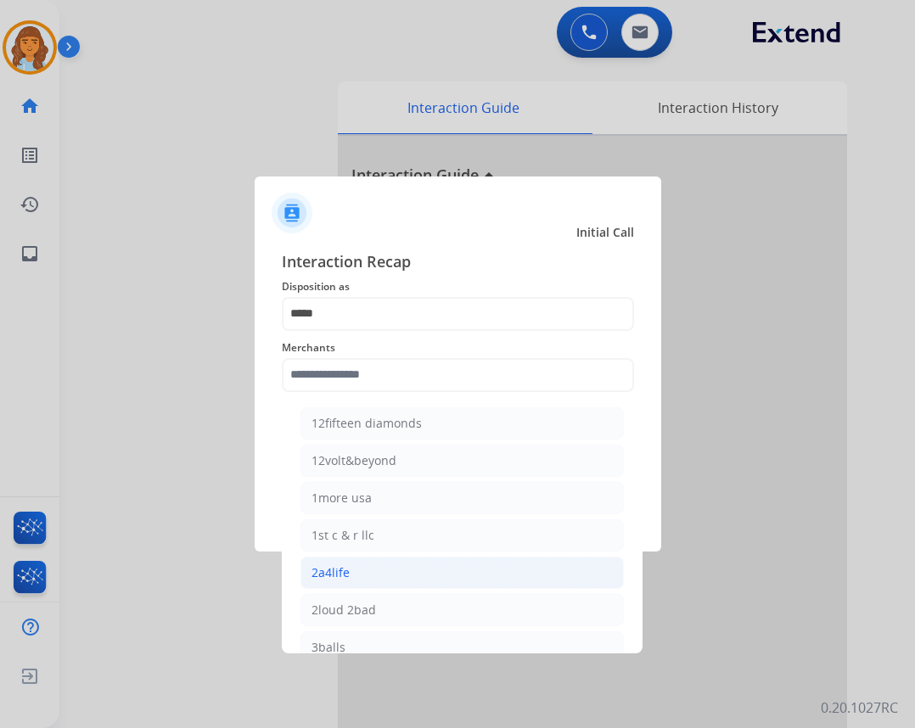
click at [434, 580] on li "2a4life" at bounding box center [461, 573] width 323 height 32
type input "*******"
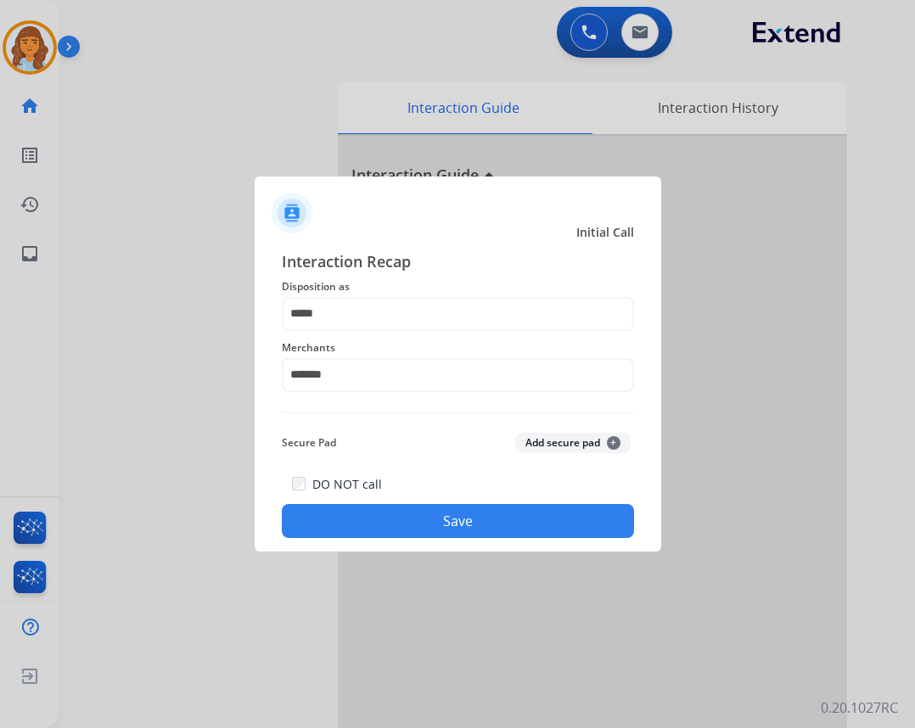
click at [414, 538] on div "DO NOT call Save" at bounding box center [458, 506] width 352 height 64
click at [547, 518] on button "Save" at bounding box center [458, 521] width 352 height 34
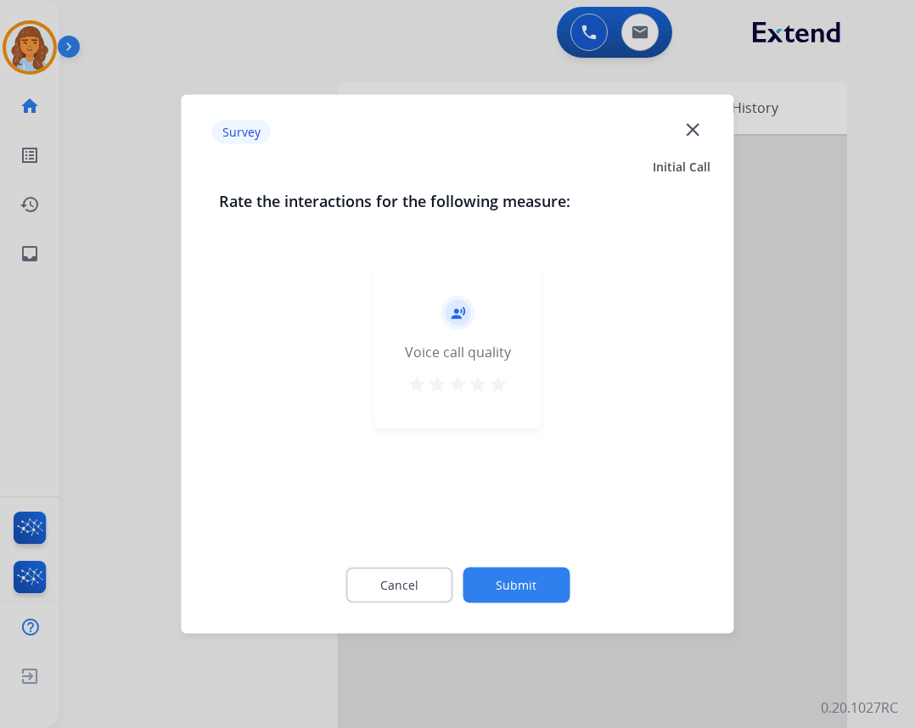
drag, startPoint x: 535, startPoint y: 613, endPoint x: 533, endPoint y: 598, distance: 14.6
click at [535, 608] on div "Cancel Submit" at bounding box center [458, 585] width 478 height 76
click at [534, 597] on button "Submit" at bounding box center [515, 586] width 107 height 36
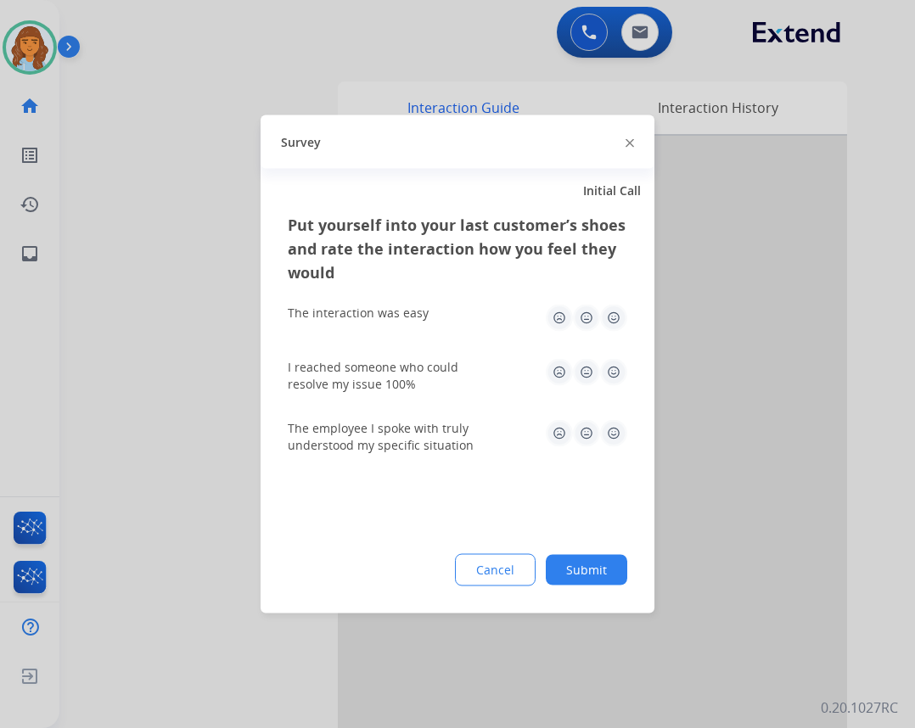
click at [632, 141] on img at bounding box center [629, 142] width 8 height 8
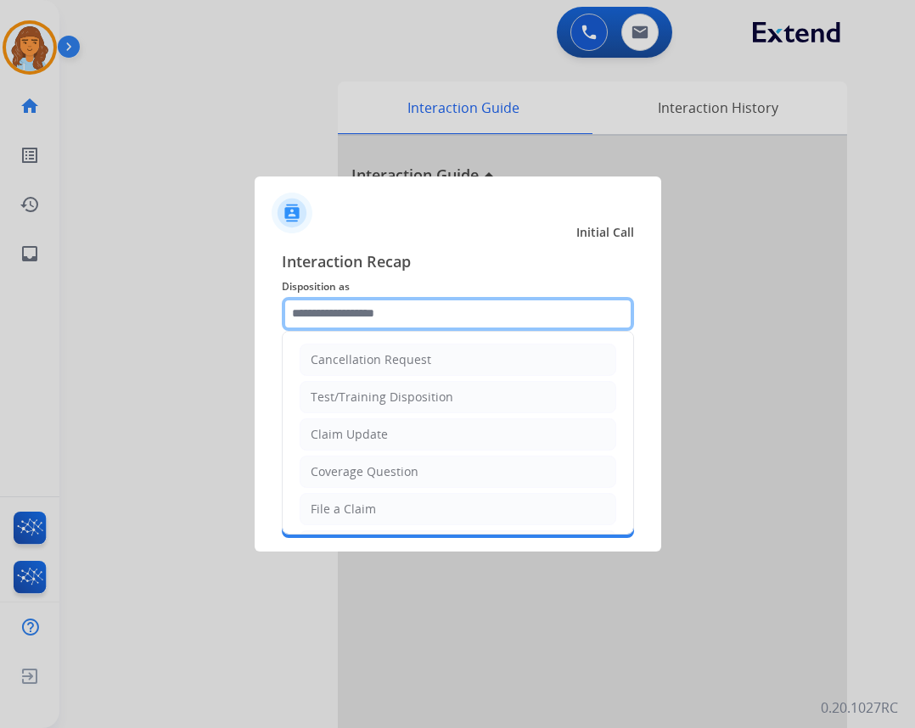
click at [316, 314] on input "text" at bounding box center [458, 314] width 352 height 34
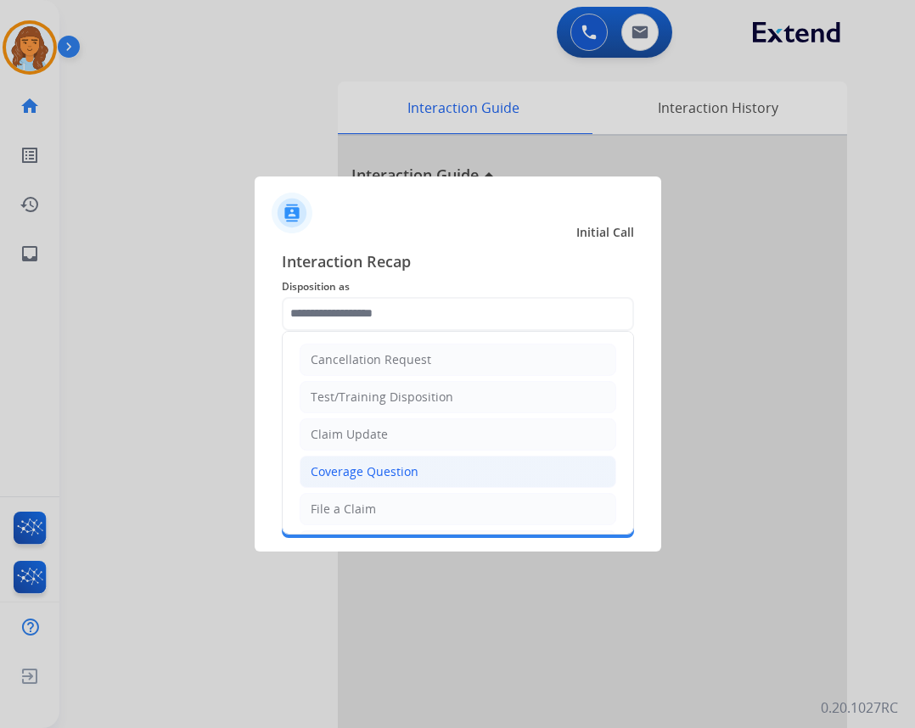
click at [385, 474] on div "Coverage Question" at bounding box center [365, 471] width 108 height 17
type input "**********"
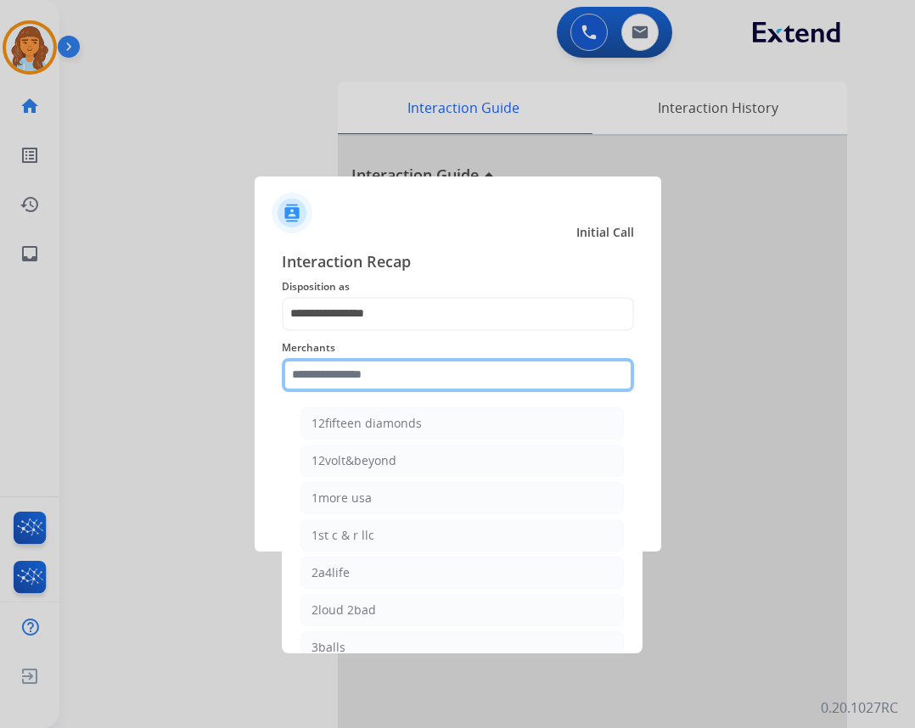
click at [382, 367] on input "text" at bounding box center [458, 375] width 352 height 34
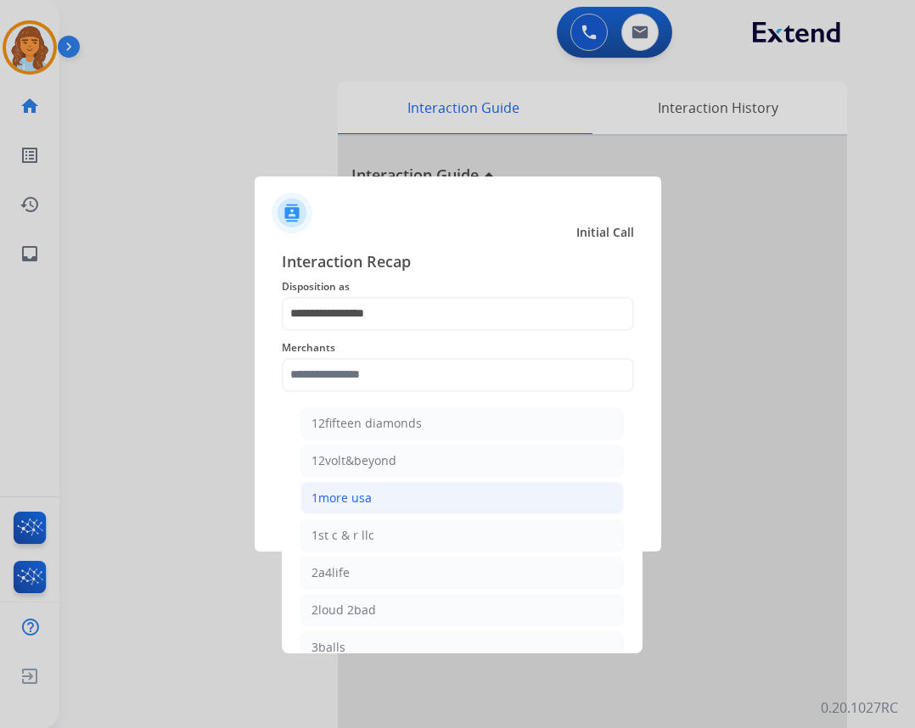
click at [406, 513] on li "1more usa" at bounding box center [461, 498] width 323 height 32
type input "*********"
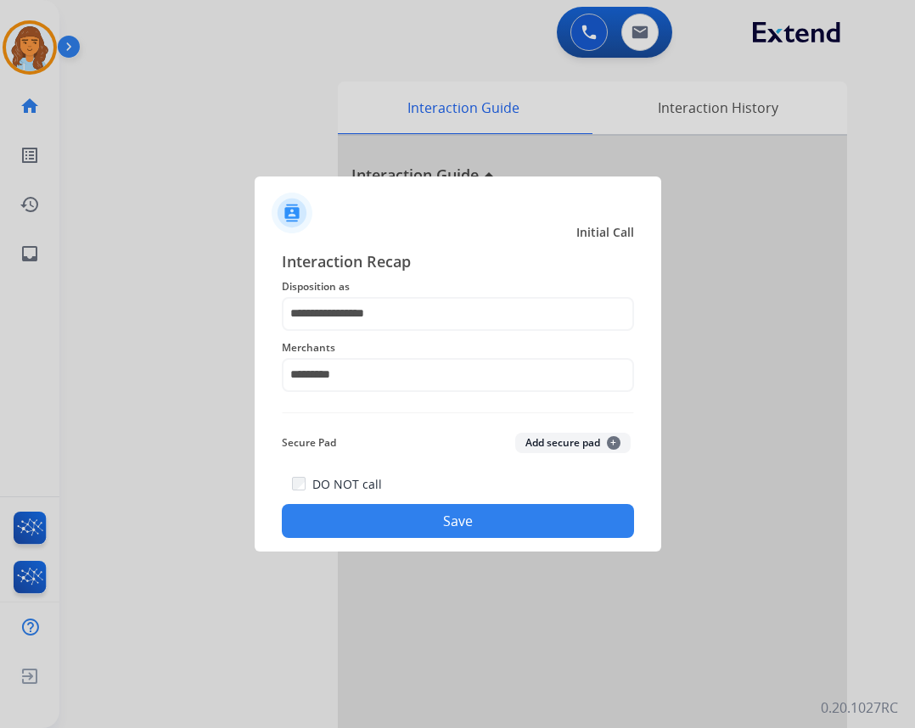
click at [412, 513] on button "Save" at bounding box center [458, 521] width 352 height 34
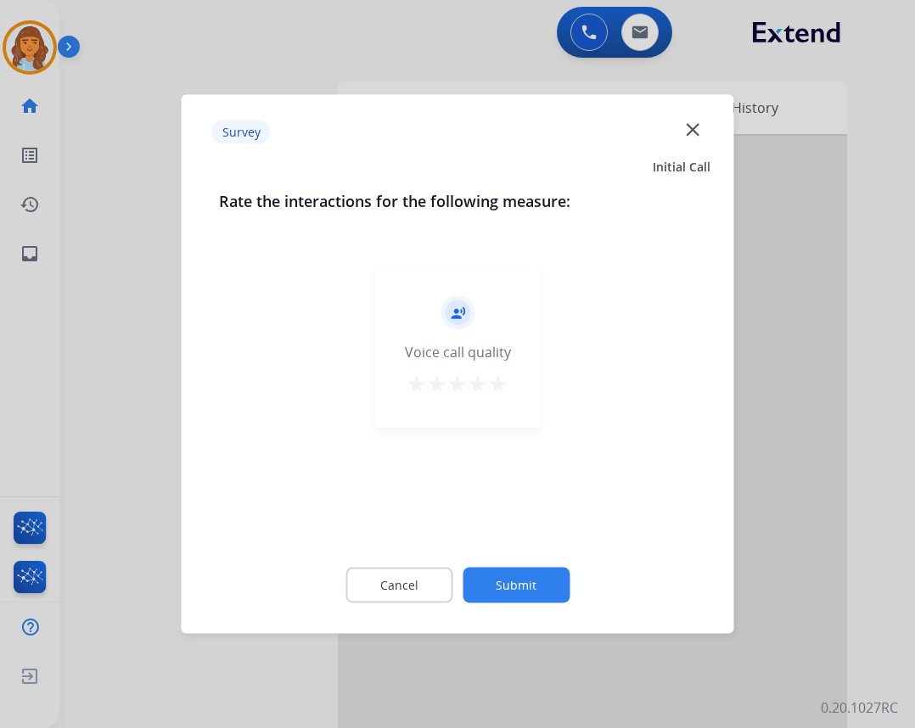
click at [505, 595] on button "Submit" at bounding box center [515, 586] width 107 height 36
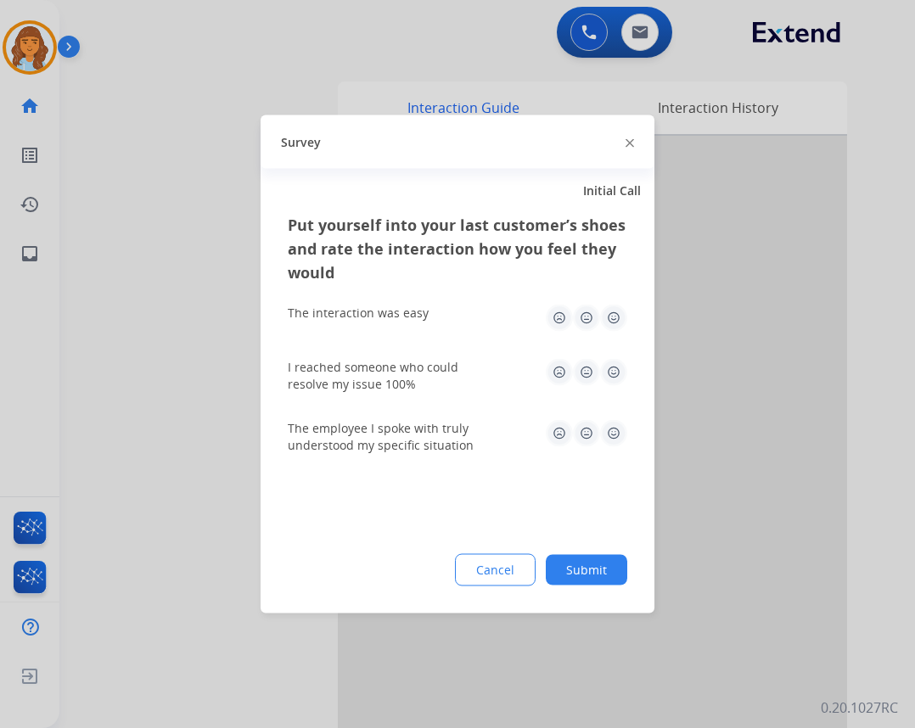
click at [537, 588] on div "Put yourself into your last customer’s shoes and rate the interaction how you f…" at bounding box center [458, 413] width 394 height 401
click at [563, 577] on button "Submit" at bounding box center [586, 570] width 81 height 31
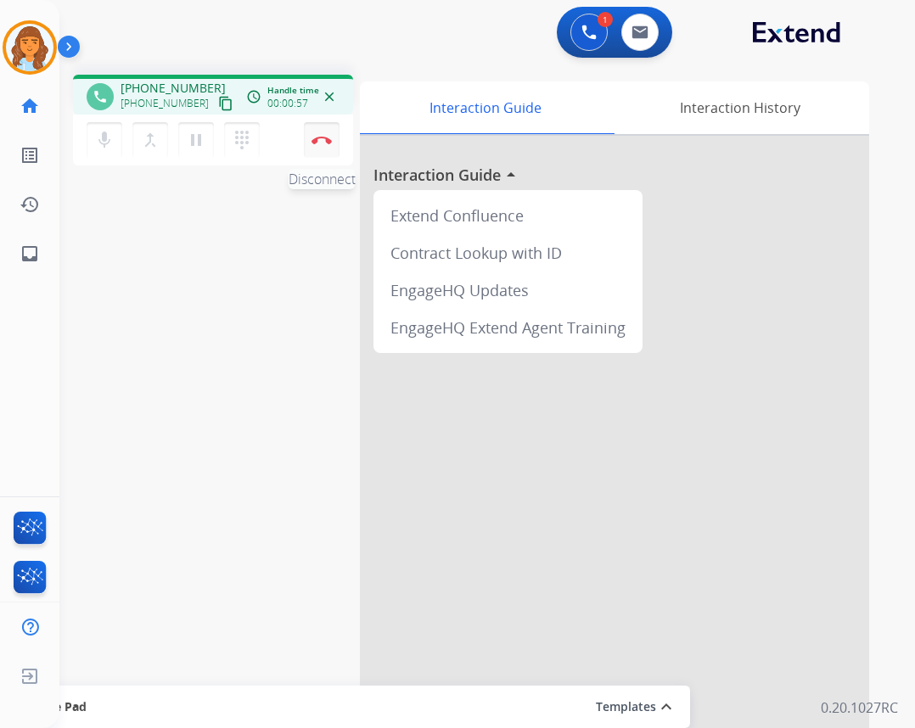
click at [311, 146] on button "Disconnect" at bounding box center [322, 140] width 36 height 36
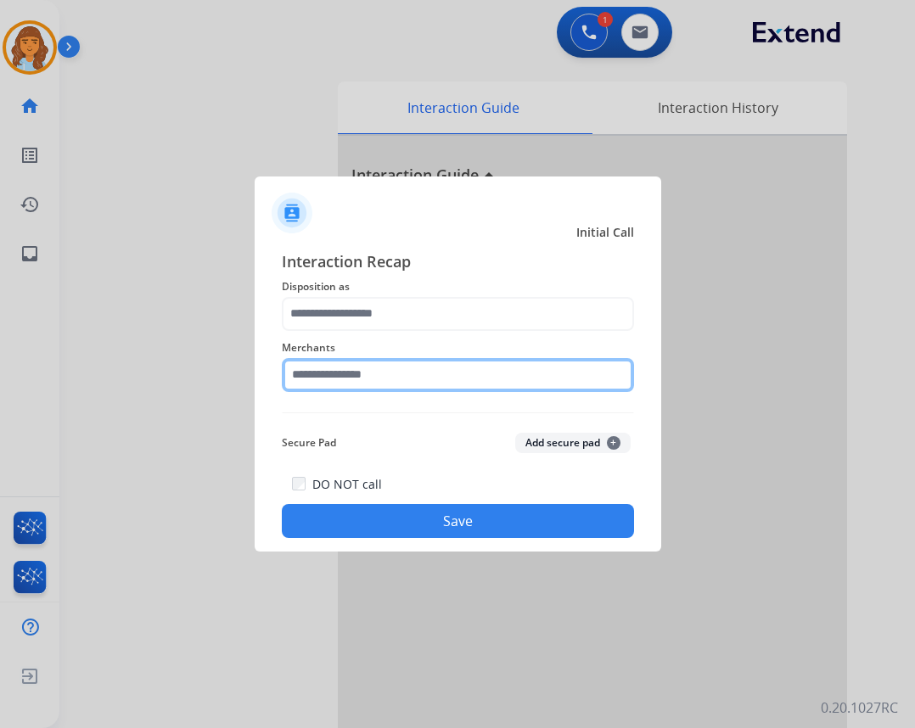
click at [377, 383] on input "text" at bounding box center [458, 375] width 352 height 34
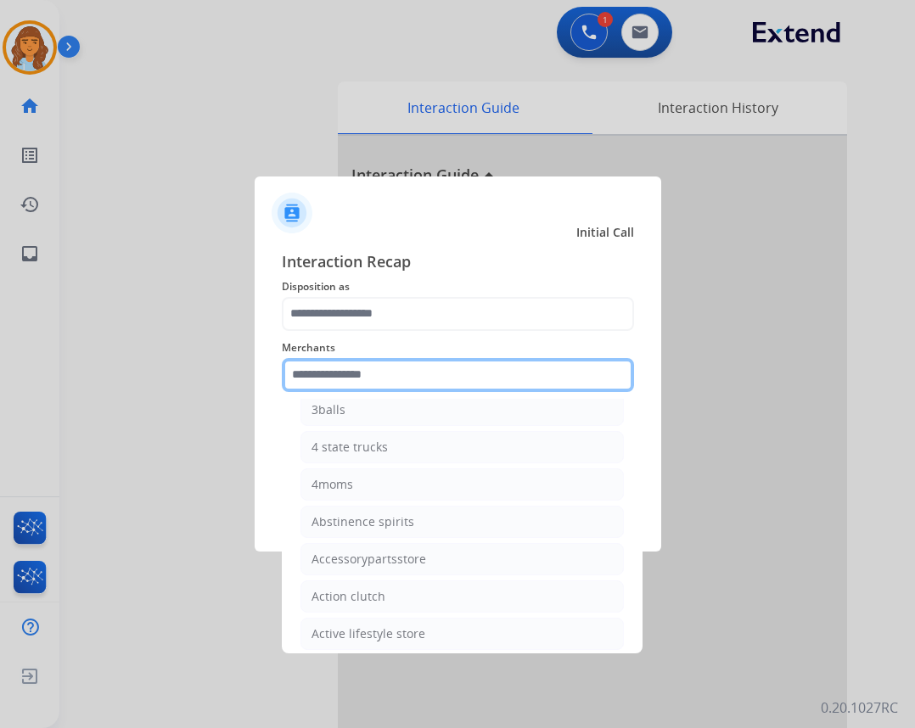
scroll to position [594, 0]
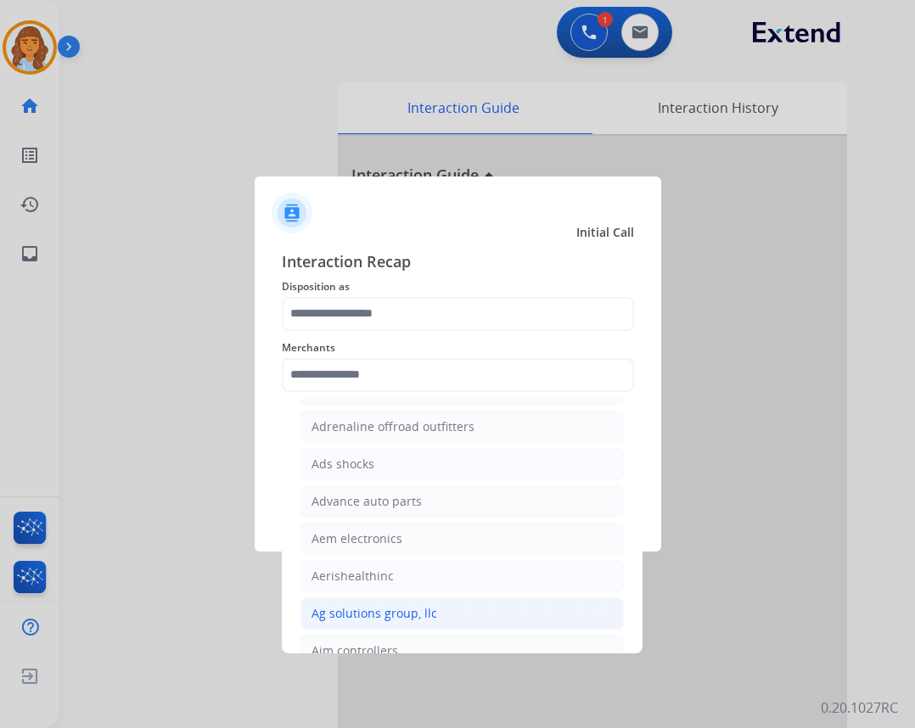
click at [457, 600] on li "Ag solutions group, llc" at bounding box center [461, 613] width 323 height 32
type input "**********"
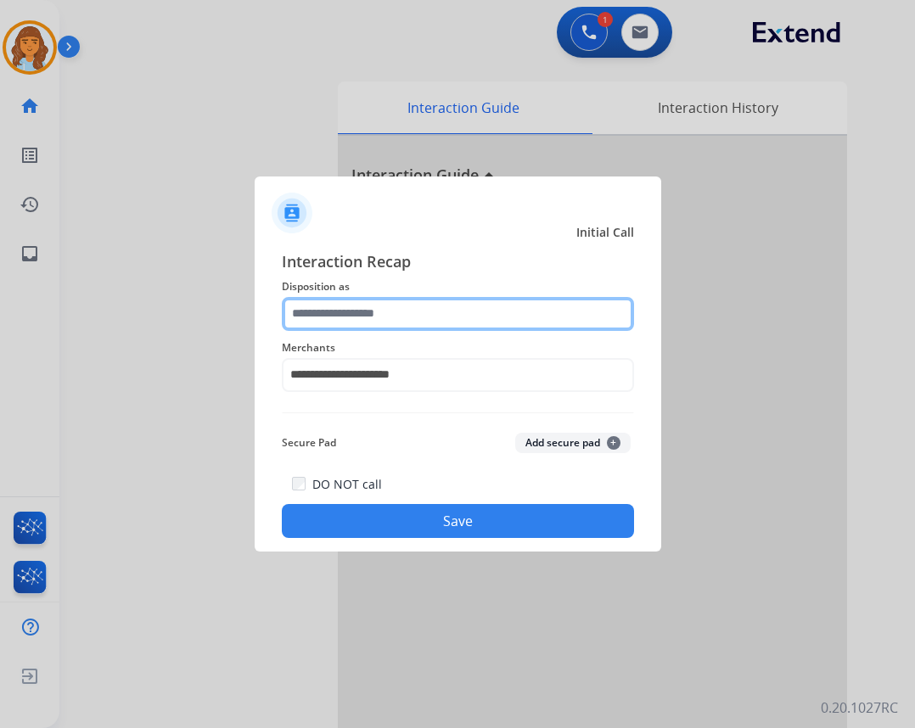
click at [401, 322] on input "text" at bounding box center [458, 314] width 352 height 34
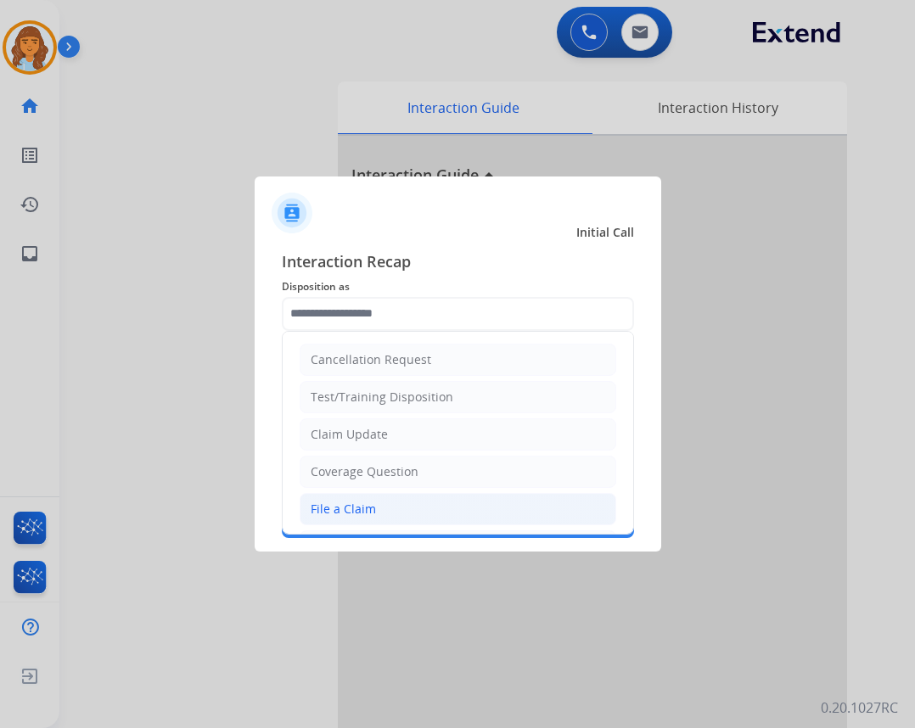
click at [426, 497] on li "File a Claim" at bounding box center [458, 509] width 317 height 32
type input "**********"
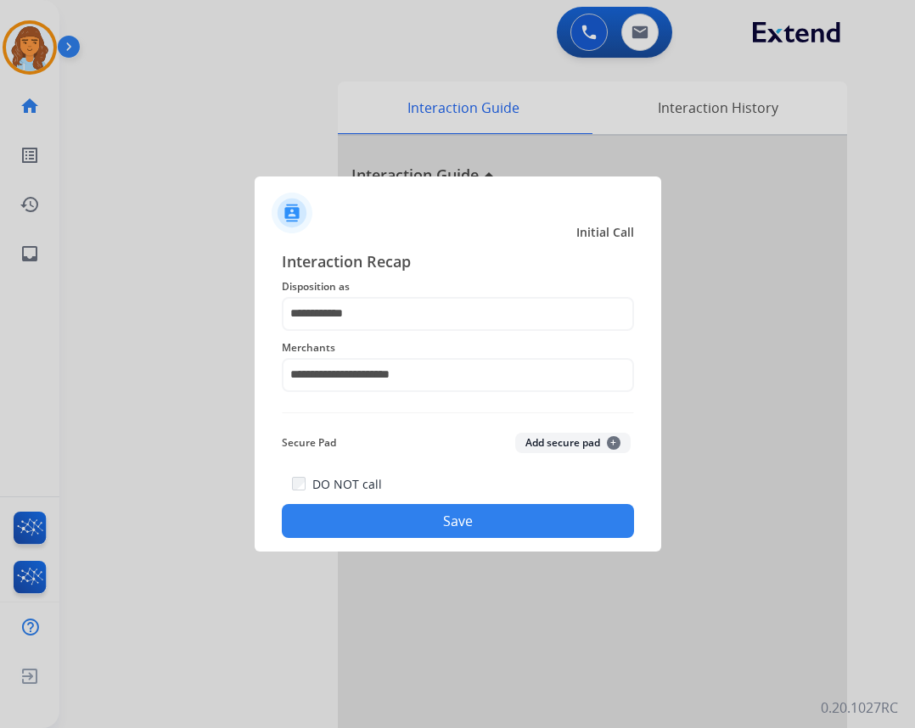
click at [427, 497] on div "DO NOT call Save" at bounding box center [458, 506] width 352 height 64
click at [438, 522] on button "Save" at bounding box center [458, 521] width 352 height 34
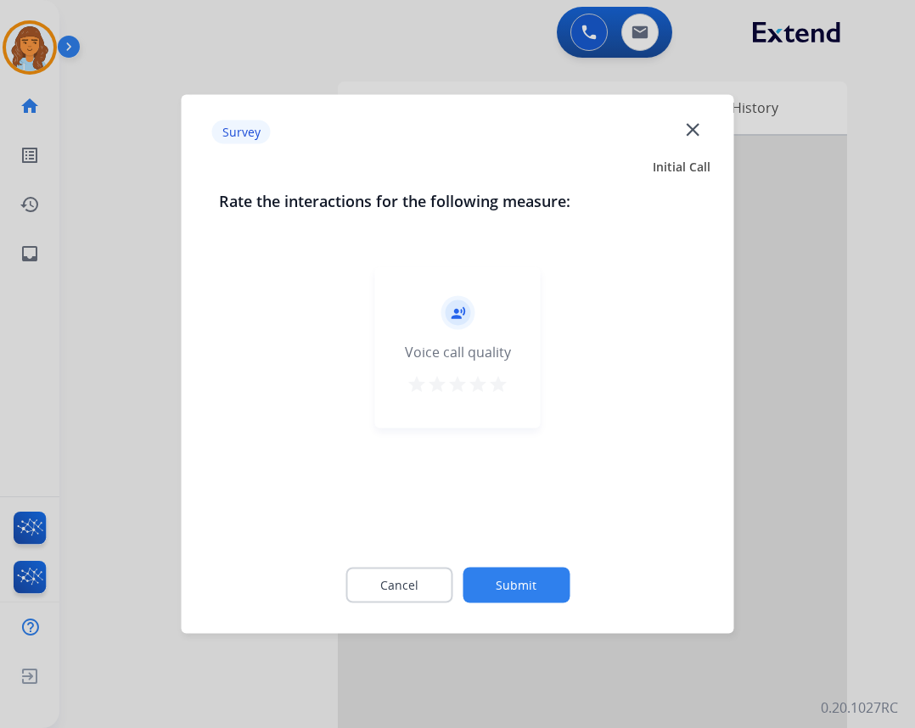
click at [518, 587] on button "Submit" at bounding box center [515, 586] width 107 height 36
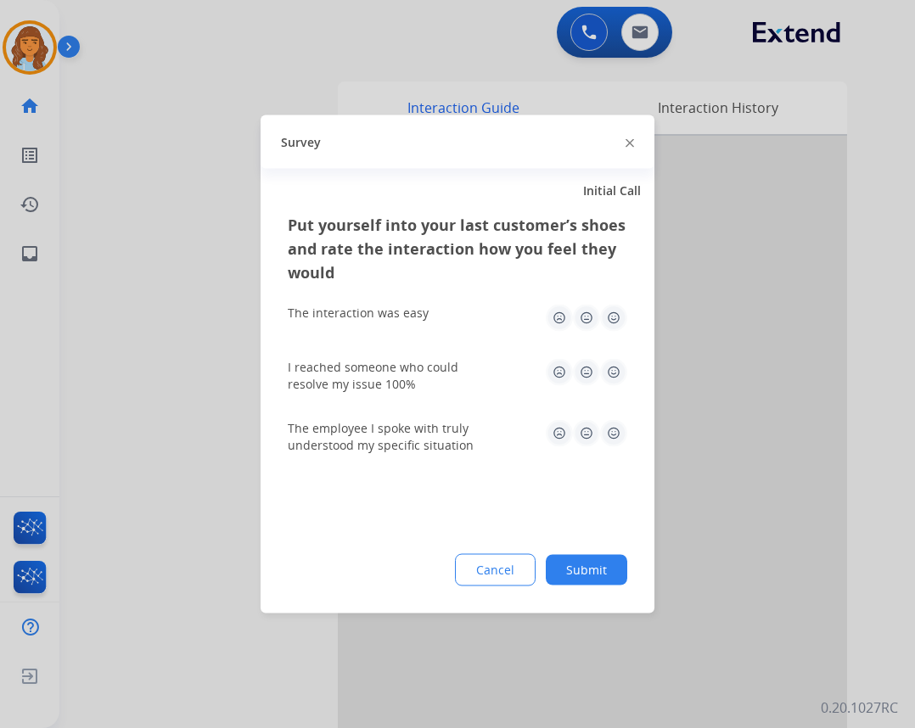
click at [574, 588] on div "Put yourself into your last customer’s shoes and rate the interaction how you f…" at bounding box center [458, 413] width 394 height 401
click at [576, 580] on button "Submit" at bounding box center [586, 570] width 81 height 31
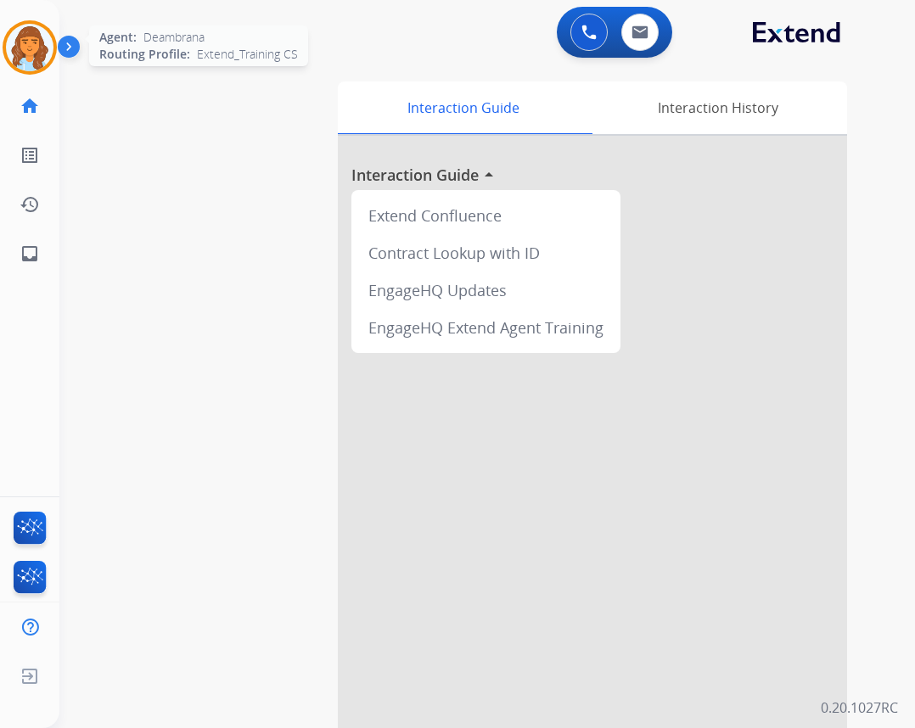
click at [46, 57] on img at bounding box center [30, 48] width 48 height 48
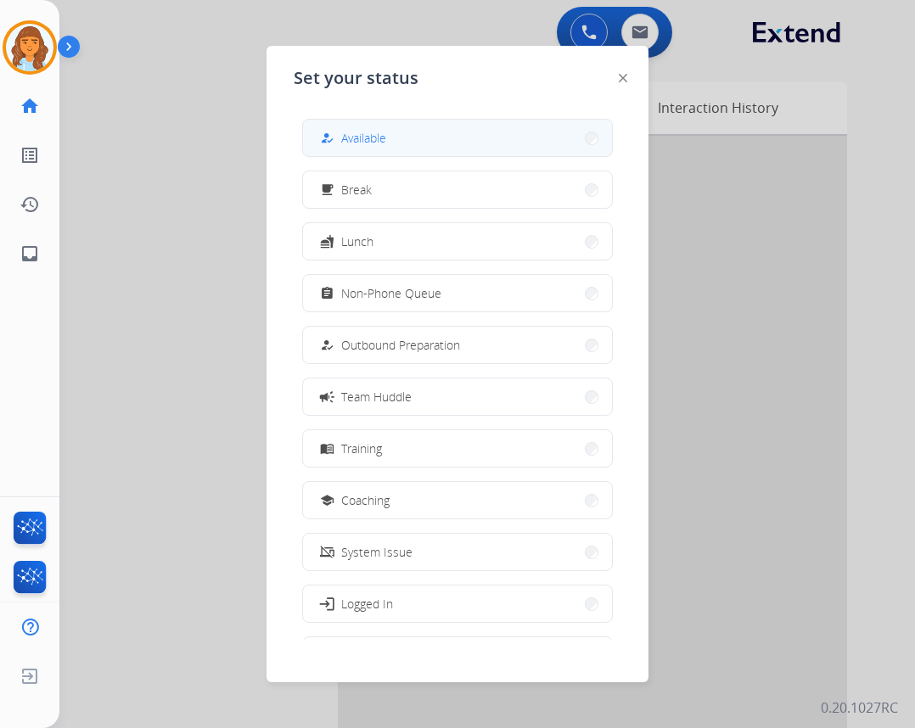
click at [360, 151] on button "how_to_reg Available" at bounding box center [457, 138] width 309 height 36
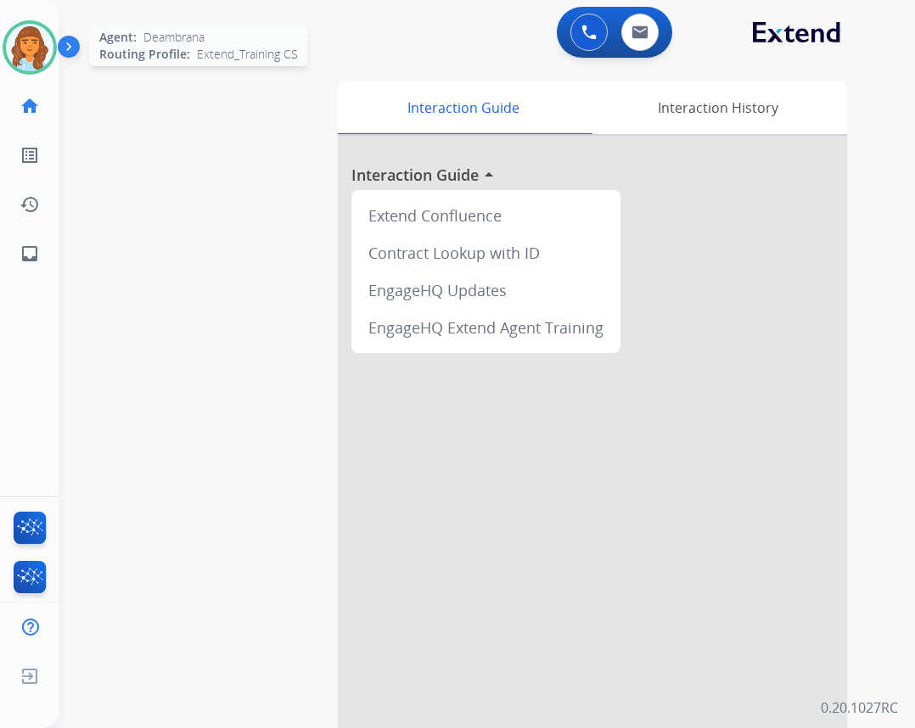
click at [31, 60] on img at bounding box center [30, 48] width 48 height 48
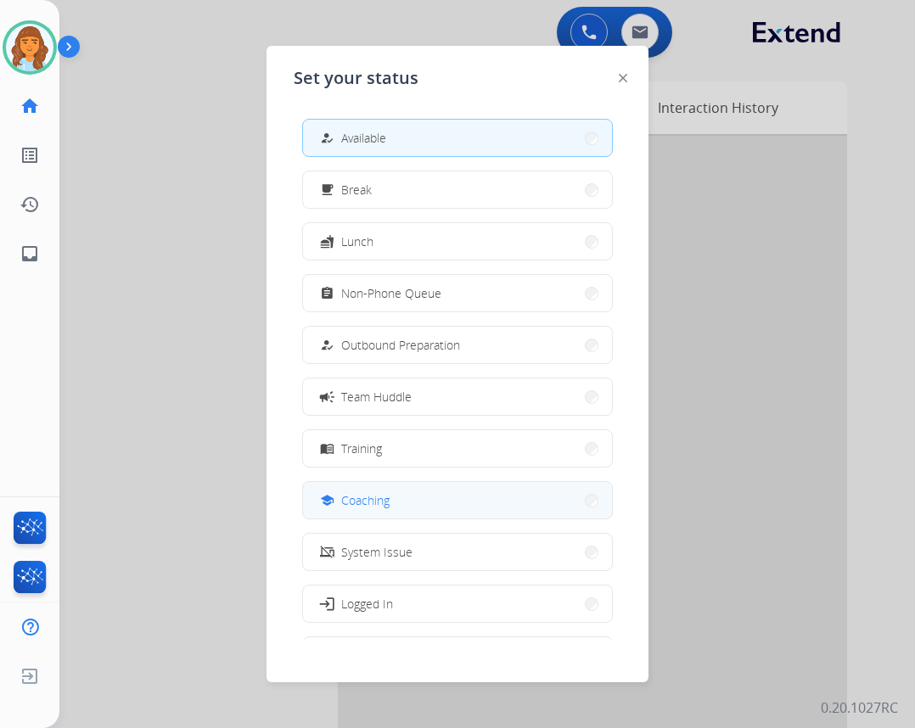
click at [401, 497] on button "school Coaching" at bounding box center [457, 500] width 309 height 36
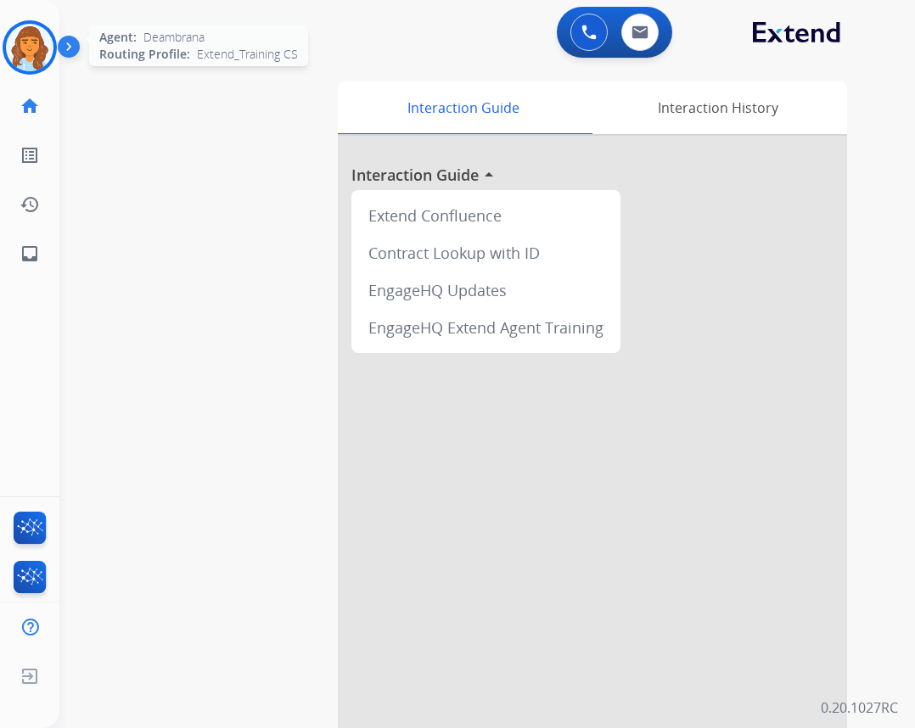
click at [14, 36] on img at bounding box center [30, 48] width 48 height 48
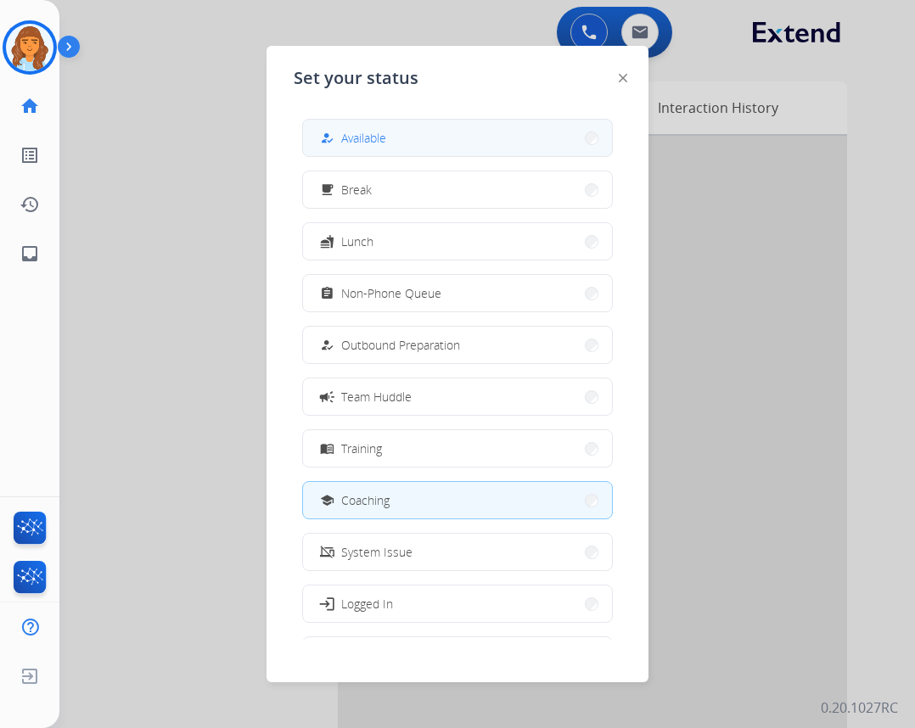
click at [547, 138] on button "how_to_reg Available" at bounding box center [457, 138] width 309 height 36
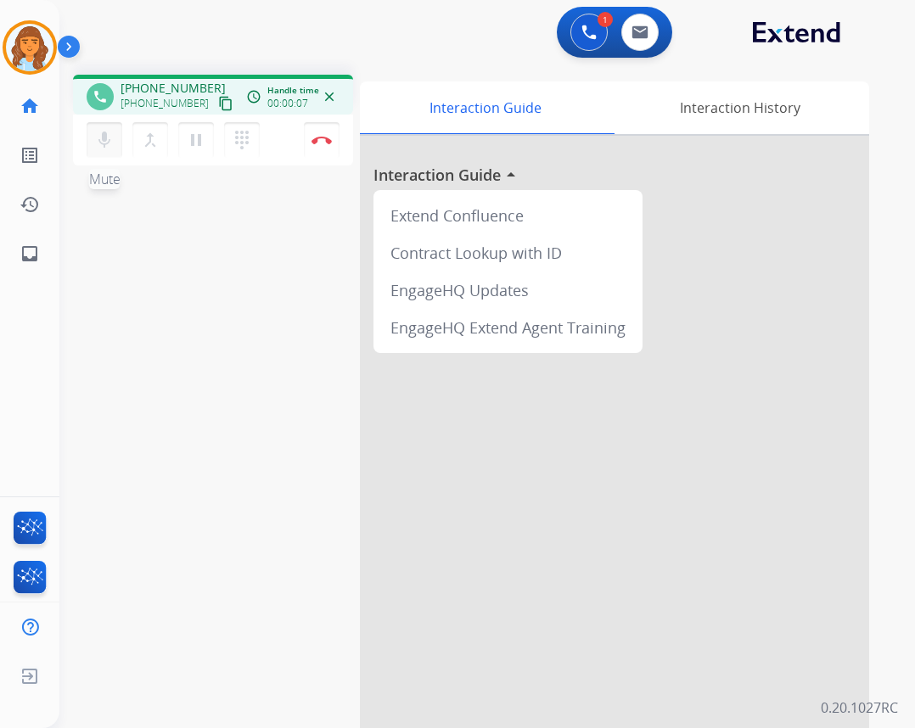
click at [91, 143] on button "mic Mute" at bounding box center [105, 140] width 36 height 36
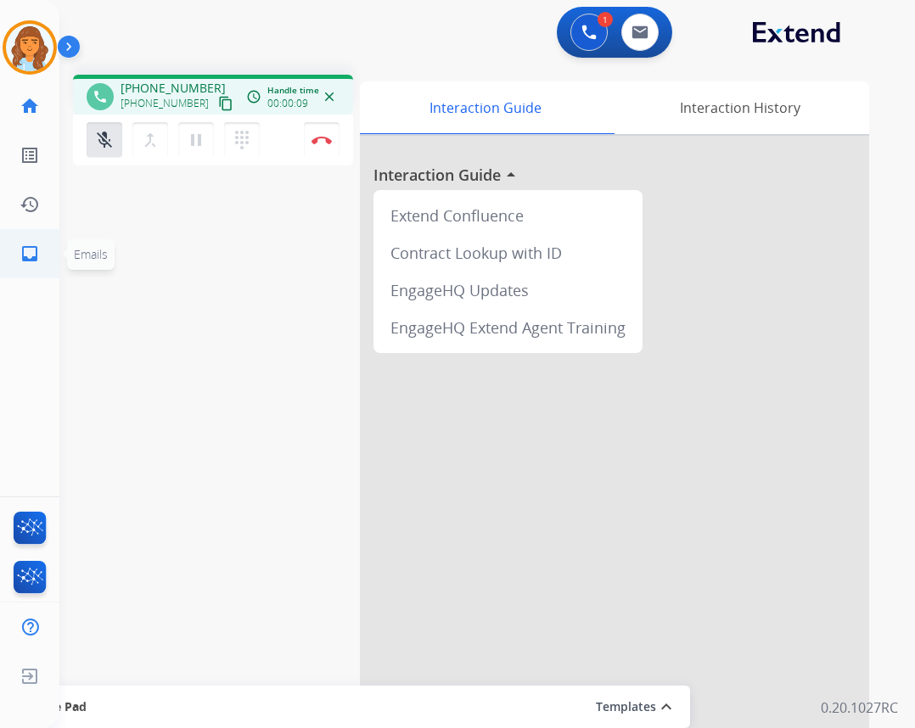
click at [49, 241] on link "inbox Emails" at bounding box center [30, 254] width 48 height 48
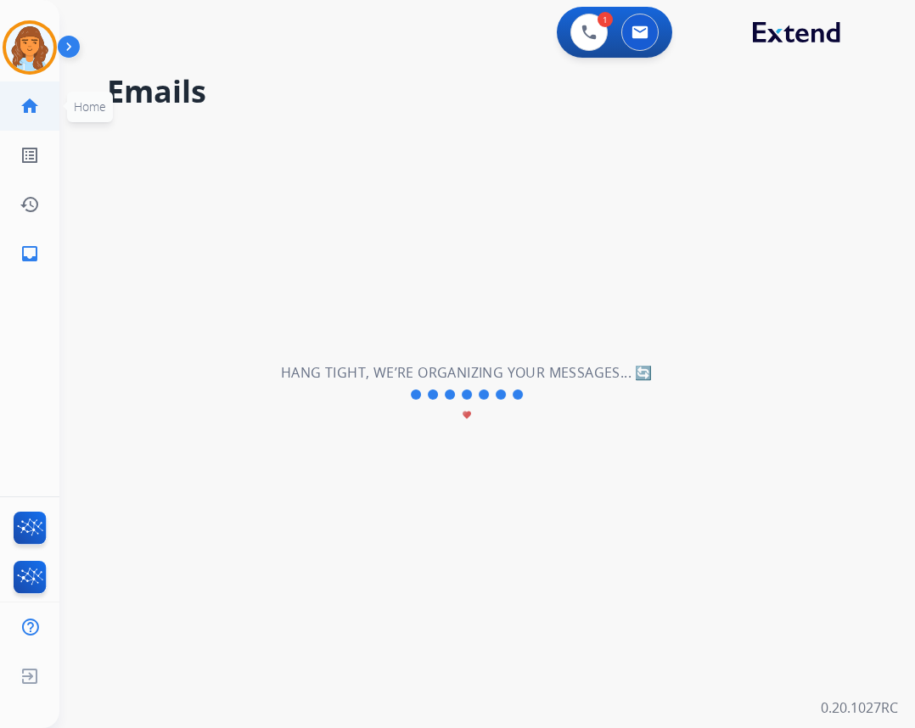
click at [36, 94] on link "home Home" at bounding box center [30, 106] width 48 height 48
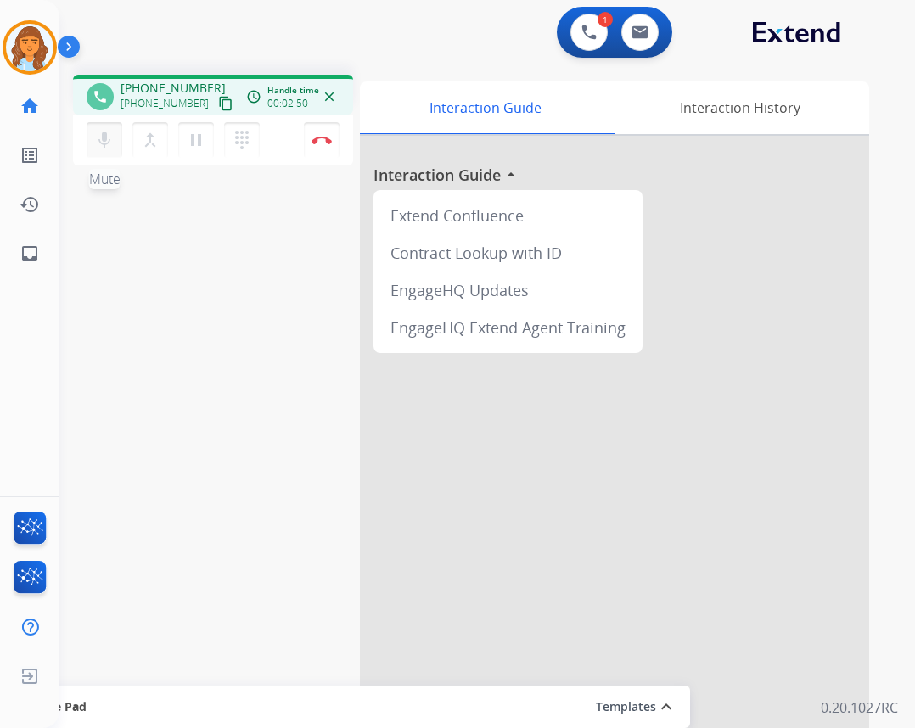
click at [114, 123] on button "mic Mute" at bounding box center [105, 140] width 36 height 36
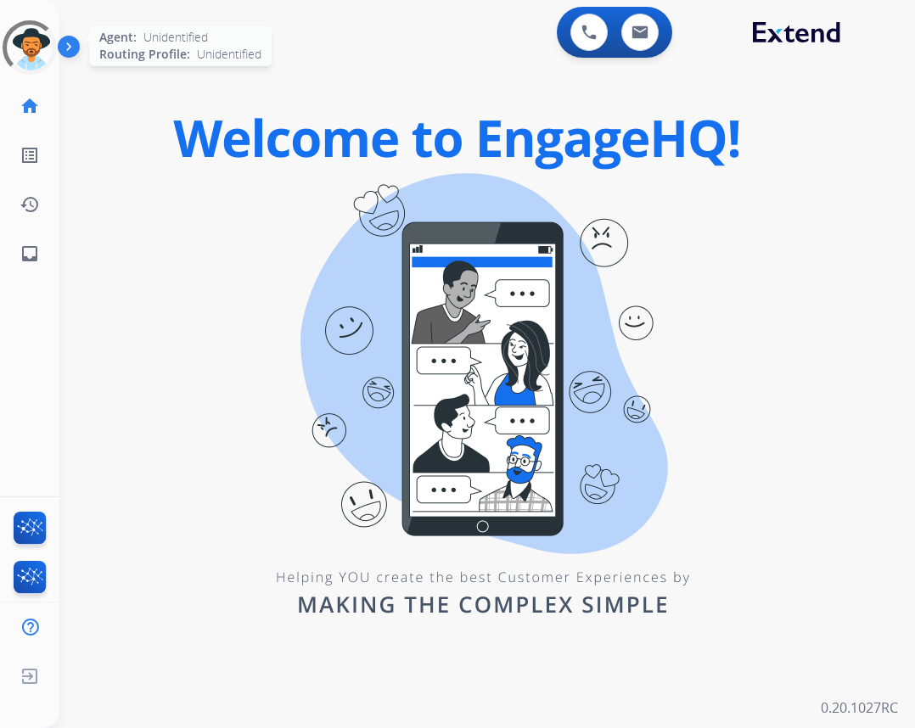
click at [19, 49] on div at bounding box center [30, 48] width 72 height 72
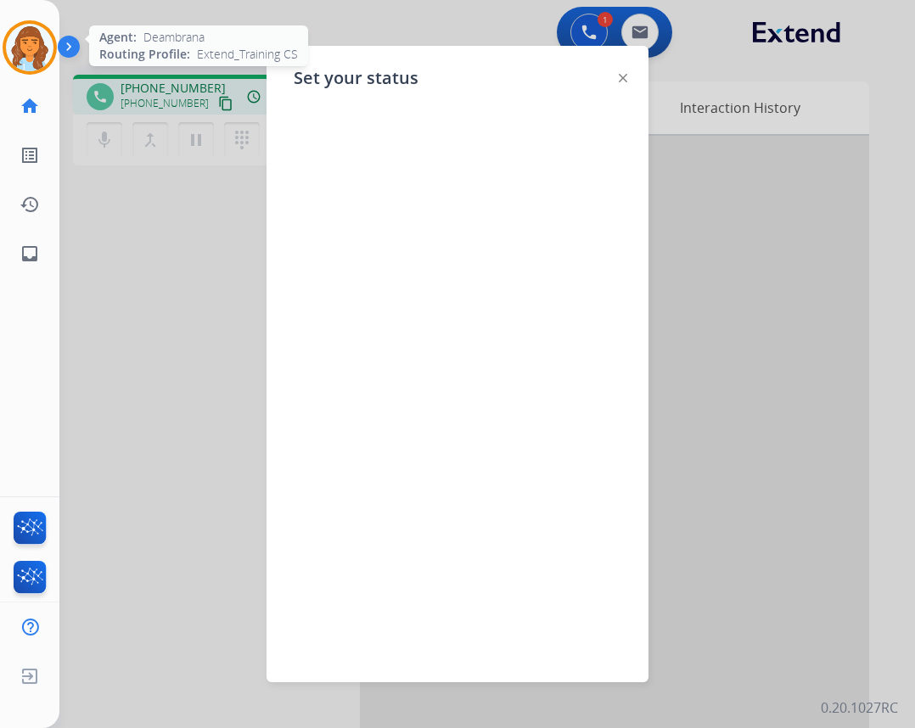
click at [624, 77] on img at bounding box center [623, 78] width 8 height 8
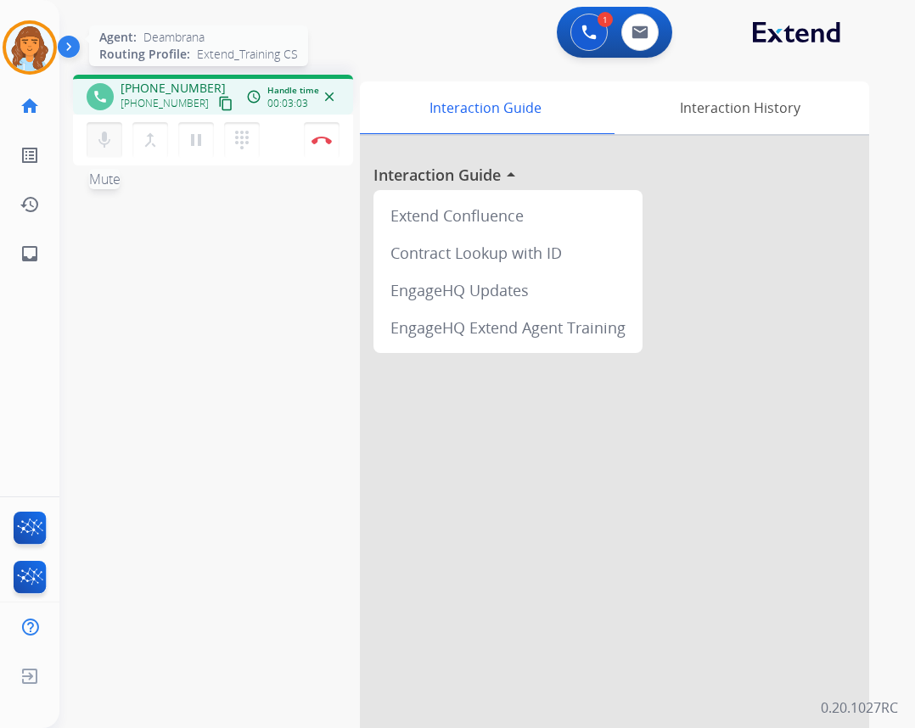
click at [93, 141] on button "mic Mute" at bounding box center [105, 140] width 36 height 36
click at [90, 123] on button "mic Mute" at bounding box center [105, 140] width 36 height 36
click at [96, 133] on mat-icon "mic" at bounding box center [104, 140] width 20 height 20
click at [353, 141] on div "phone [PHONE_NUMBER] [PHONE_NUMBER] content_copy access_time Call metrics Queue…" at bounding box center [466, 415] width 815 height 708
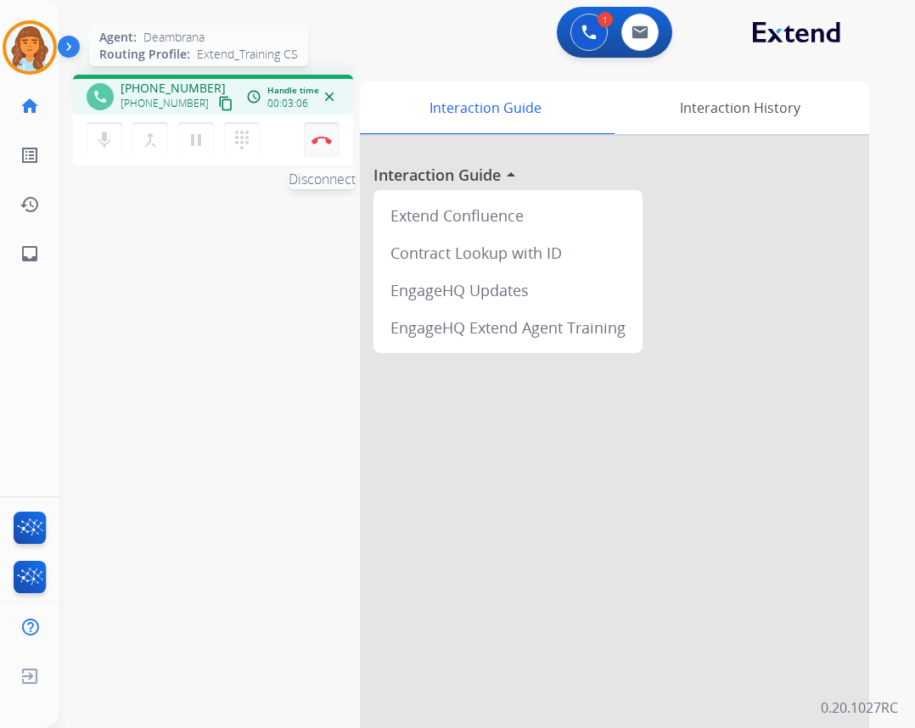
click at [330, 136] on img at bounding box center [321, 140] width 20 height 8
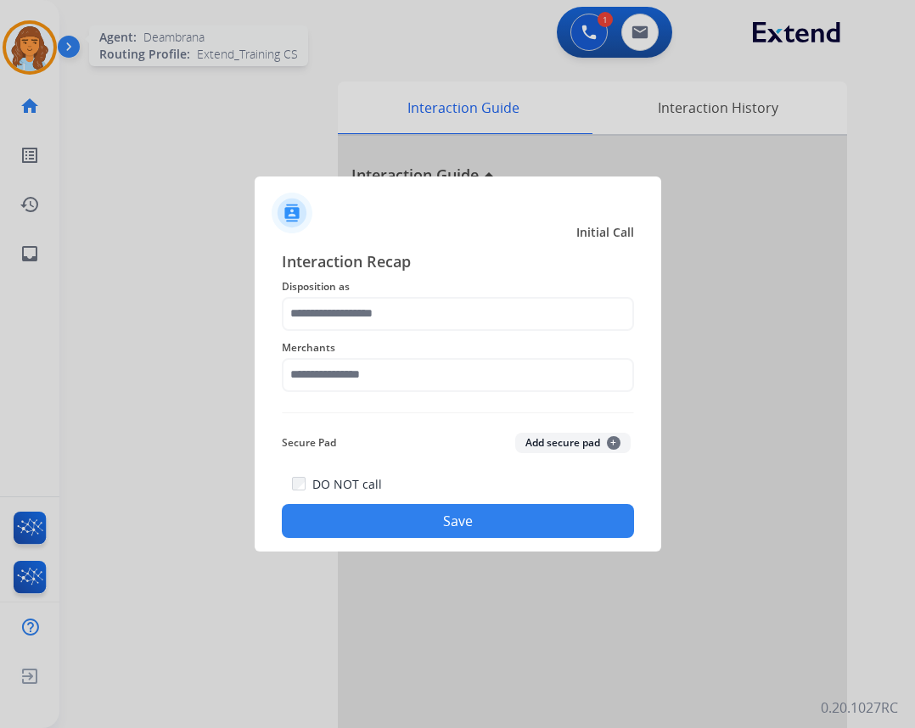
click at [397, 348] on span "Merchants" at bounding box center [458, 348] width 352 height 20
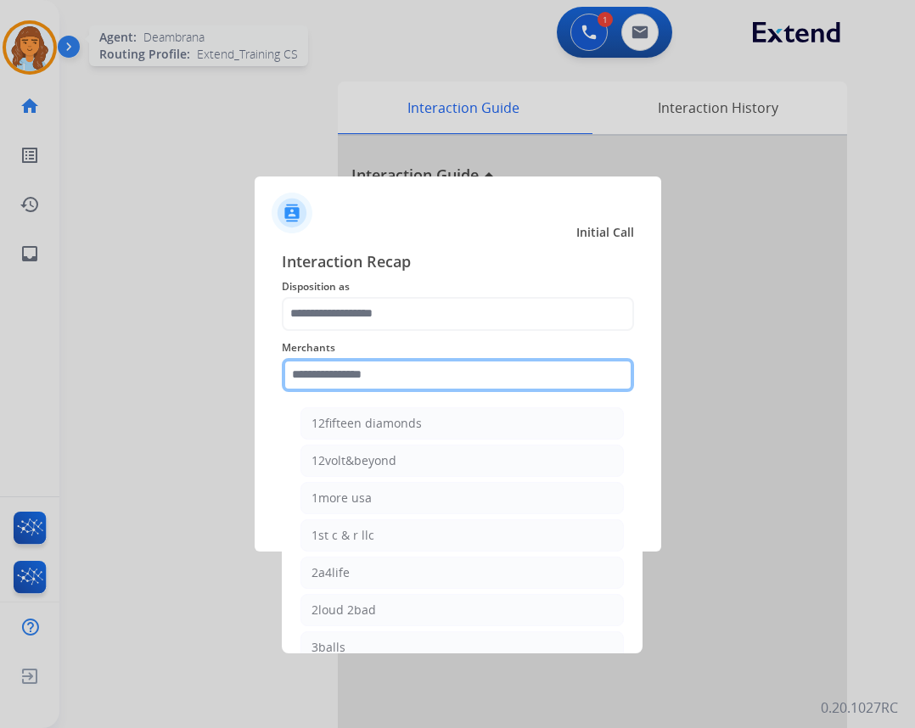
click at [399, 365] on input "text" at bounding box center [458, 375] width 352 height 34
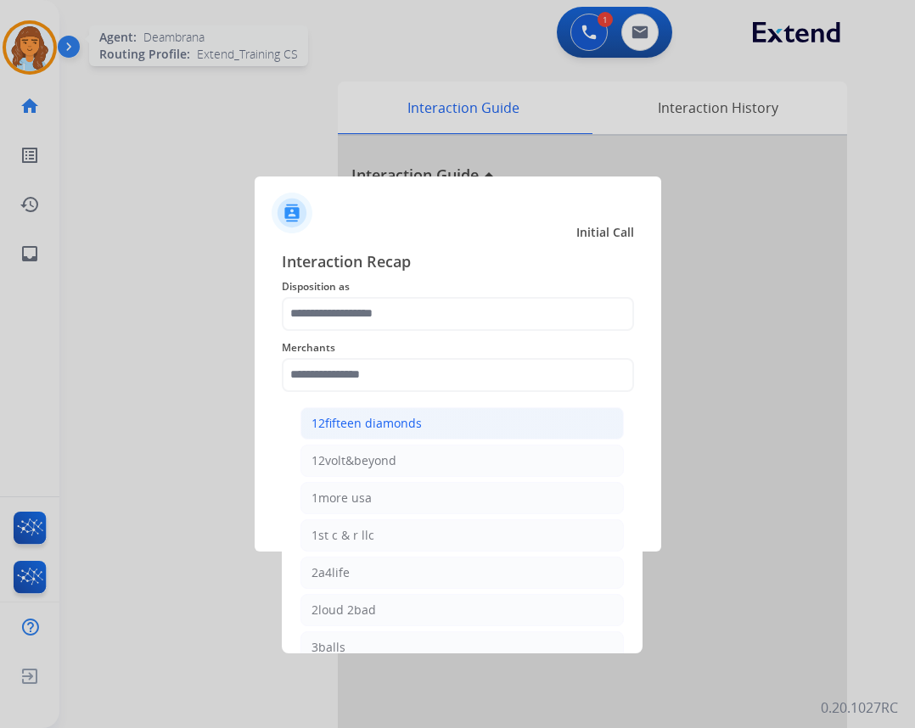
click at [406, 434] on li "12fifteen diamonds" at bounding box center [461, 423] width 323 height 32
type input "**********"
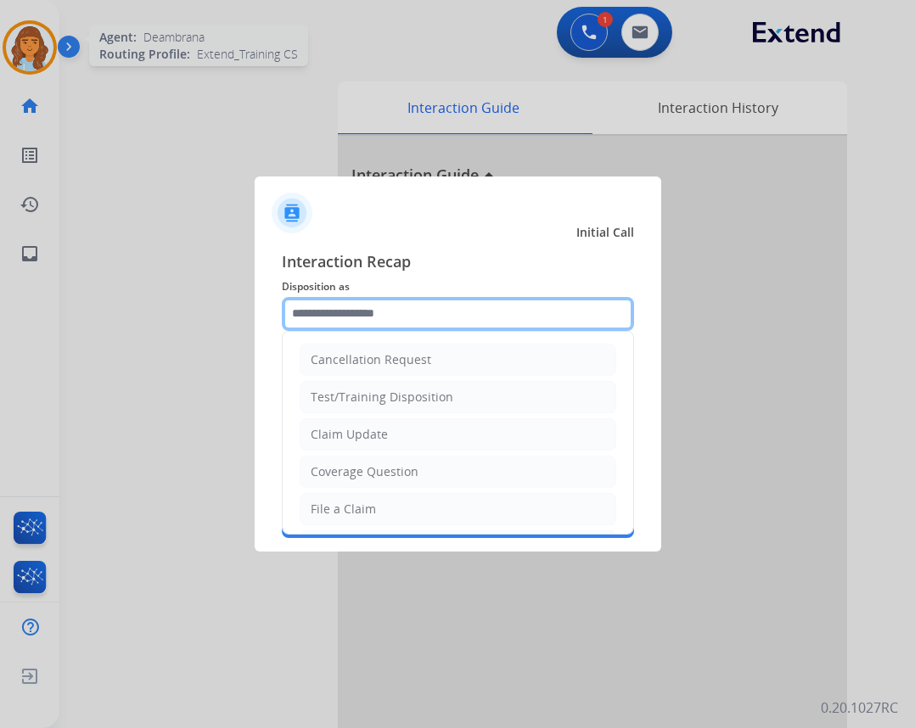
click at [385, 306] on input "text" at bounding box center [458, 314] width 352 height 34
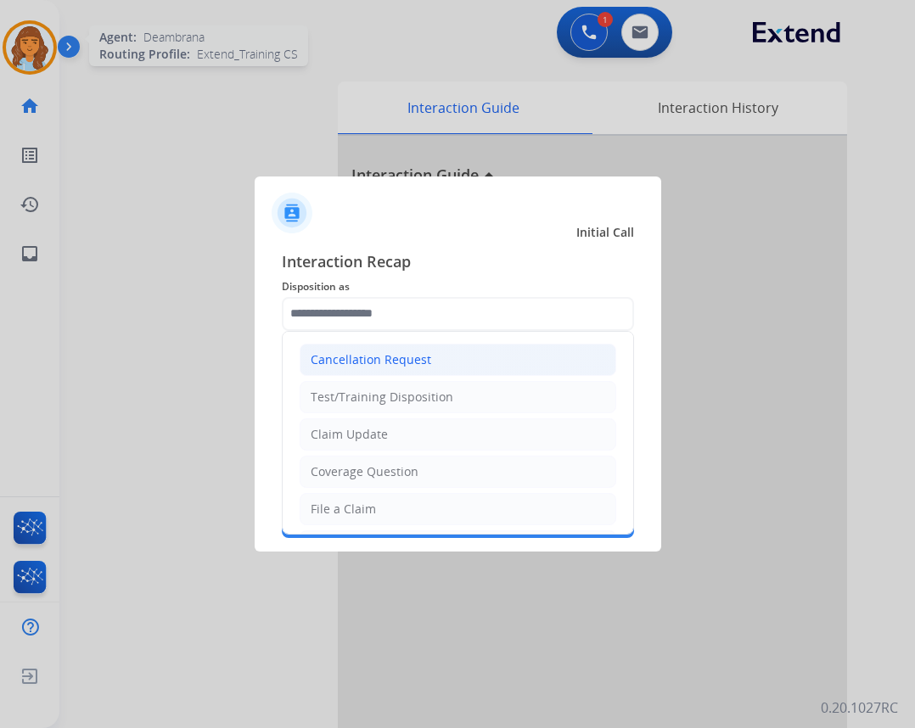
click at [394, 362] on div "Cancellation Request" at bounding box center [371, 359] width 121 height 17
type input "**********"
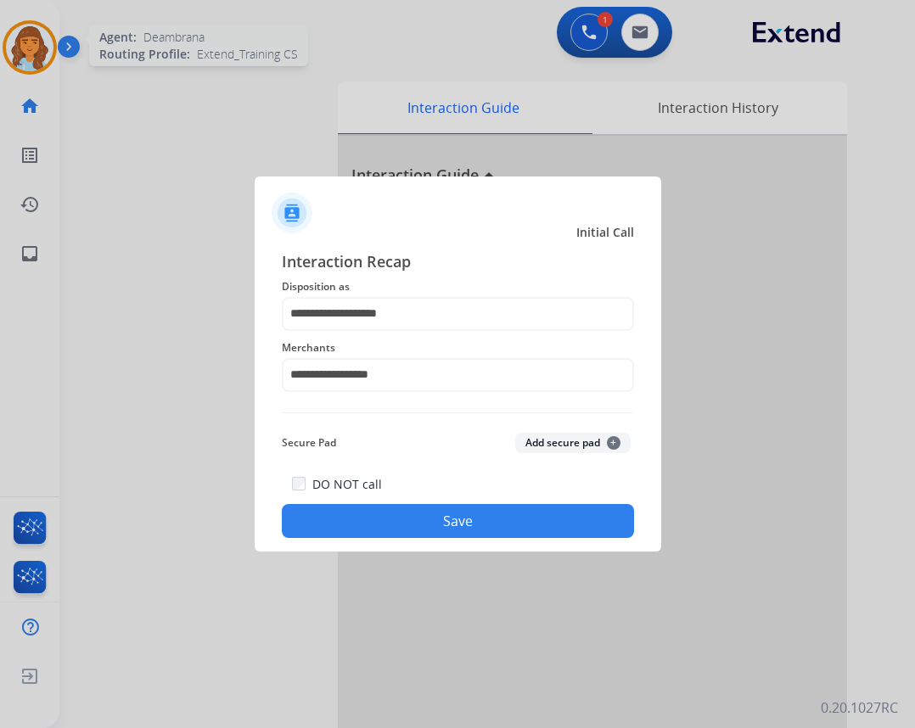
click at [414, 518] on button "Save" at bounding box center [458, 521] width 352 height 34
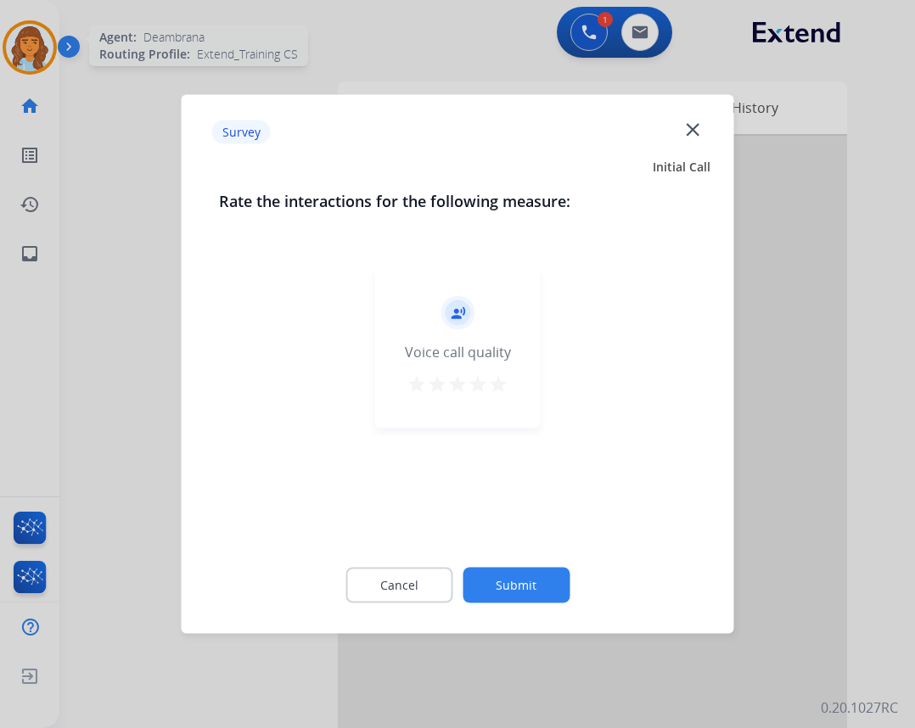
drag, startPoint x: 515, startPoint y: 546, endPoint x: 510, endPoint y: 565, distance: 20.2
click at [513, 555] on div "Rate the interactions for the following measure: record_voice_over Voice call q…" at bounding box center [458, 406] width 532 height 434
click at [498, 591] on button "Submit" at bounding box center [515, 586] width 107 height 36
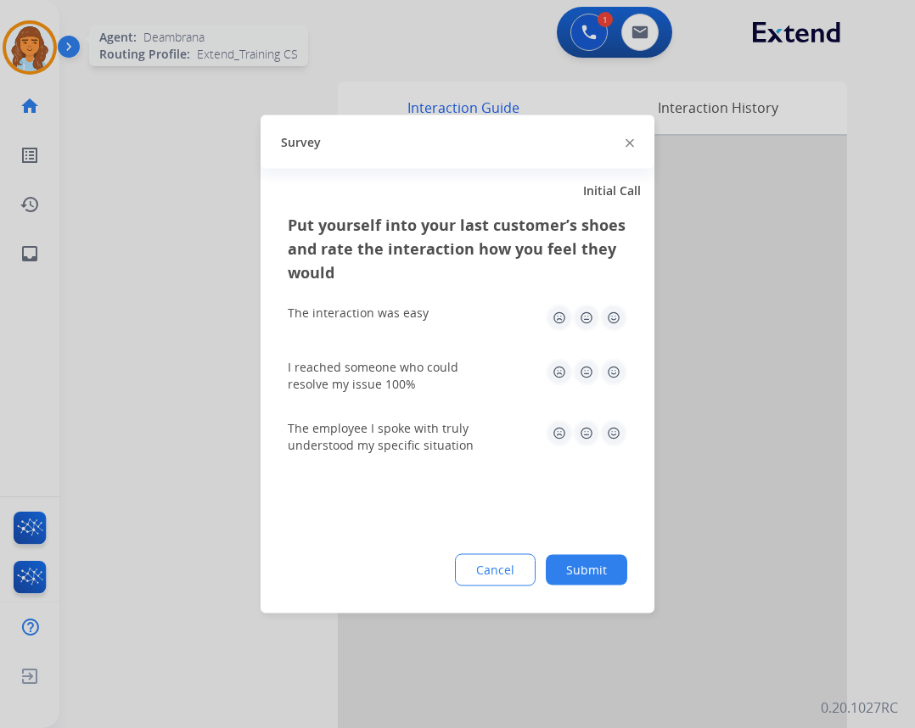
click at [573, 561] on button "Submit" at bounding box center [586, 570] width 81 height 31
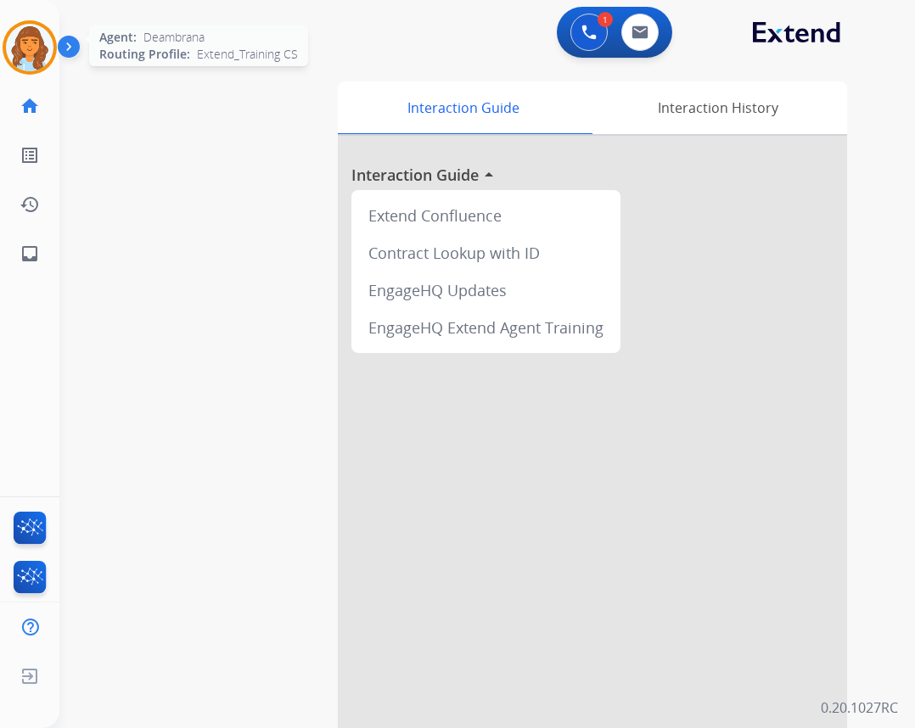
click at [29, 53] on img at bounding box center [30, 48] width 48 height 48
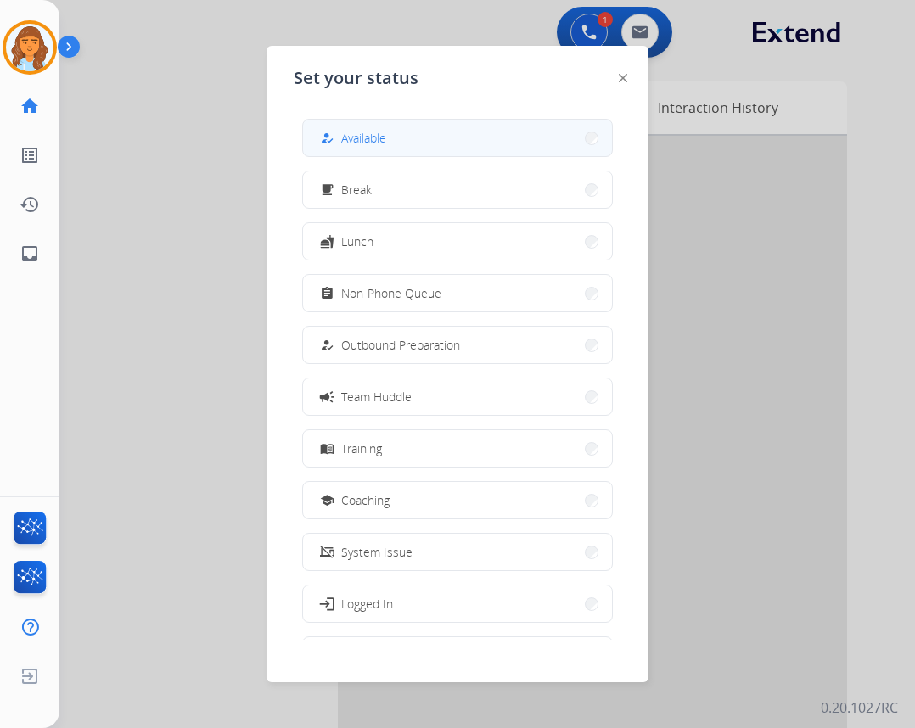
click at [353, 149] on button "how_to_reg Available" at bounding box center [457, 138] width 309 height 36
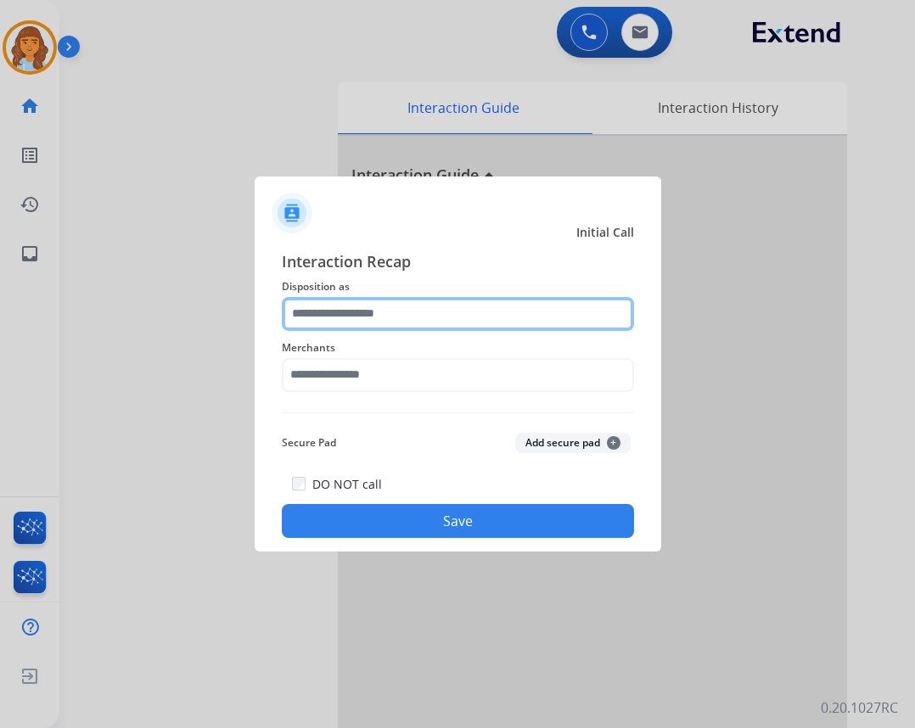
click at [391, 328] on input "text" at bounding box center [458, 314] width 352 height 34
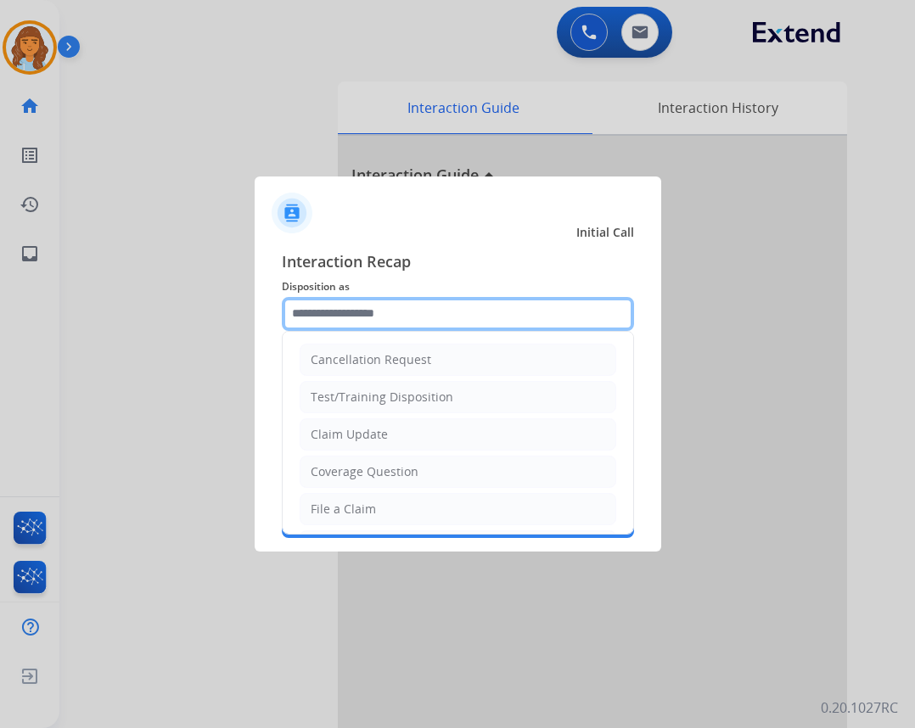
click at [408, 309] on input "text" at bounding box center [458, 314] width 352 height 34
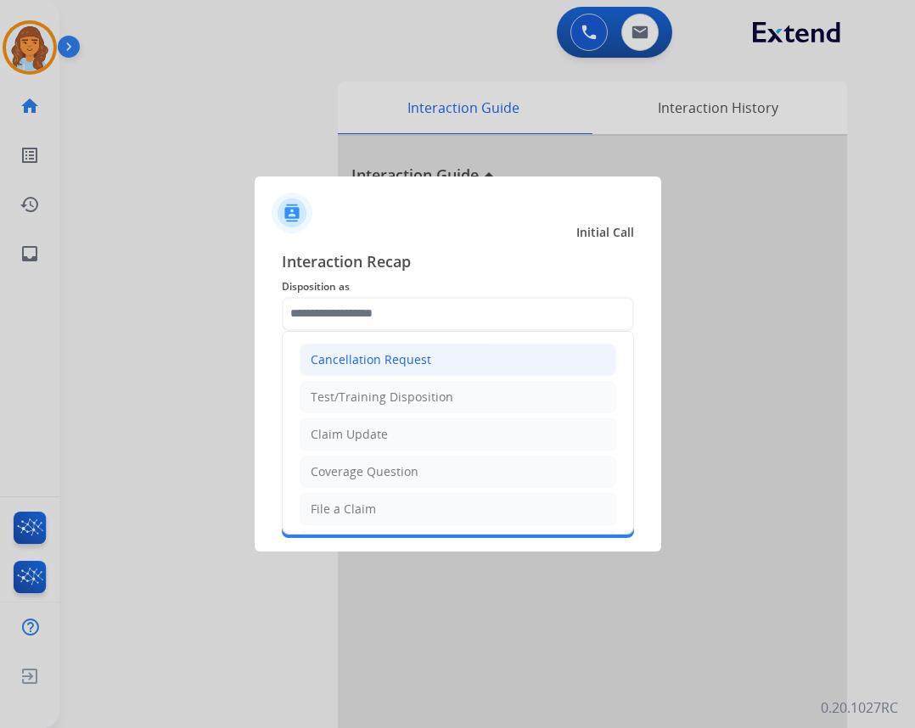
drag, startPoint x: 468, startPoint y: 386, endPoint x: 457, endPoint y: 372, distance: 18.2
click at [463, 378] on ul "Cancellation Request Test/Training Disposition Claim Update Coverage Question F…" at bounding box center [458, 565] width 350 height 467
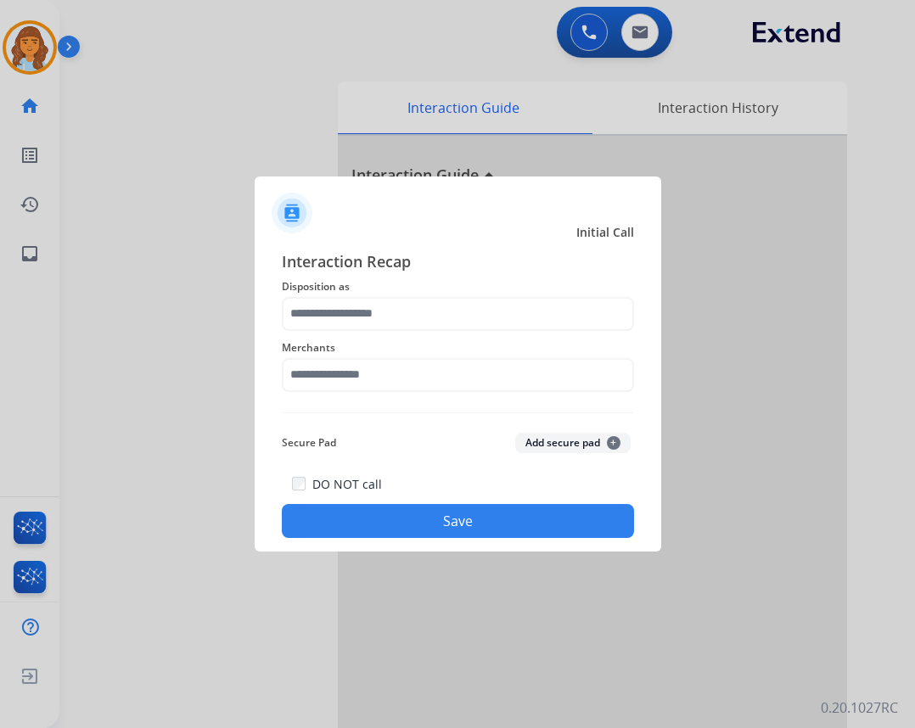
click at [448, 339] on span "Merchants" at bounding box center [458, 348] width 352 height 20
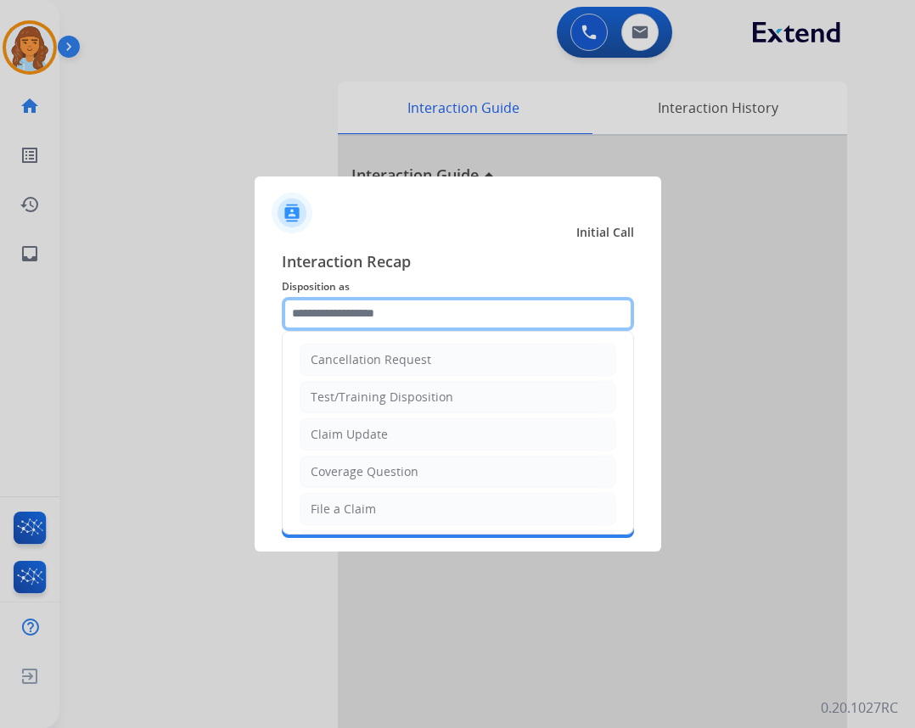
click at [445, 322] on input "text" at bounding box center [458, 314] width 352 height 34
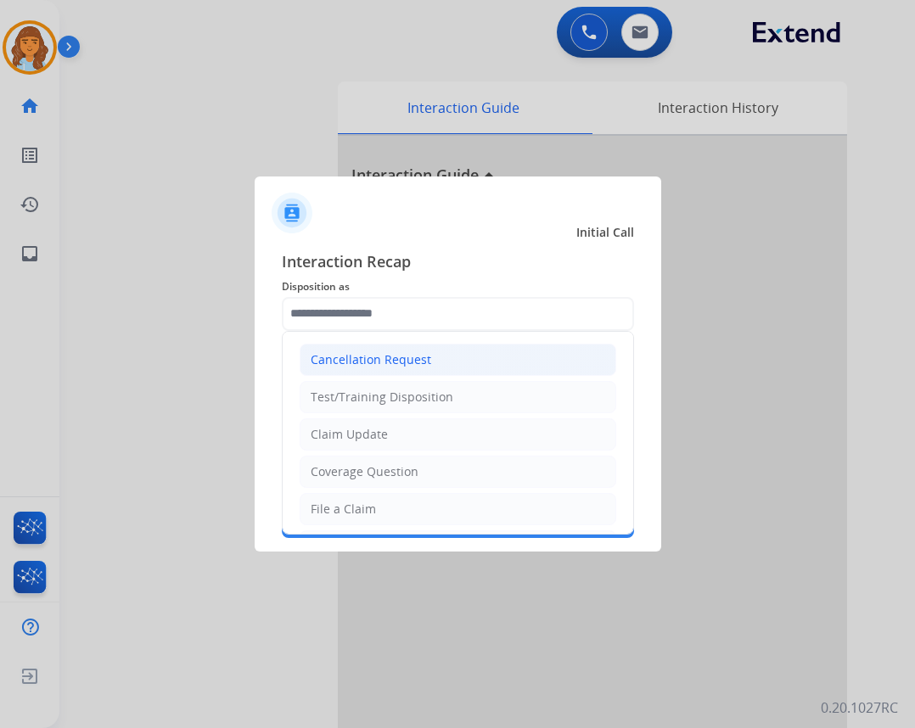
click at [407, 360] on div "Cancellation Request" at bounding box center [371, 359] width 121 height 17
type input "**********"
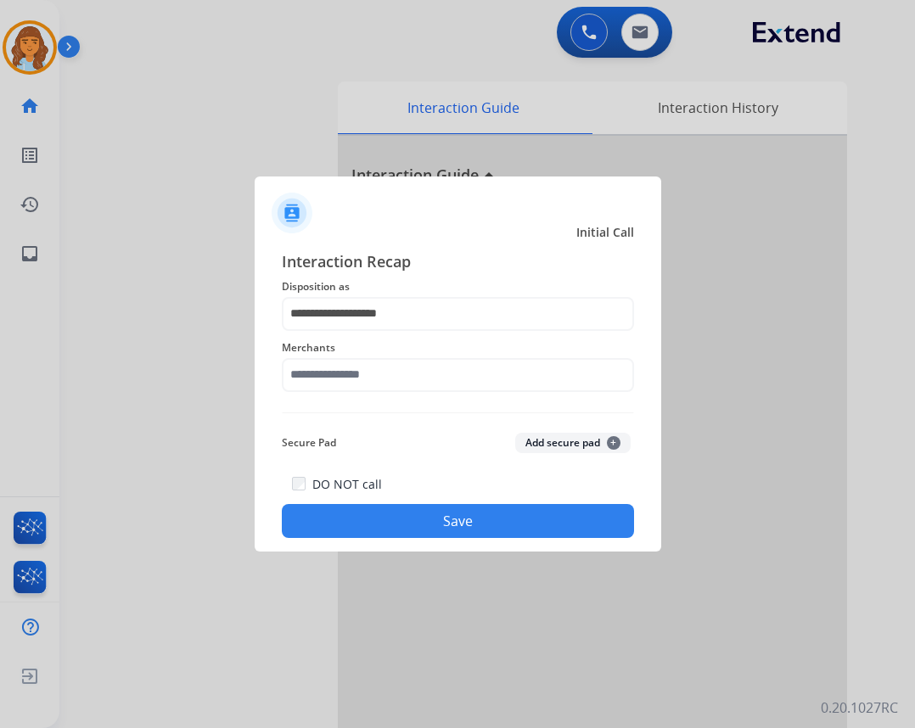
click at [418, 395] on div "Merchants" at bounding box center [458, 365] width 352 height 68
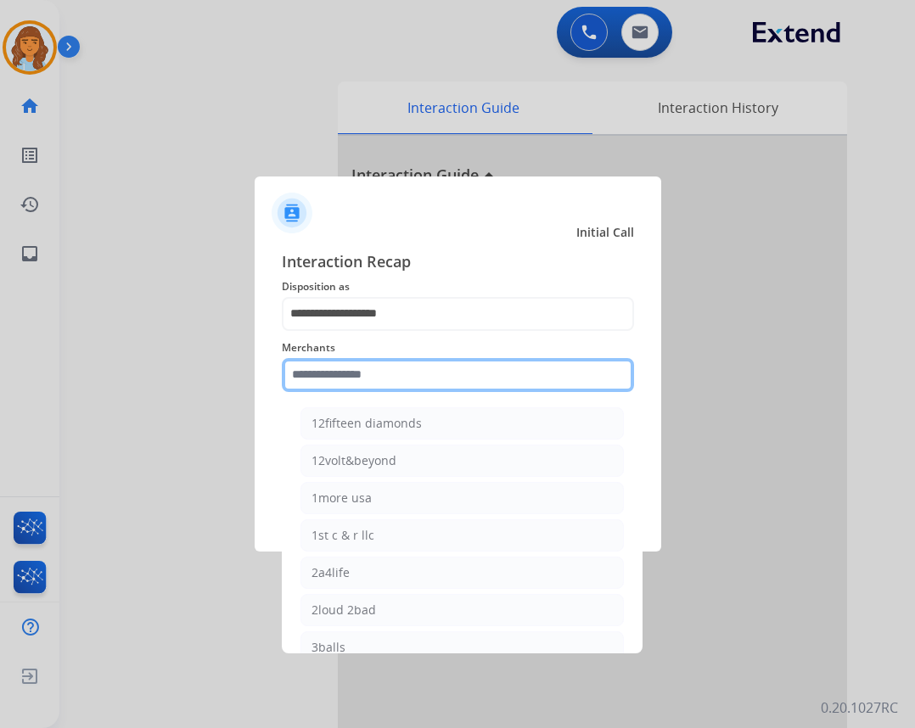
click at [415, 382] on input "text" at bounding box center [458, 375] width 352 height 34
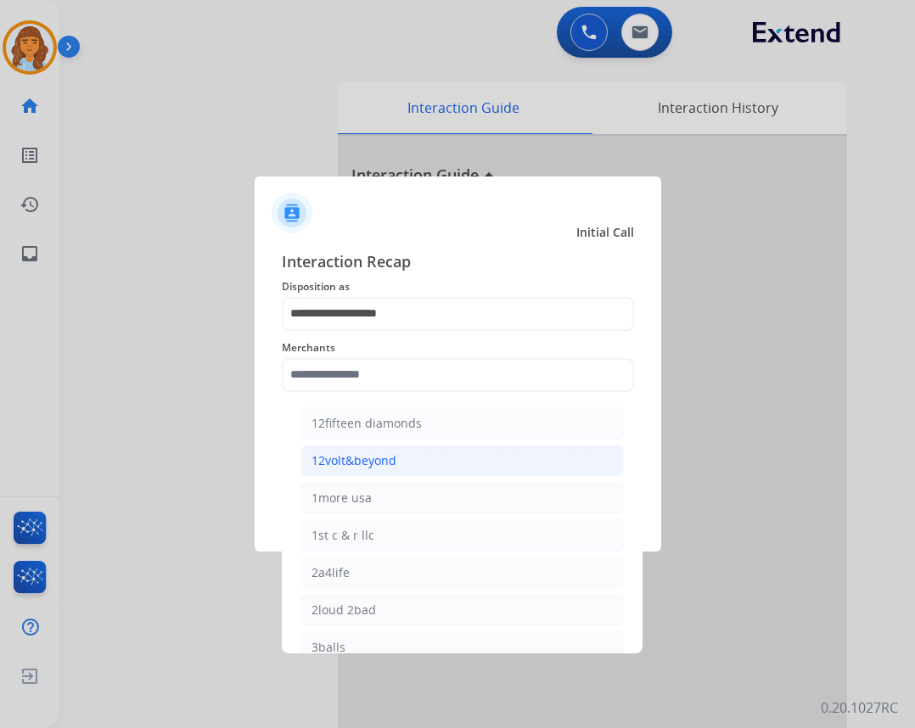
click at [444, 447] on li "12volt&beyond" at bounding box center [461, 461] width 323 height 32
type input "**********"
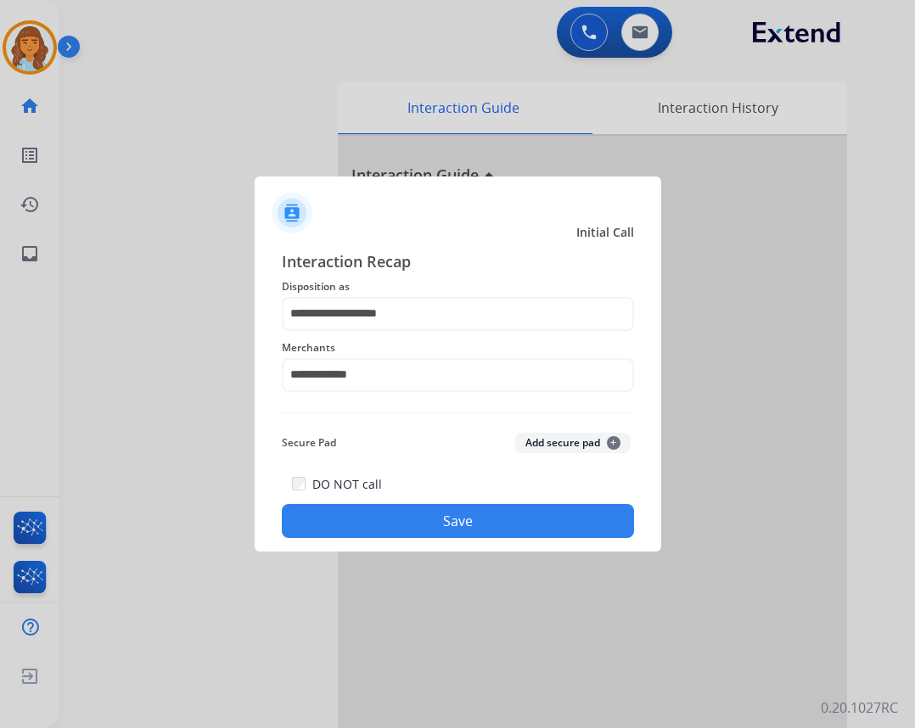
click at [507, 537] on div "**********" at bounding box center [458, 394] width 406 height 317
click at [505, 529] on button "Save" at bounding box center [458, 521] width 352 height 34
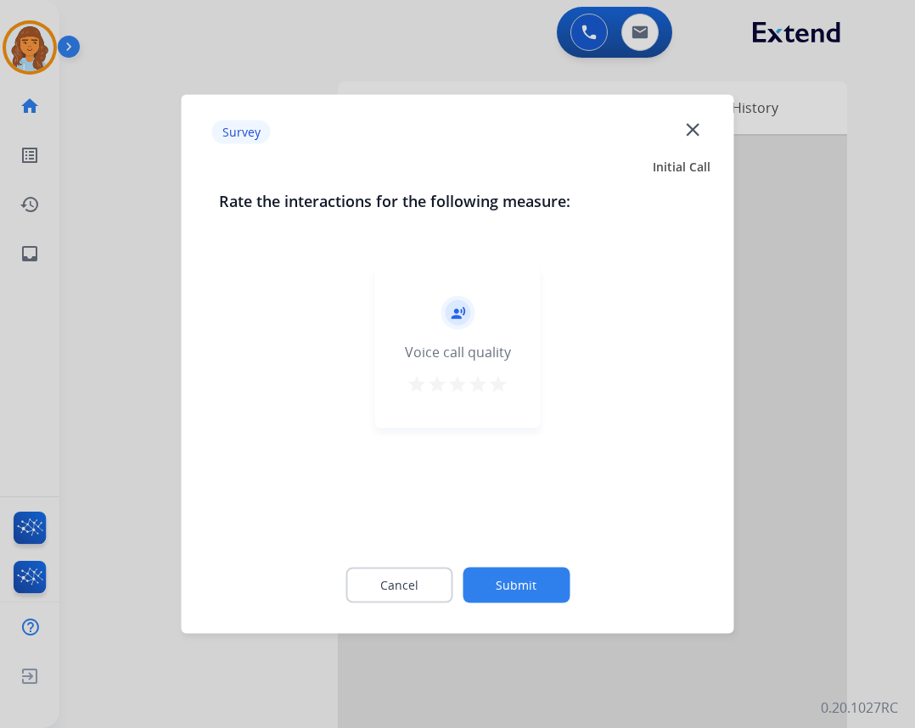
click at [513, 569] on button "Submit" at bounding box center [515, 586] width 107 height 36
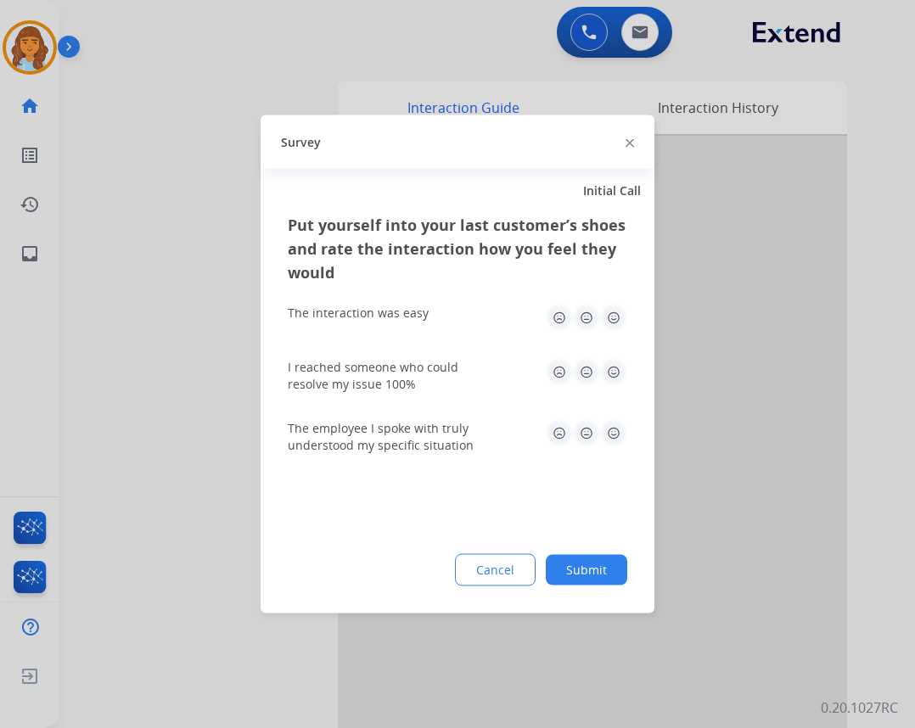
click at [579, 552] on div "Put yourself into your last customer’s shoes and rate the interaction how you f…" at bounding box center [458, 413] width 394 height 401
click at [580, 558] on button "Submit" at bounding box center [586, 570] width 81 height 31
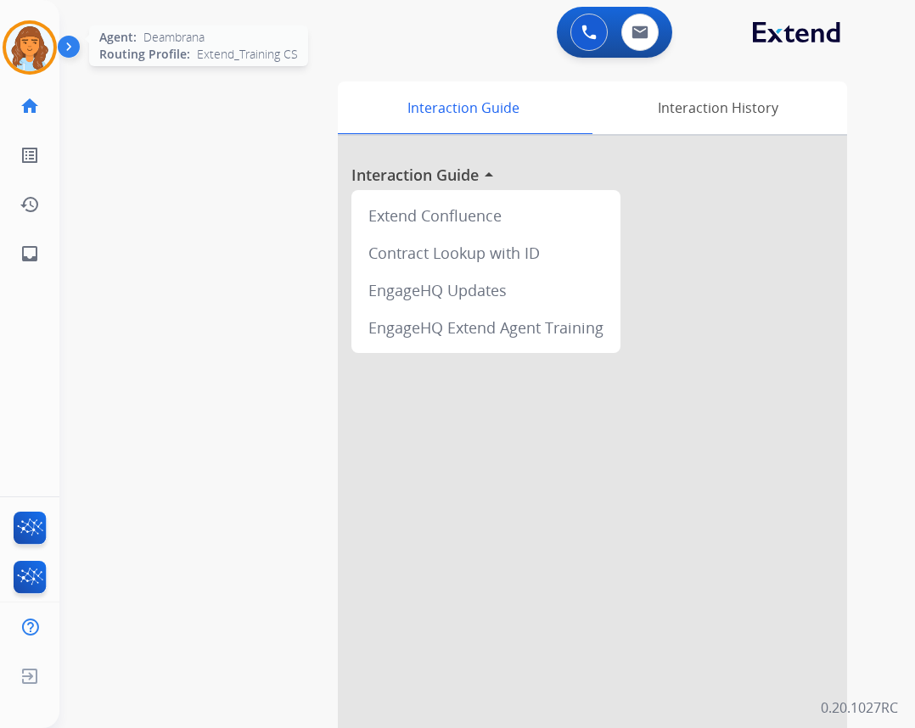
click at [31, 59] on img at bounding box center [30, 48] width 48 height 48
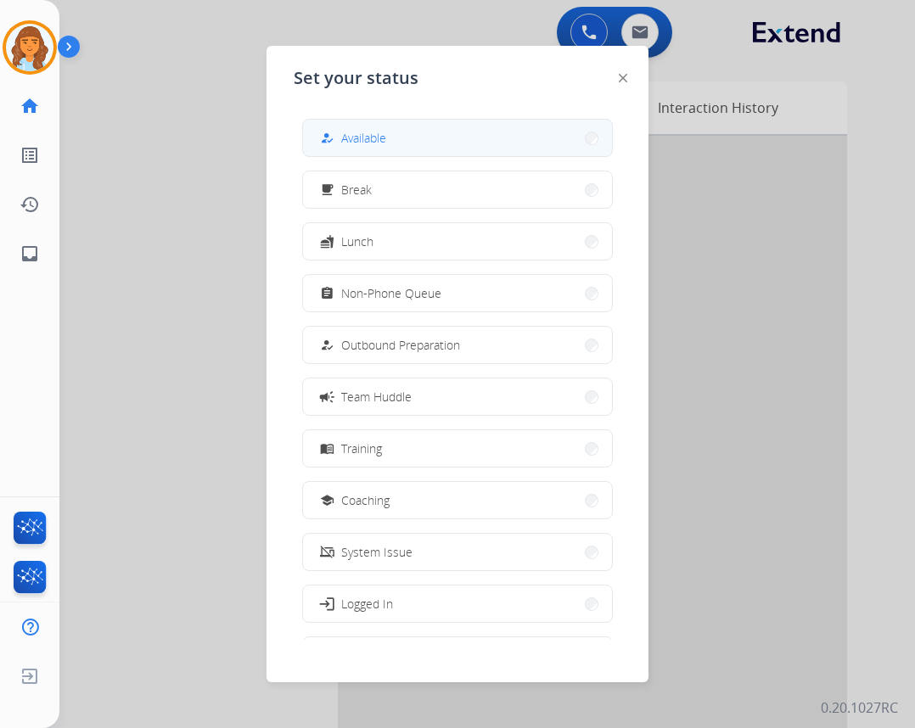
click at [446, 143] on button "how_to_reg Available" at bounding box center [457, 138] width 309 height 36
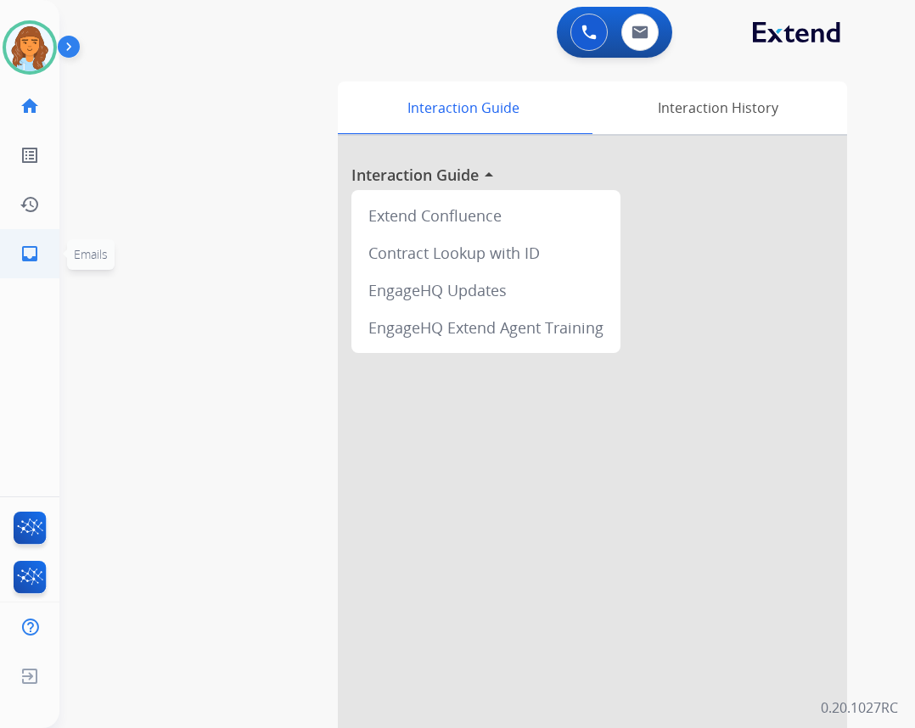
click at [49, 251] on link "inbox Emails" at bounding box center [30, 254] width 48 height 48
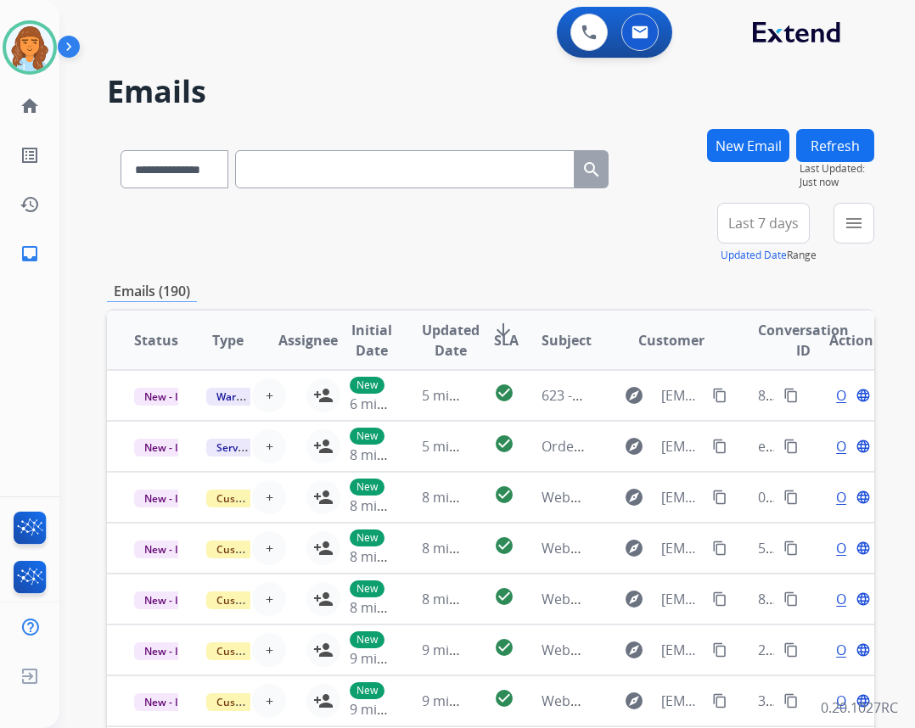
click at [855, 244] on div "menu Type Claims Adjudication Customer Support Escalation Service Support Shipp…" at bounding box center [853, 233] width 41 height 61
click at [851, 238] on button "menu Filters" at bounding box center [853, 223] width 41 height 41
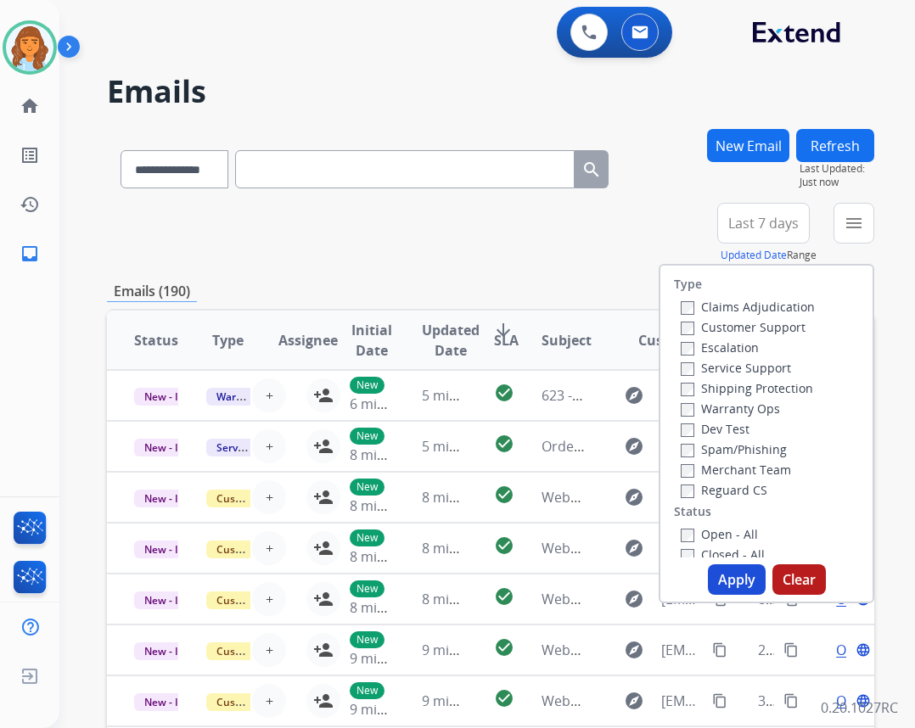
click at [671, 524] on div "Type Claims Adjudication Customer Support Escalation Service Support Shipping P…" at bounding box center [766, 412] width 212 height 292
click at [674, 531] on div "Open - All Closed - All New - Initial New - Reply On-hold – Internal On-hold - …" at bounding box center [766, 636] width 185 height 224
click at [743, 492] on label "Reguard CS" at bounding box center [724, 490] width 87 height 16
click at [728, 388] on label "Shipping Protection" at bounding box center [747, 388] width 132 height 16
click at [709, 328] on label "Customer Support" at bounding box center [743, 327] width 125 height 16
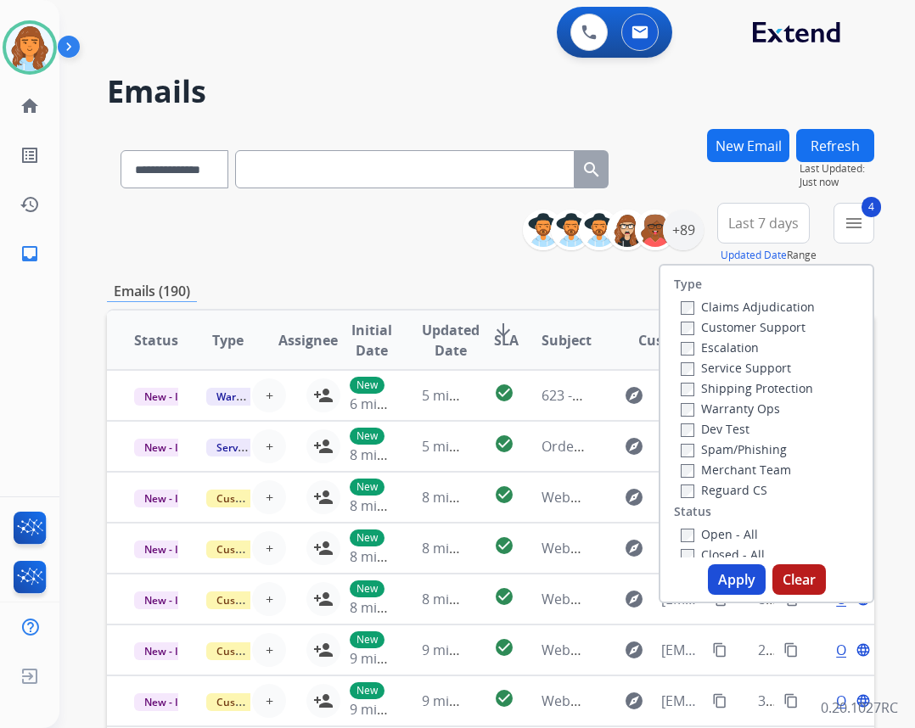
click at [729, 575] on button "Apply" at bounding box center [737, 579] width 58 height 31
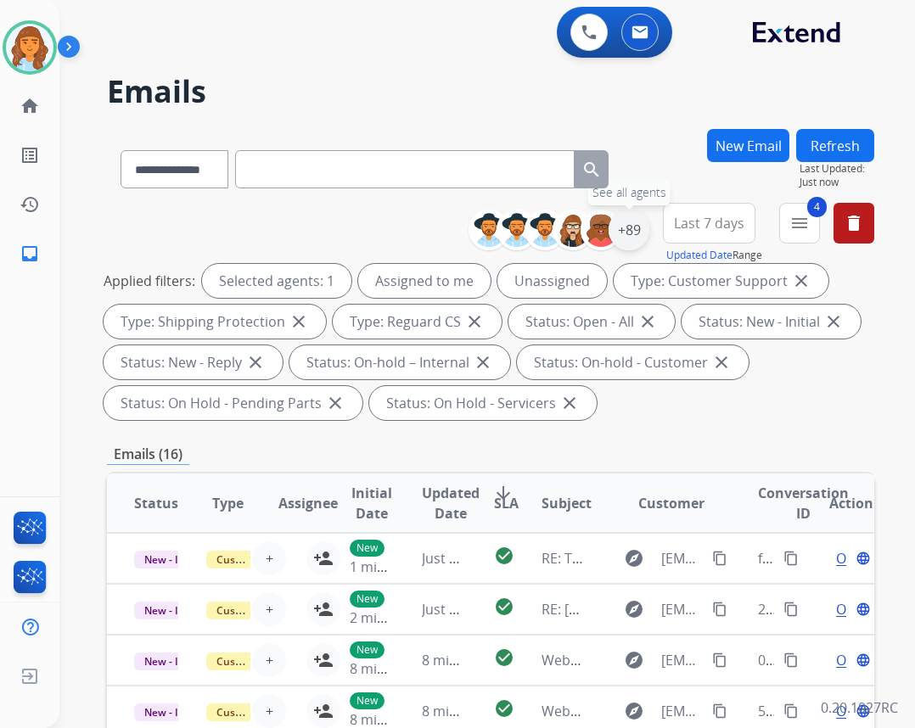
click at [633, 234] on div "+89" at bounding box center [628, 230] width 41 height 41
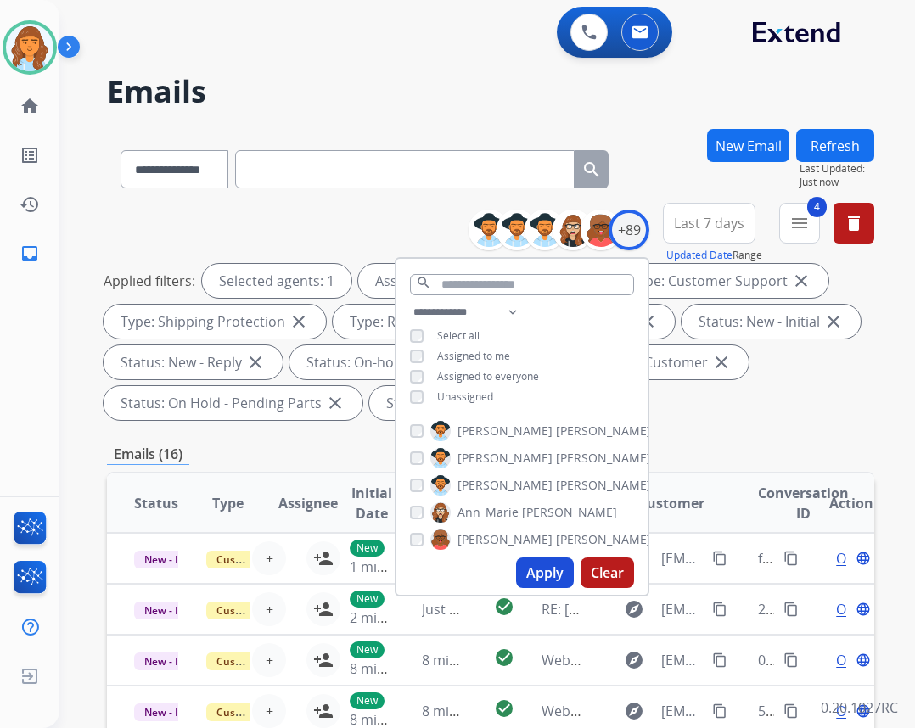
click at [451, 401] on span "Unassigned" at bounding box center [465, 397] width 56 height 14
click at [556, 569] on button "Apply" at bounding box center [545, 573] width 58 height 31
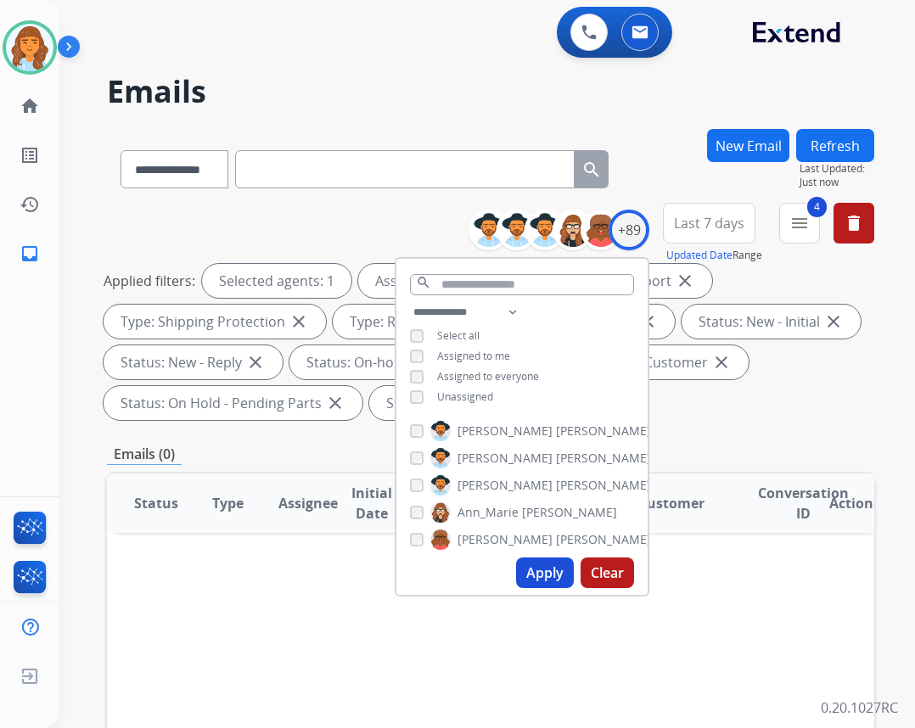
scroll to position [339, 0]
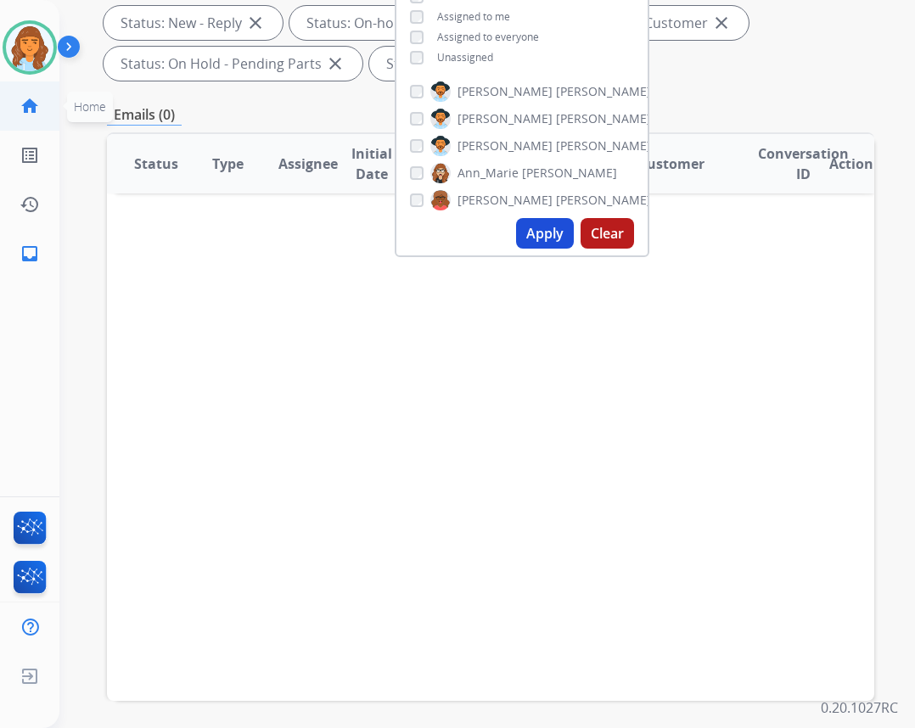
click at [42, 104] on link "home Home" at bounding box center [30, 106] width 48 height 48
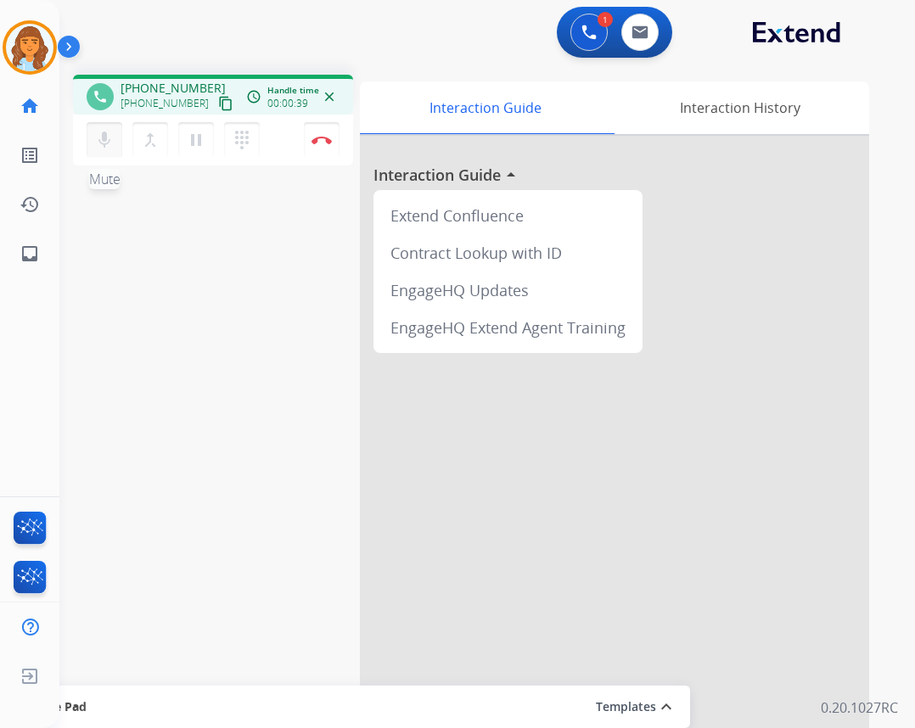
click at [117, 147] on button "mic Mute" at bounding box center [105, 140] width 36 height 36
click at [10, 247] on link "inbox Emails" at bounding box center [30, 254] width 48 height 48
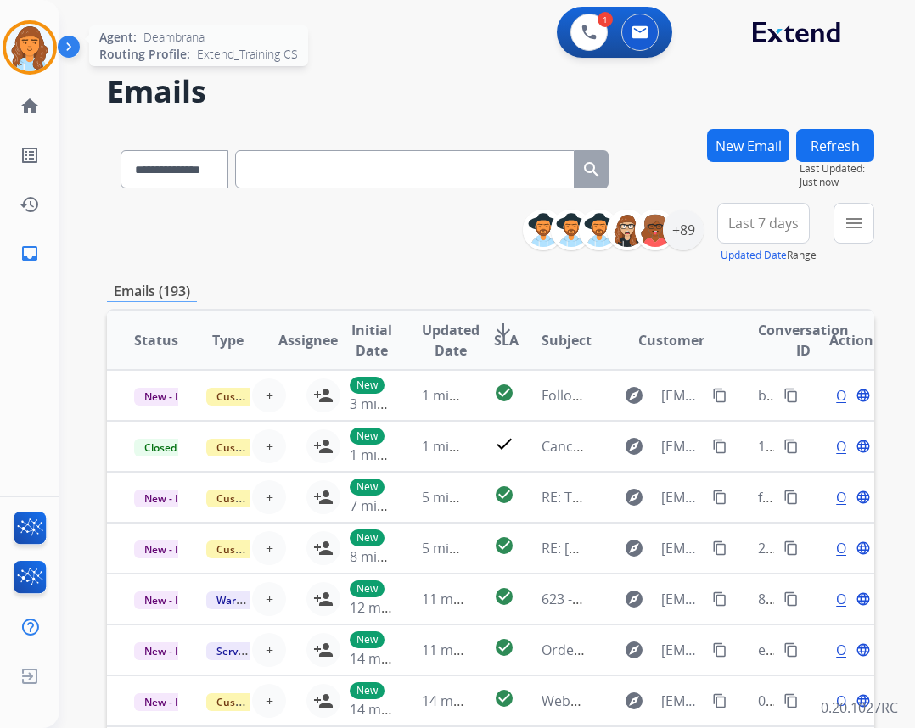
drag, startPoint x: 31, startPoint y: 47, endPoint x: 48, endPoint y: 40, distance: 18.3
click at [34, 44] on img at bounding box center [30, 48] width 48 height 48
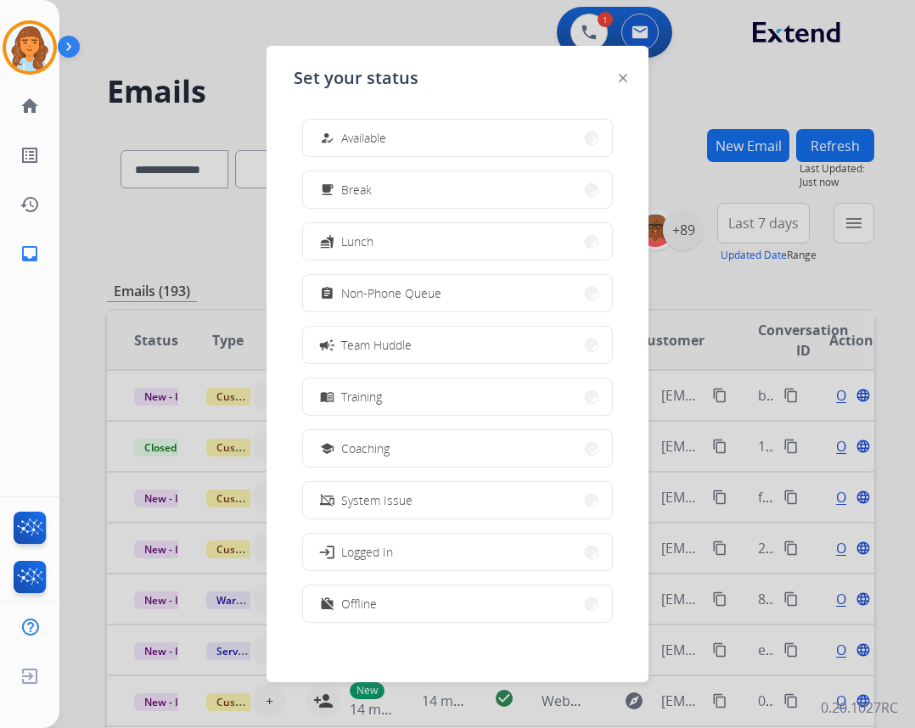
click at [424, 144] on button "how_to_reg Available" at bounding box center [457, 138] width 309 height 36
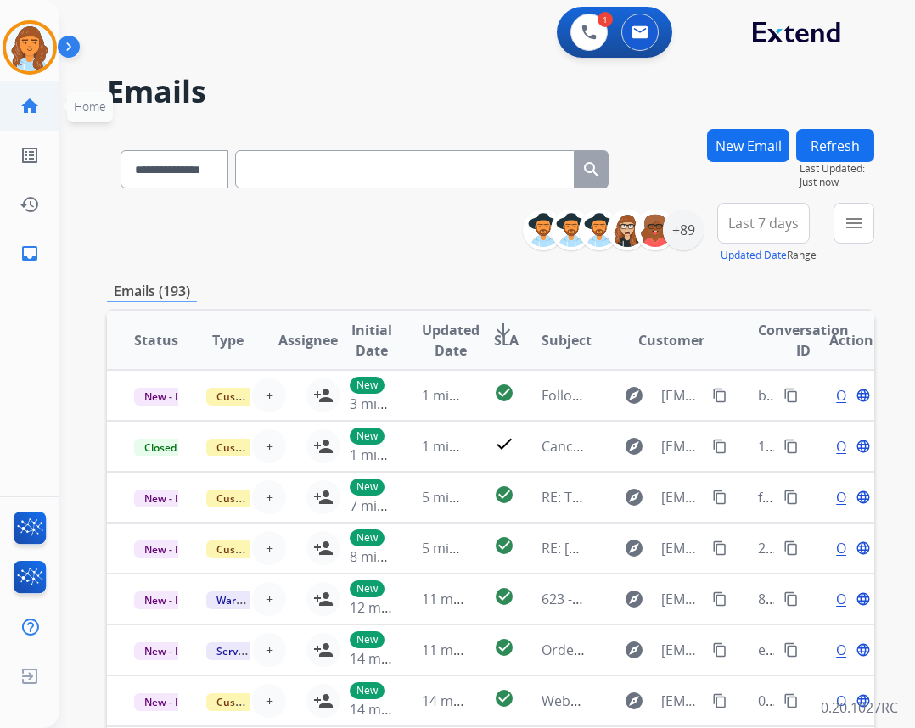
click at [36, 104] on link "home Home" at bounding box center [30, 106] width 48 height 48
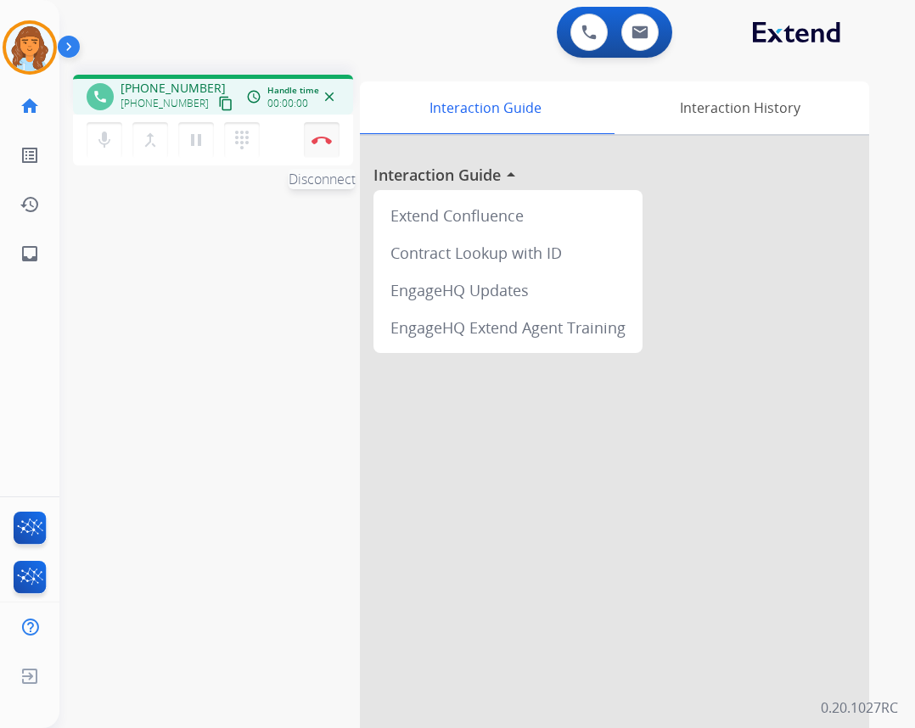
click at [326, 129] on button "Disconnect" at bounding box center [322, 140] width 36 height 36
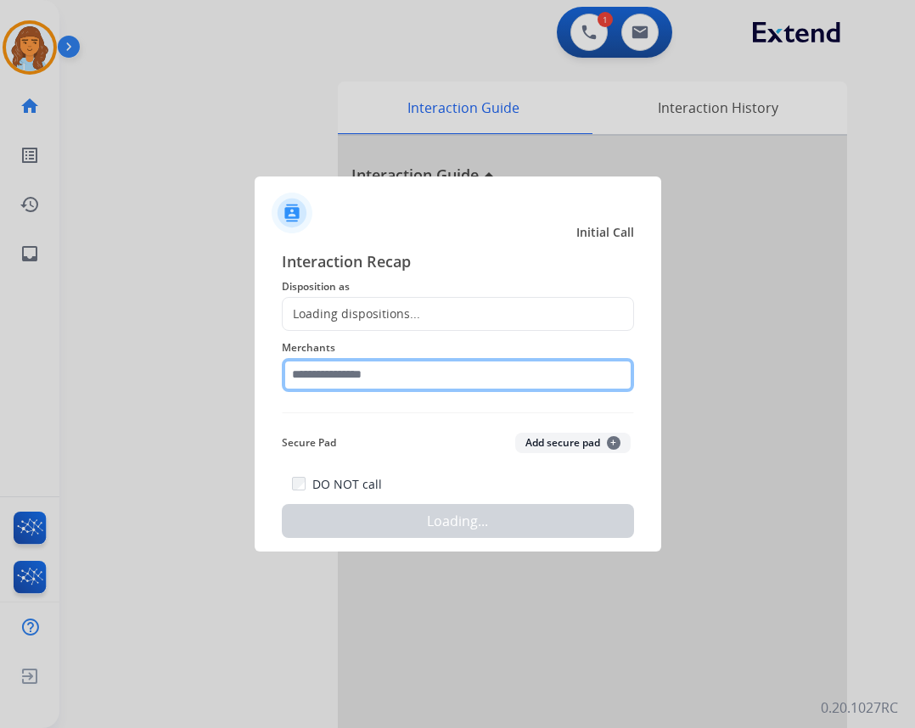
click at [423, 386] on input "text" at bounding box center [458, 375] width 352 height 34
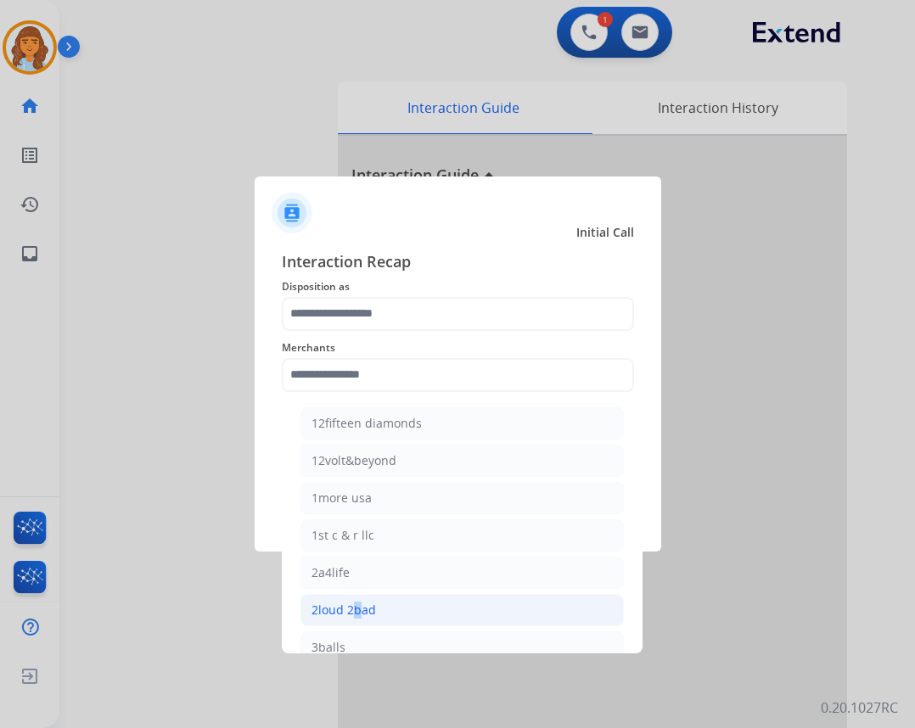
click at [349, 608] on div "2loud 2bad" at bounding box center [343, 610] width 64 height 17
type input "**********"
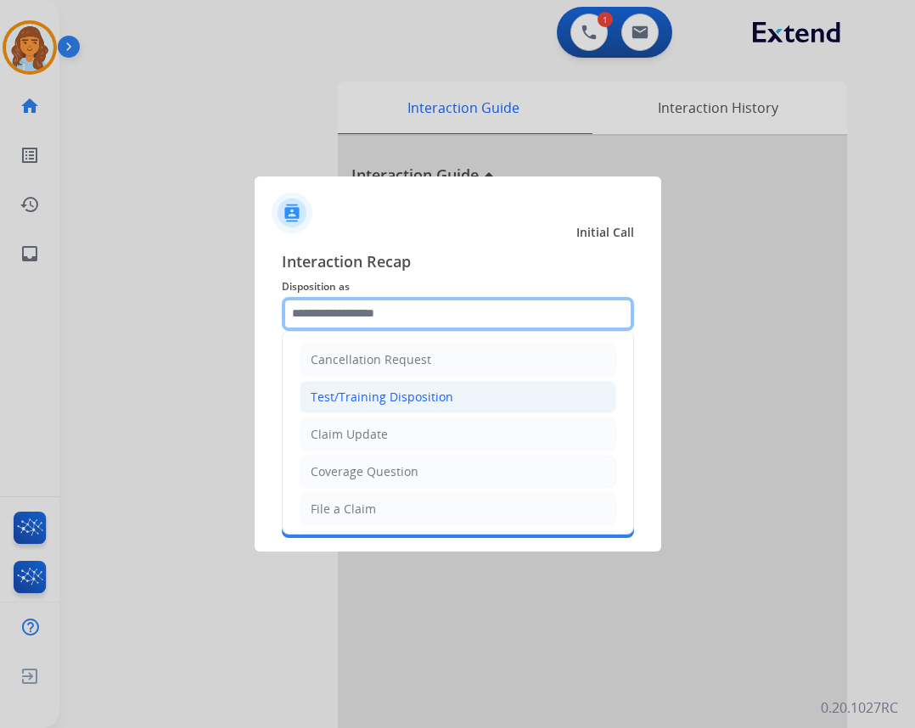
drag, startPoint x: 391, startPoint y: 306, endPoint x: 395, endPoint y: 395, distance: 89.2
click at [385, 321] on input "text" at bounding box center [458, 314] width 352 height 34
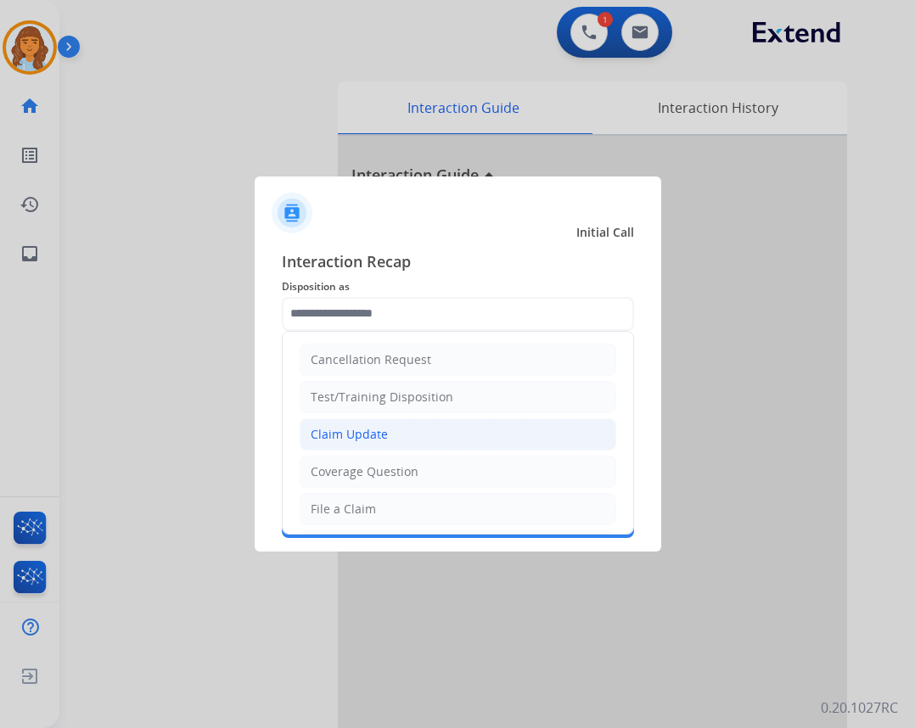
click at [401, 426] on li "Claim Update" at bounding box center [458, 434] width 317 height 32
type input "**********"
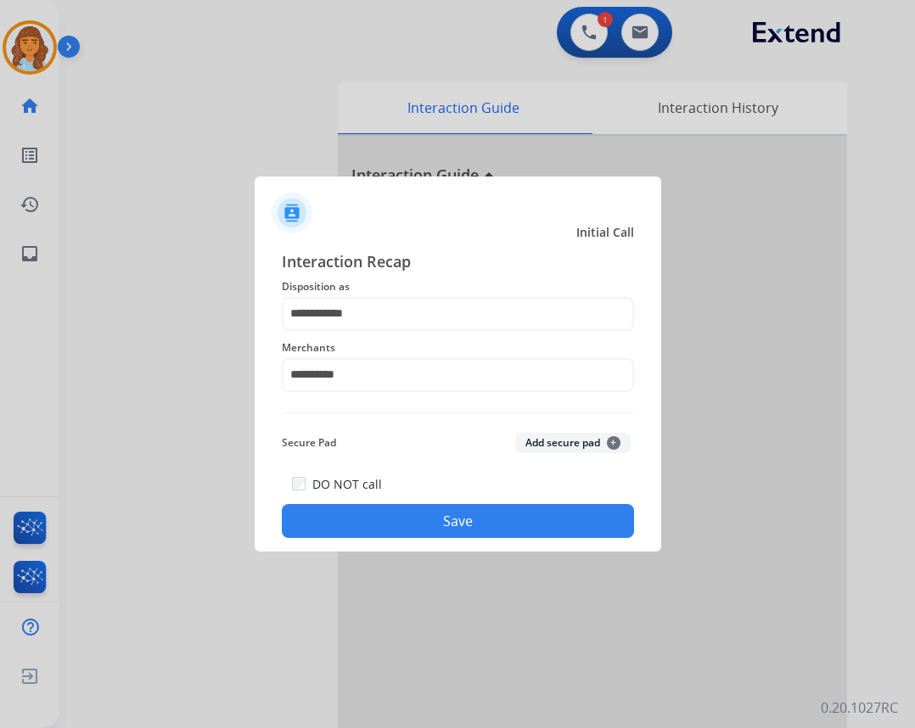
drag, startPoint x: 375, startPoint y: 518, endPoint x: 374, endPoint y: 509, distance: 9.4
click at [374, 509] on button "Save" at bounding box center [458, 521] width 352 height 34
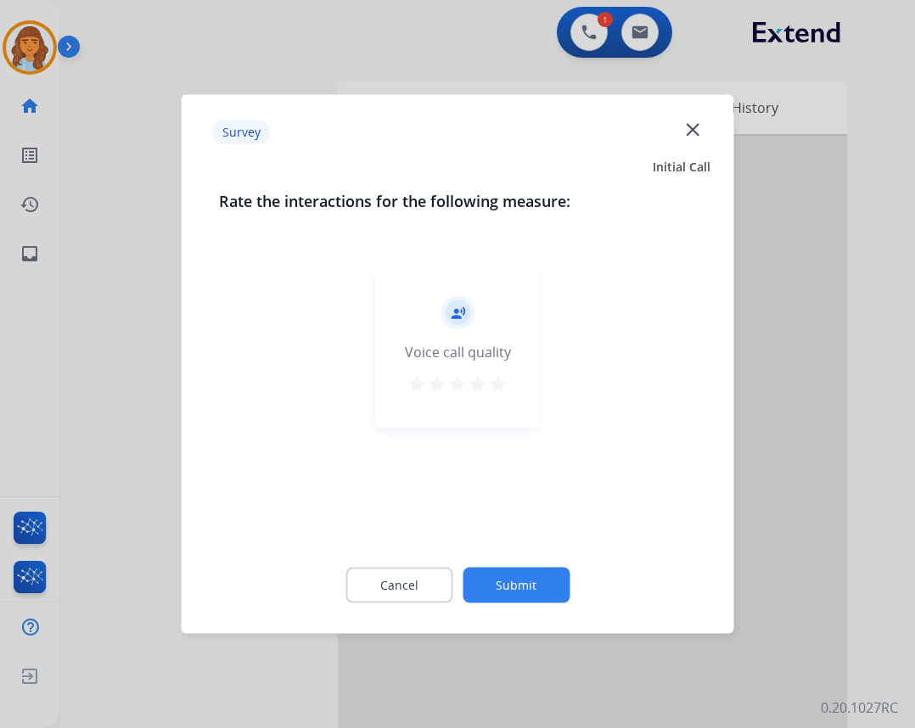
click at [553, 577] on button "Submit" at bounding box center [515, 586] width 107 height 36
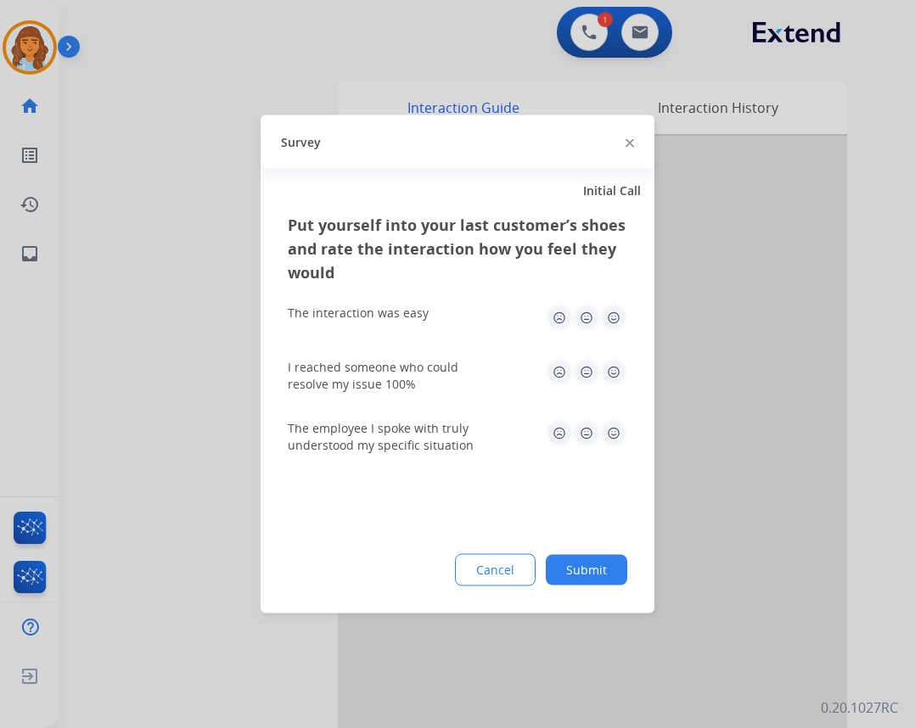
click at [569, 570] on button "Submit" at bounding box center [586, 570] width 81 height 31
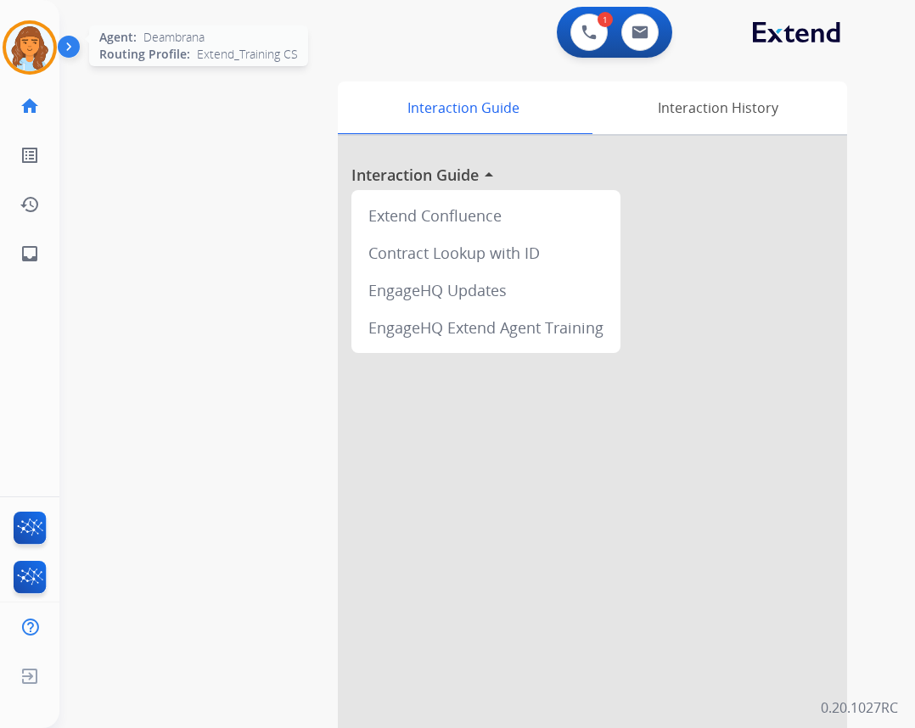
click at [38, 46] on img at bounding box center [30, 48] width 48 height 48
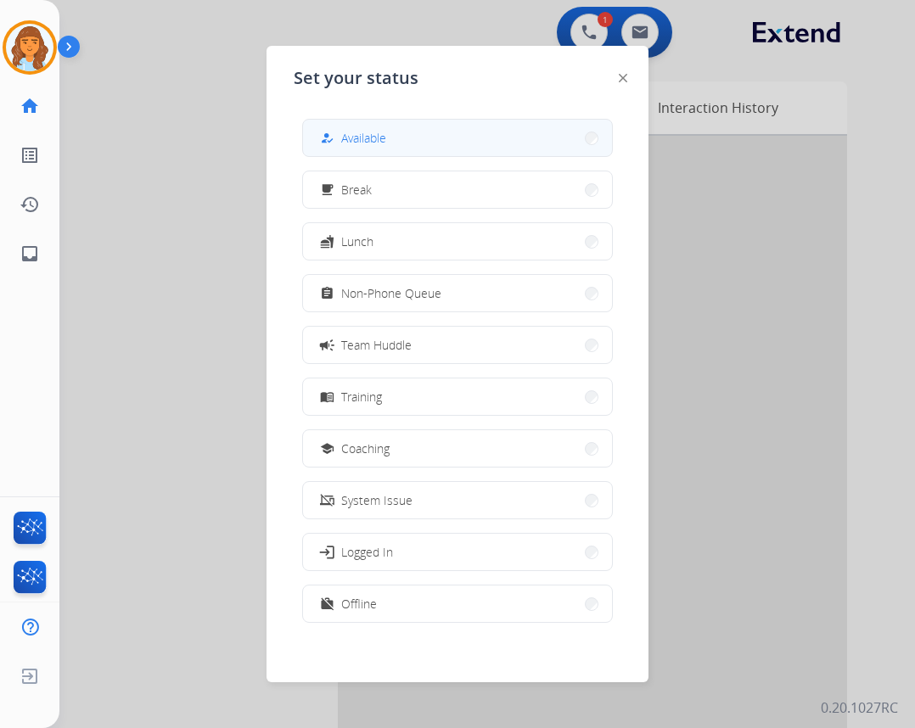
click at [341, 128] on div "how_to_reg Available" at bounding box center [352, 138] width 70 height 20
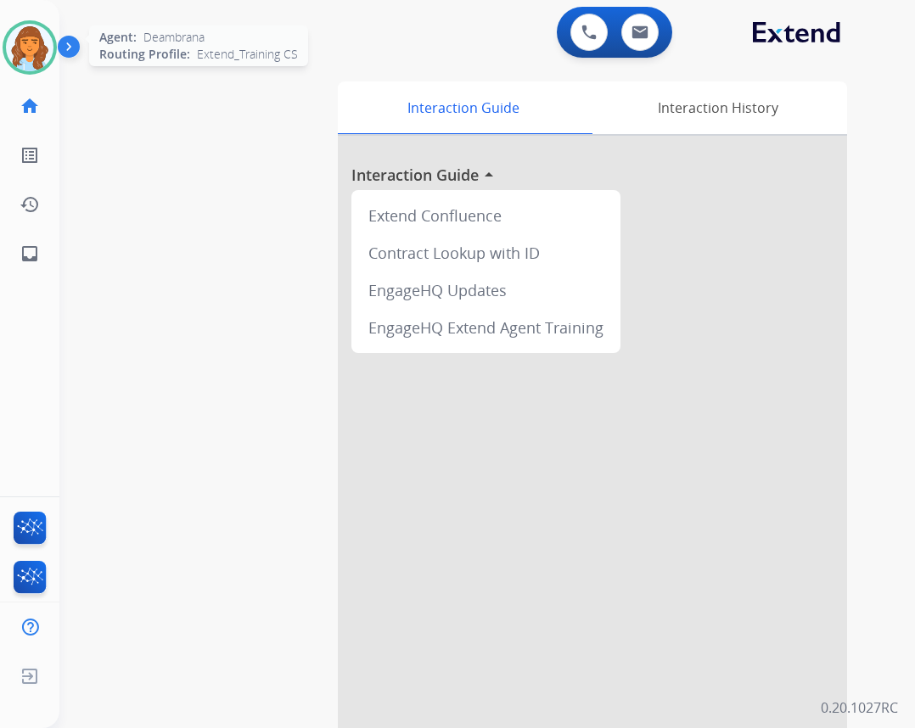
click at [46, 32] on div at bounding box center [30, 47] width 54 height 54
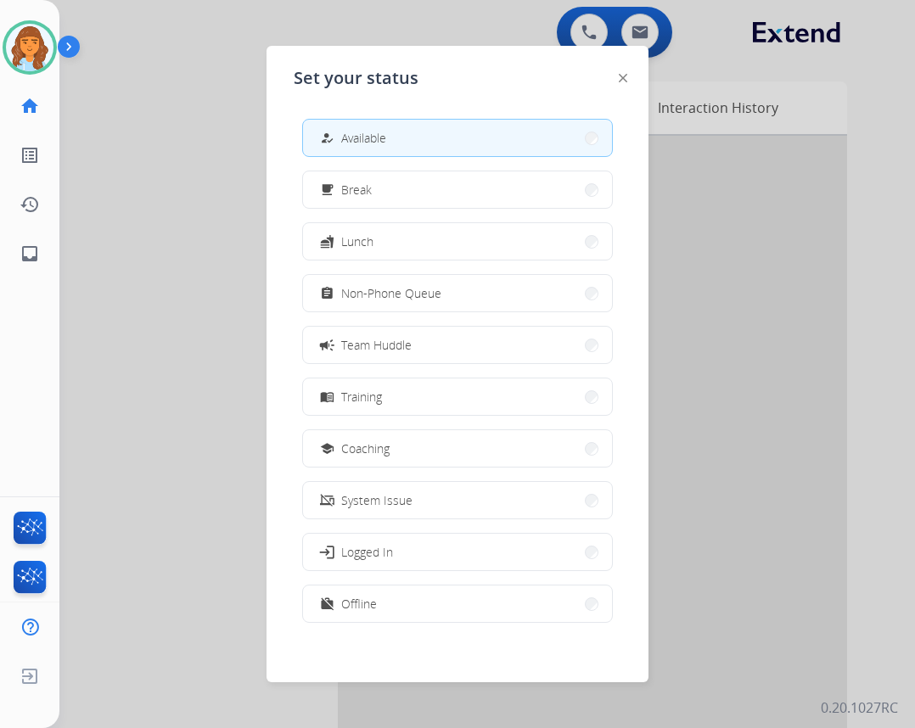
drag, startPoint x: 367, startPoint y: 597, endPoint x: 332, endPoint y: 605, distance: 36.5
click at [360, 597] on span "Offline" at bounding box center [359, 604] width 36 height 18
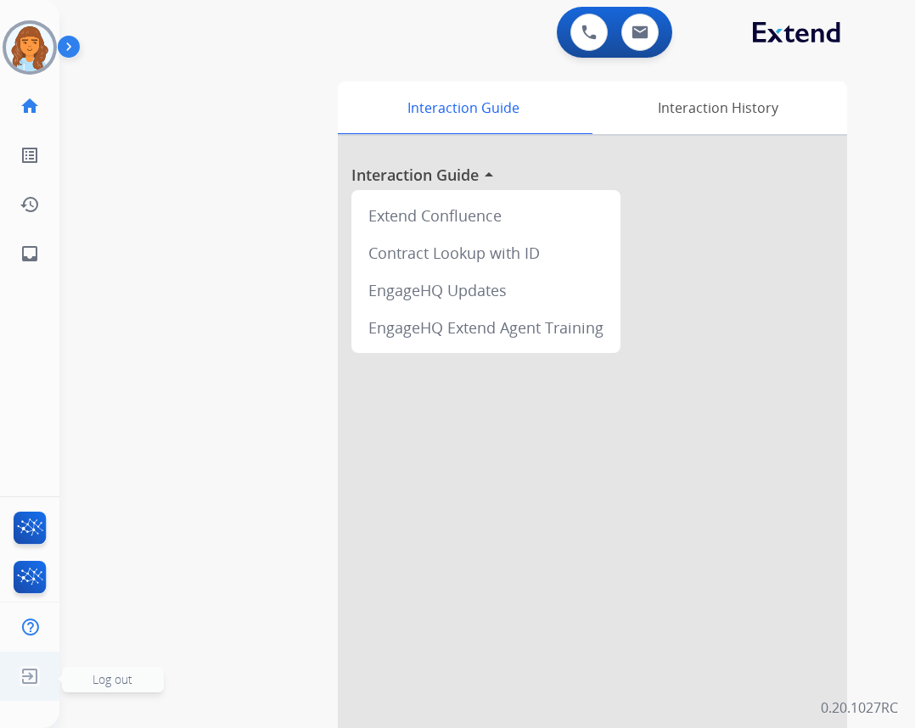
click at [104, 677] on span "Log out" at bounding box center [112, 679] width 40 height 16
